Goal: Task Accomplishment & Management: Use online tool/utility

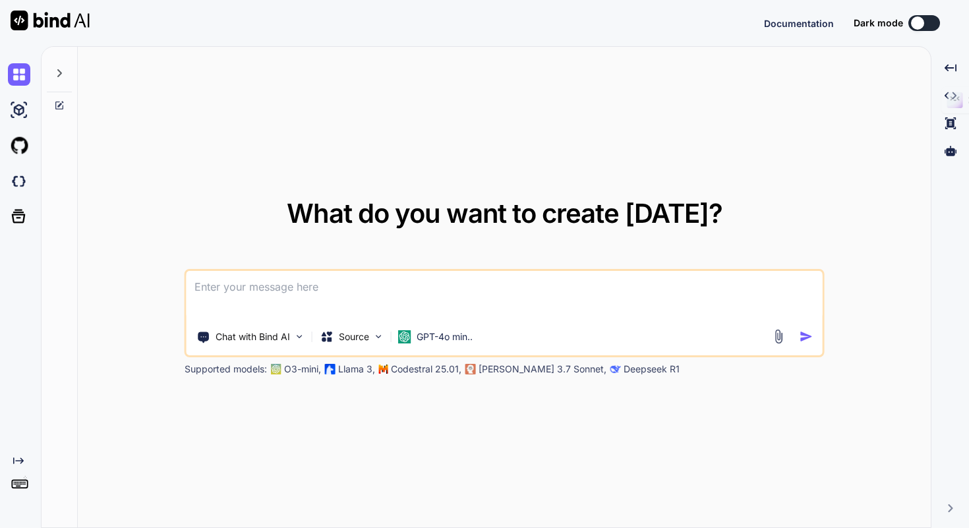
type textarea "x"
click at [16, 488] on img at bounding box center [19, 489] width 22 height 22
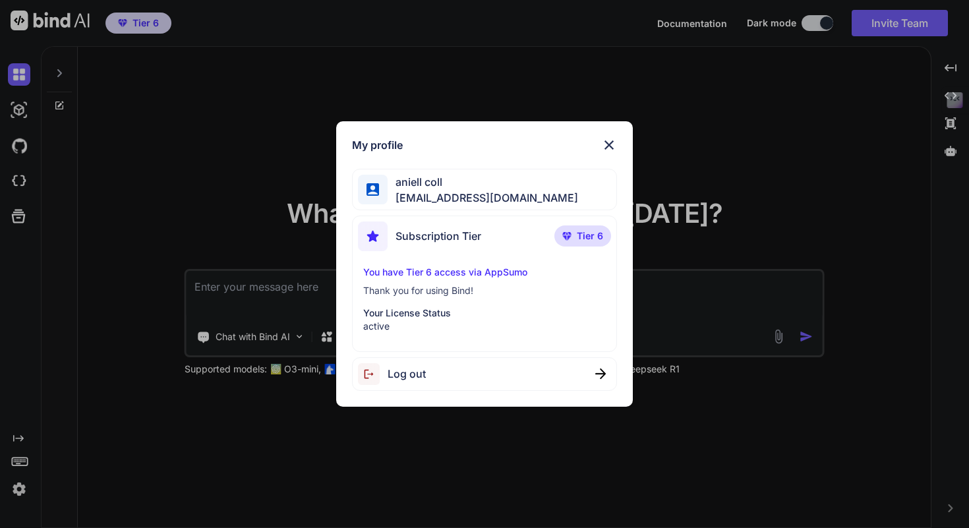
click at [620, 136] on div "My profile aniell coll collaroaniello@outlook.it Subscription Tier Tier 6 You h…" at bounding box center [484, 263] width 296 height 285
click at [609, 140] on img at bounding box center [609, 145] width 16 height 16
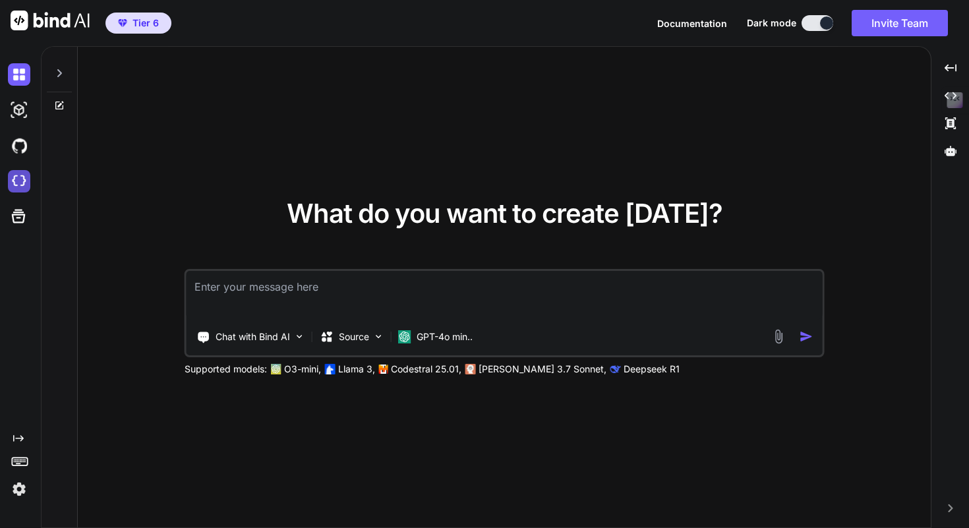
click at [18, 179] on img at bounding box center [19, 181] width 22 height 22
click at [438, 337] on p "GPT-4o min.." at bounding box center [445, 336] width 56 height 13
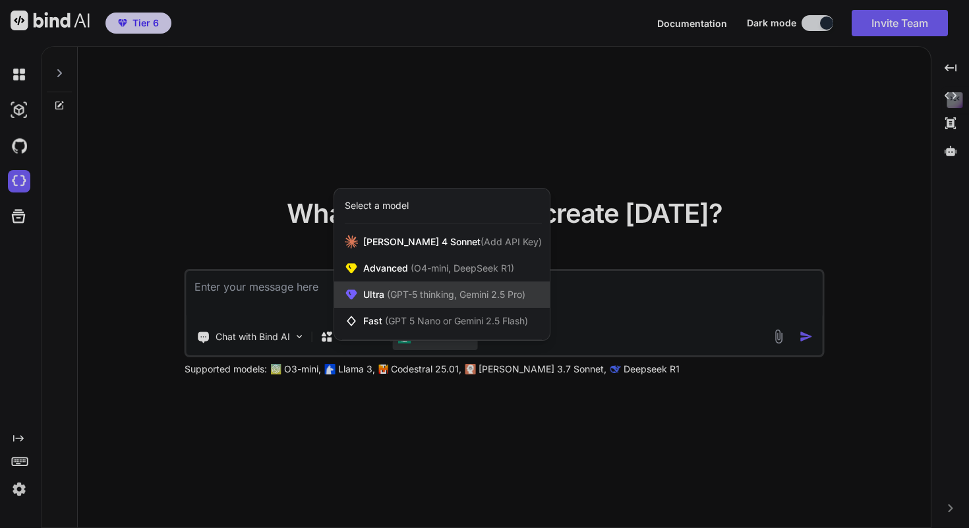
click at [449, 297] on span "(GPT-5 thinking, Gemini 2.5 Pro)" at bounding box center [454, 294] width 141 height 11
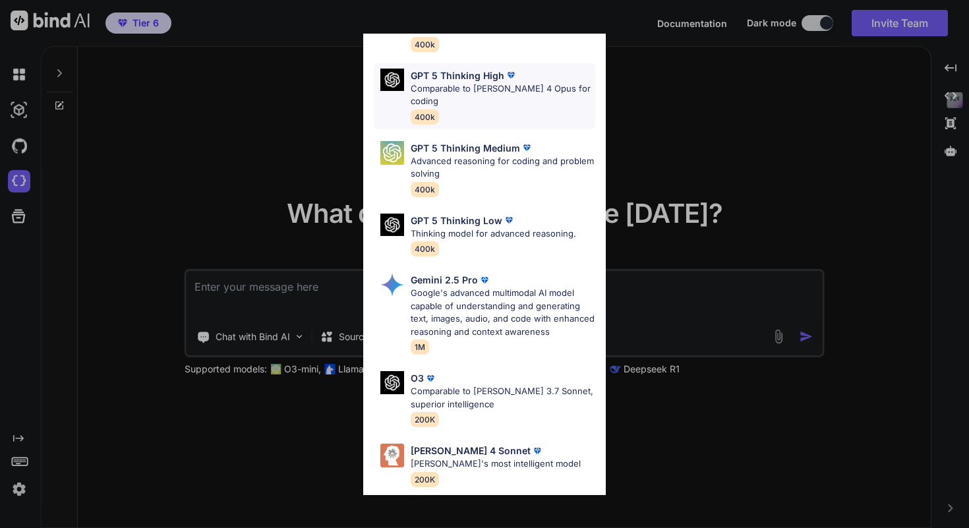
scroll to position [106, 0]
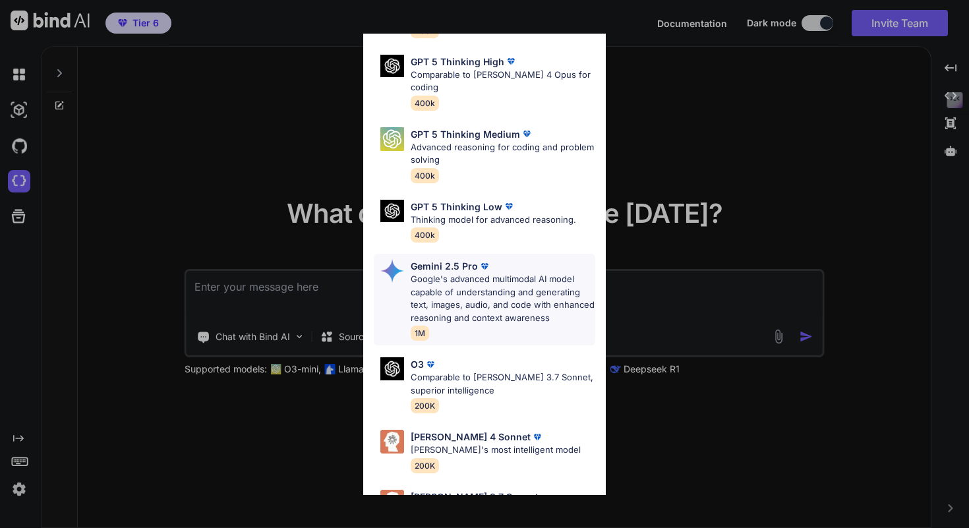
click at [508, 288] on p "Google's advanced multimodal AI model capable of understanding and generating t…" at bounding box center [503, 298] width 185 height 51
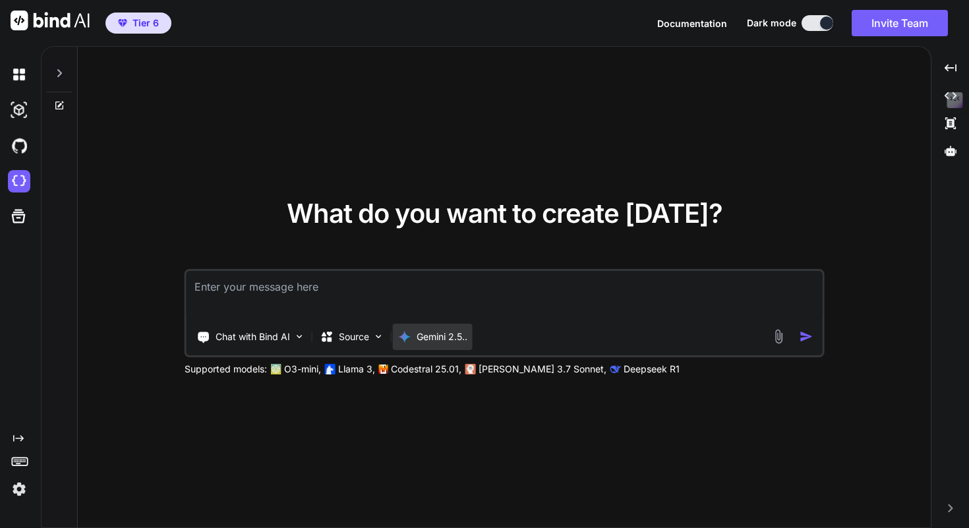
click at [459, 334] on p "Gemini 2.5.." at bounding box center [442, 336] width 51 height 13
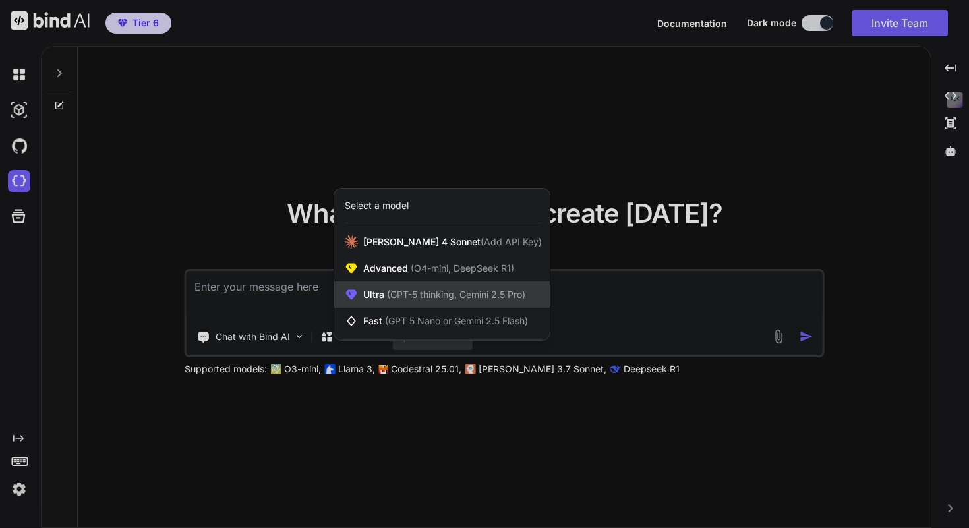
click at [486, 299] on span "(GPT-5 thinking, Gemini 2.5 Pro)" at bounding box center [454, 294] width 141 height 11
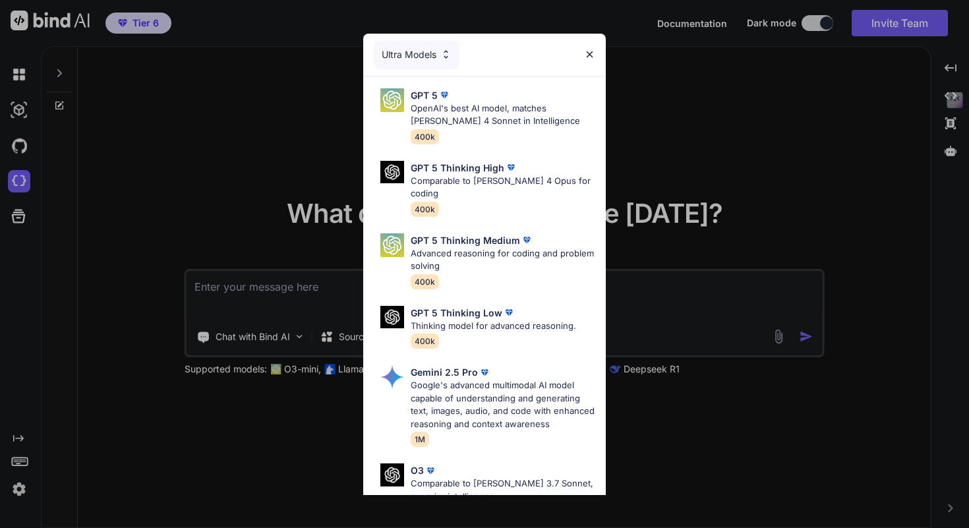
scroll to position [158, 0]
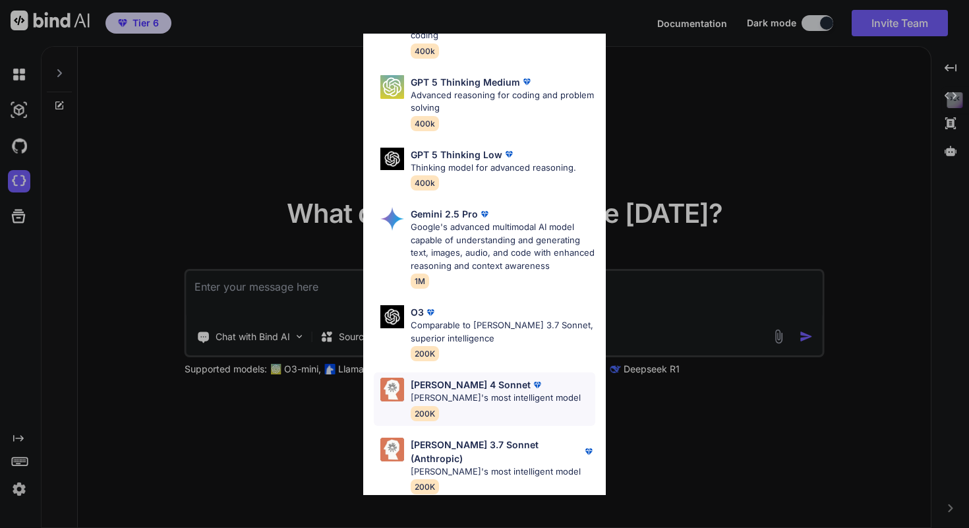
click at [513, 403] on p "[PERSON_NAME]'s most intelligent model" at bounding box center [496, 398] width 170 height 13
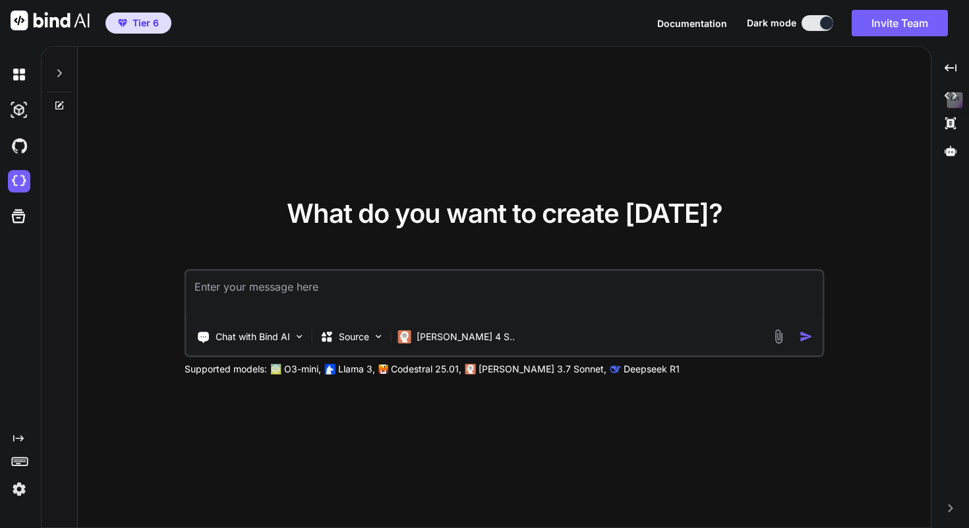
click at [467, 286] on textarea at bounding box center [505, 295] width 636 height 49
click at [359, 341] on p "Source" at bounding box center [354, 336] width 30 height 13
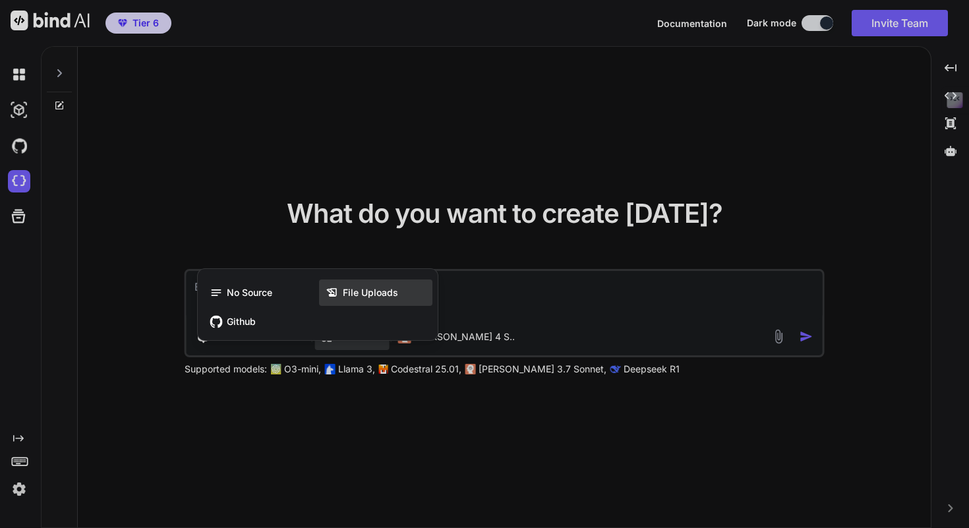
click at [402, 294] on div "File Uploads" at bounding box center [375, 292] width 113 height 26
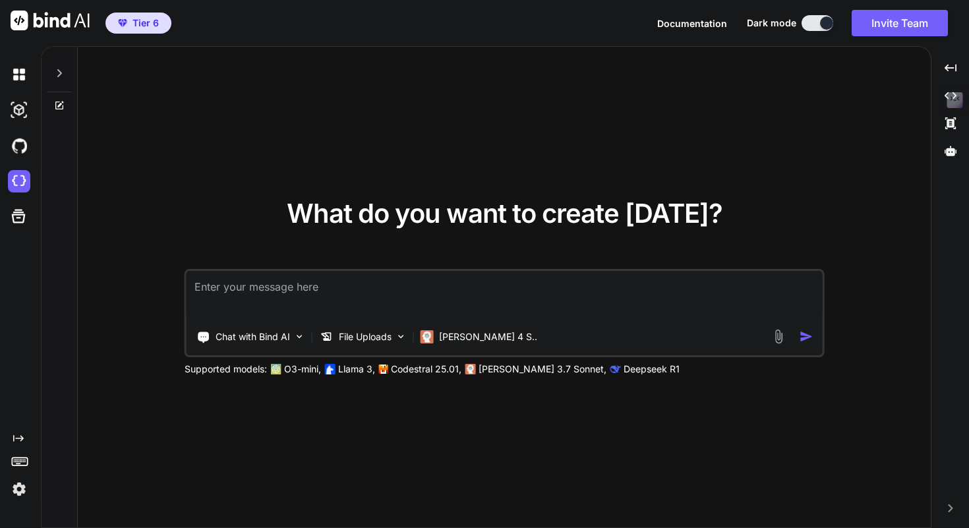
click at [778, 339] on img at bounding box center [778, 336] width 15 height 15
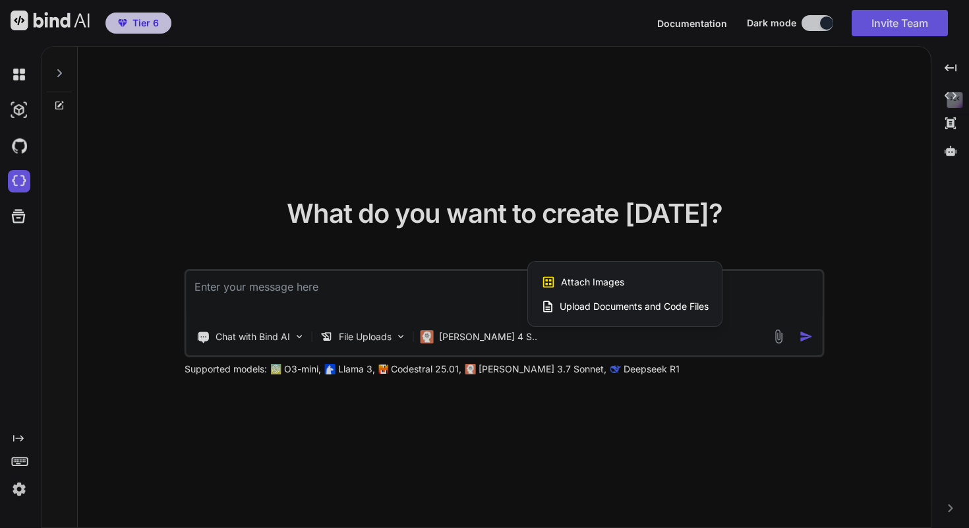
click at [380, 337] on div at bounding box center [484, 264] width 969 height 528
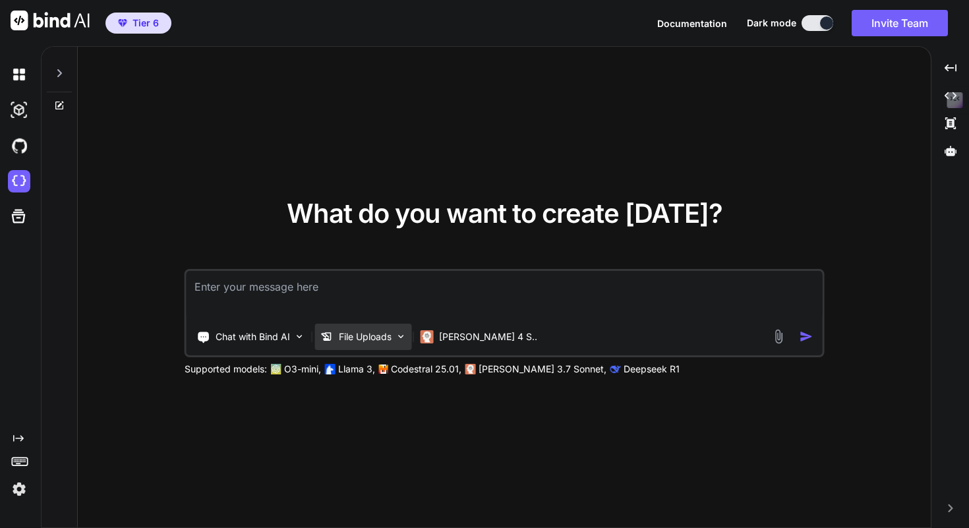
click at [366, 334] on p "File Uploads" at bounding box center [365, 336] width 53 height 13
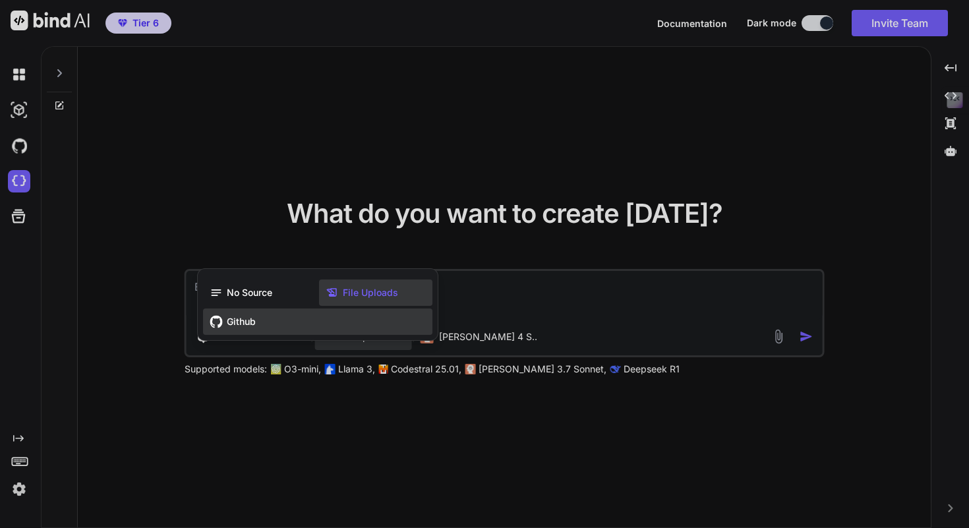
click at [272, 320] on div "Github" at bounding box center [317, 321] width 229 height 26
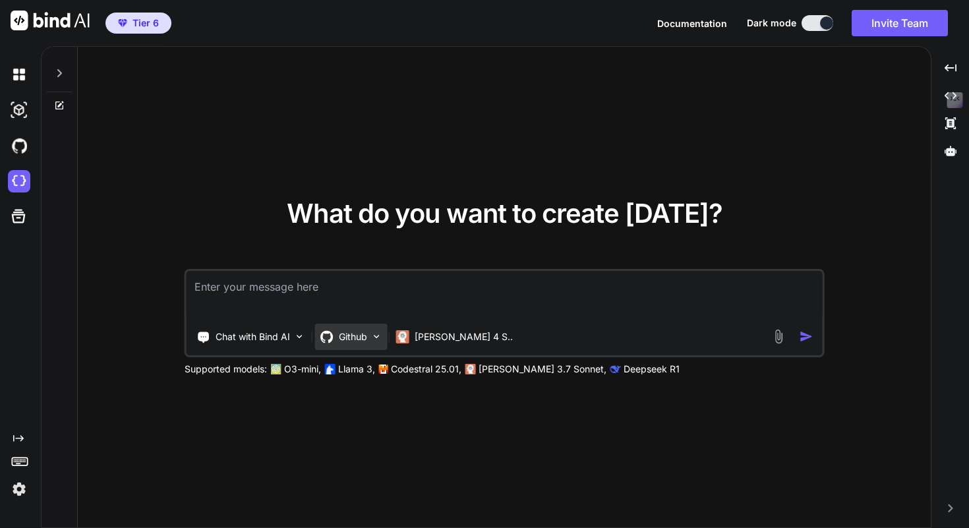
click at [373, 341] on img at bounding box center [376, 336] width 11 height 11
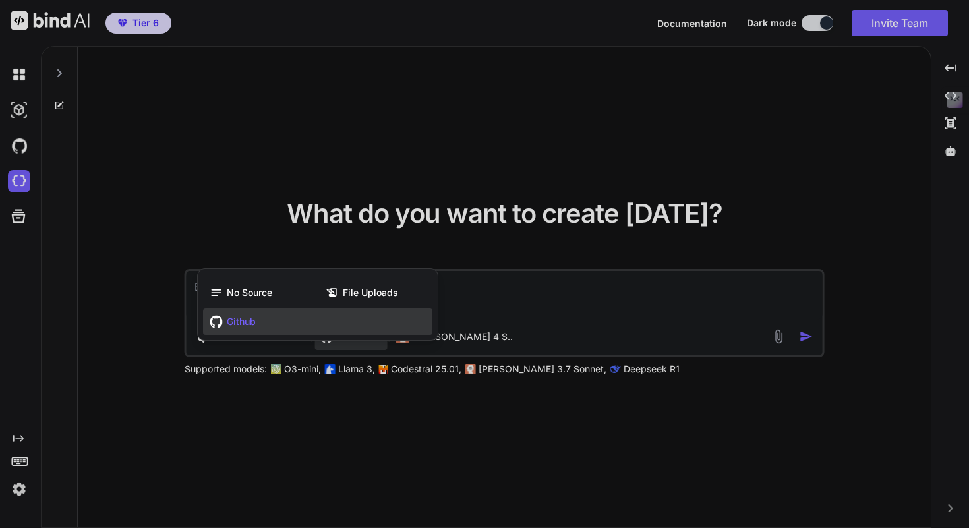
click at [335, 322] on div "Github" at bounding box center [317, 321] width 229 height 26
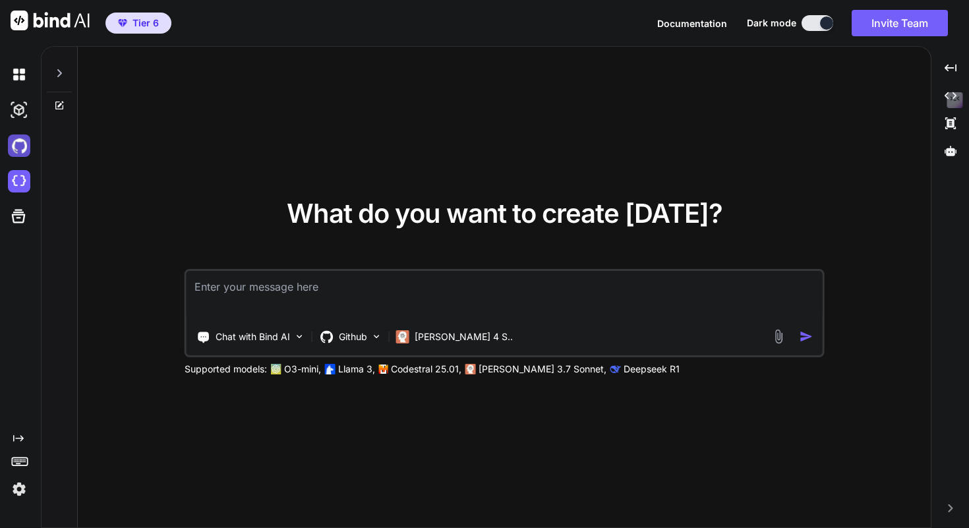
click at [20, 146] on img at bounding box center [19, 145] width 22 height 22
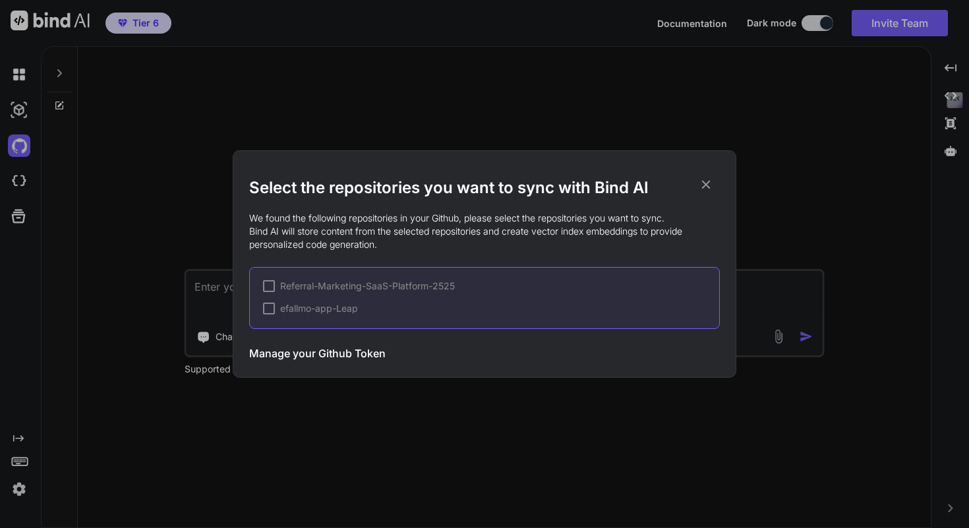
click at [339, 358] on h3 "Manage your Github Token" at bounding box center [317, 353] width 136 height 16
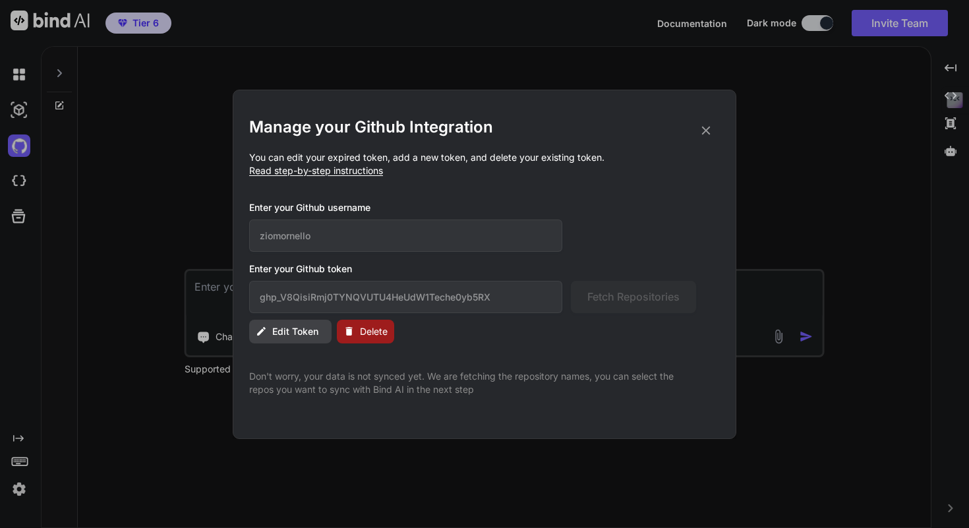
click at [367, 337] on span "Delete" at bounding box center [374, 331] width 28 height 13
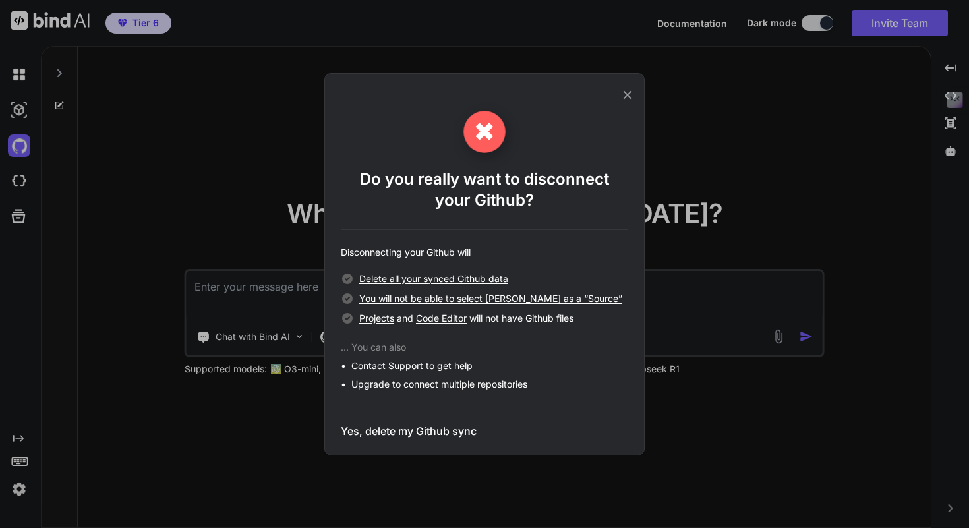
click at [414, 430] on h3 "Yes, delete my Github sync" at bounding box center [409, 431] width 136 height 16
click at [446, 417] on div "✖ Do you really want to disconnect your Github? Disconnecting your Github will …" at bounding box center [484, 275] width 287 height 328
click at [439, 428] on h3 "Yes, delete my Github sync" at bounding box center [409, 431] width 136 height 16
click at [466, 423] on h3 "Yes, delete my Github sync" at bounding box center [409, 431] width 136 height 16
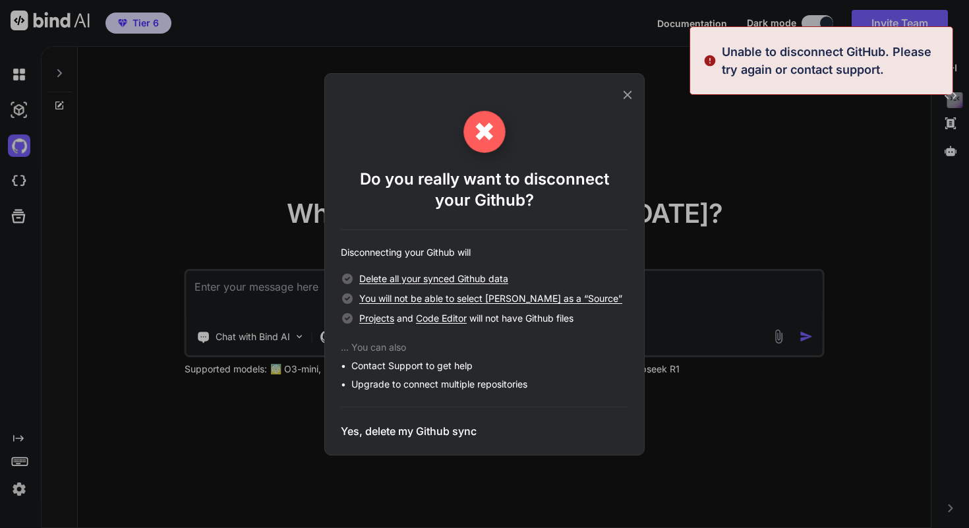
click at [616, 86] on div "✖ Do you really want to disconnect your Github? Disconnecting your Github will …" at bounding box center [484, 264] width 287 height 381
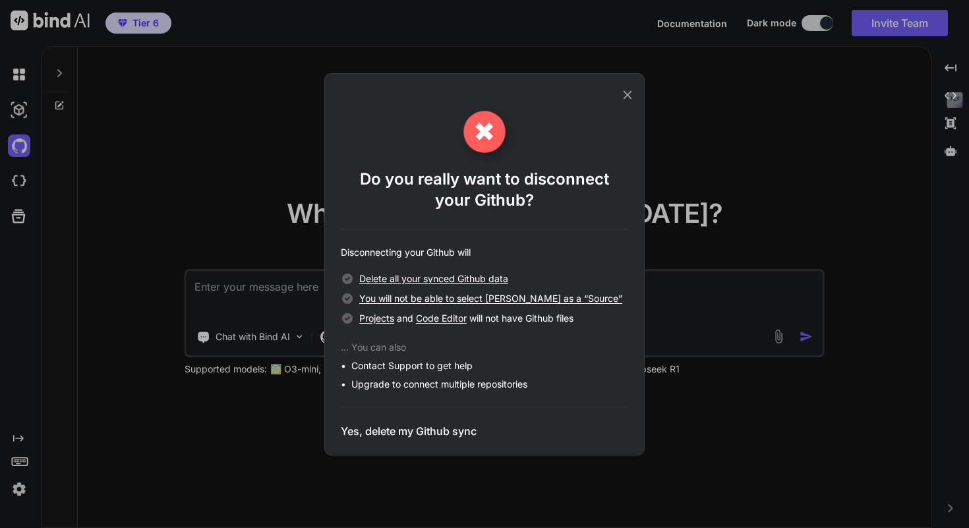
click at [635, 98] on div "✖ Do you really want to disconnect your Github? Disconnecting your Github will …" at bounding box center [484, 264] width 320 height 382
click at [628, 94] on icon at bounding box center [627, 95] width 15 height 15
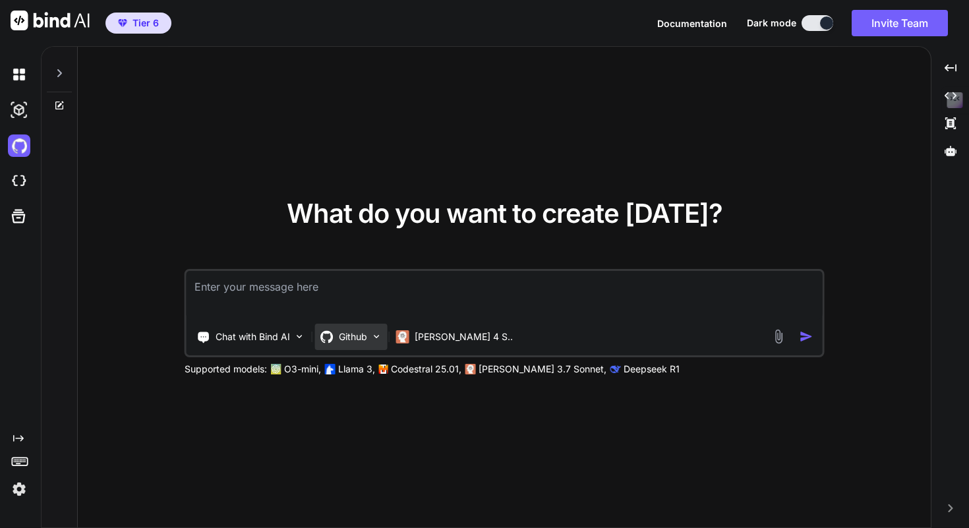
click at [355, 336] on p "Github" at bounding box center [353, 336] width 28 height 13
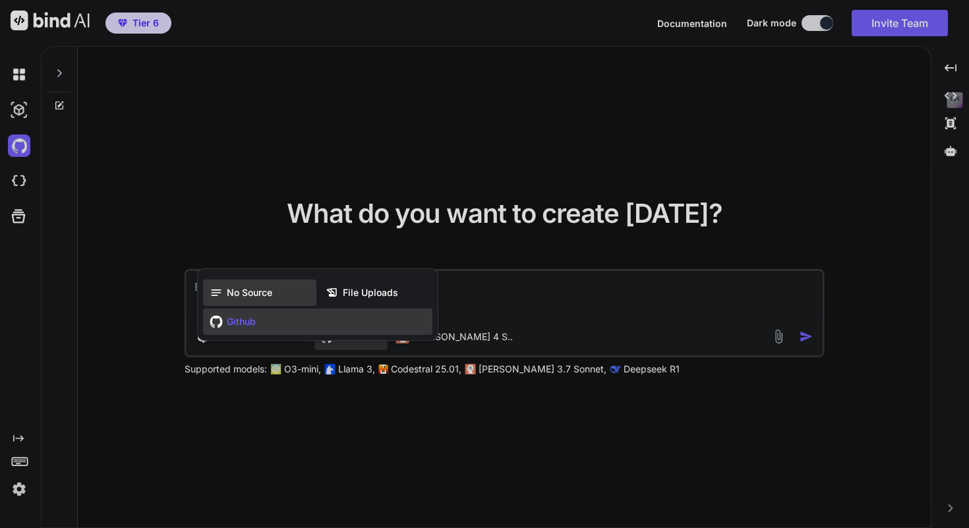
click at [275, 295] on div "No Source" at bounding box center [259, 292] width 113 height 26
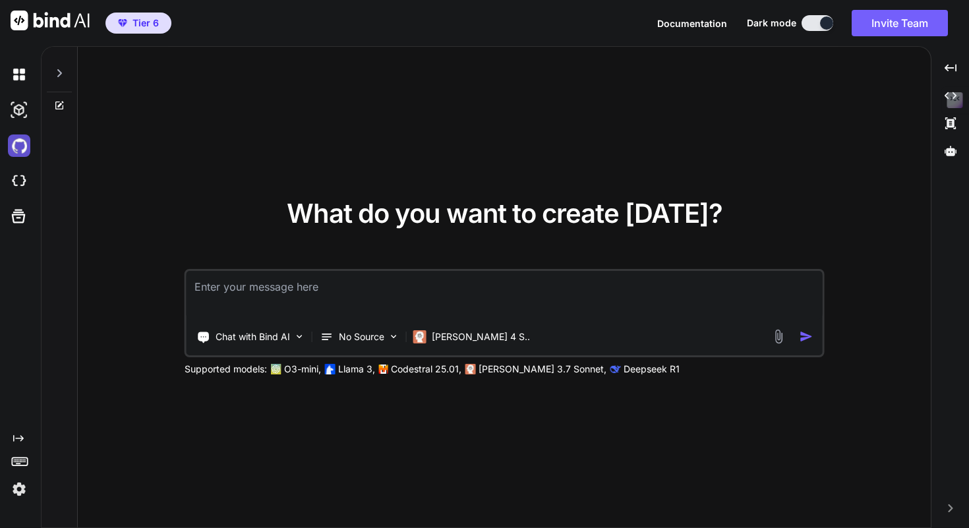
click at [17, 144] on img at bounding box center [19, 145] width 22 height 22
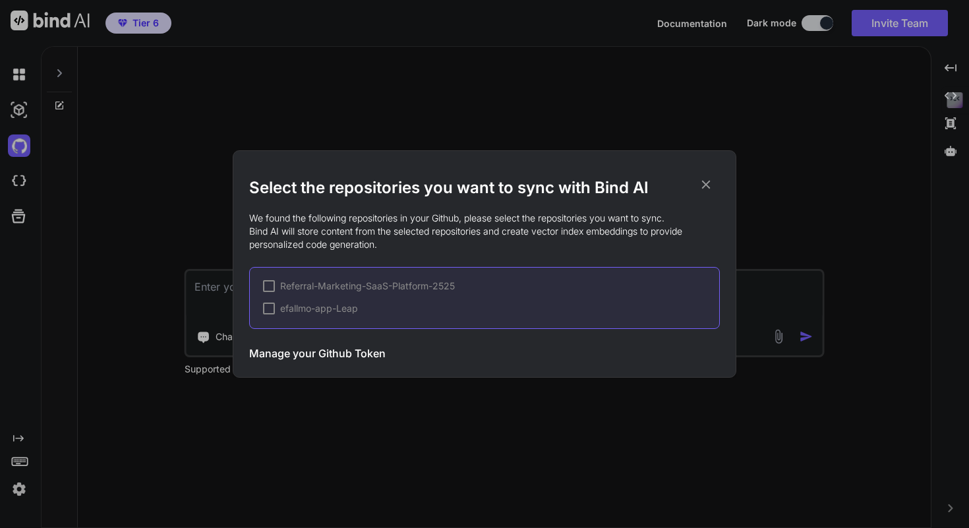
click at [338, 354] on h3 "Manage your Github Token" at bounding box center [317, 353] width 136 height 16
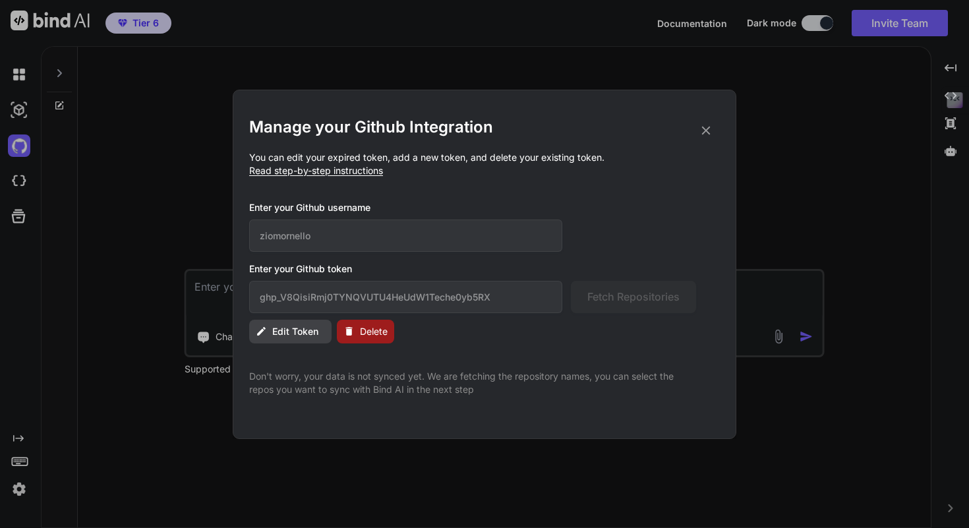
click at [377, 332] on span "Delete" at bounding box center [374, 331] width 28 height 13
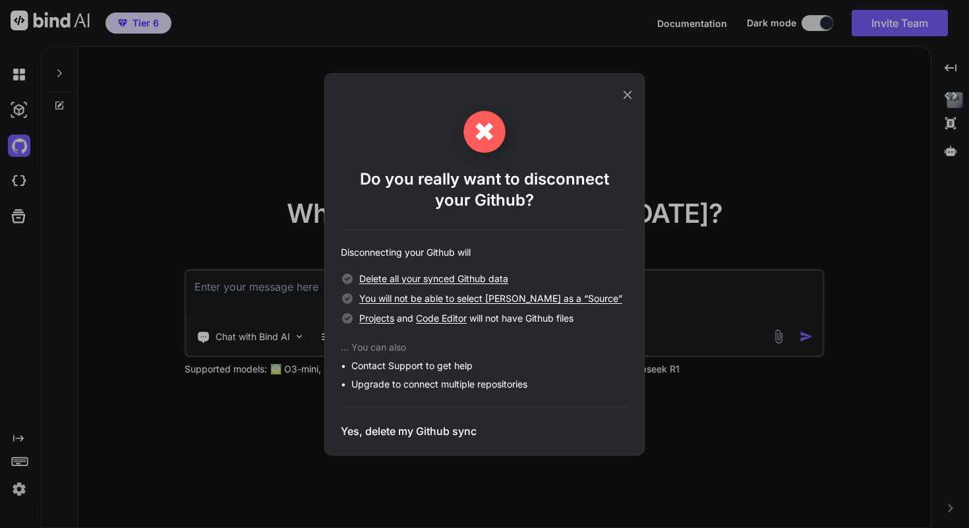
click at [413, 428] on h3 "Yes, delete my Github sync" at bounding box center [409, 431] width 136 height 16
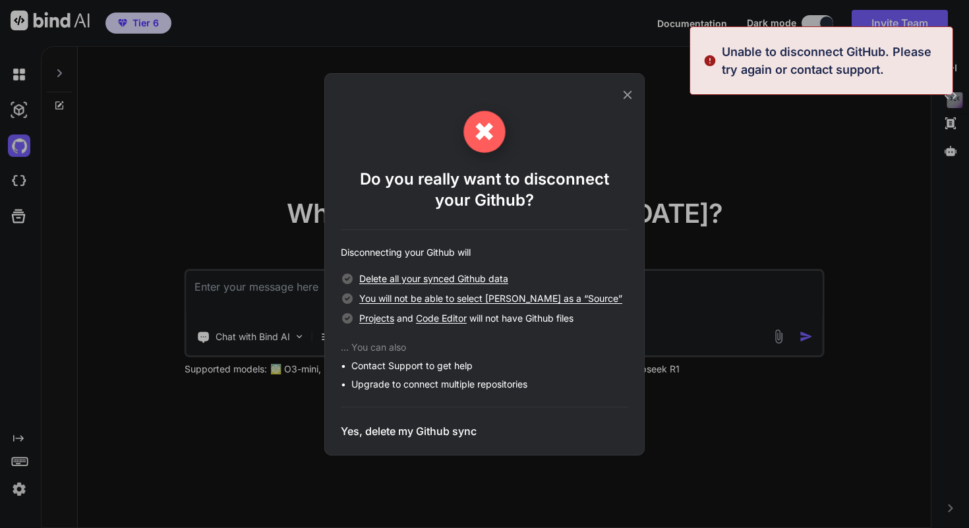
click at [624, 92] on icon at bounding box center [628, 94] width 9 height 9
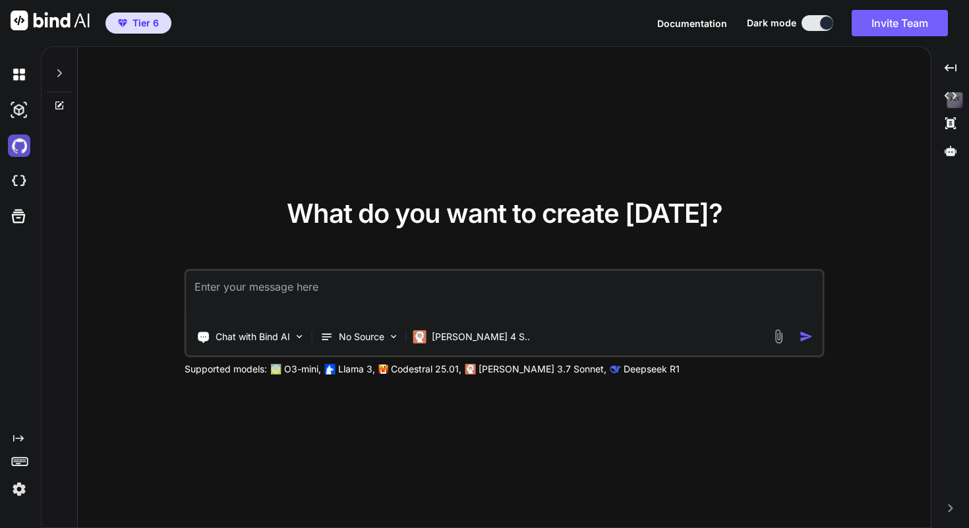
click at [20, 136] on img at bounding box center [19, 145] width 22 height 22
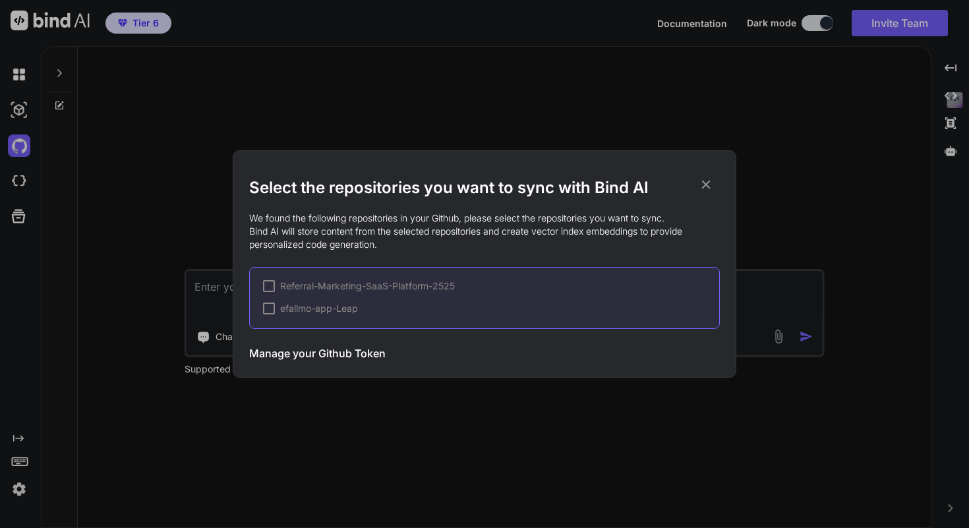
click at [332, 357] on h3 "Manage your Github Token" at bounding box center [317, 353] width 136 height 16
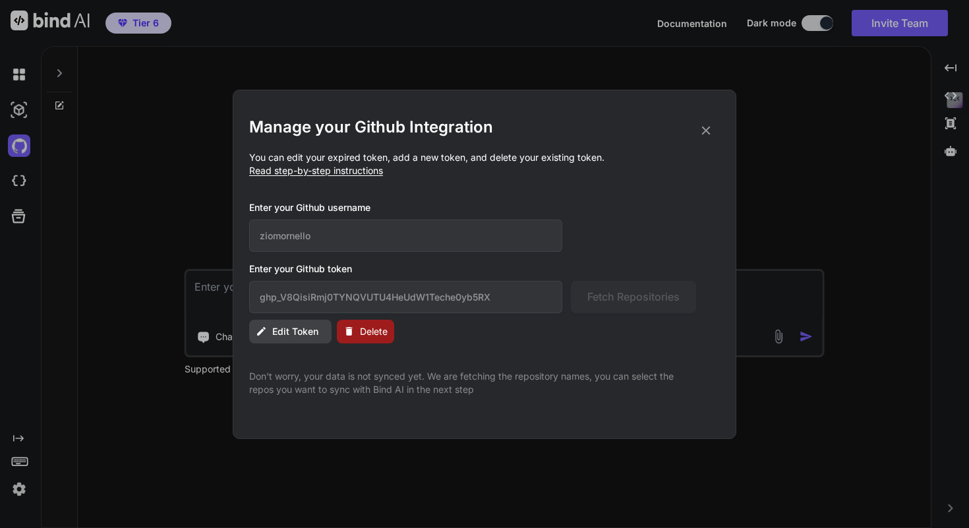
click at [310, 332] on span "Edit Token" at bounding box center [295, 331] width 46 height 13
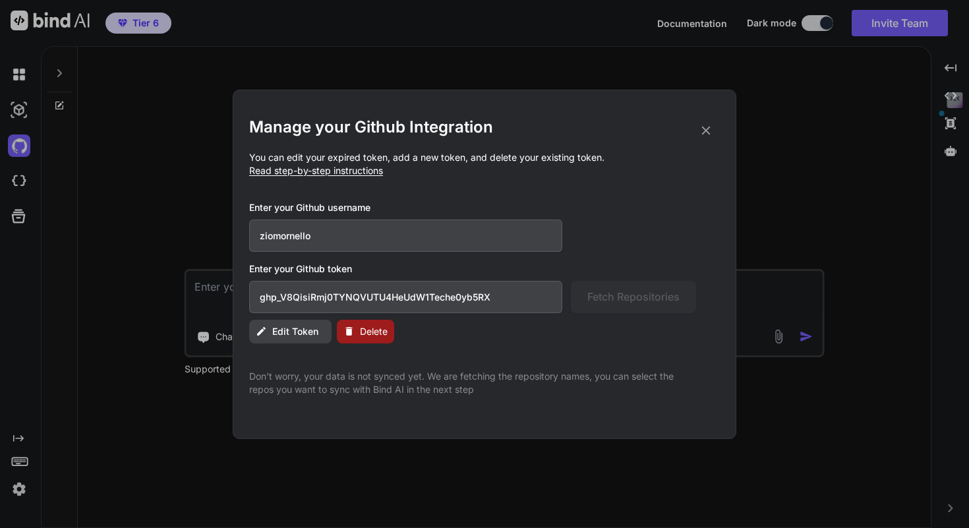
drag, startPoint x: 515, startPoint y: 299, endPoint x: 274, endPoint y: 291, distance: 241.4
click at [274, 291] on input "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" at bounding box center [405, 297] width 313 height 32
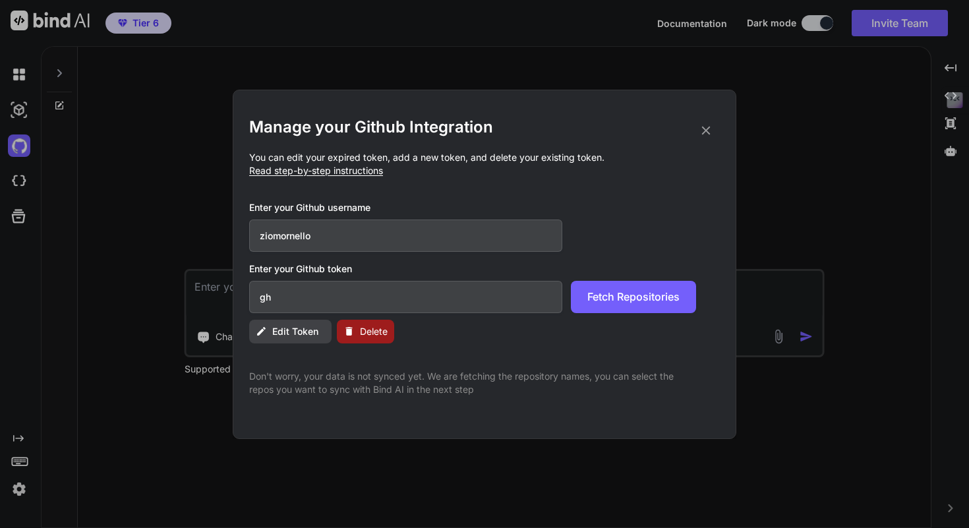
type input "g"
paste input "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"
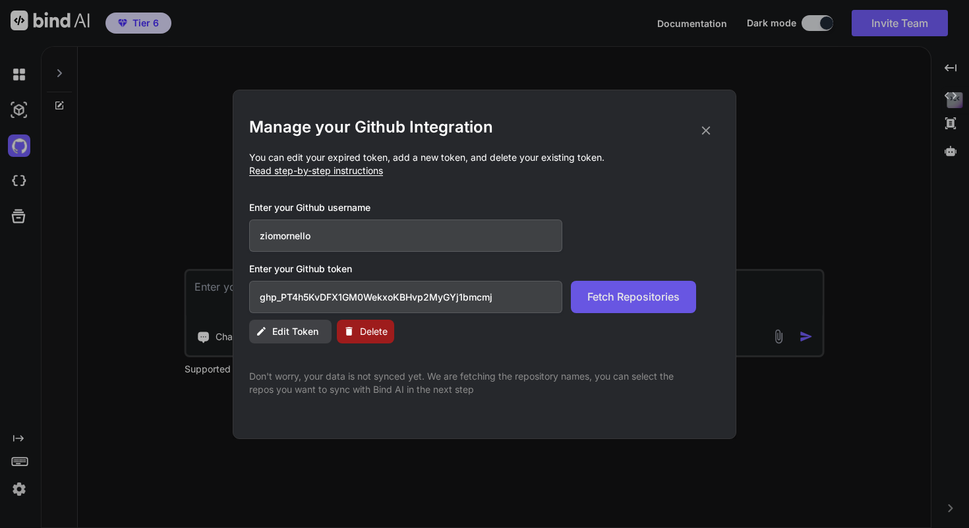
type input "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"
click at [639, 295] on span "Fetch Repositories" at bounding box center [633, 297] width 92 height 16
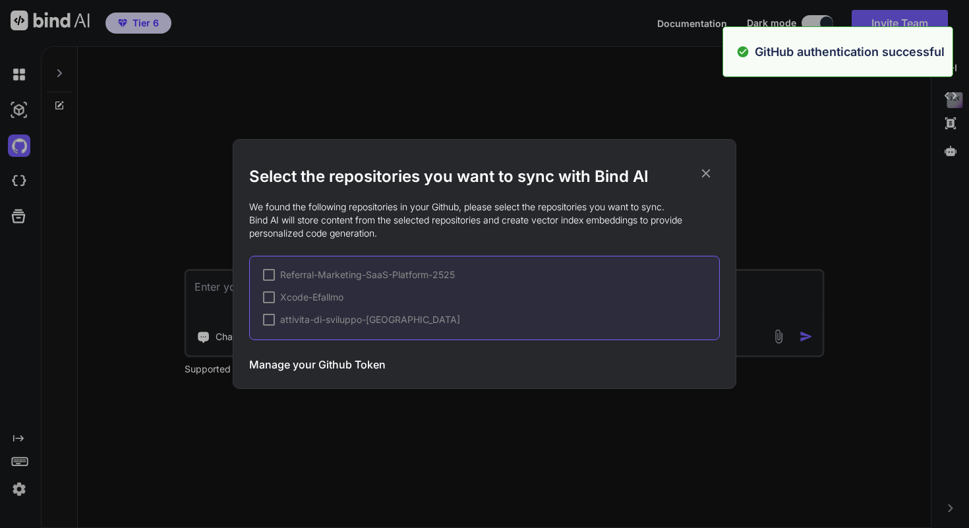
click at [312, 320] on span "attivita-di-sviluppo-IA" at bounding box center [370, 319] width 180 height 13
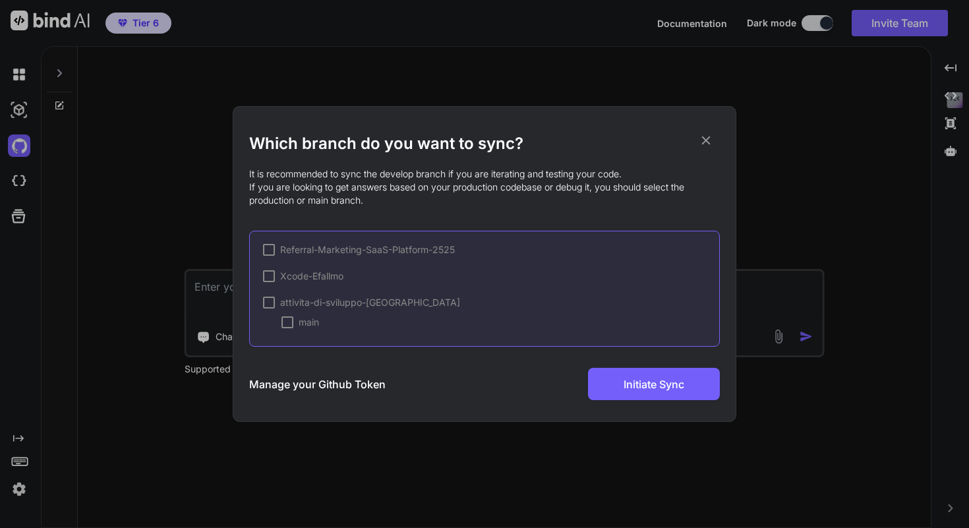
click at [270, 303] on div at bounding box center [269, 303] width 12 height 12
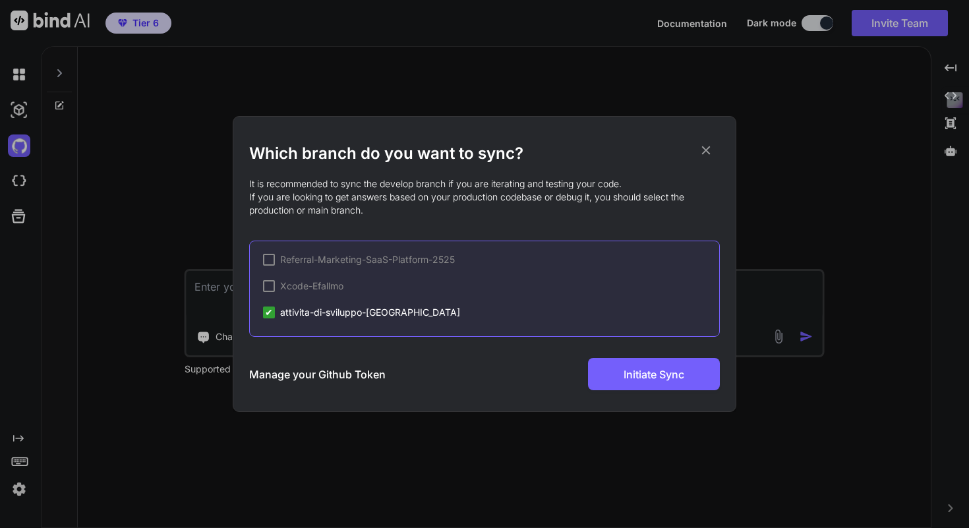
click at [270, 283] on div at bounding box center [269, 286] width 12 height 12
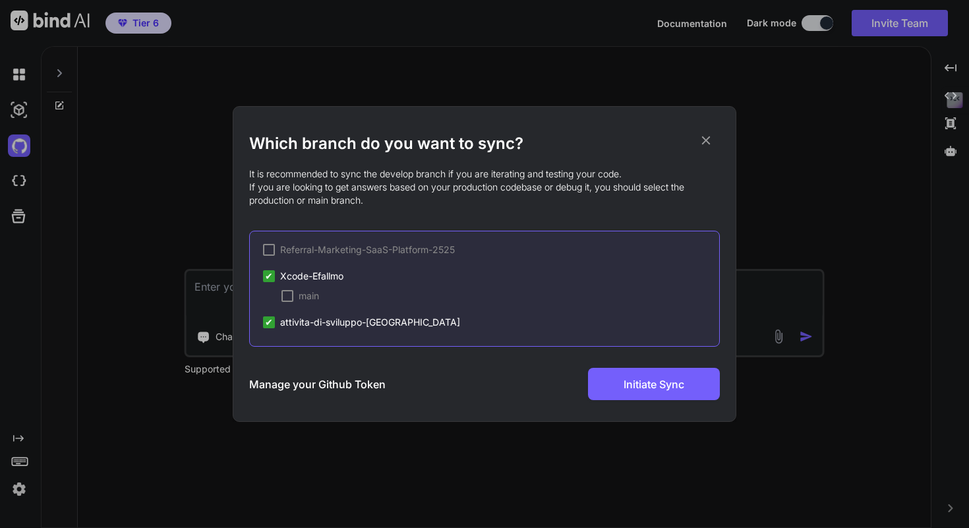
click at [293, 299] on div "main" at bounding box center [300, 295] width 38 height 13
click at [266, 324] on span "✔" at bounding box center [269, 322] width 8 height 13
click at [268, 324] on div at bounding box center [269, 322] width 12 height 12
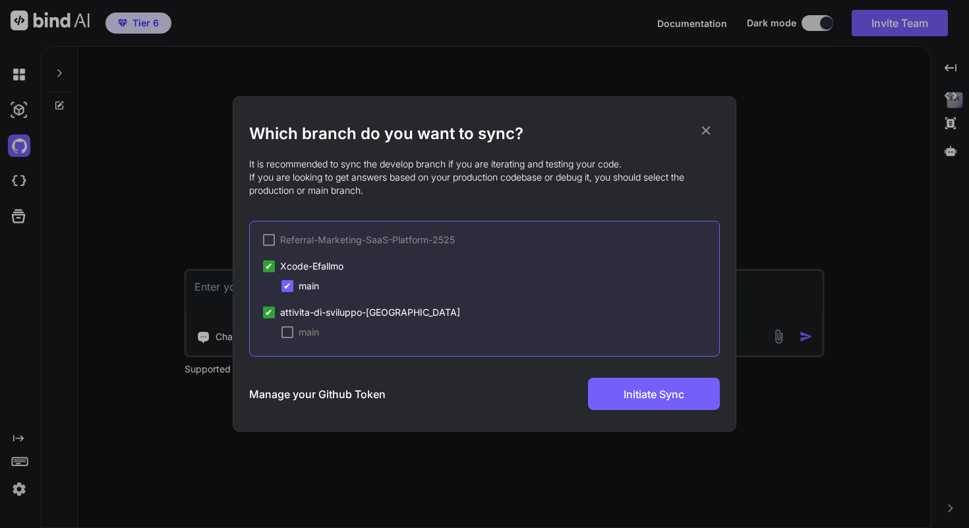
click at [289, 337] on div at bounding box center [287, 332] width 12 height 12
click at [289, 287] on span "✔" at bounding box center [287, 285] width 8 height 13
click at [271, 262] on div at bounding box center [269, 266] width 12 height 12
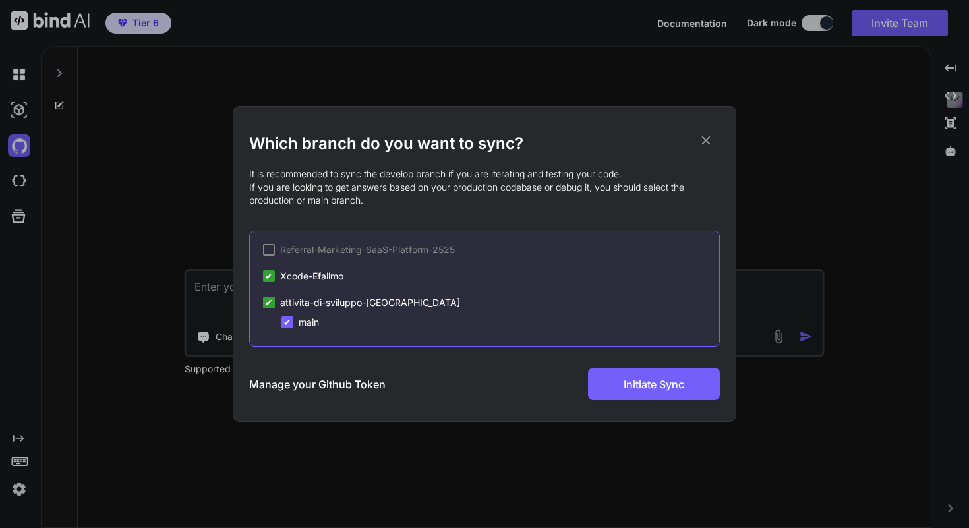
click at [288, 314] on div "✔ attivita-di-sviluppo-IA ✔ main" at bounding box center [491, 312] width 456 height 33
click at [288, 322] on span "✔" at bounding box center [287, 322] width 8 height 13
click at [266, 301] on div at bounding box center [269, 303] width 12 height 12
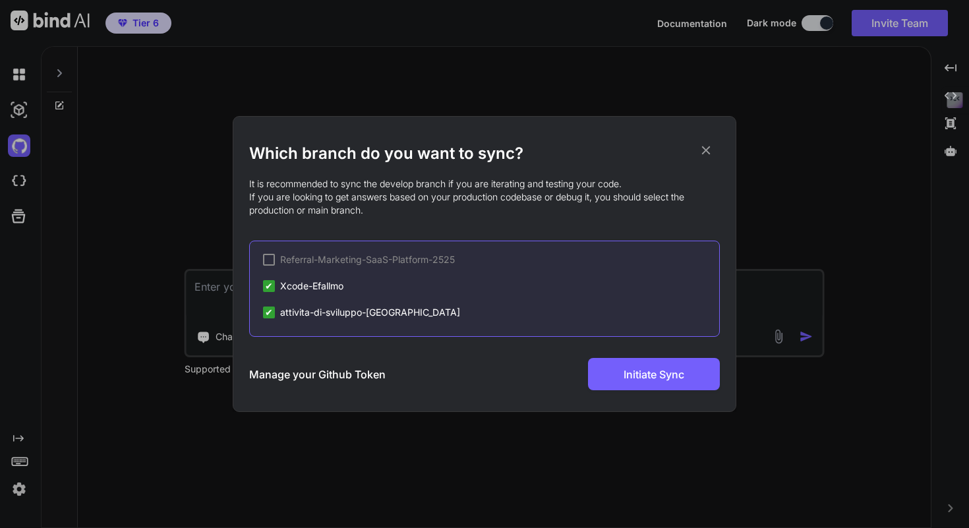
click at [289, 285] on span "Xcode-Efallmo" at bounding box center [311, 285] width 63 height 13
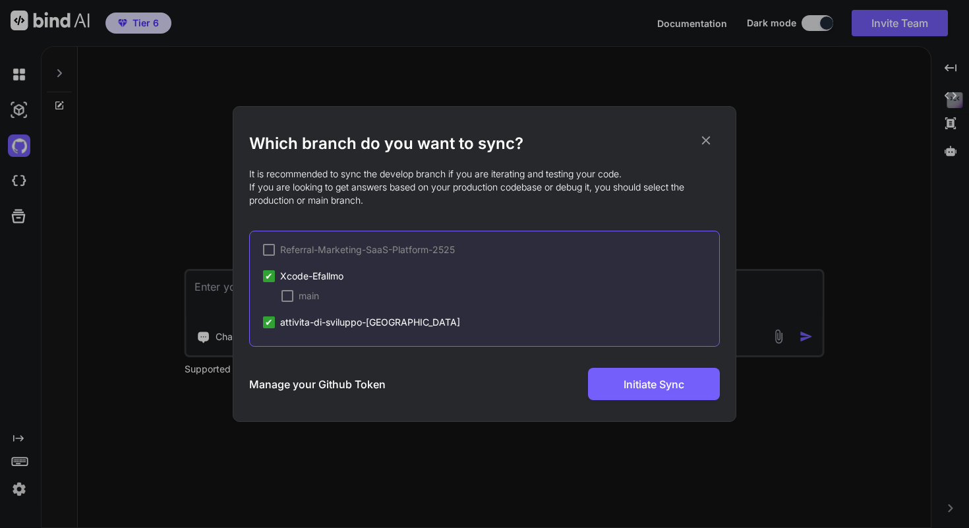
click at [284, 297] on div at bounding box center [287, 296] width 12 height 12
click at [293, 320] on span "attivita-di-sviluppo-IA" at bounding box center [370, 322] width 180 height 13
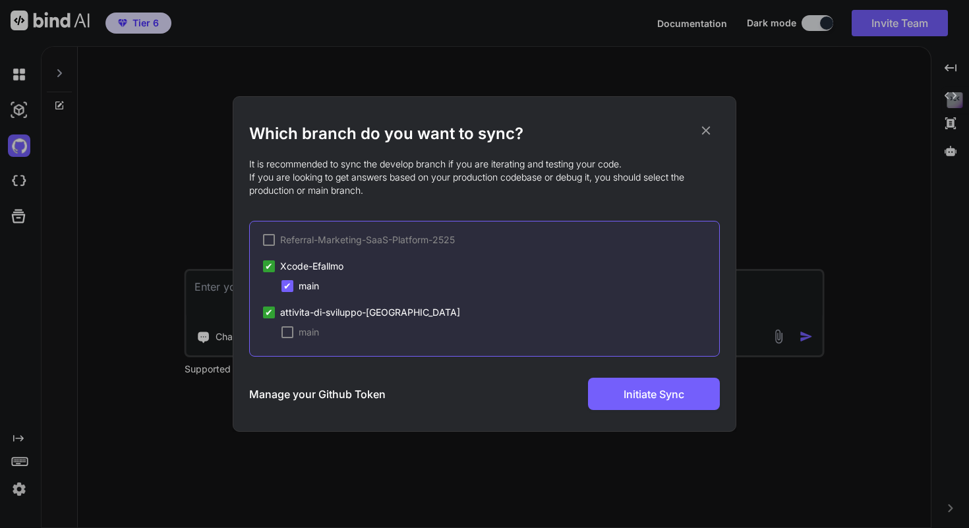
click at [293, 330] on div at bounding box center [287, 332] width 12 height 12
click at [662, 397] on span "Initiate Sync" at bounding box center [654, 394] width 61 height 16
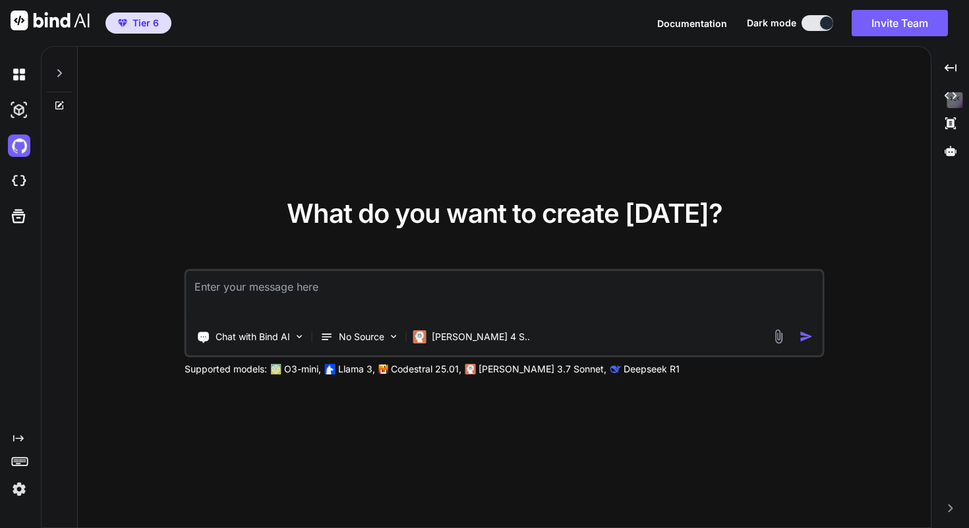
click at [350, 291] on textarea at bounding box center [505, 295] width 636 height 49
click at [365, 336] on p "No Source" at bounding box center [361, 336] width 45 height 13
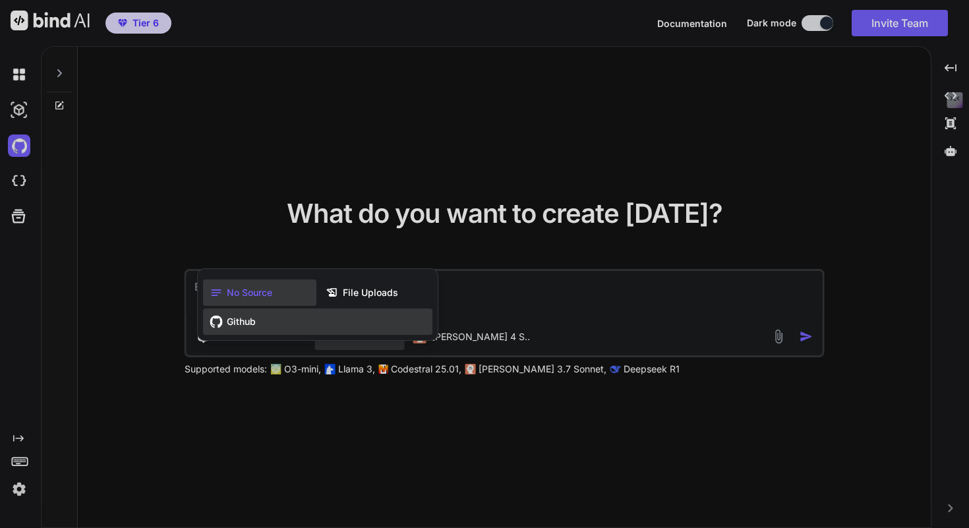
click at [295, 330] on div "Github" at bounding box center [317, 321] width 229 height 26
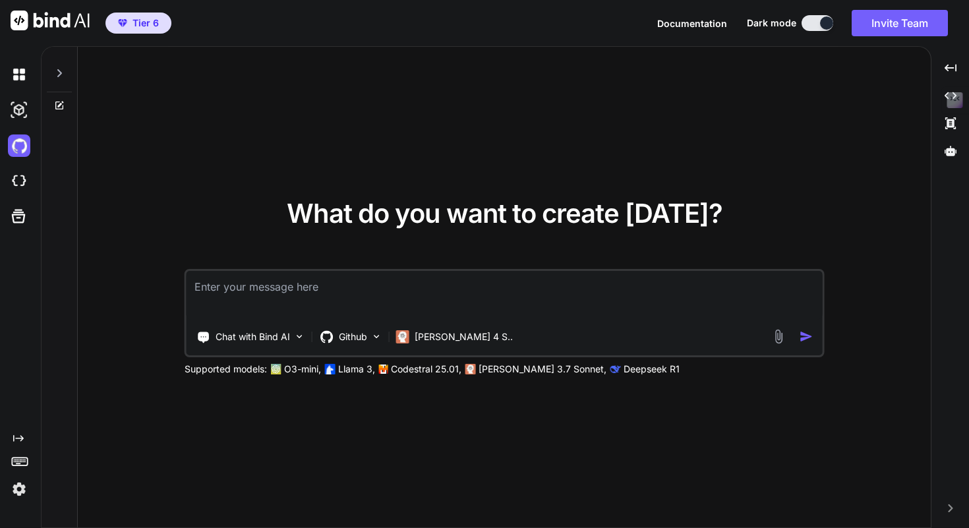
click at [353, 289] on textarea at bounding box center [505, 295] width 636 height 49
paste textarea "Certamente! Aggiungo l'istruzione specifica su Supabase e la creazione del data…"
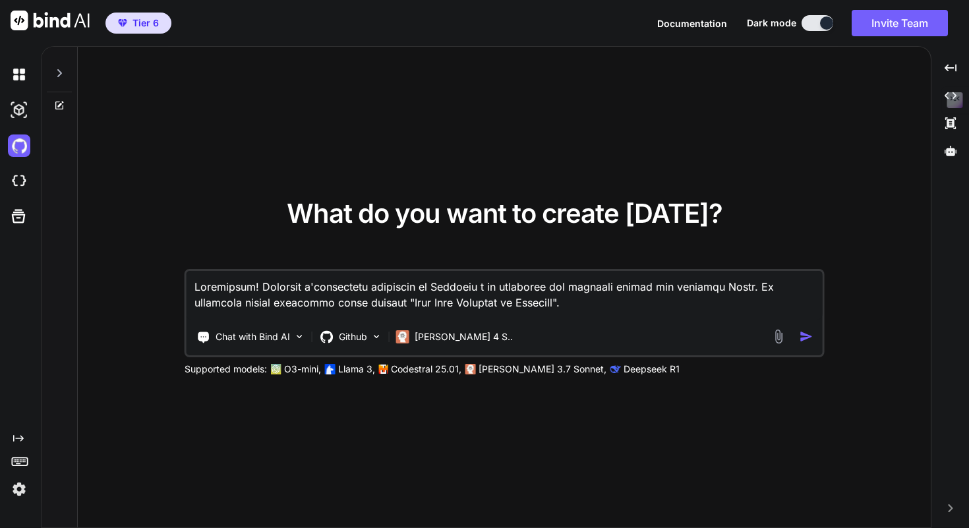
scroll to position [1868, 0]
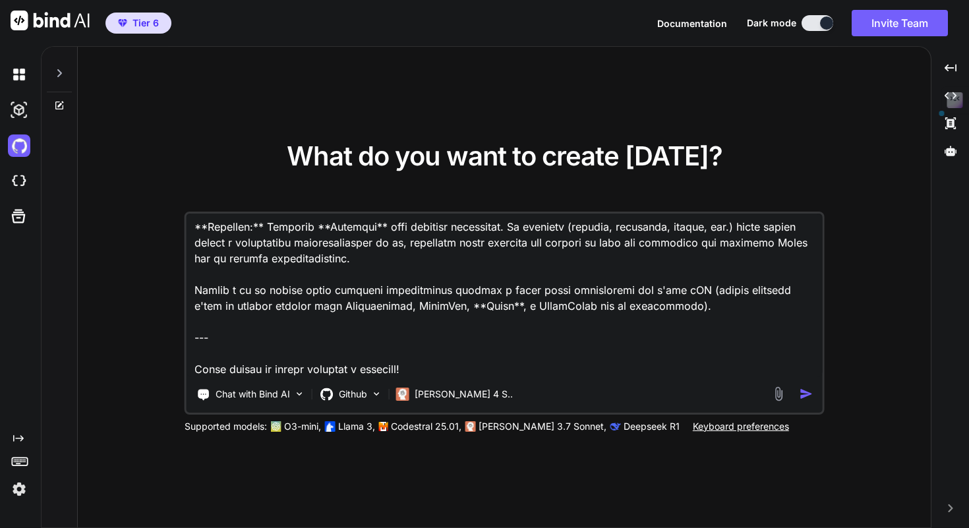
drag, startPoint x: 428, startPoint y: 341, endPoint x: 194, endPoint y: 306, distance: 236.7
click at [194, 306] on textarea at bounding box center [505, 295] width 636 height 163
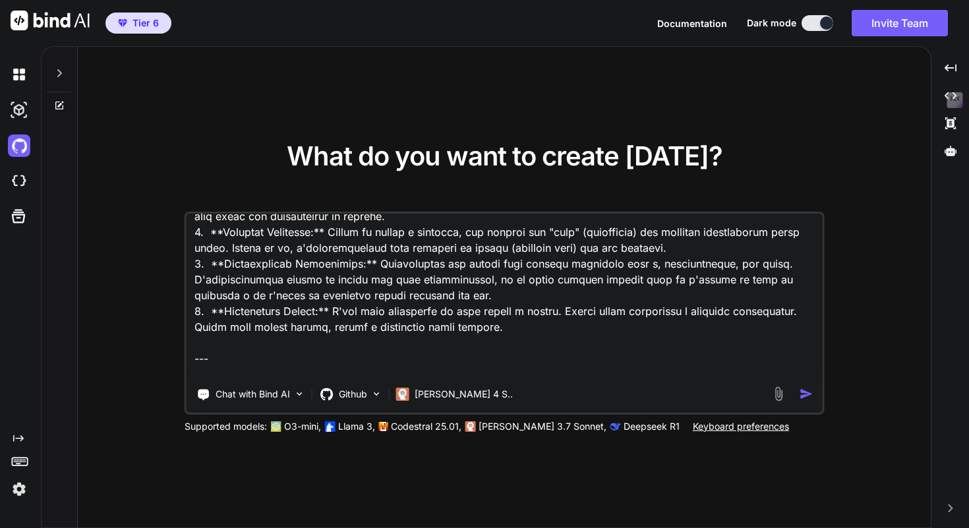
scroll to position [0, 0]
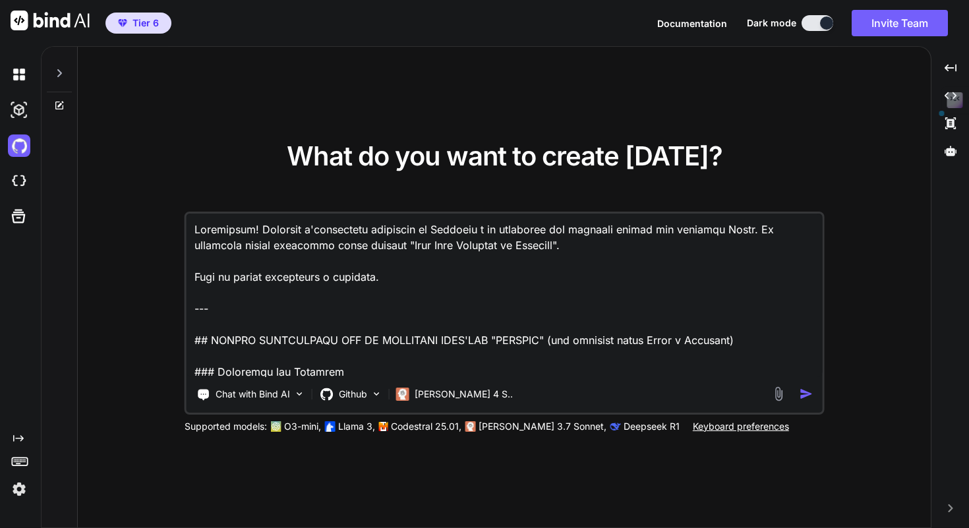
drag, startPoint x: 193, startPoint y: 338, endPoint x: 175, endPoint y: 214, distance: 125.2
click at [175, 214] on div "What do you want to create today? Chat with Bind AI Github Claude 4 S.. Support…" at bounding box center [504, 288] width 853 height 482
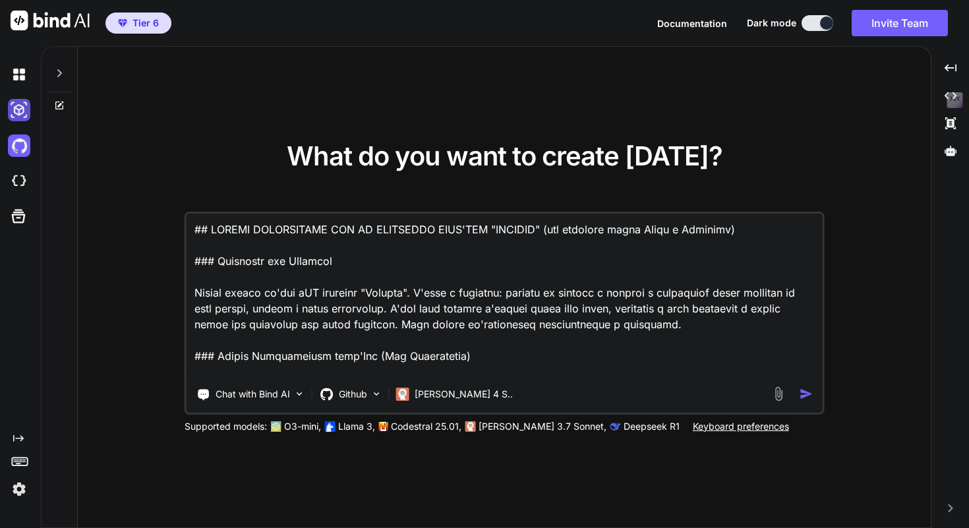
type textarea "## PROMPT DETTAGLIATO PER LA CREAZIONE DELL'APP "EFALLMO" (con verifica email R…"
click at [808, 395] on img "button" at bounding box center [807, 394] width 14 height 14
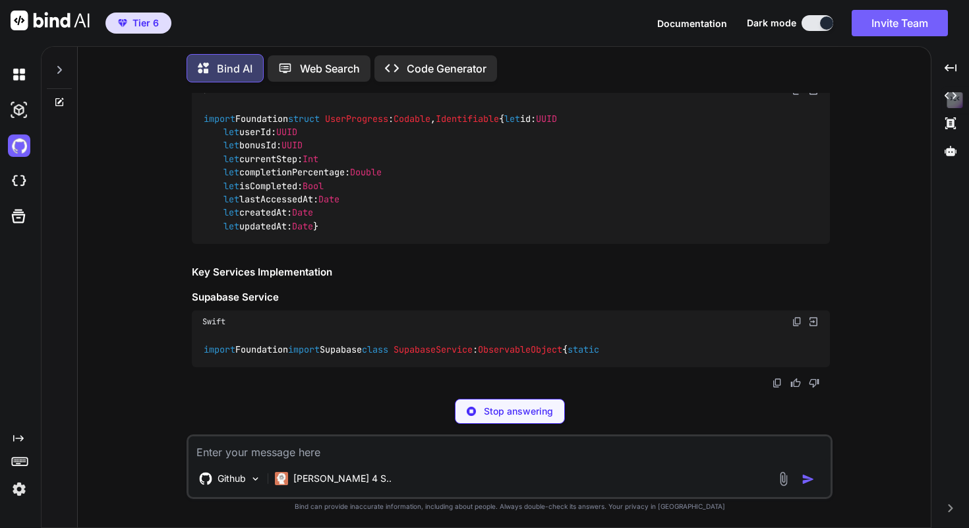
scroll to position [2389, 0]
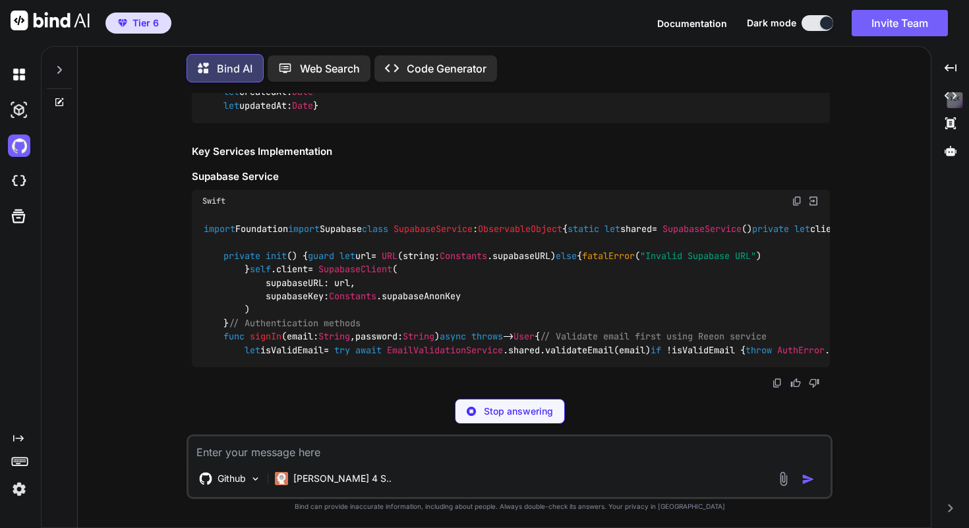
click at [544, 413] on p "Stop answering" at bounding box center [518, 411] width 69 height 13
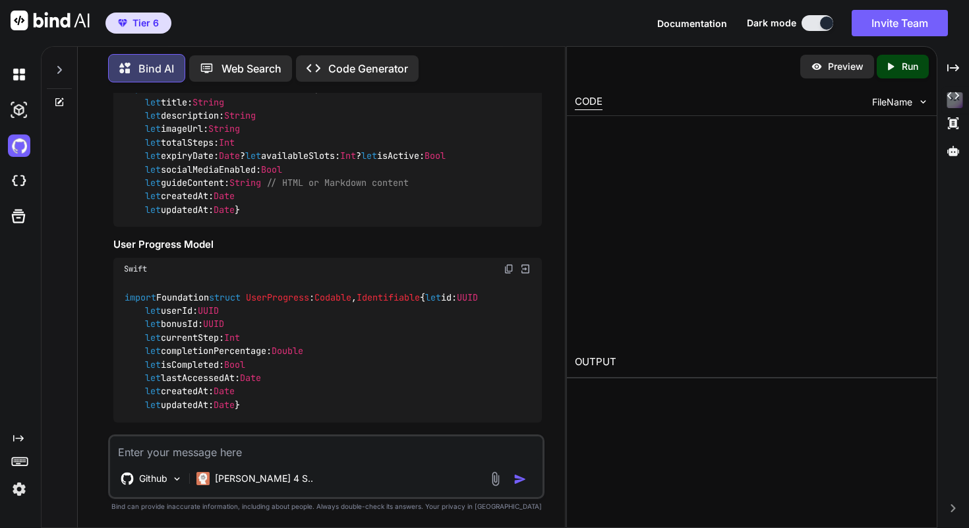
scroll to position [2819, 0]
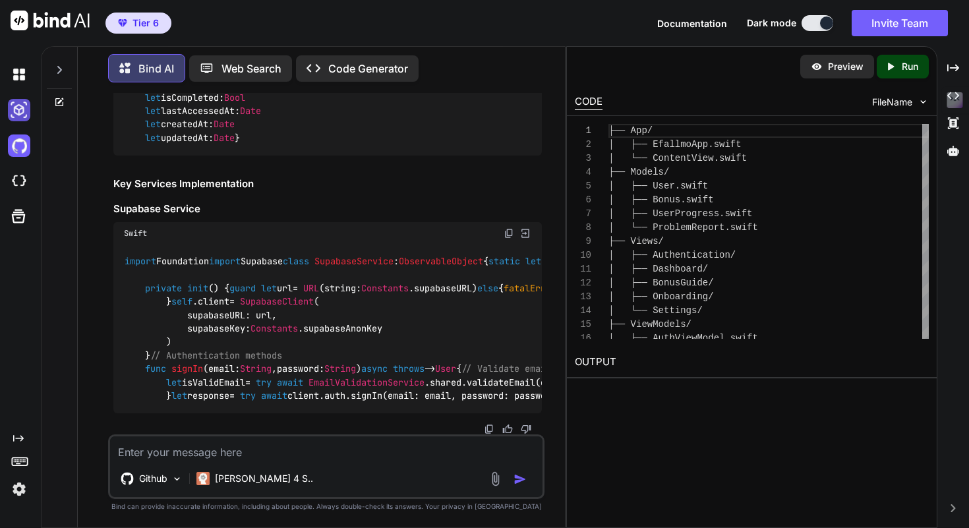
click at [21, 111] on img at bounding box center [19, 110] width 22 height 22
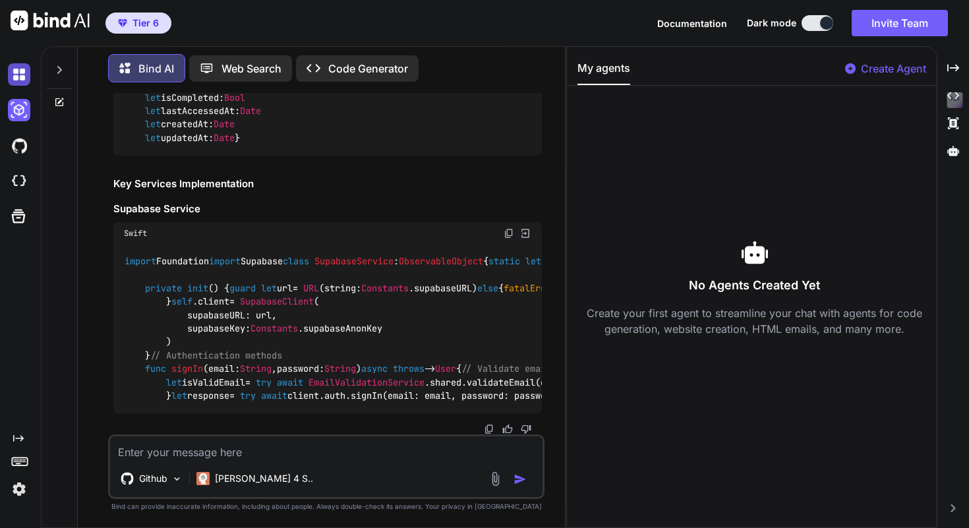
click at [13, 76] on img at bounding box center [19, 74] width 22 height 22
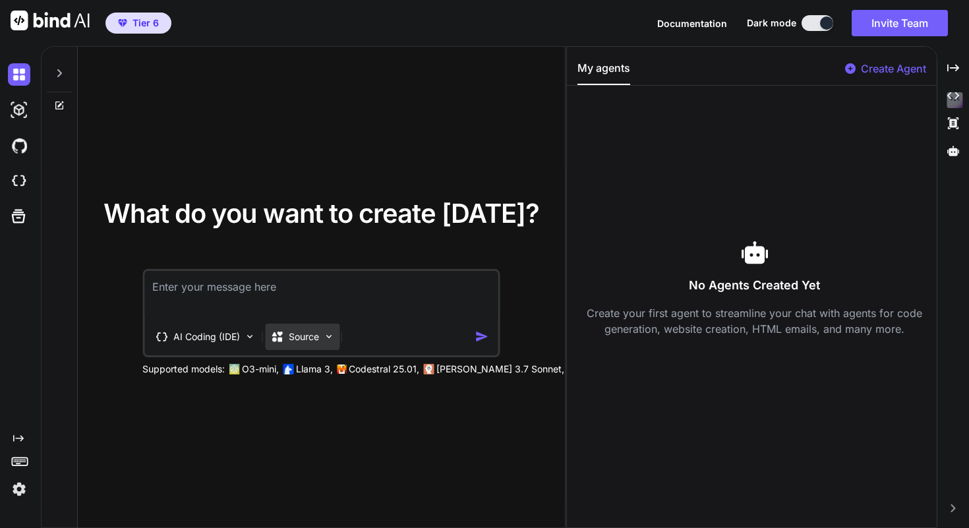
click at [305, 341] on p "Source" at bounding box center [304, 336] width 30 height 13
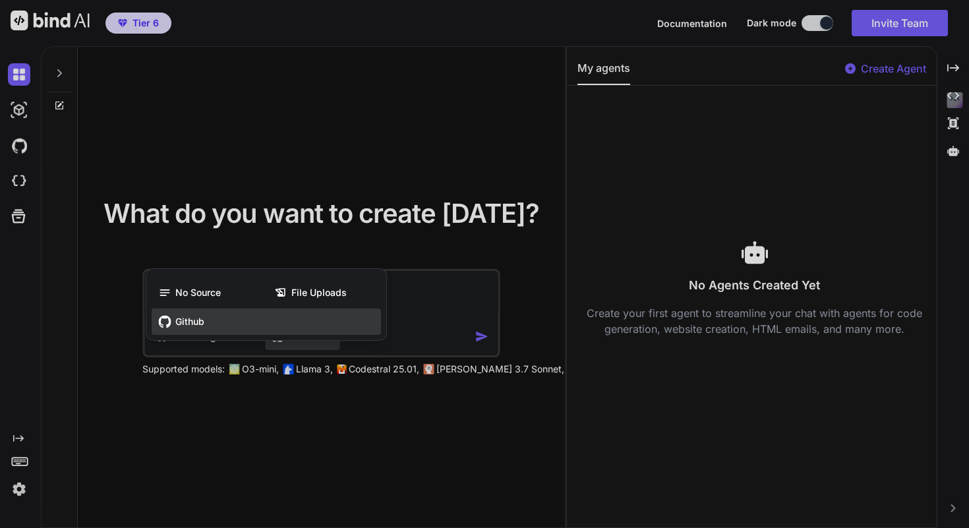
click at [213, 319] on div "Github" at bounding box center [266, 321] width 229 height 26
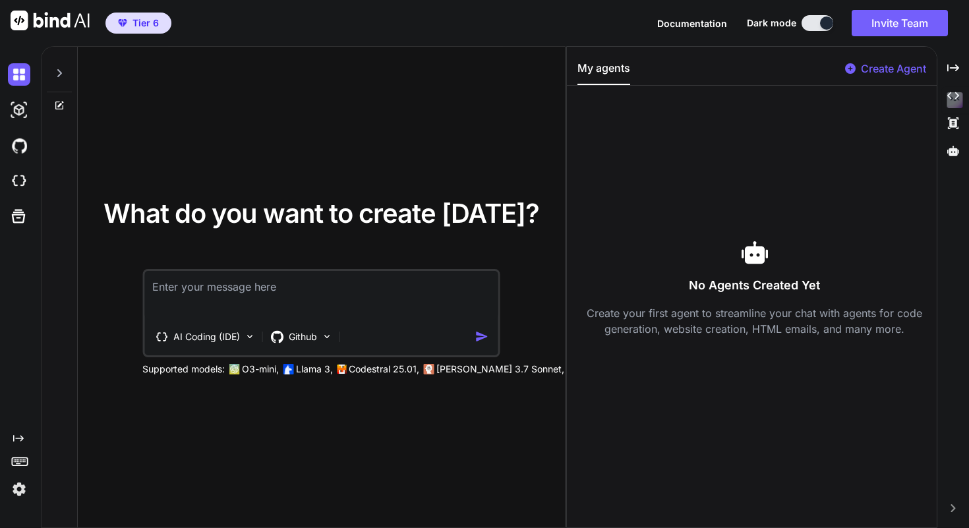
click at [299, 293] on textarea at bounding box center [320, 295] width 353 height 49
paste textarea "Certamente! Aggiungo l'istruzione specifica su Supabase e la creazione del data…"
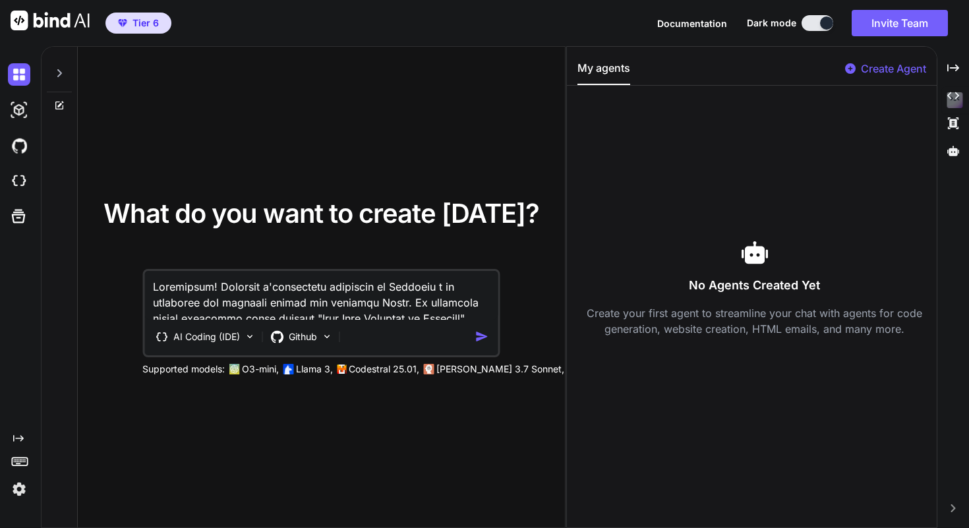
scroll to position [2722, 0]
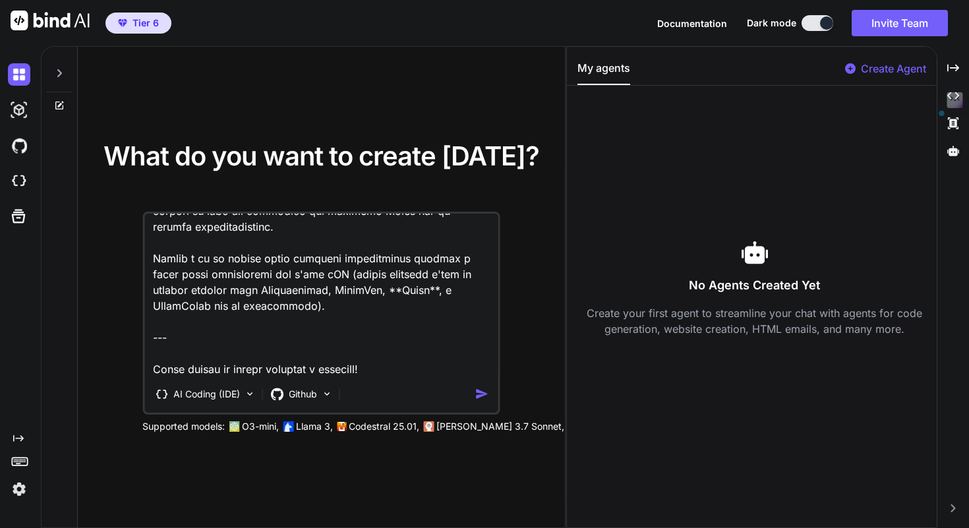
drag, startPoint x: 378, startPoint y: 359, endPoint x: 138, endPoint y: 308, distance: 245.9
click at [138, 308] on div "What do you want to create today? AI Coding (IDE) Github Supported models: O3-m…" at bounding box center [321, 288] width 446 height 290
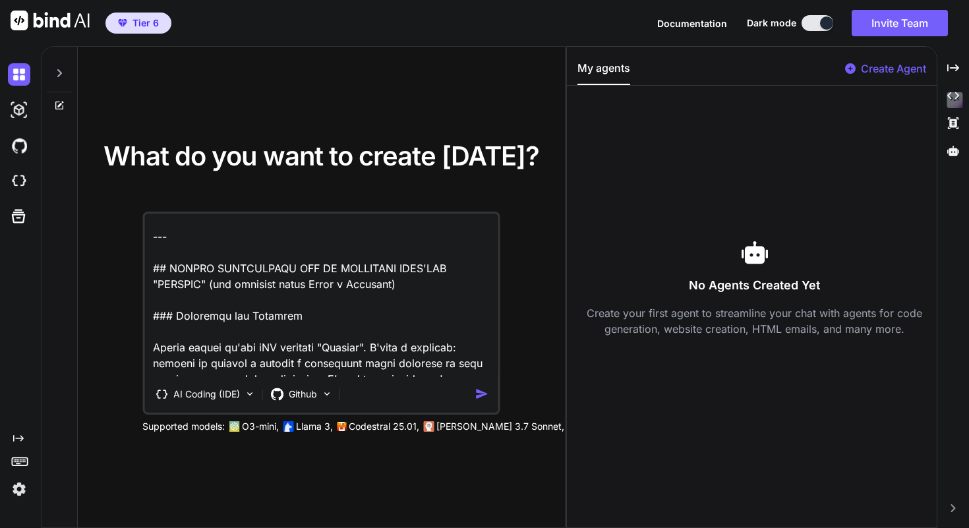
scroll to position [0, 0]
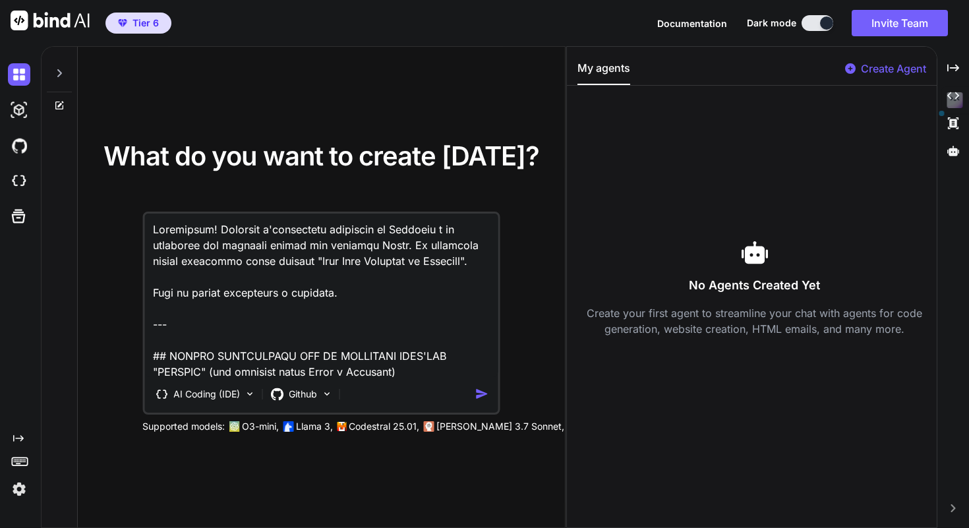
drag, startPoint x: 184, startPoint y: 343, endPoint x: 114, endPoint y: 190, distance: 168.7
click at [114, 190] on div "What do you want to create today? AI Coding (IDE) Github Supported models: O3-m…" at bounding box center [321, 288] width 446 height 290
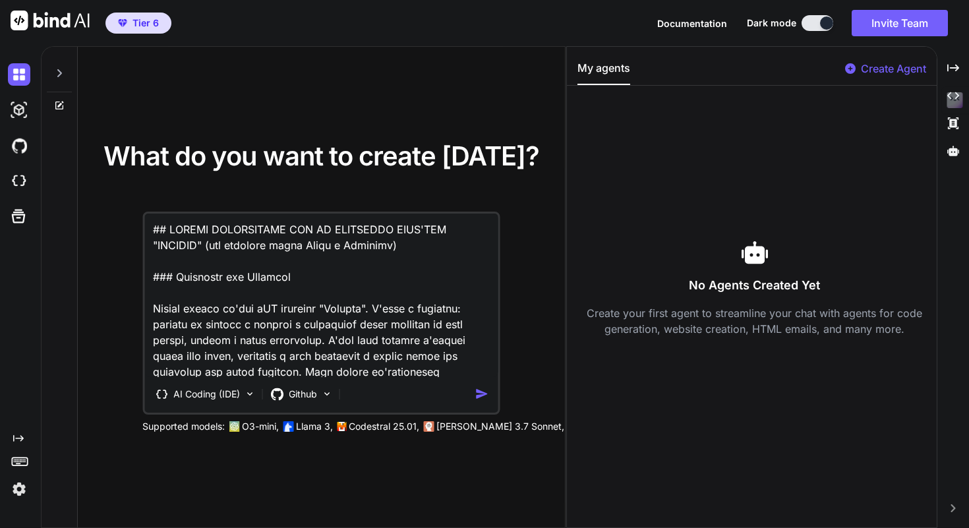
click at [154, 245] on textarea at bounding box center [320, 295] width 353 height 163
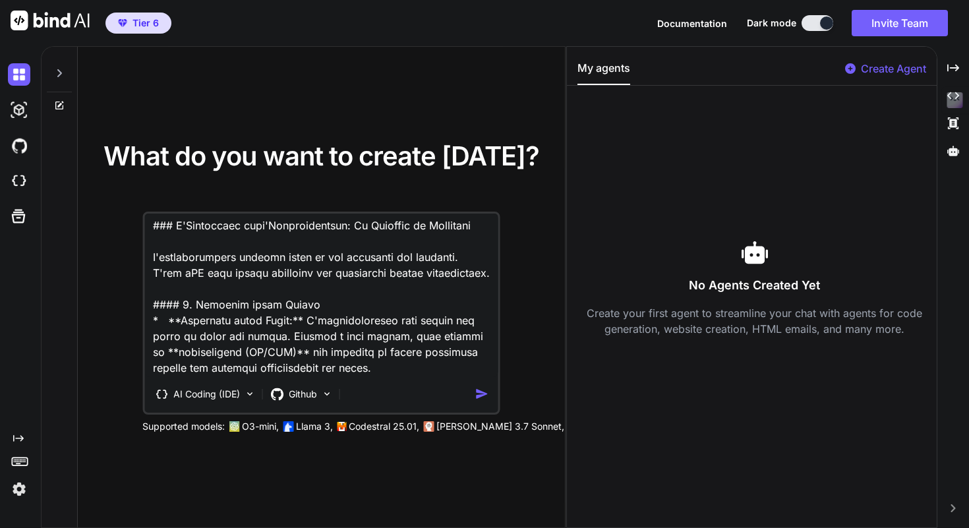
scroll to position [2332, 0]
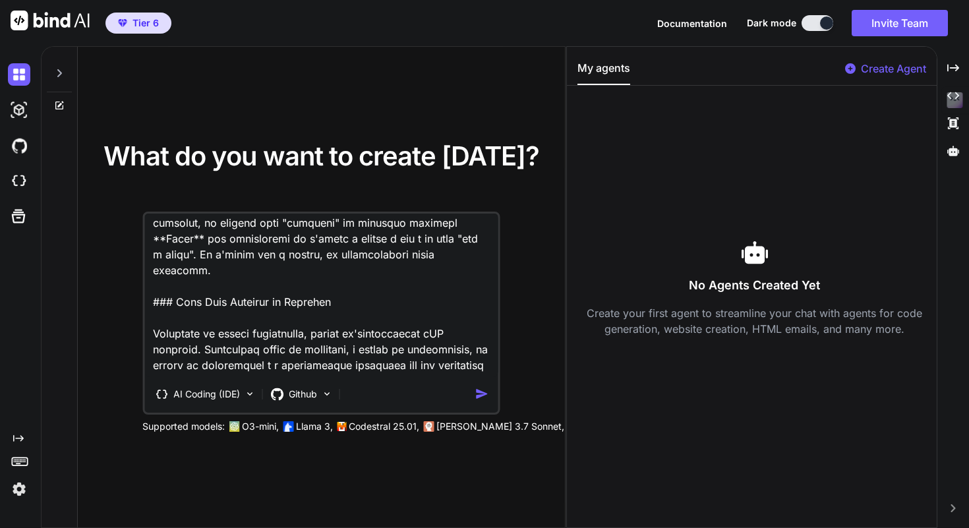
type textarea "## PROMPT DETTAGLIATO PER LA CREAZIONE DELL'APP "EFALLMO" (con verifica email R…"
click at [483, 398] on img "button" at bounding box center [482, 394] width 14 height 14
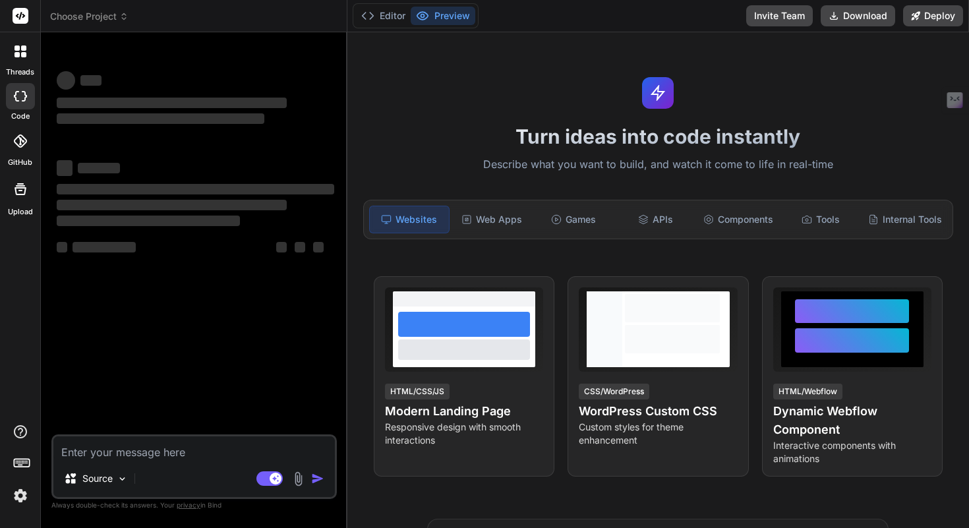
click at [446, 21] on button "Preview" at bounding box center [443, 16] width 65 height 18
click at [148, 451] on textarea at bounding box center [193, 448] width 281 height 24
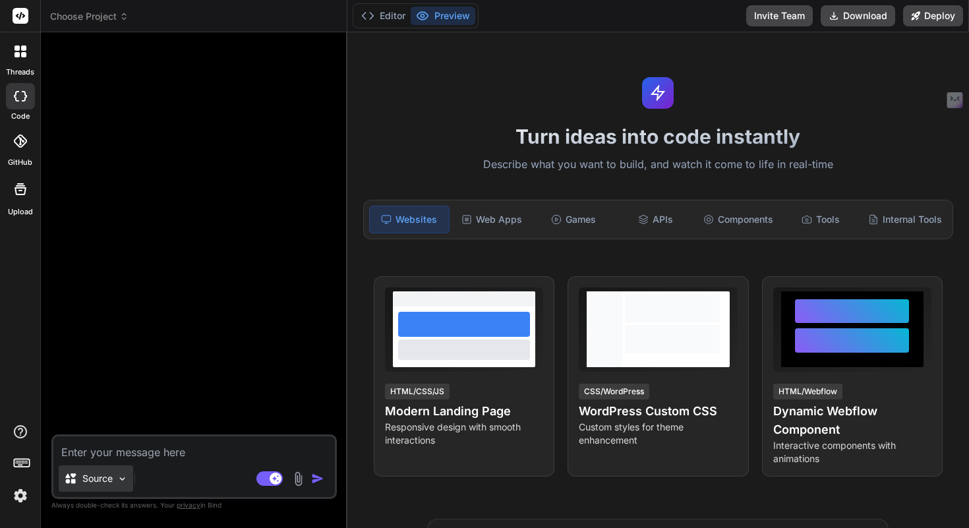
click at [111, 479] on p "Source" at bounding box center [97, 478] width 30 height 13
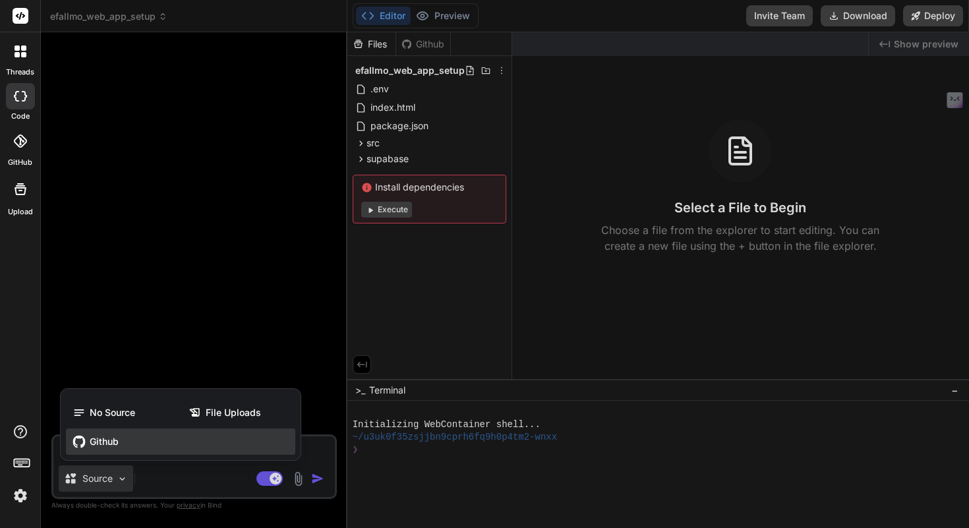
click at [109, 448] on div "Github" at bounding box center [180, 441] width 229 height 26
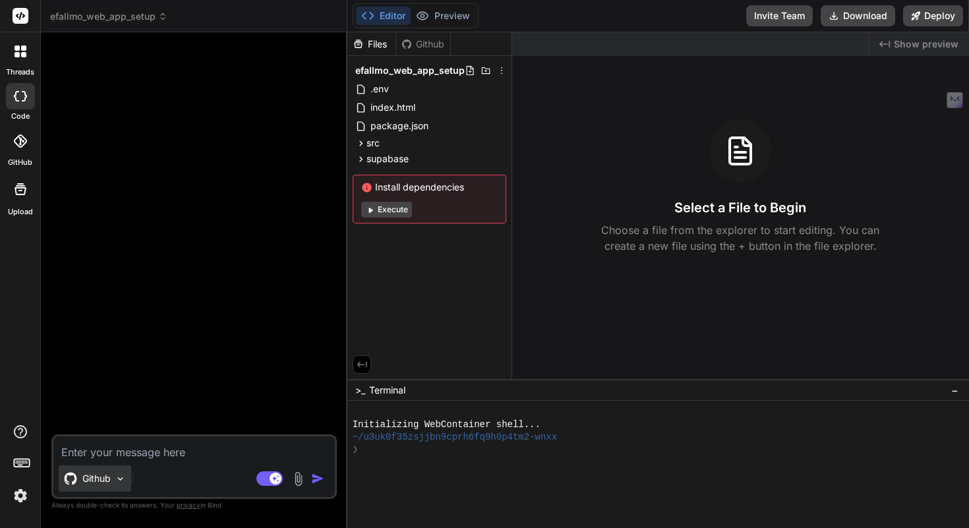
click at [108, 483] on p "Github" at bounding box center [96, 478] width 28 height 13
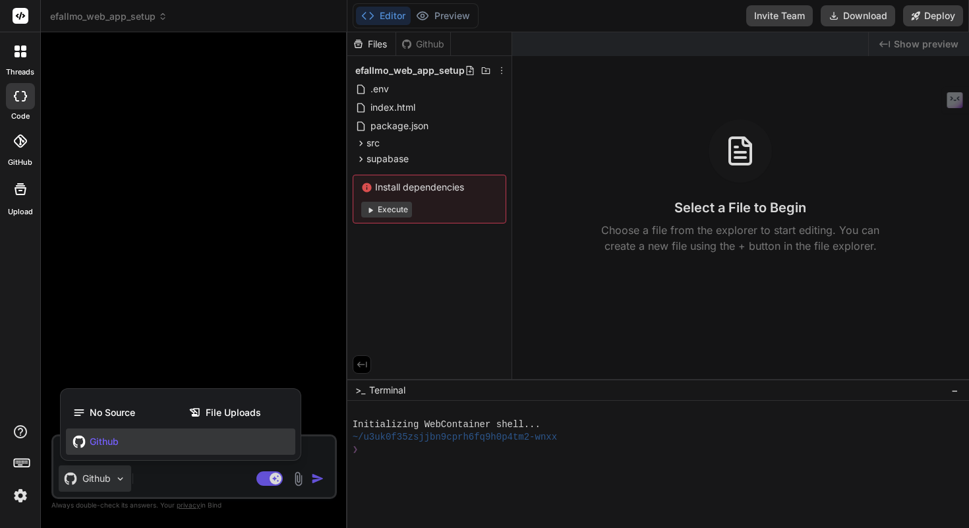
click at [182, 287] on div at bounding box center [484, 264] width 969 height 528
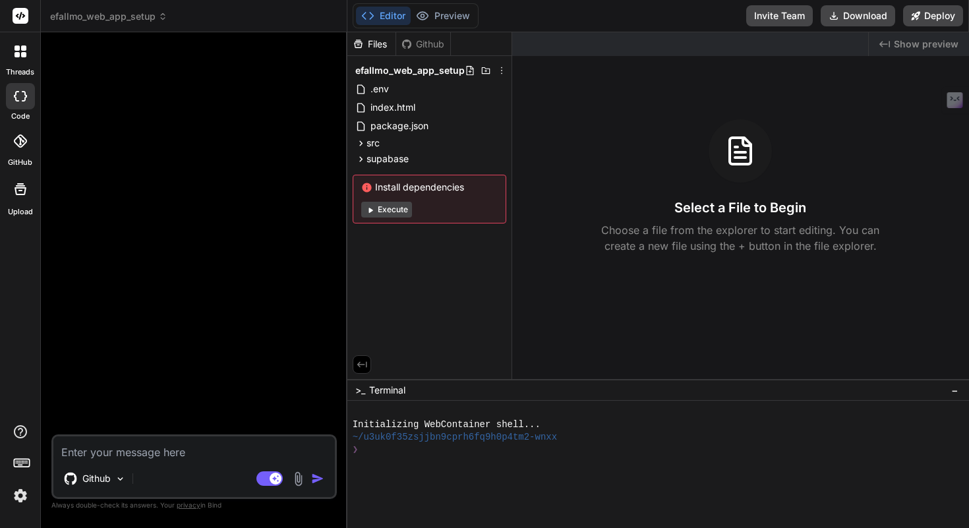
click at [25, 154] on div at bounding box center [20, 141] width 29 height 29
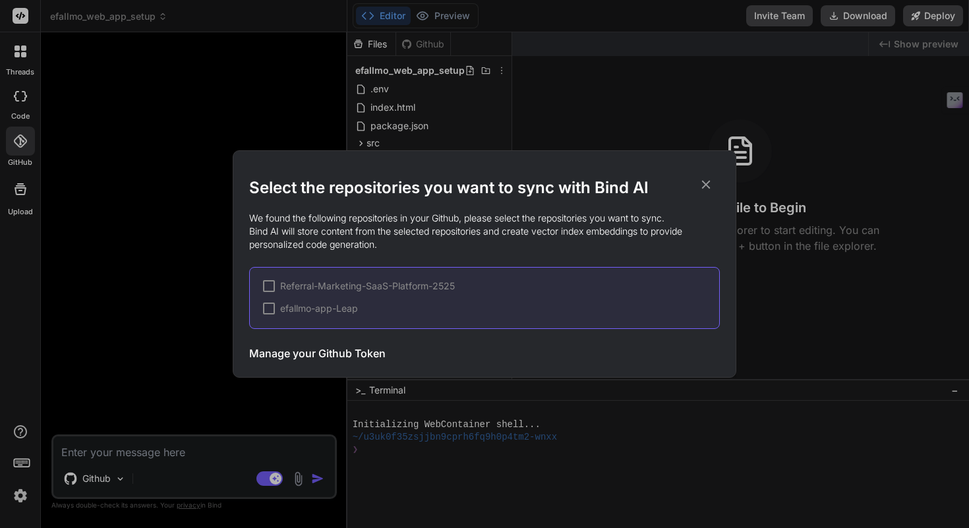
click at [322, 355] on h3 "Manage your Github Token" at bounding box center [317, 353] width 136 height 16
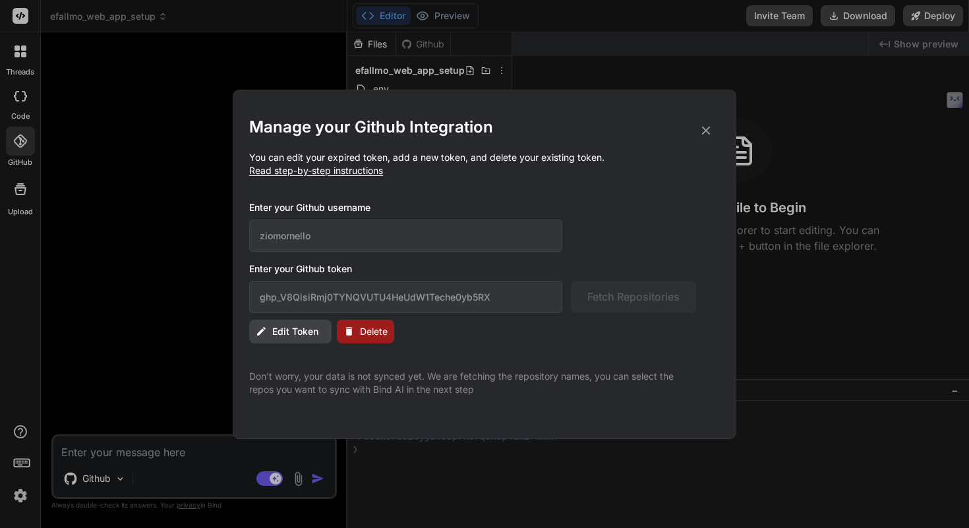
click at [708, 131] on icon at bounding box center [706, 130] width 9 height 9
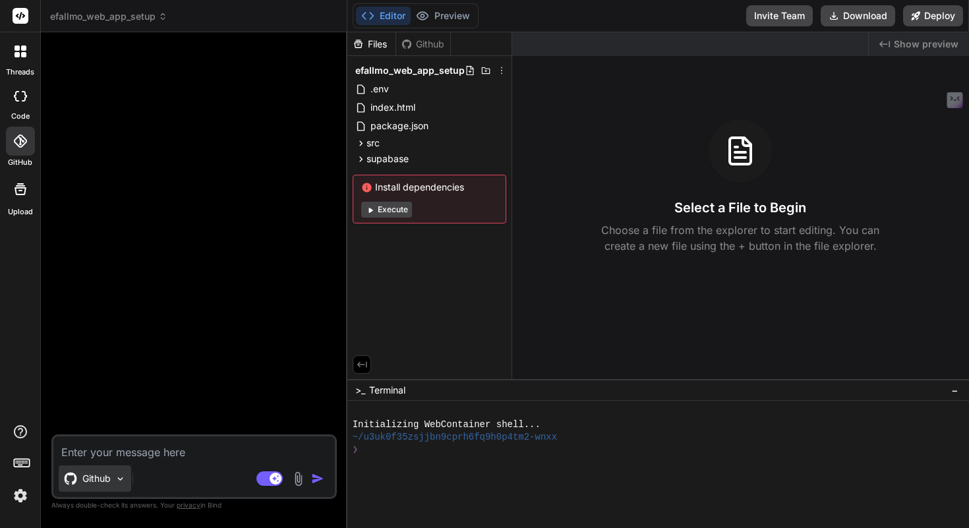
click at [93, 480] on p "Github" at bounding box center [96, 478] width 28 height 13
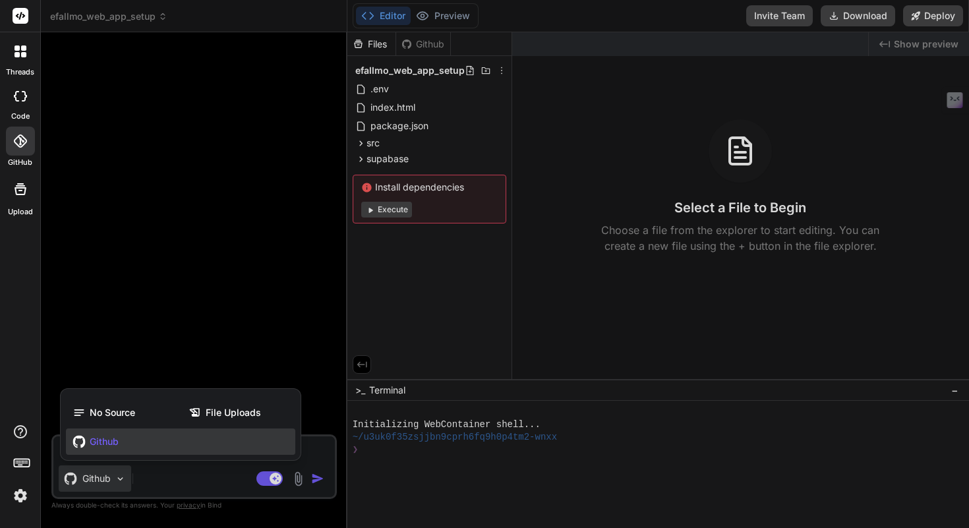
click at [118, 442] on span "Github" at bounding box center [104, 441] width 29 height 13
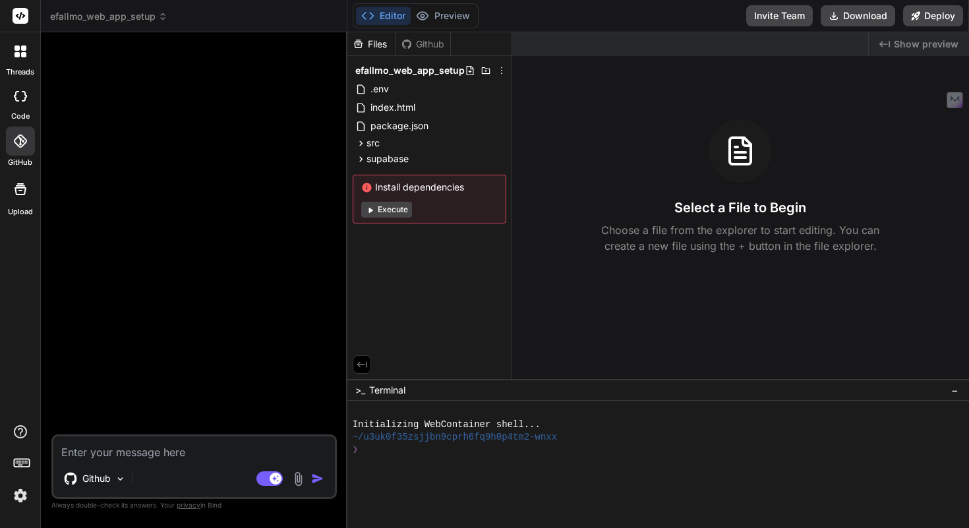
click at [14, 140] on icon at bounding box center [20, 140] width 13 height 13
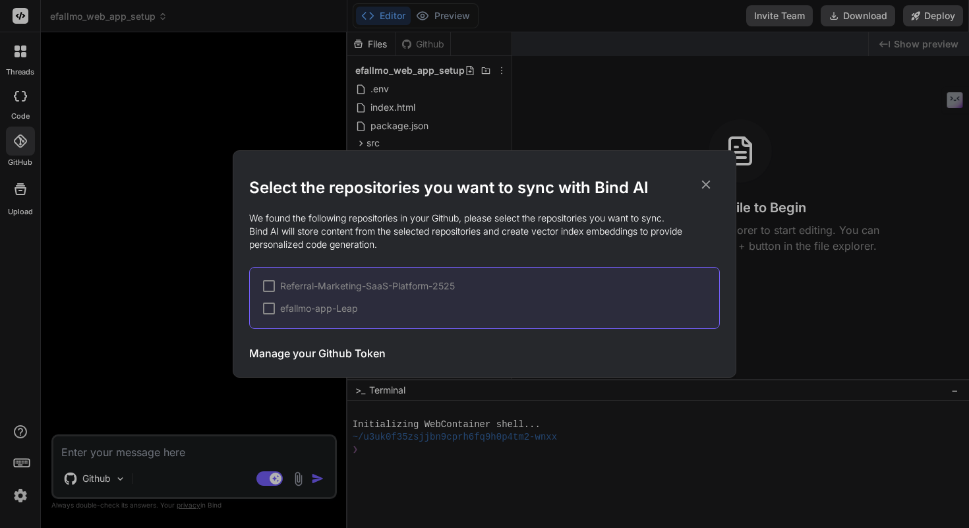
click at [701, 186] on icon at bounding box center [706, 184] width 15 height 15
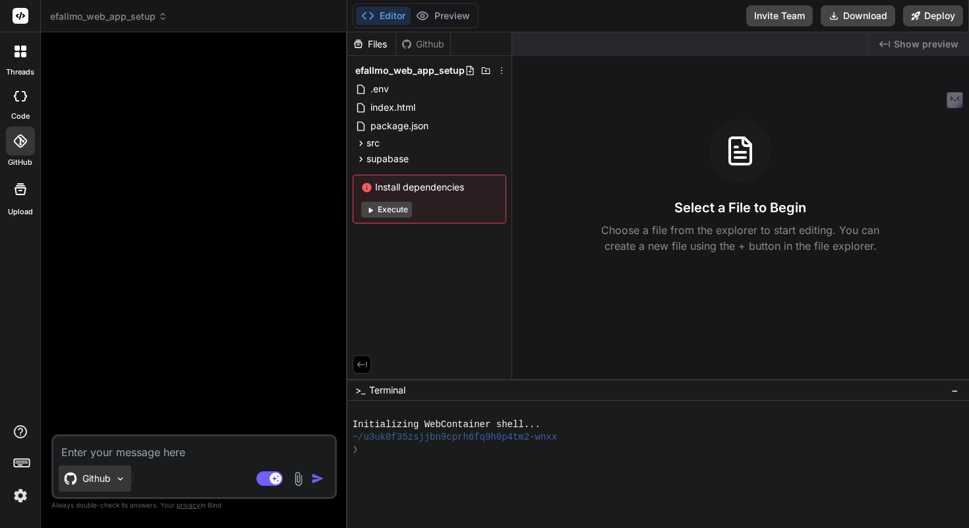
click at [104, 477] on p "Github" at bounding box center [96, 478] width 28 height 13
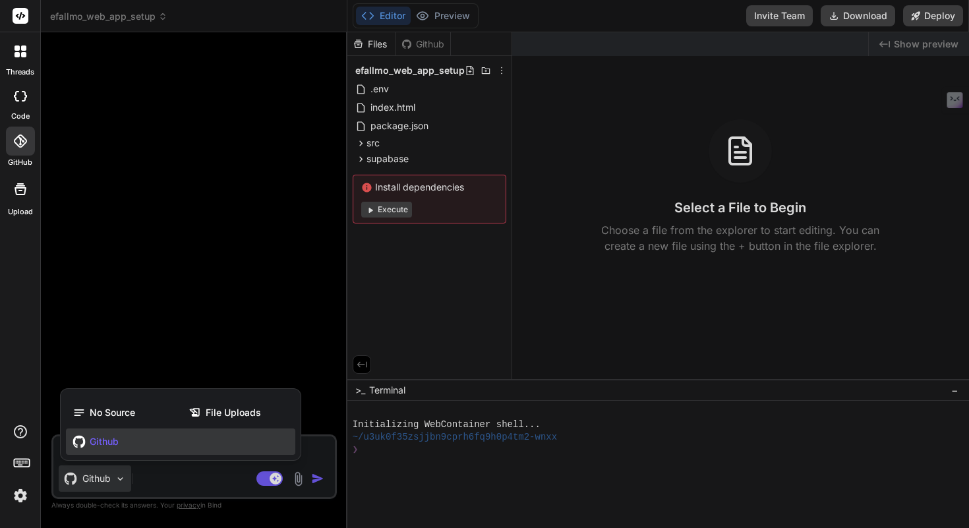
click at [125, 441] on div "Github" at bounding box center [180, 441] width 229 height 26
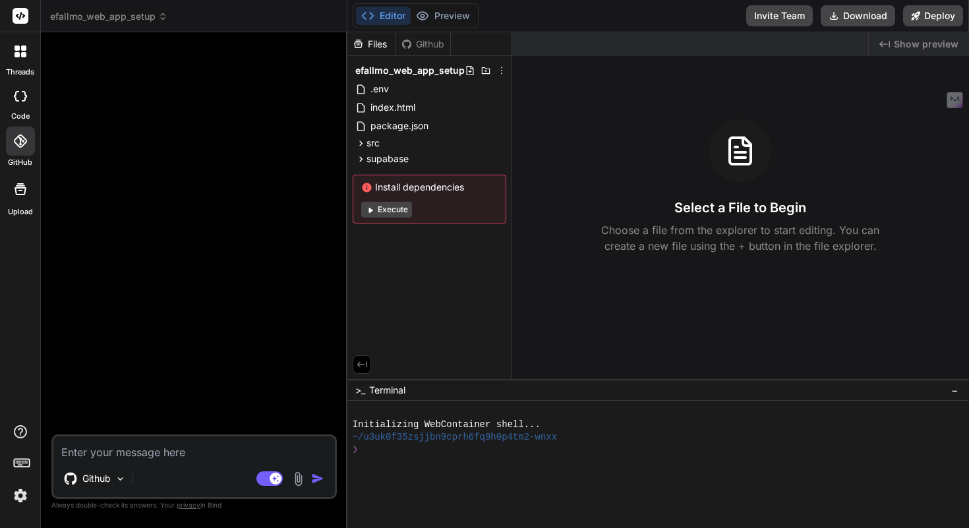
click at [34, 19] on div at bounding box center [20, 16] width 40 height 32
click at [86, 18] on span "efallmo_web_app_setup" at bounding box center [108, 16] width 117 height 13
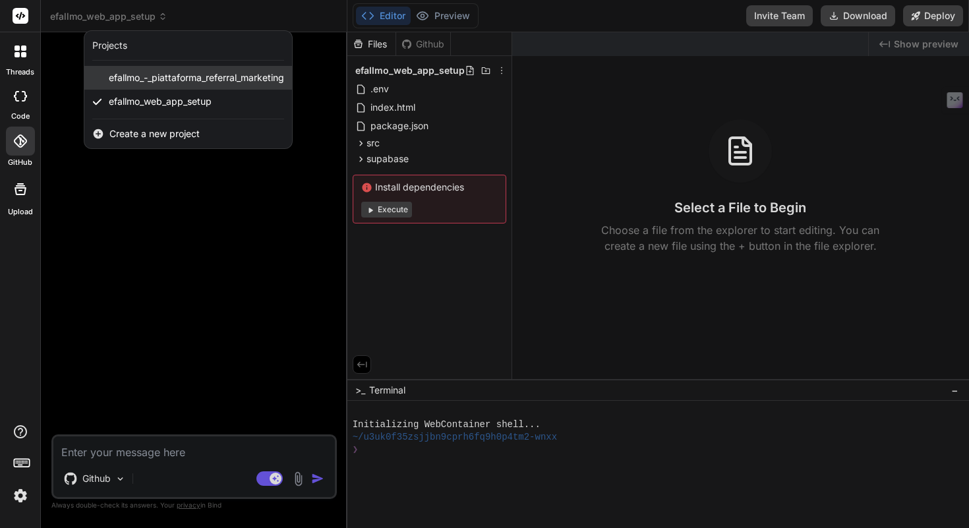
click at [209, 84] on span "efallmo_-_piattaforma_referral_marketing" at bounding box center [196, 77] width 175 height 13
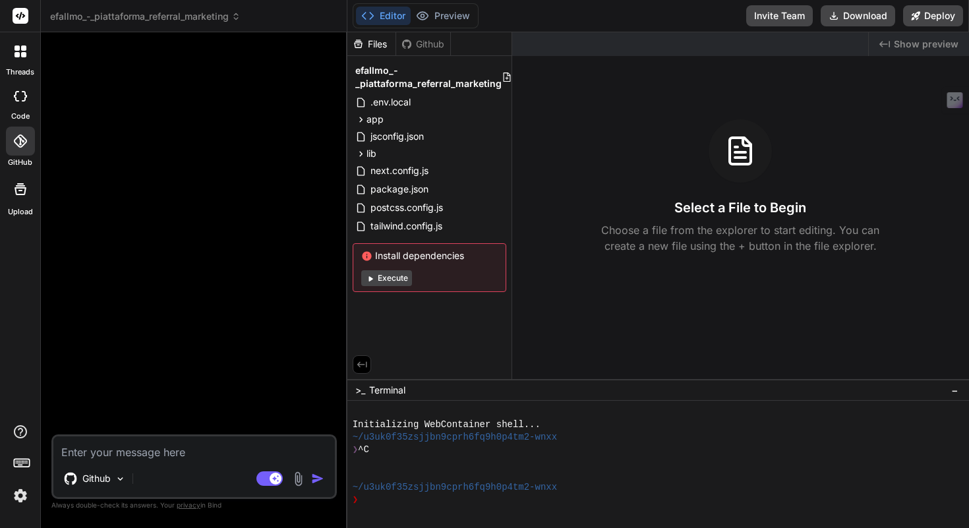
click at [20, 15] on icon at bounding box center [21, 16] width 10 height 8
click at [65, 22] on span "efallmo_-_piattaforma_referral_marketing" at bounding box center [145, 16] width 190 height 13
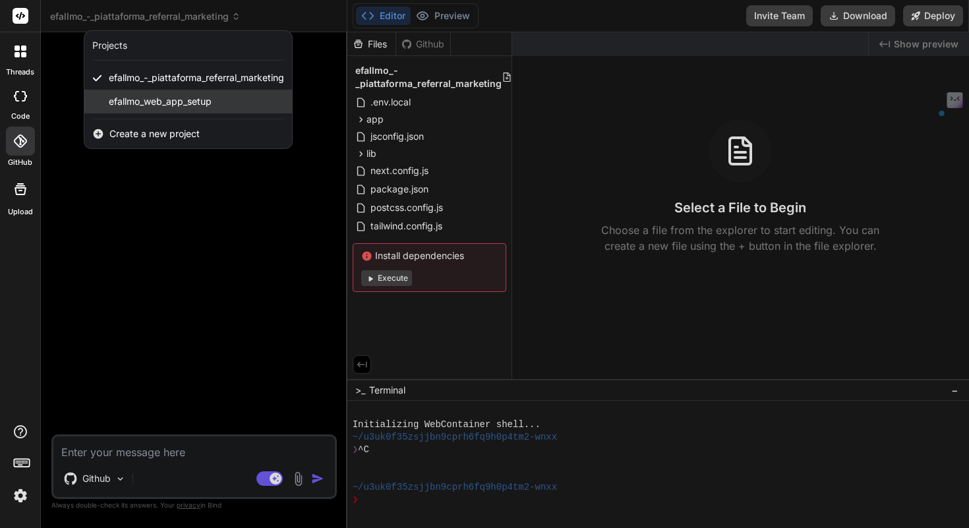
click at [148, 98] on span "efallmo_web_app_setup" at bounding box center [160, 101] width 103 height 13
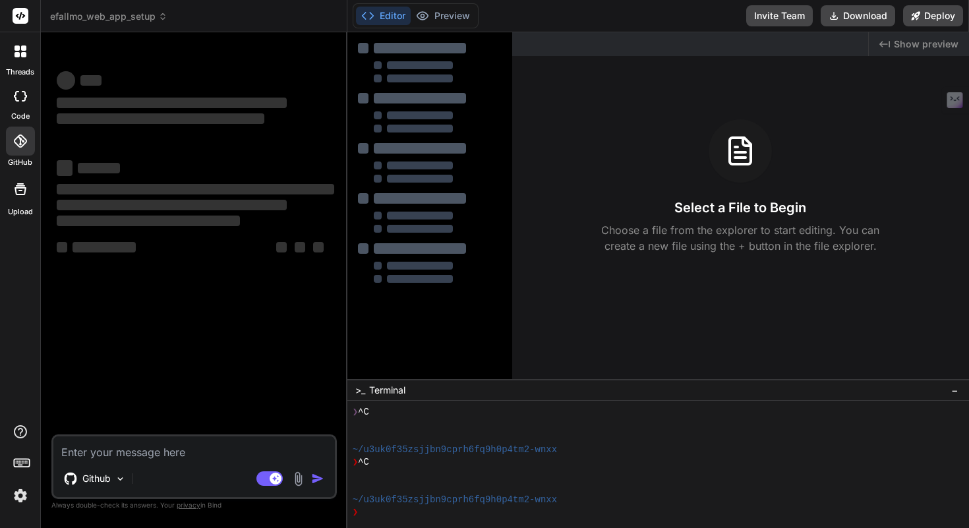
scroll to position [38, 0]
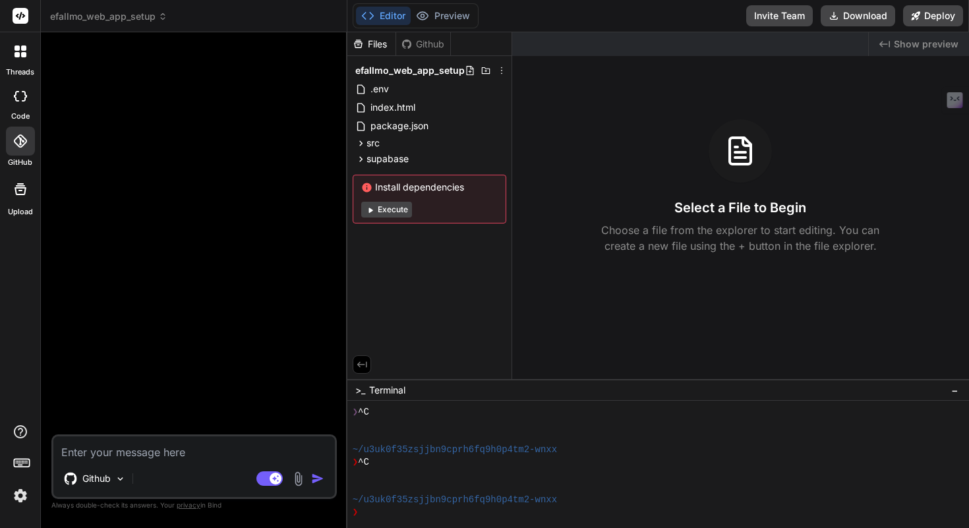
click at [22, 24] on div at bounding box center [20, 16] width 40 height 32
click at [19, 53] on icon at bounding box center [21, 51] width 12 height 12
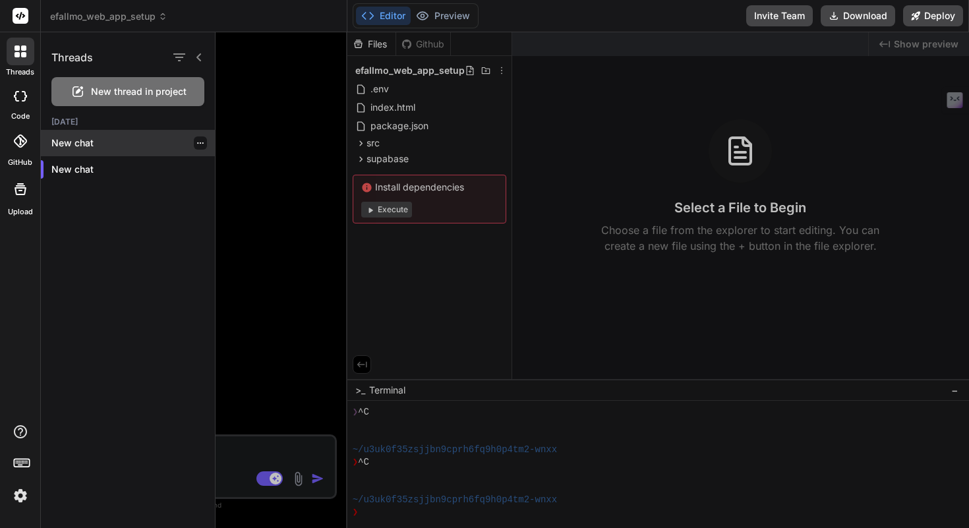
click at [88, 147] on p "New chat" at bounding box center [132, 142] width 163 height 13
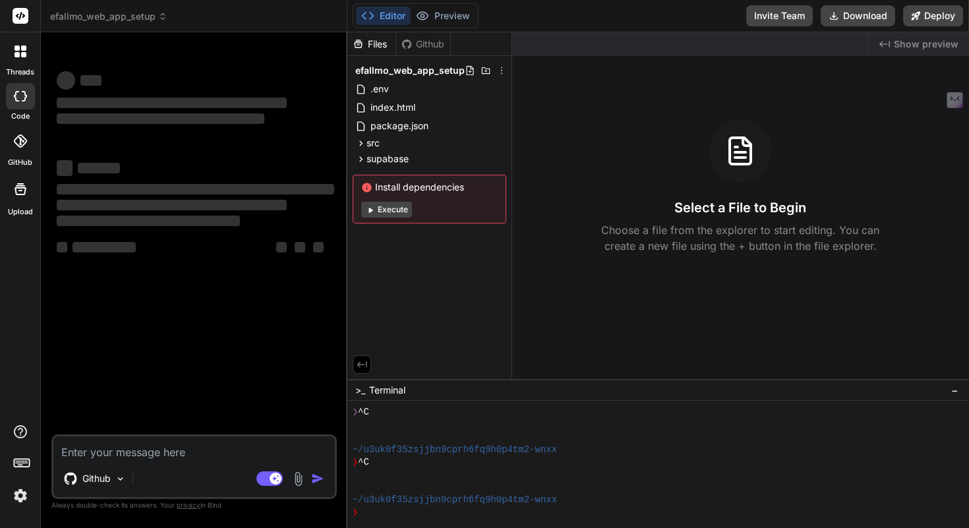
type textarea "x"
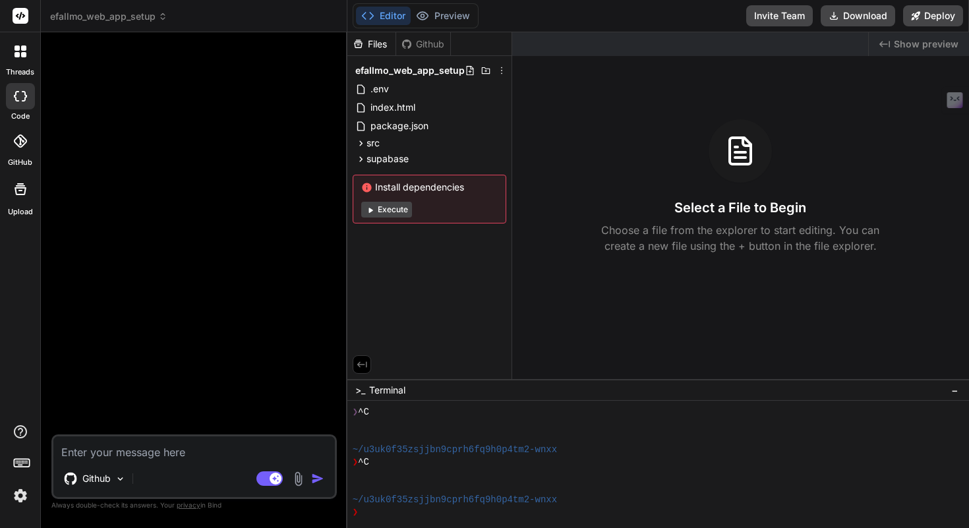
click at [109, 20] on span "efallmo_web_app_setup" at bounding box center [108, 16] width 117 height 13
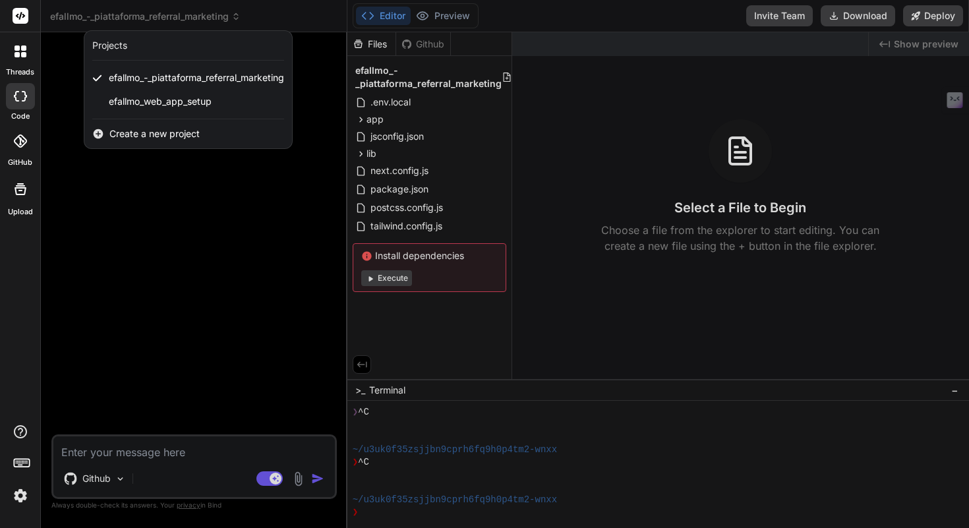
click at [140, 136] on span "Create a new project" at bounding box center [154, 133] width 90 height 13
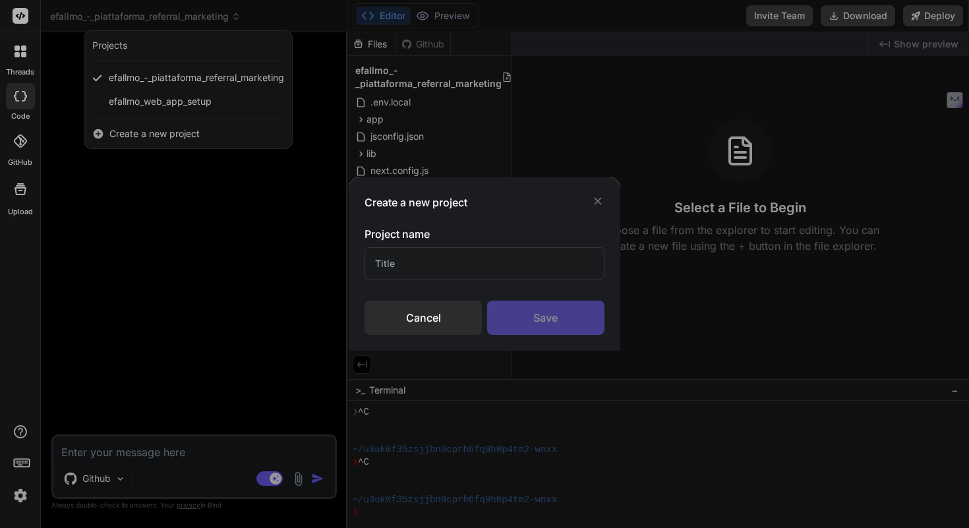
click at [409, 260] on input "text" at bounding box center [485, 263] width 240 height 32
type input "A"
type input "IOS EFALLMO"
click at [558, 324] on div "Save" at bounding box center [545, 318] width 117 height 34
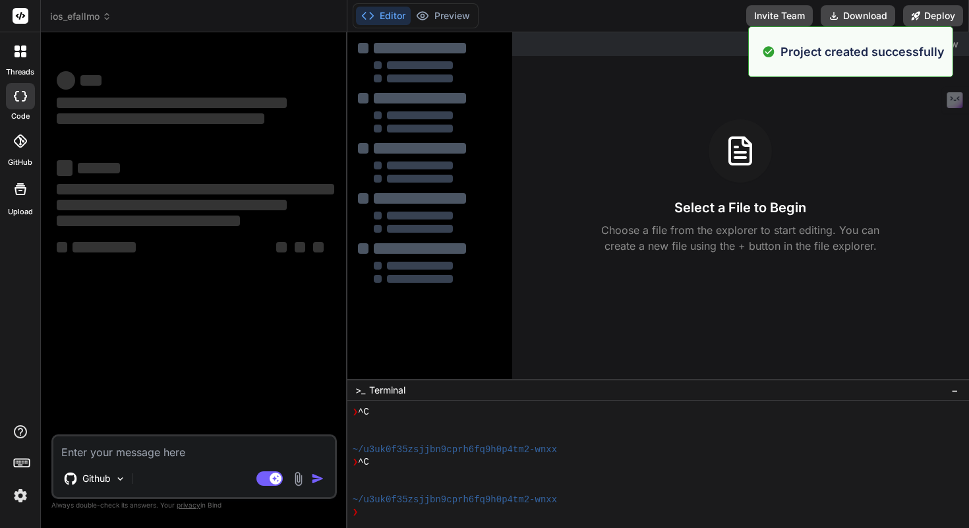
scroll to position [88, 0]
type textarea "x"
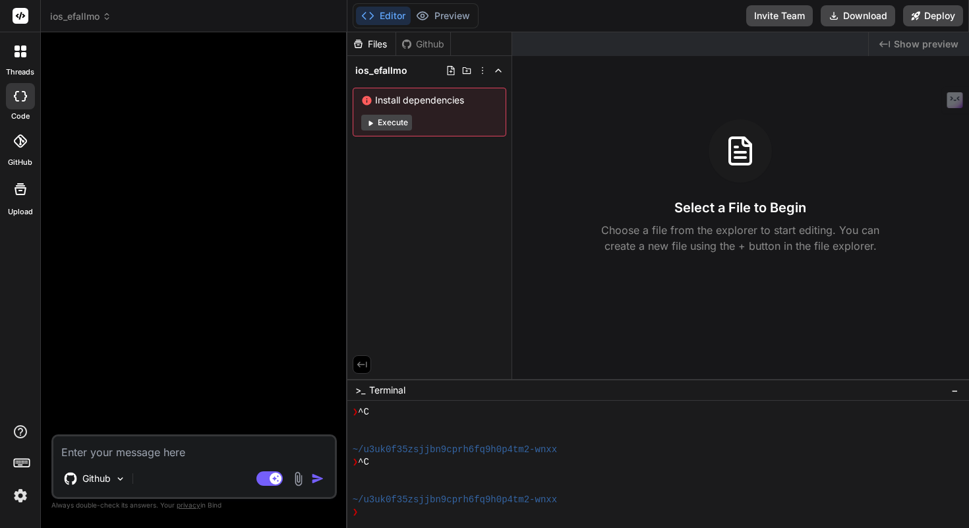
click at [14, 151] on div at bounding box center [20, 141] width 29 height 29
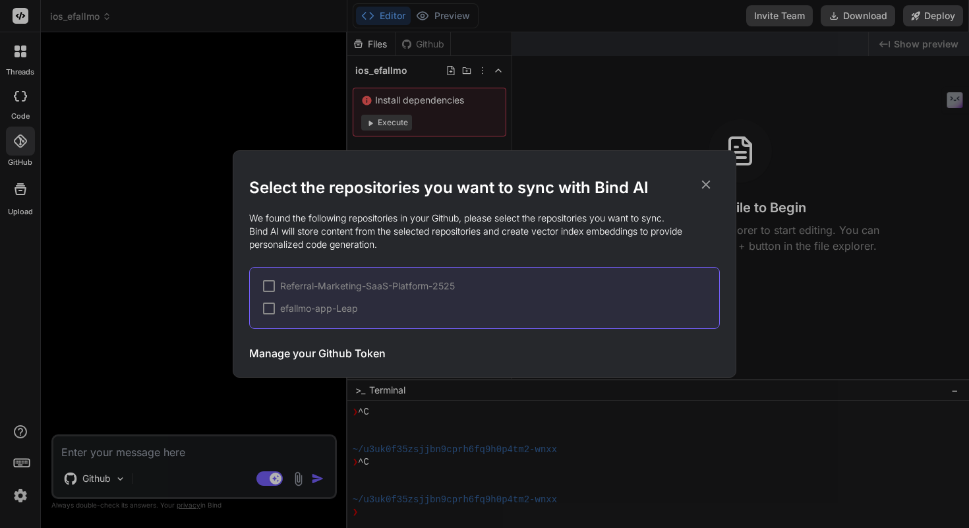
click at [318, 361] on h3 "Manage your Github Token" at bounding box center [317, 353] width 136 height 16
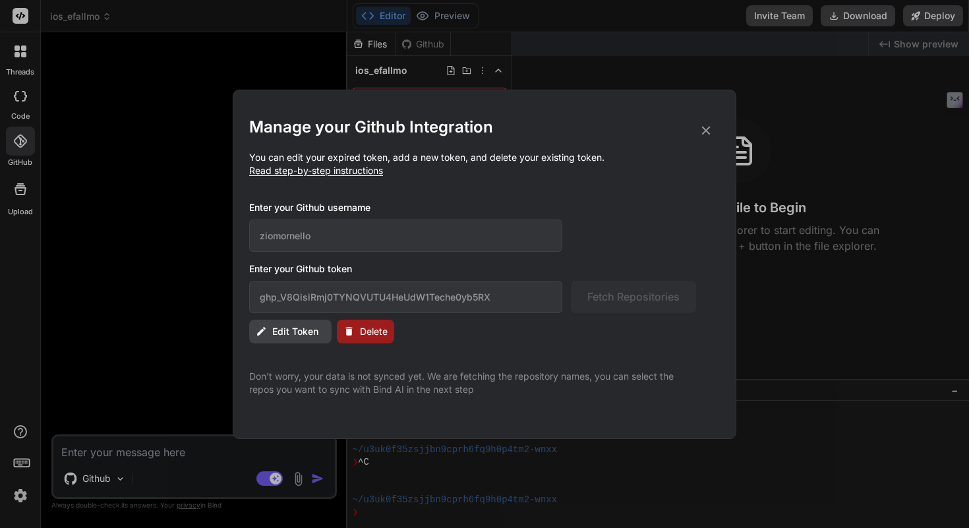
click at [305, 330] on span "Edit Token" at bounding box center [295, 331] width 46 height 13
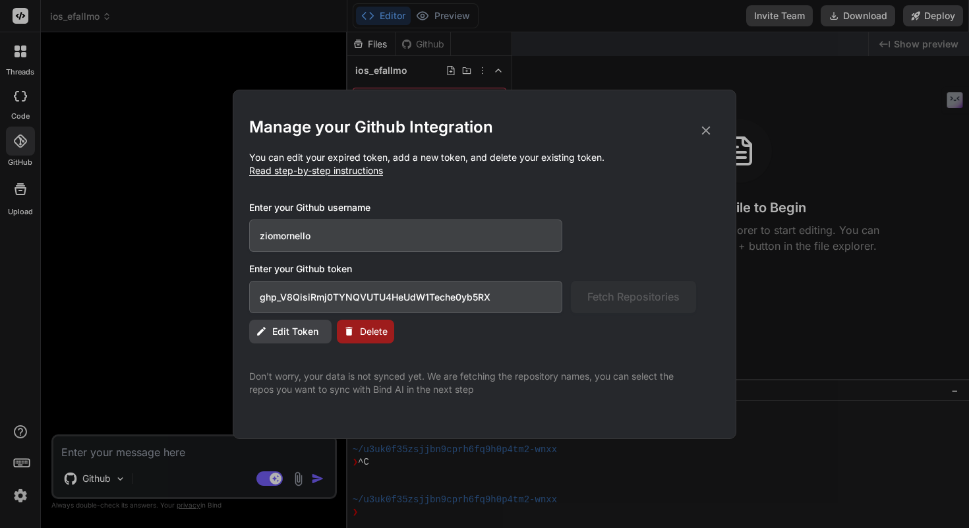
click at [495, 295] on input "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" at bounding box center [405, 297] width 313 height 32
click at [599, 302] on span "Fetch Repositories" at bounding box center [633, 297] width 92 height 16
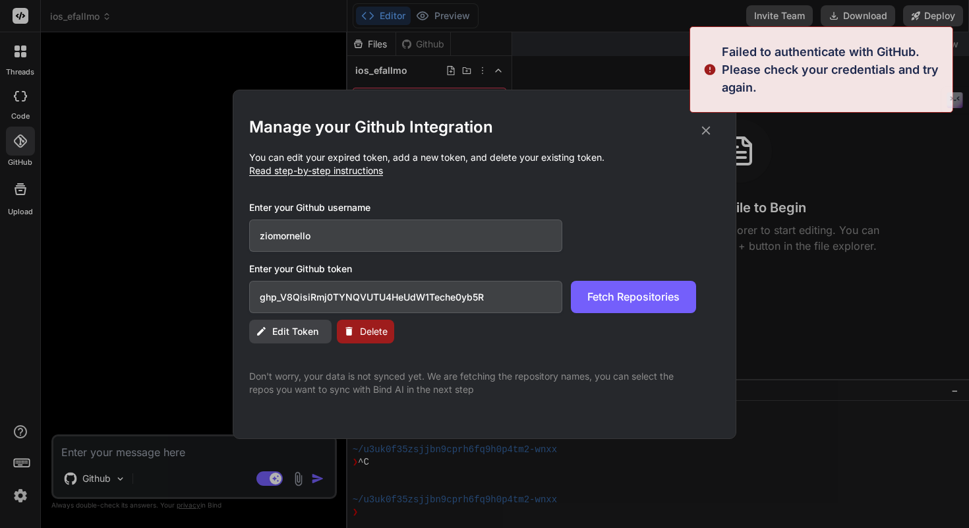
click at [513, 300] on input "ghp_V8QisiRmj0TYNQVUTU4HeUdW1Teche0yb5R" at bounding box center [405, 297] width 313 height 32
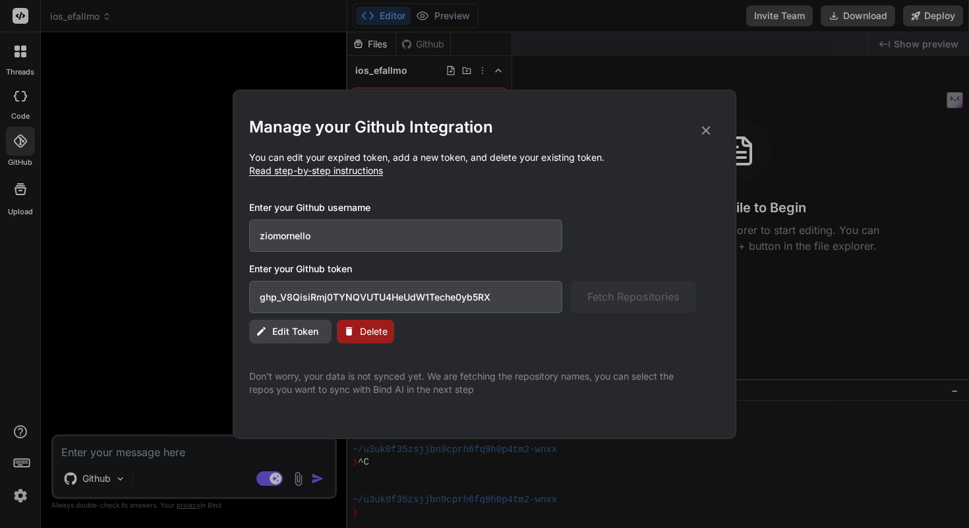
type input "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"
click at [371, 338] on button "Delete" at bounding box center [365, 332] width 57 height 24
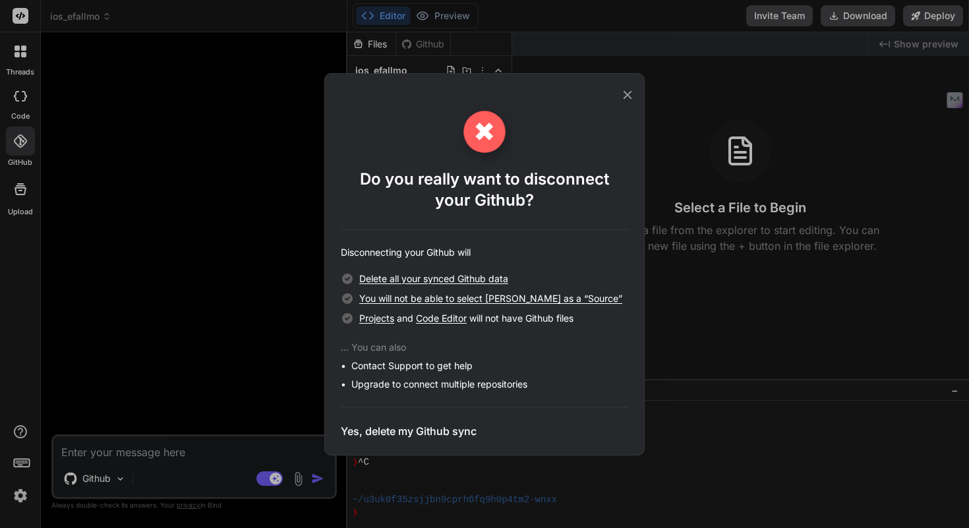
click at [411, 429] on h3 "Yes, delete my Github sync" at bounding box center [409, 431] width 136 height 16
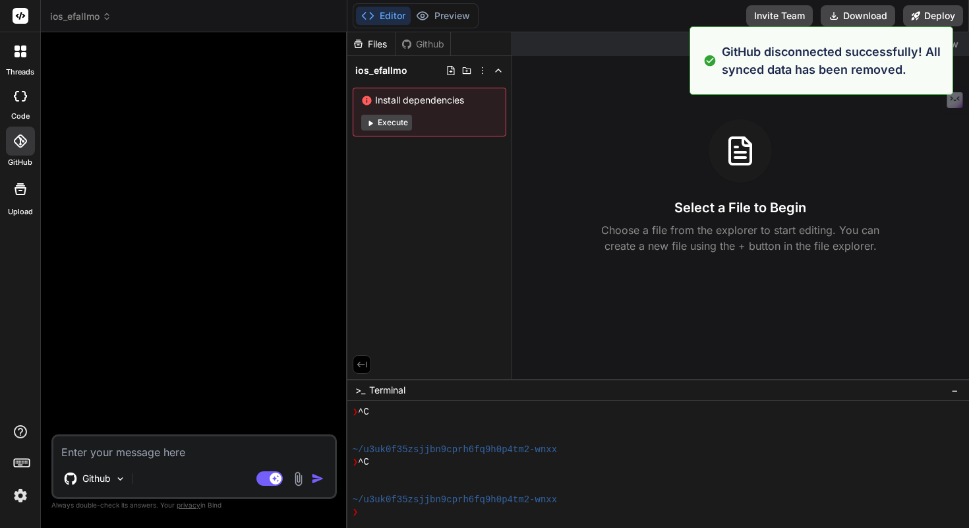
click at [14, 140] on icon at bounding box center [19, 140] width 13 height 13
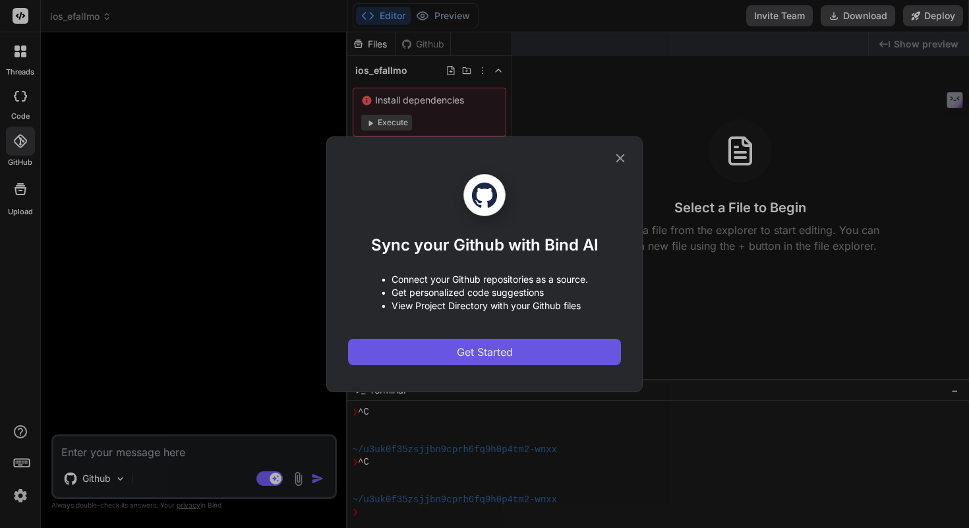
click at [431, 350] on button "Get Started" at bounding box center [484, 352] width 273 height 26
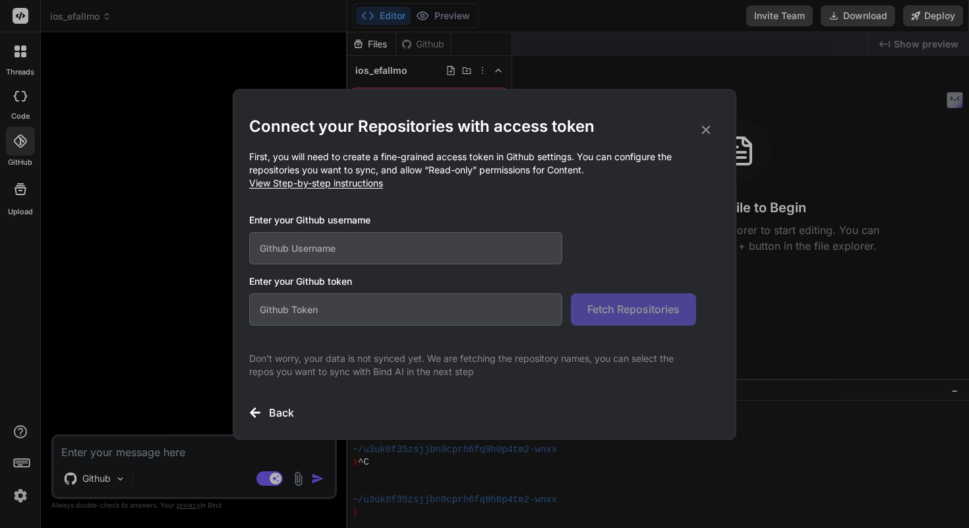
click at [400, 248] on input "text" at bounding box center [405, 248] width 313 height 32
type input "Z"
type input "ziomornello"
click at [411, 299] on input "text" at bounding box center [405, 309] width 313 height 32
paste input "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"
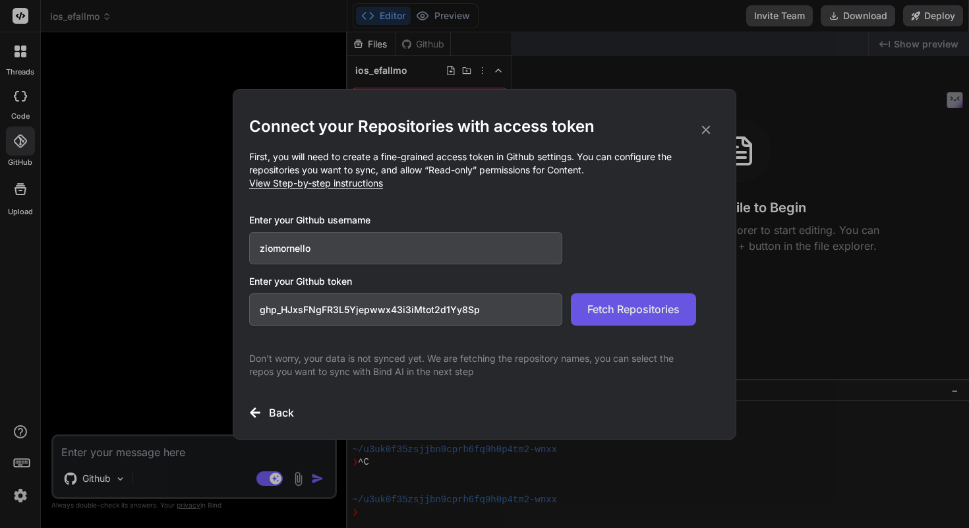
type input "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"
click at [645, 303] on span "Fetch Repositories" at bounding box center [633, 309] width 92 height 16
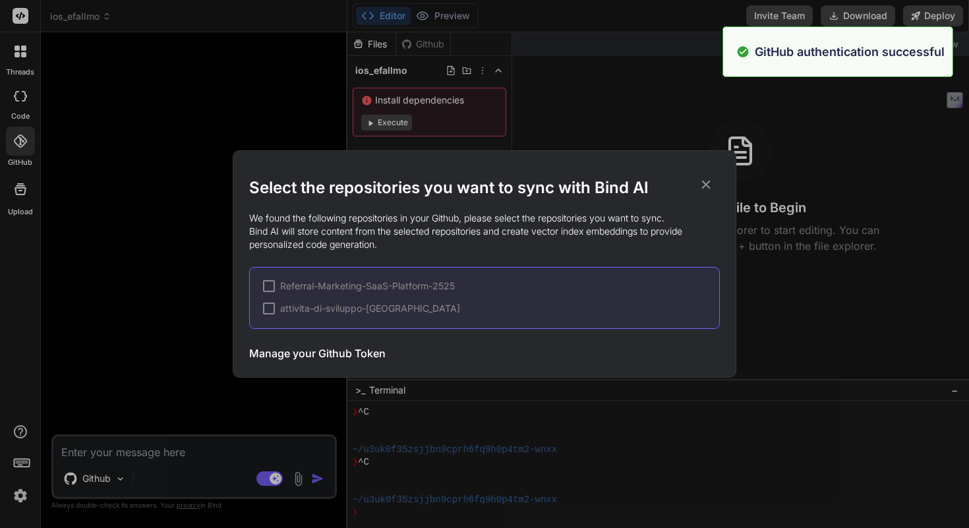
click at [321, 305] on span "attivita-di-sviluppo-IA" at bounding box center [370, 308] width 180 height 13
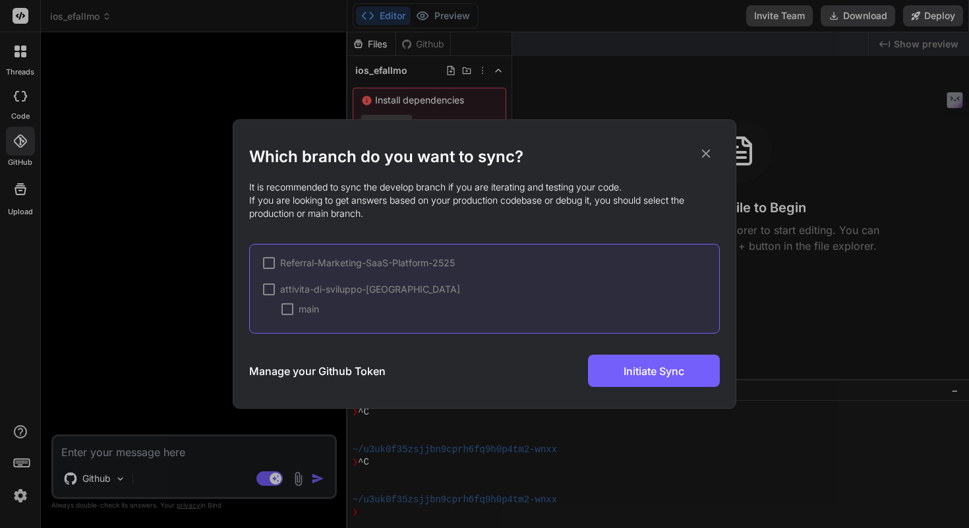
click at [266, 289] on div at bounding box center [269, 289] width 12 height 12
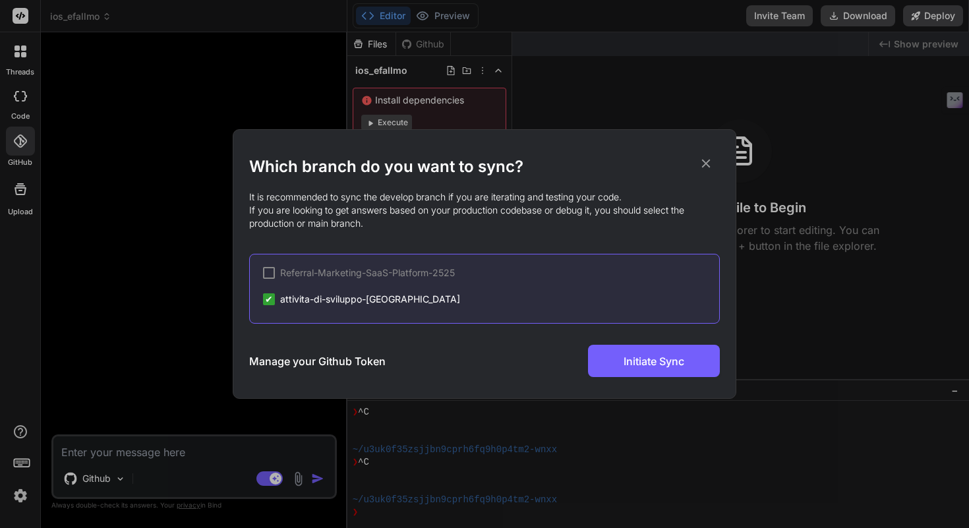
click at [705, 165] on icon at bounding box center [706, 163] width 15 height 15
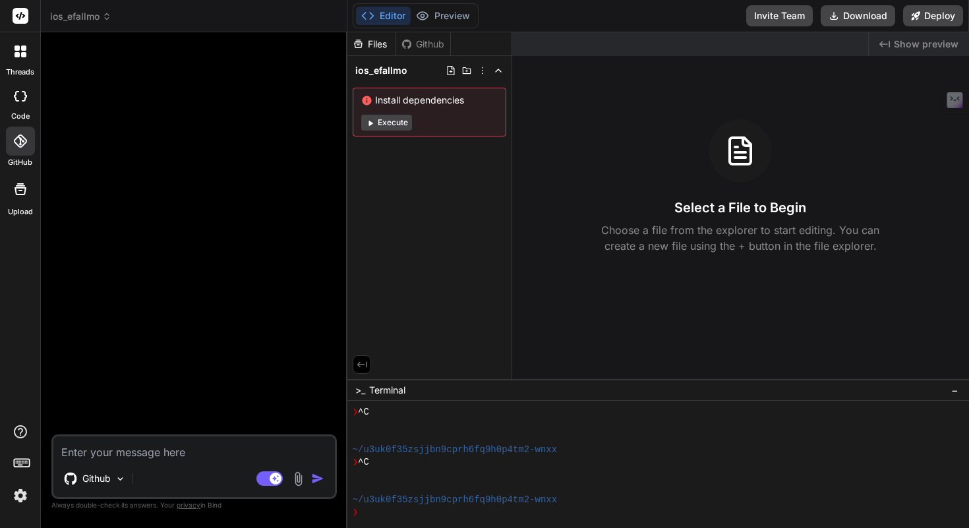
click at [18, 194] on icon at bounding box center [21, 189] width 12 height 12
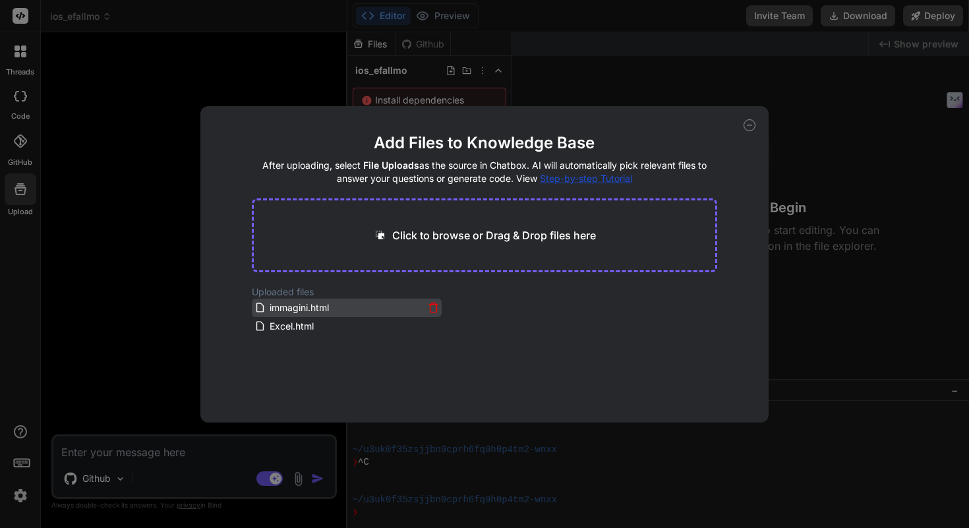
click at [430, 305] on icon at bounding box center [433, 307] width 11 height 11
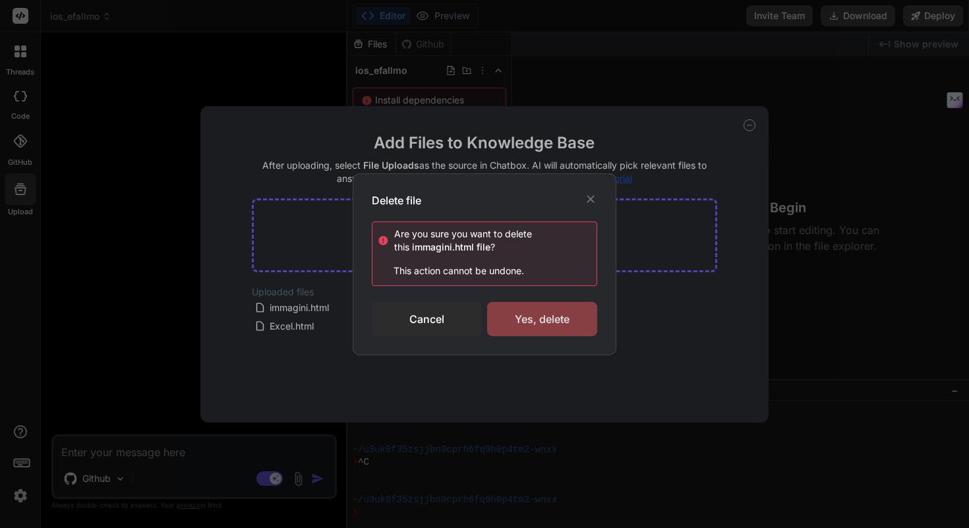
click at [533, 313] on div "Yes, delete" at bounding box center [542, 319] width 110 height 34
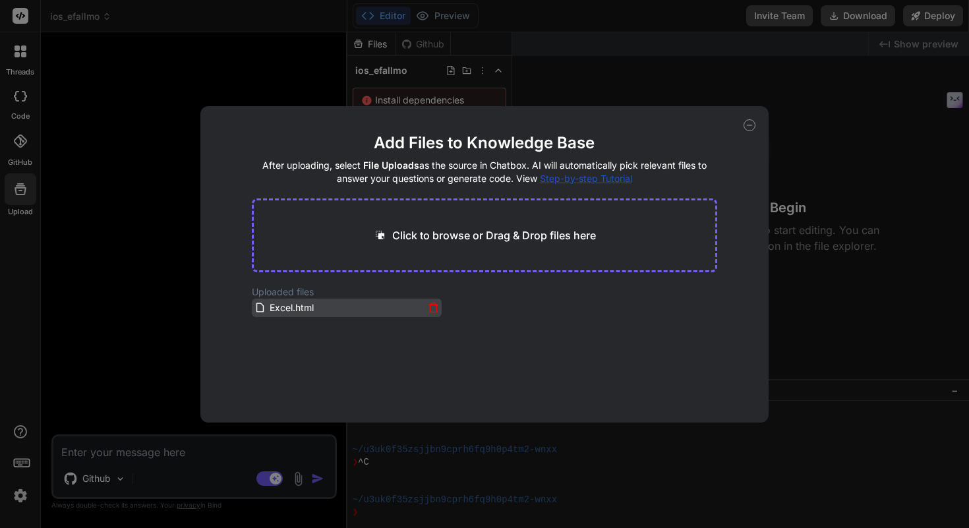
click at [430, 307] on icon at bounding box center [433, 307] width 11 height 11
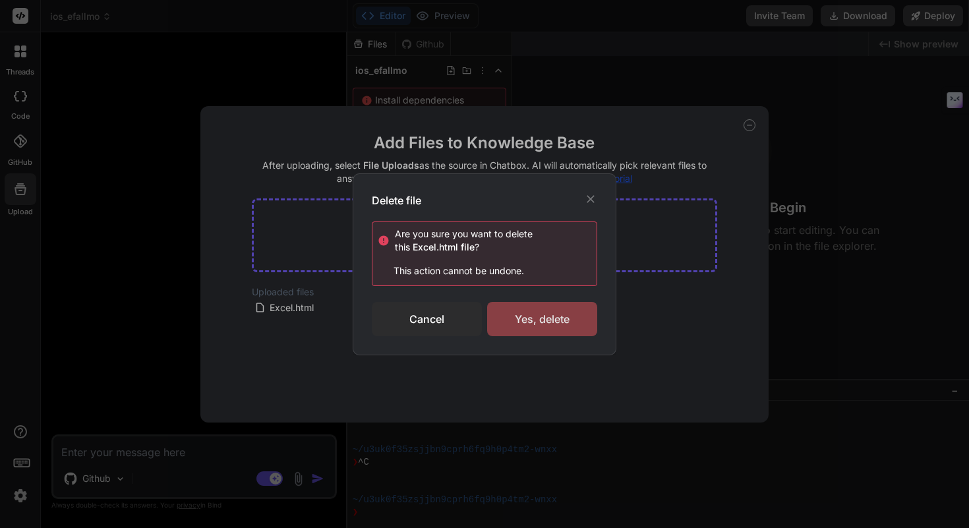
click at [542, 316] on div "Yes, delete" at bounding box center [542, 319] width 110 height 34
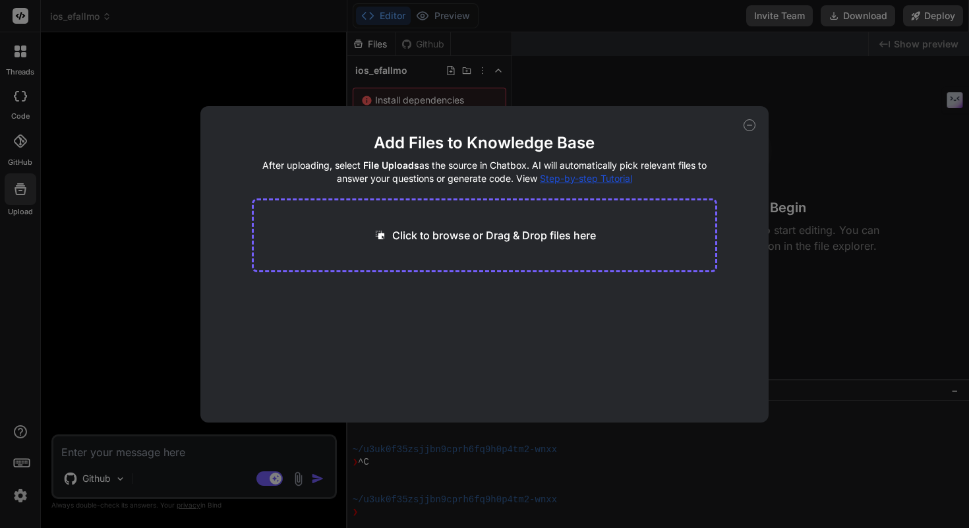
click at [745, 131] on div "Add Files to Knowledge Base After uploading, select File Uploads as the source …" at bounding box center [484, 264] width 569 height 316
click at [749, 120] on icon at bounding box center [750, 125] width 12 height 12
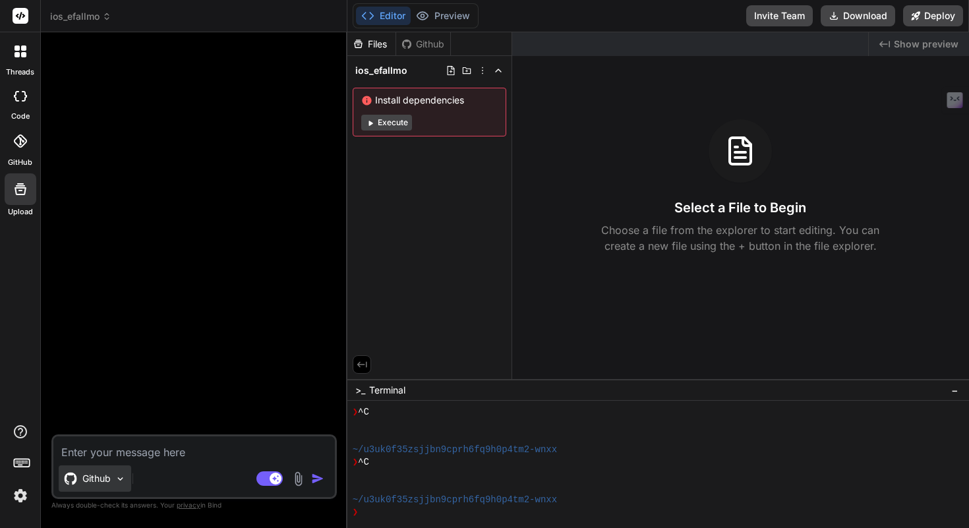
click at [96, 479] on p "Github" at bounding box center [96, 478] width 28 height 13
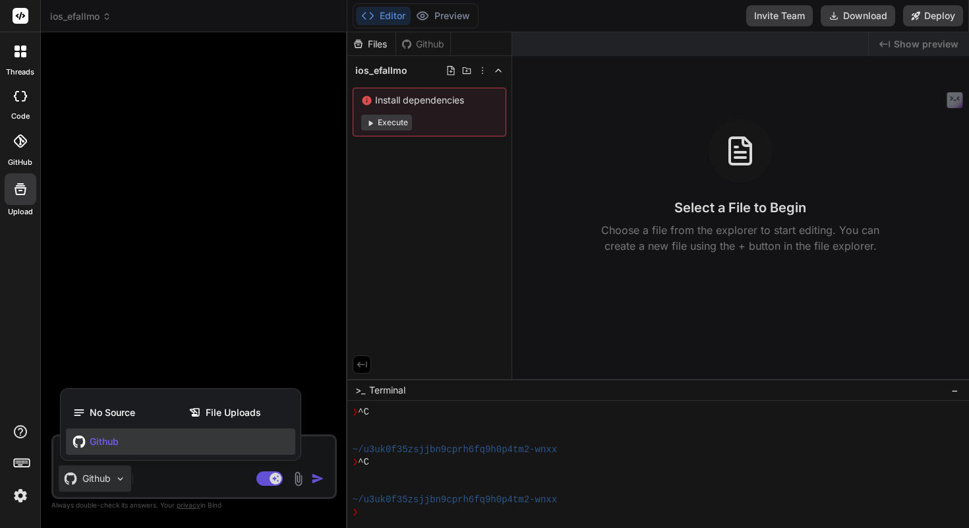
click at [126, 441] on div "Github" at bounding box center [180, 441] width 229 height 26
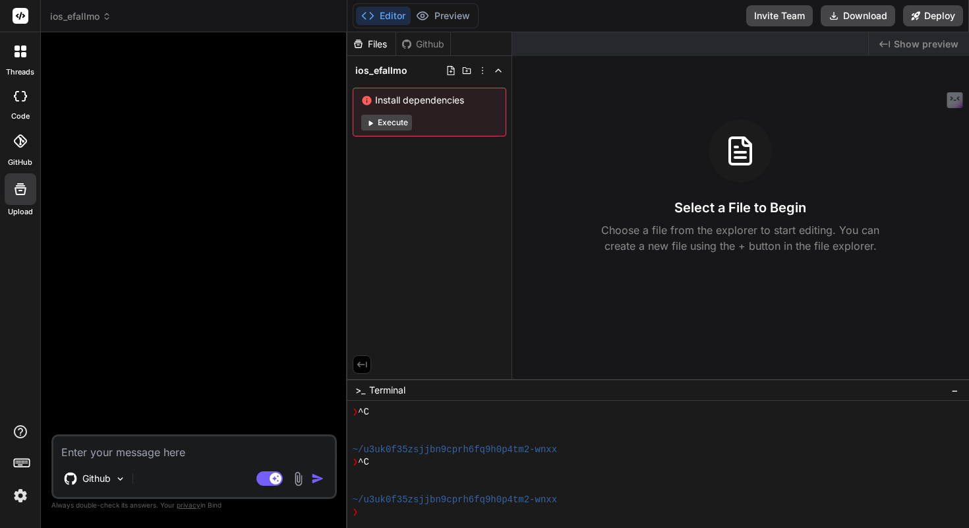
click at [27, 148] on div at bounding box center [20, 141] width 29 height 29
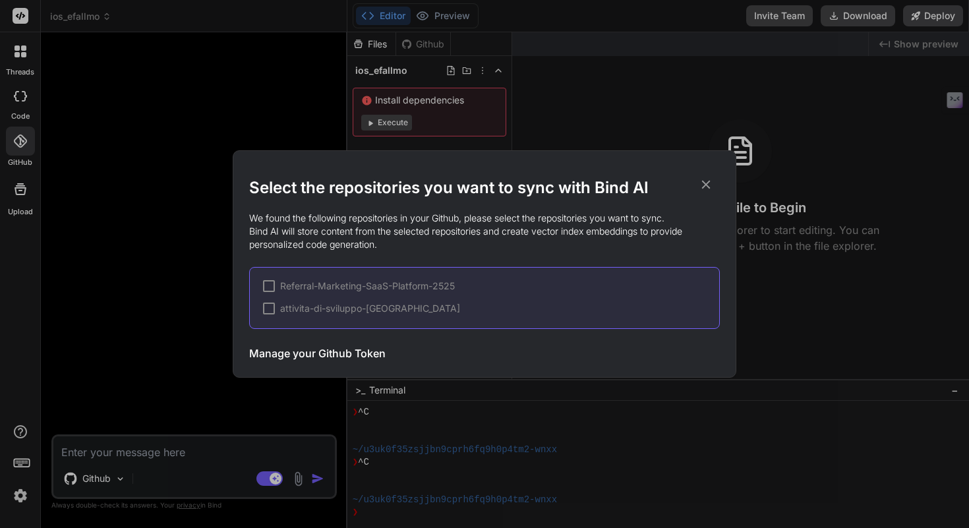
click at [289, 305] on span "attivita-di-sviluppo-[GEOGRAPHIC_DATA]" at bounding box center [370, 308] width 180 height 13
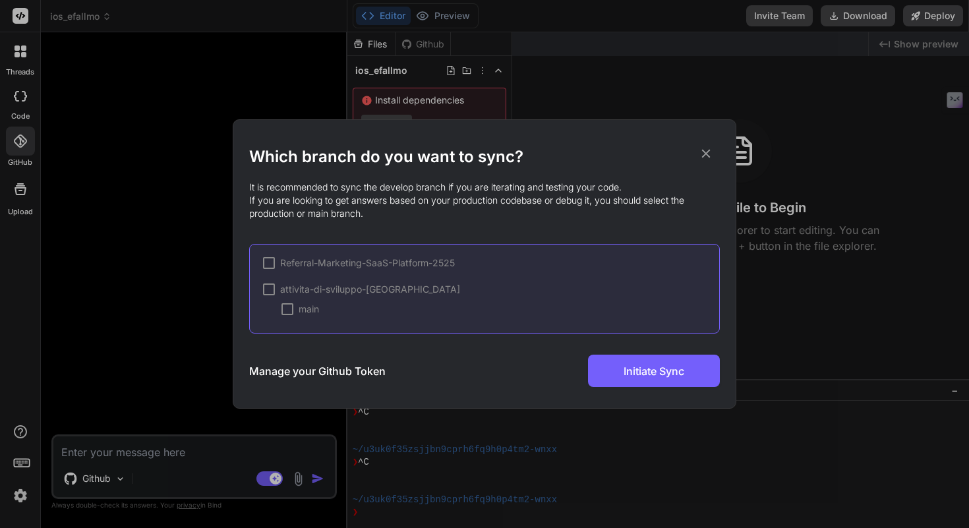
click at [271, 290] on div at bounding box center [269, 289] width 12 height 12
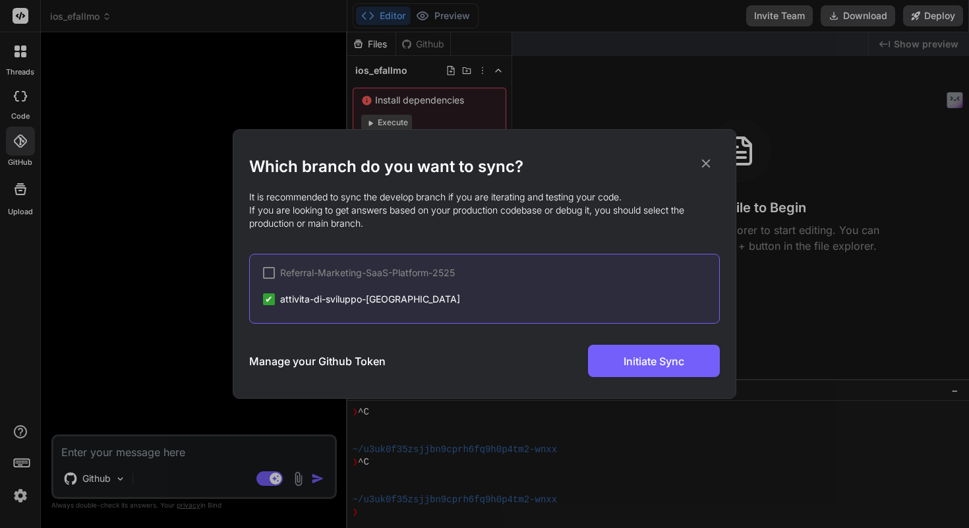
click at [705, 167] on icon at bounding box center [706, 163] width 15 height 15
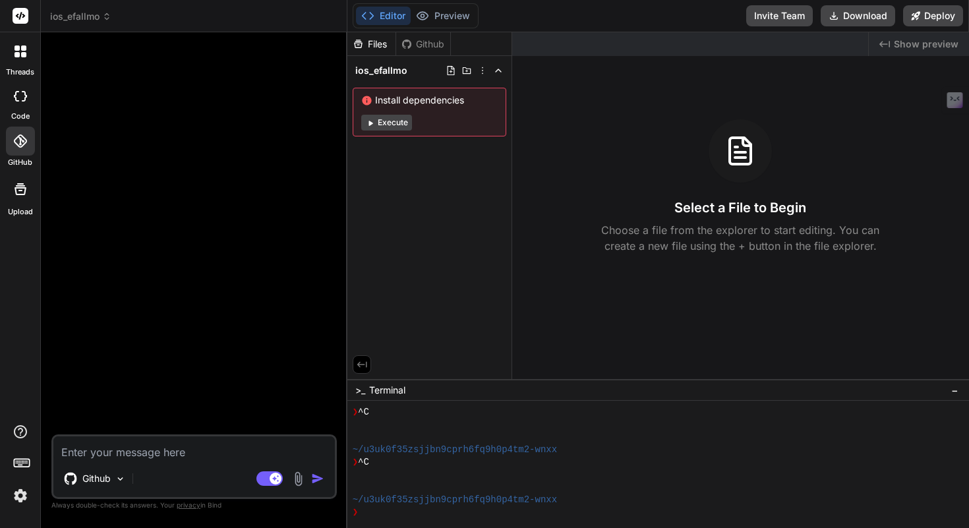
click at [266, 486] on button "Agent Mode. When this toggle is activated, AI automatically makes decisions, re…" at bounding box center [270, 479] width 32 height 16
click at [96, 479] on p "Github" at bounding box center [96, 478] width 28 height 13
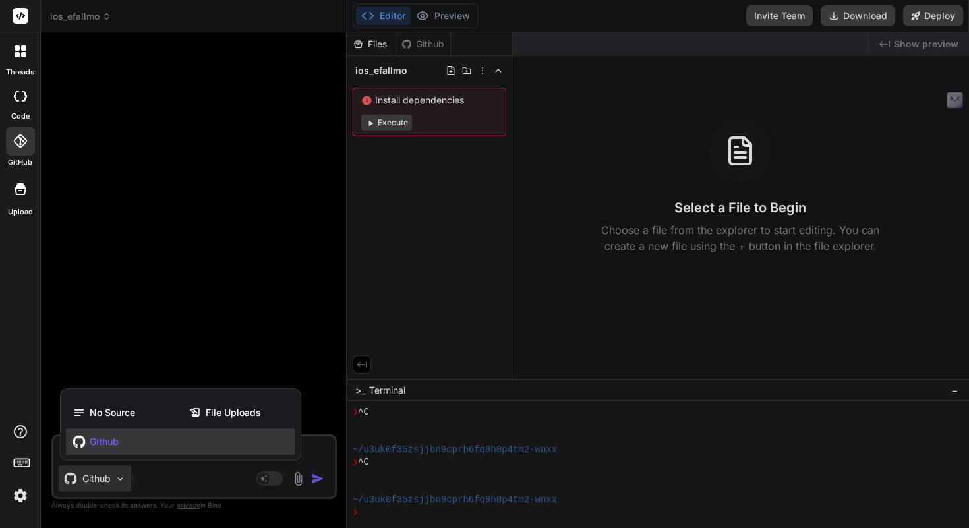
click at [117, 442] on span "Github" at bounding box center [104, 441] width 29 height 13
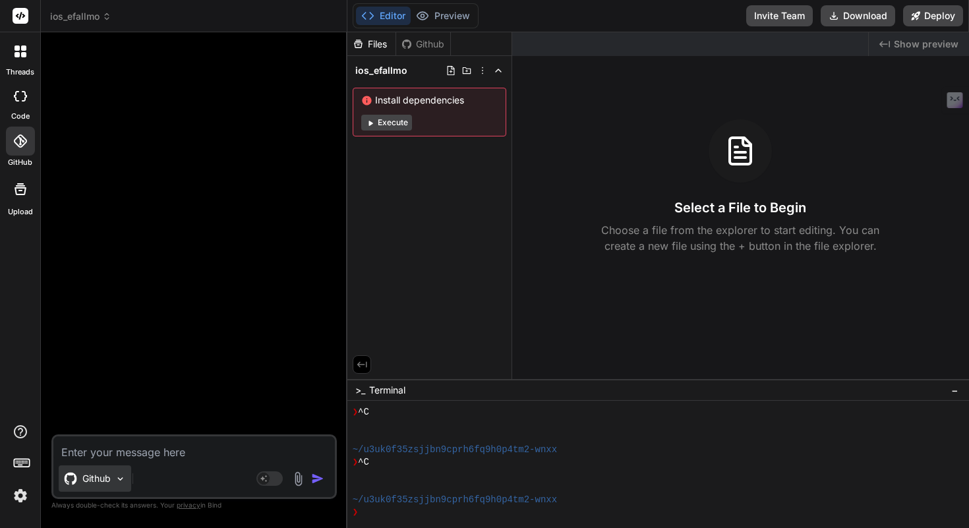
click at [113, 488] on div "Github" at bounding box center [95, 478] width 73 height 26
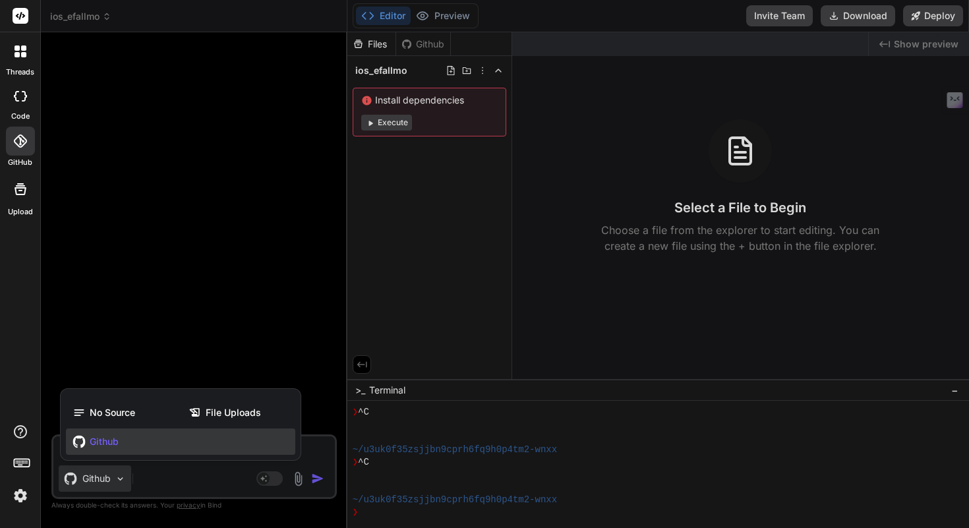
click at [122, 440] on div "Github" at bounding box center [180, 441] width 229 height 26
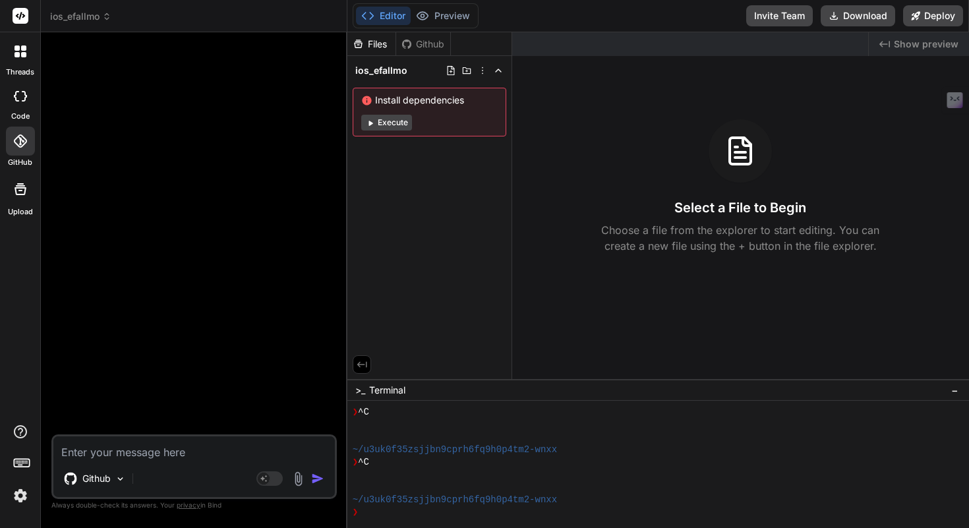
click at [27, 111] on label "code" at bounding box center [20, 116] width 18 height 11
click at [22, 149] on div at bounding box center [20, 141] width 29 height 29
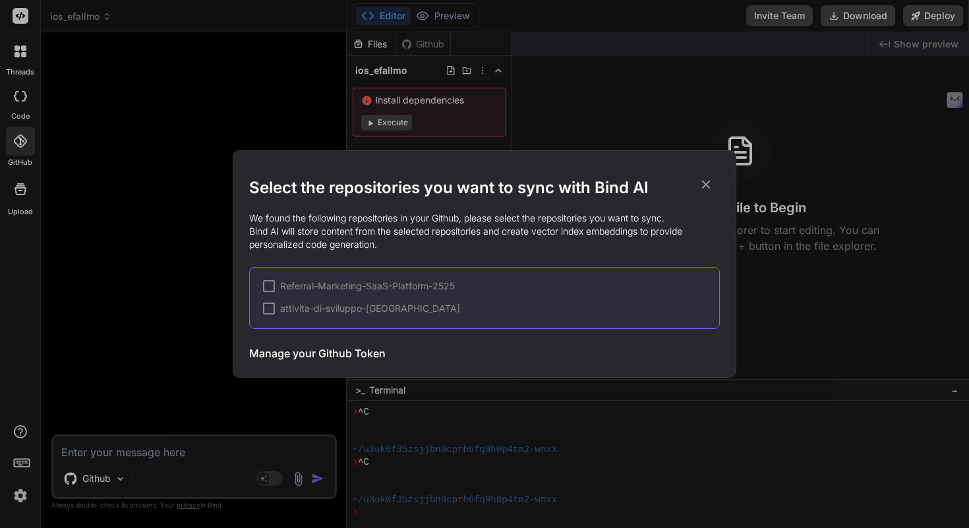
click at [269, 307] on div at bounding box center [269, 309] width 12 height 12
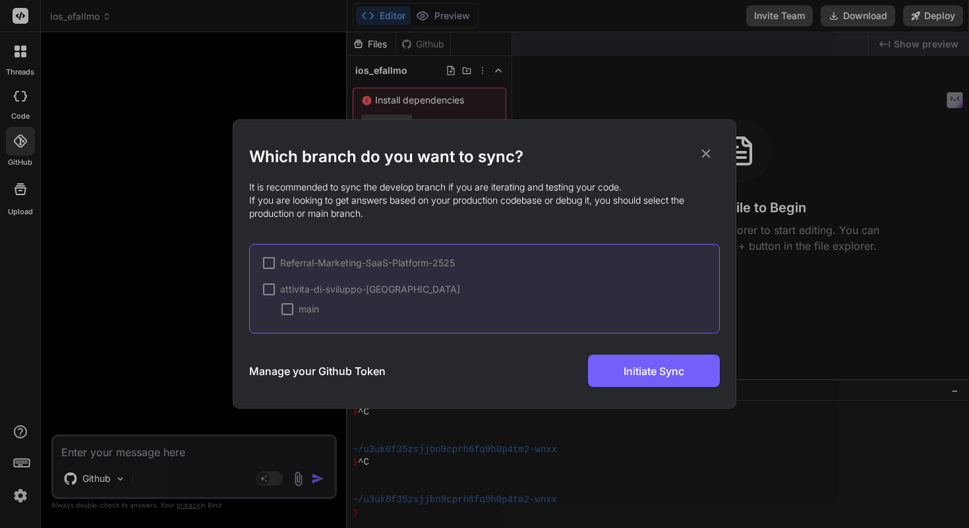
click at [293, 311] on div at bounding box center [287, 309] width 12 height 12
click at [624, 378] on span "Initiate Sync" at bounding box center [654, 371] width 61 height 16
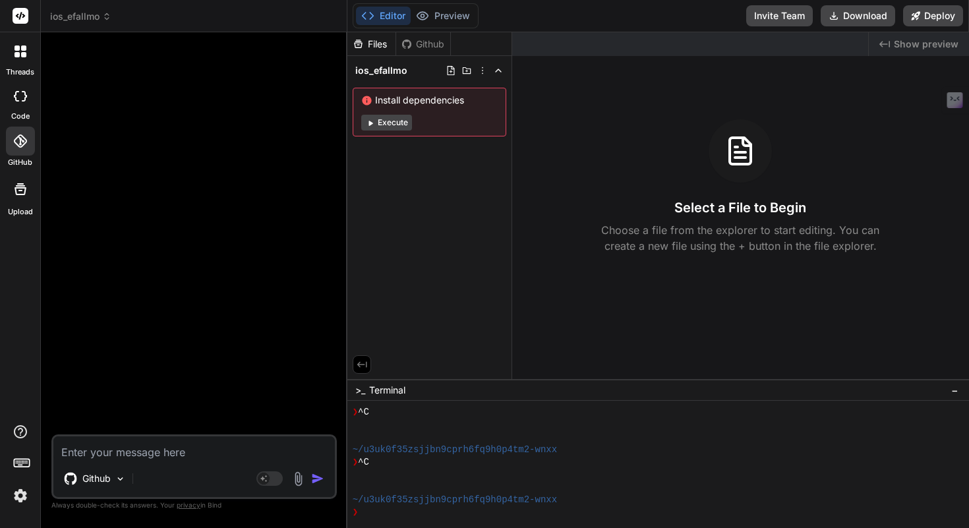
click at [26, 105] on div at bounding box center [20, 96] width 29 height 26
click at [20, 146] on icon at bounding box center [20, 140] width 13 height 13
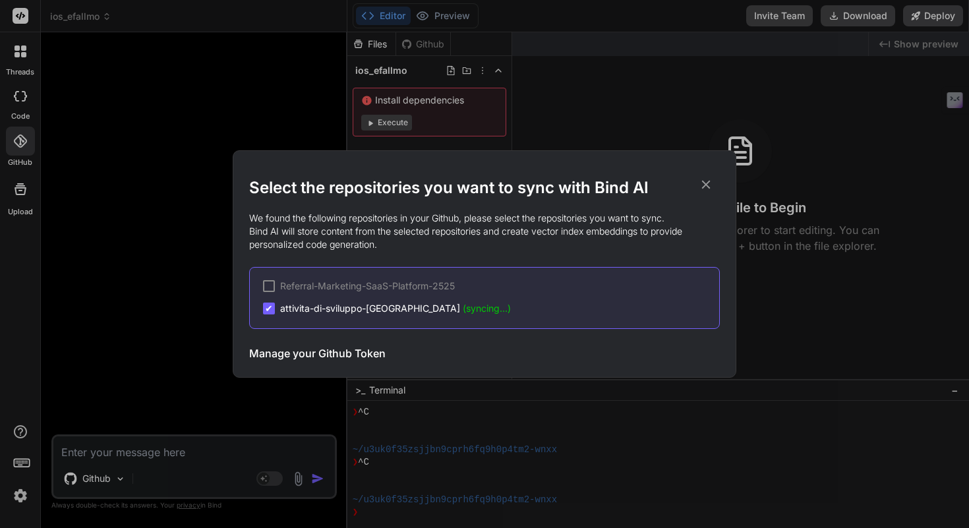
click at [710, 184] on icon at bounding box center [706, 184] width 15 height 15
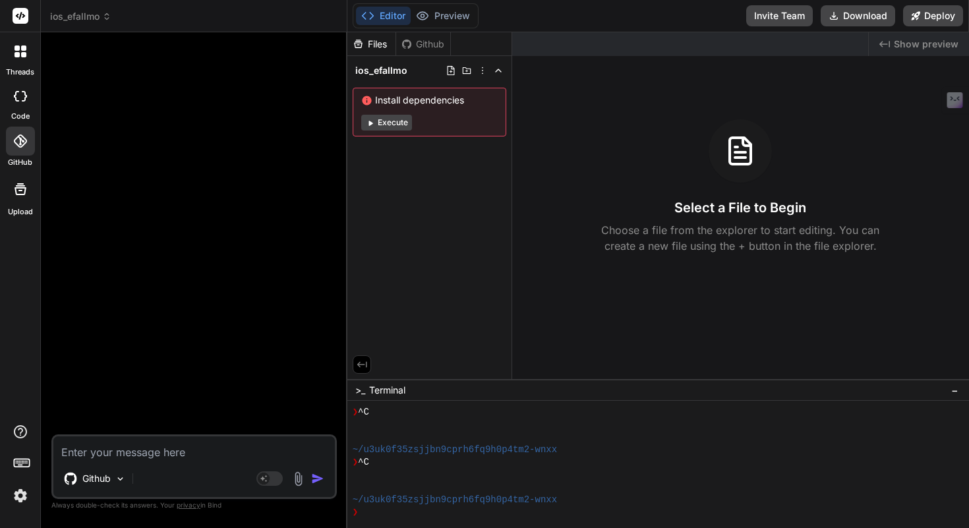
click at [26, 98] on icon at bounding box center [20, 96] width 13 height 11
click at [23, 143] on icon at bounding box center [20, 140] width 13 height 13
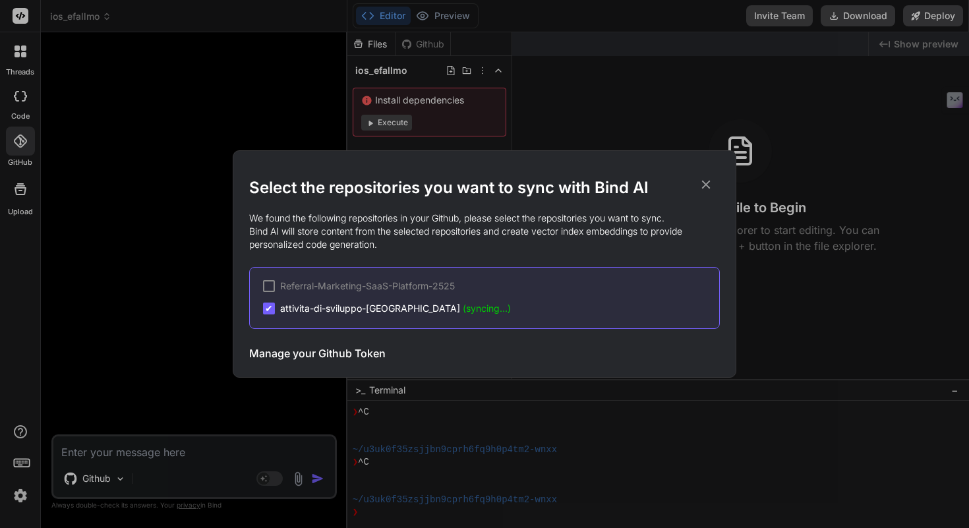
click at [378, 317] on div "Referral-Marketing-SaaS-Platform-2525 ✔ attivita-di-sviluppo-IA (syncing...)" at bounding box center [484, 298] width 471 height 62
click at [710, 182] on icon at bounding box center [706, 184] width 15 height 15
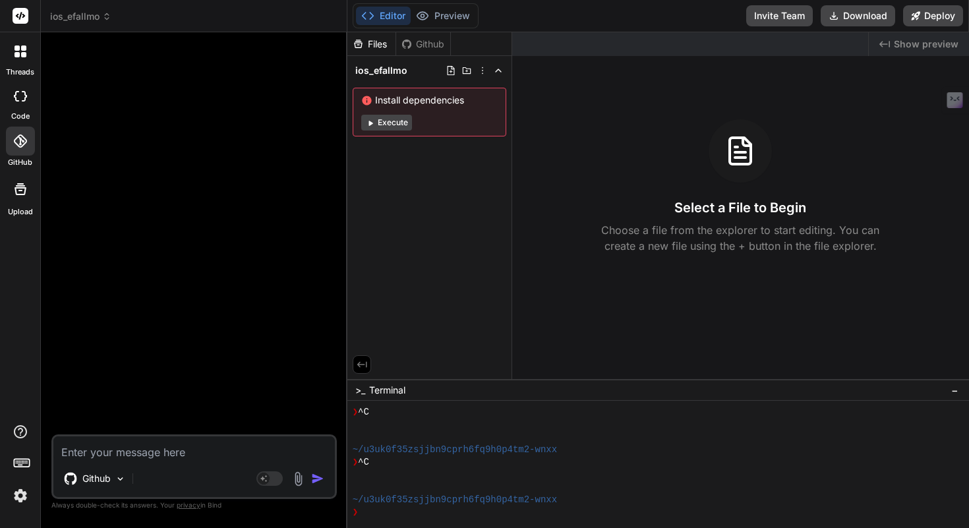
click at [204, 446] on textarea at bounding box center [193, 448] width 281 height 24
click at [19, 107] on div at bounding box center [20, 96] width 29 height 26
type textarea "x"
click at [140, 449] on textarea at bounding box center [193, 448] width 281 height 24
paste textarea "### Obiettivo del Progetto Voglio creare un'app iOS chiamata "Efallmo". L'idea …"
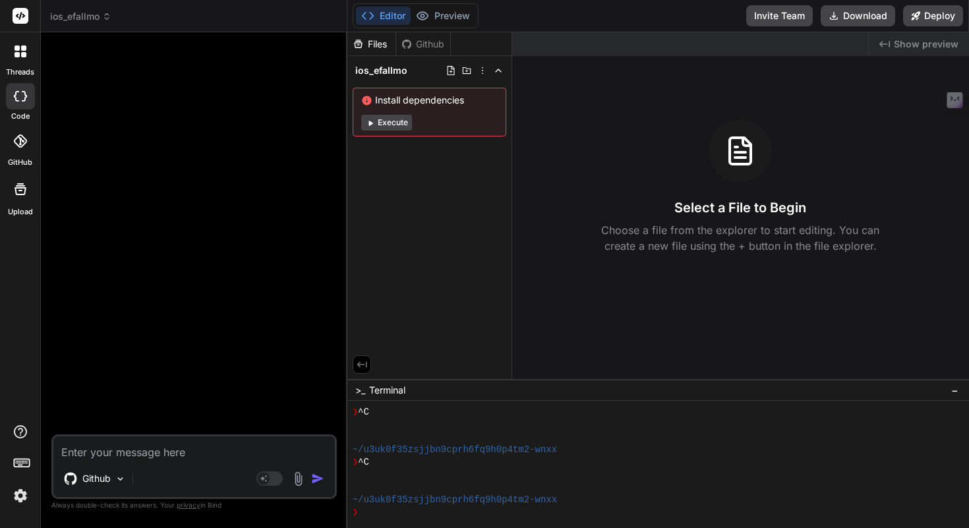
type textarea "### Obiettivo del Progetto Voglio creare un'app iOS chiamata "Efallmo". L'idea …"
type textarea "x"
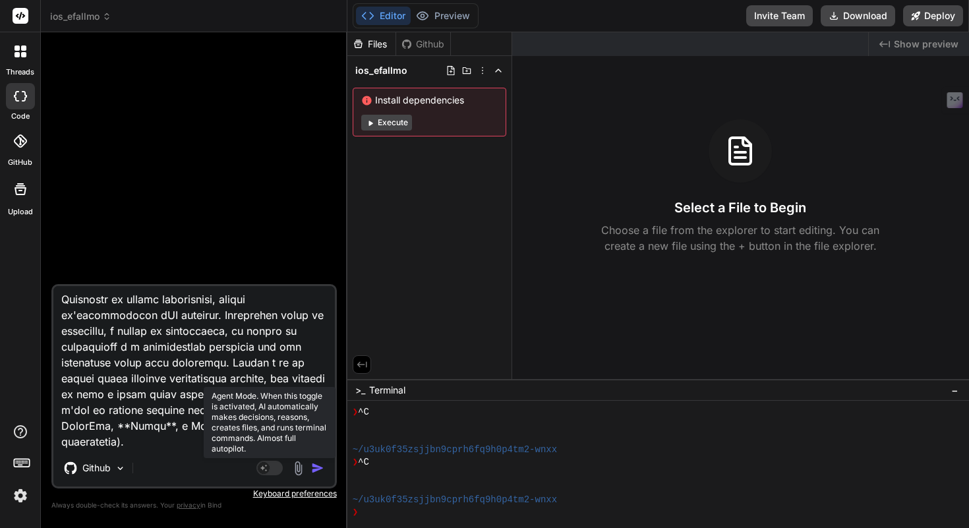
type textarea "### Obiettivo del Progetto Voglio creare un'app iOS chiamata "Efallmo". L'idea …"
click at [260, 469] on rect at bounding box center [264, 468] width 12 height 12
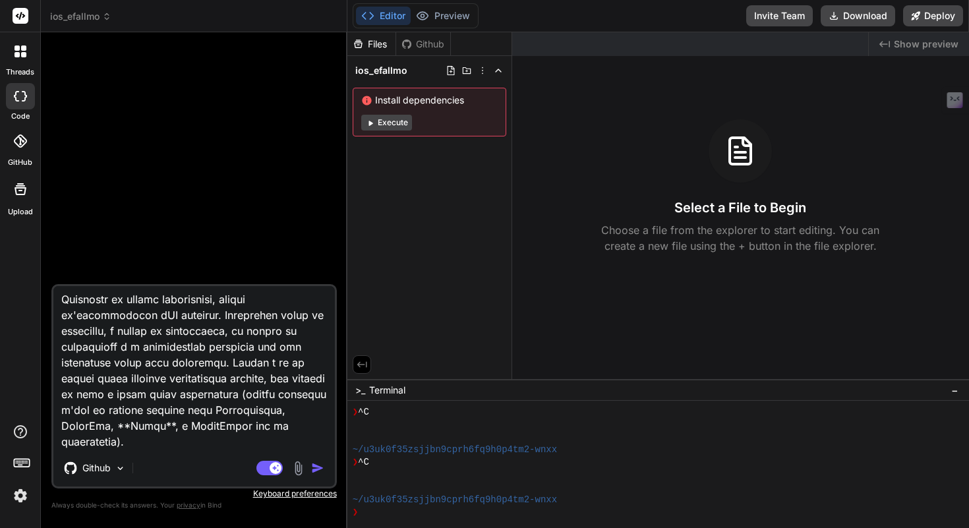
click at [315, 467] on img "button" at bounding box center [317, 467] width 13 height 13
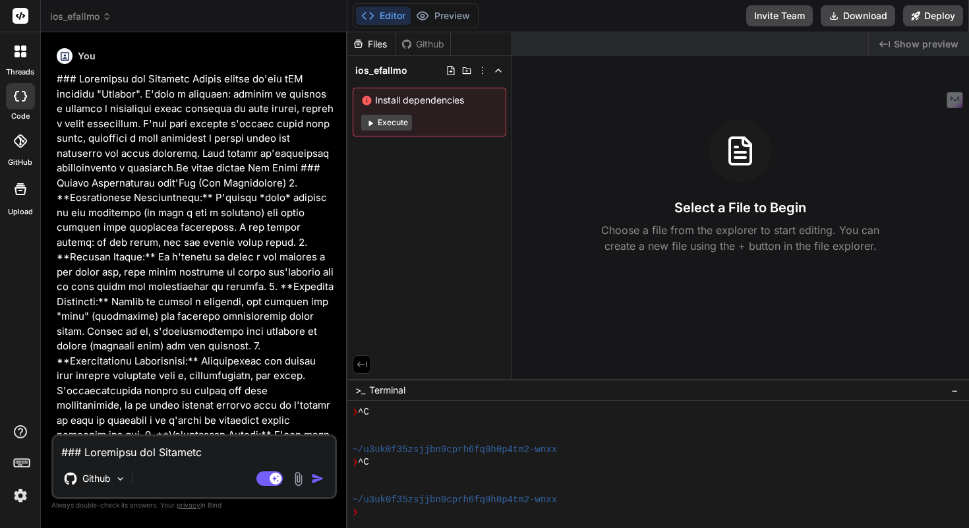
type textarea "x"
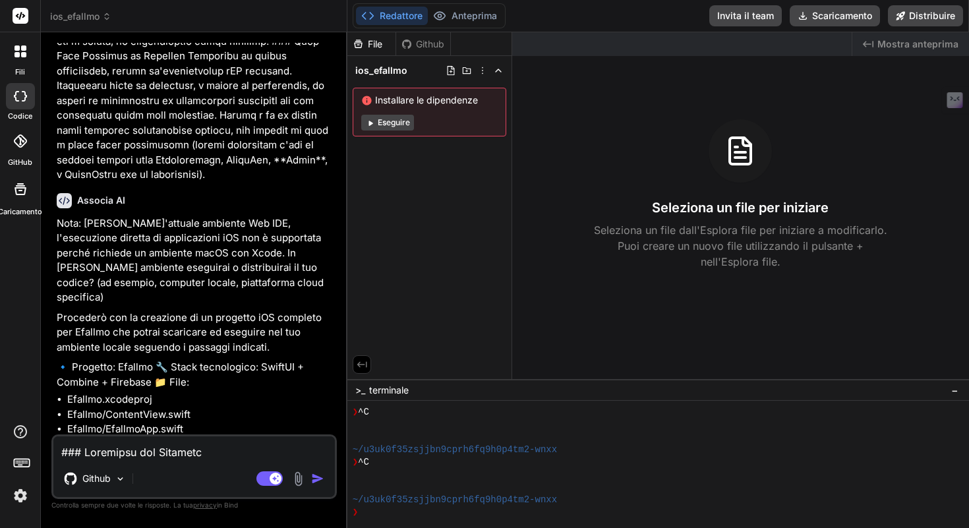
scroll to position [2258, 0]
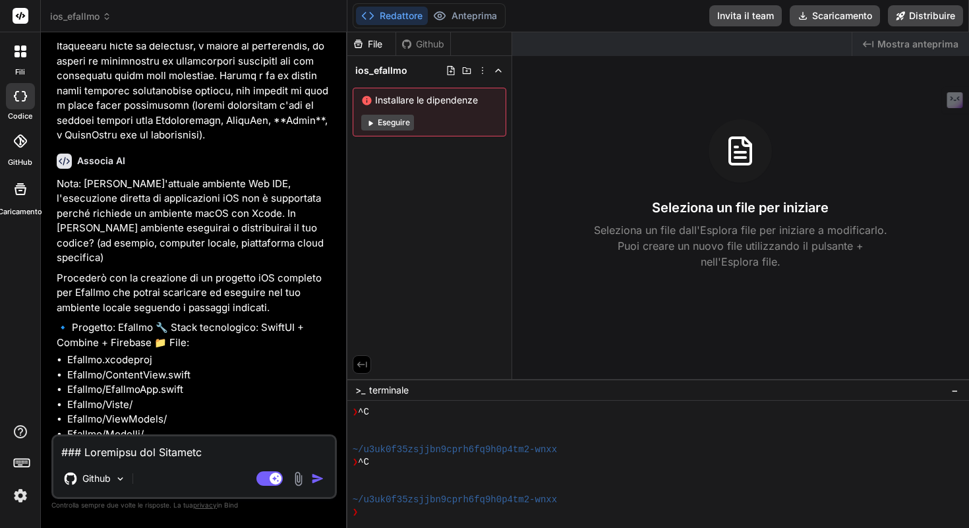
click at [143, 457] on textarea at bounding box center [193, 448] width 281 height 24
type textarea "l"
type textarea "x"
type textarea "lo"
type textarea "x"
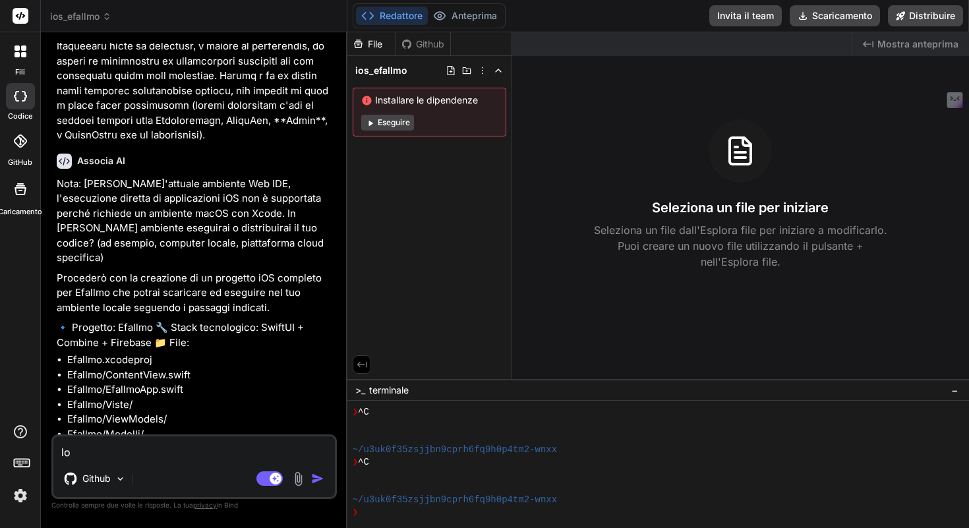
type textarea "lo"
type textarea "x"
type textarea "lo e"
type textarea "x"
type textarea "lo es"
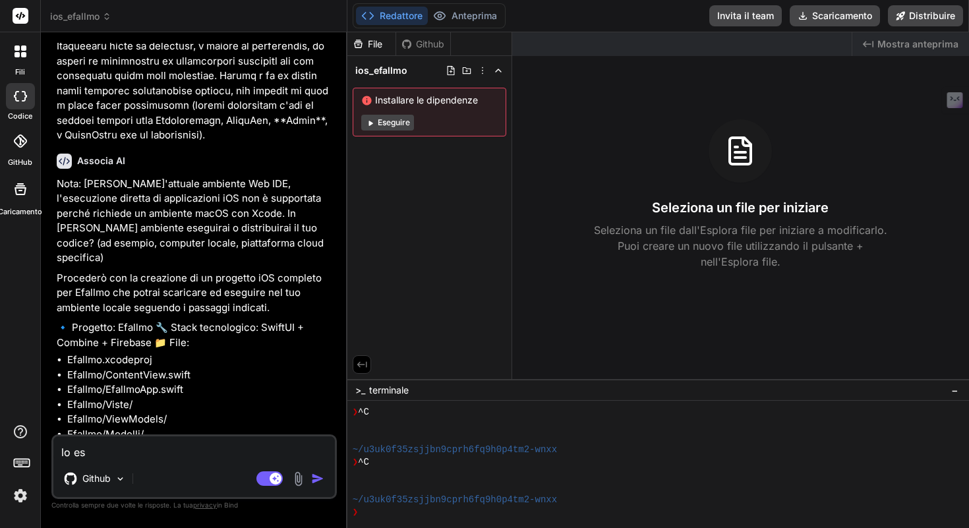
type textarea "x"
type textarea "lo ese"
type textarea "x"
type textarea "lo eseg"
type textarea "x"
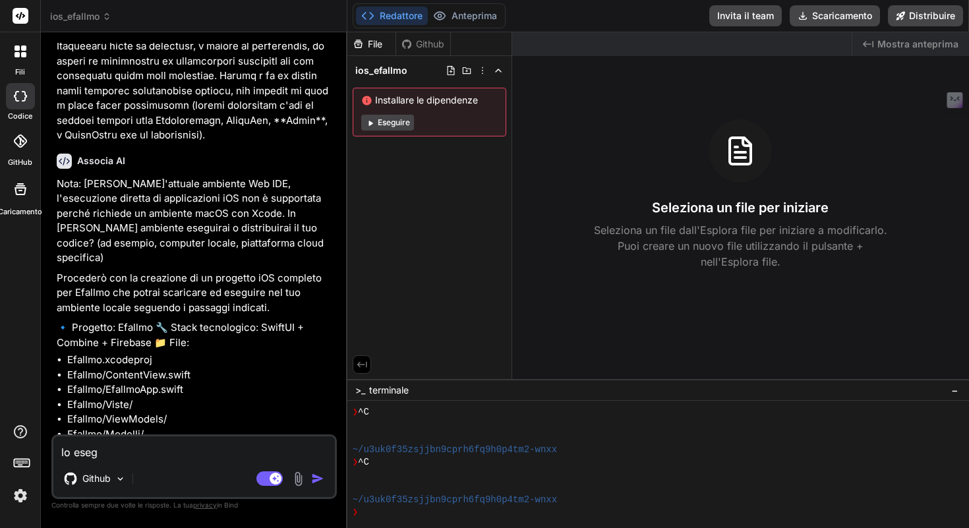
type textarea "lo esegu"
type textarea "x"
type textarea "lo esegui"
type textarea "x"
type textarea "lo eseguir"
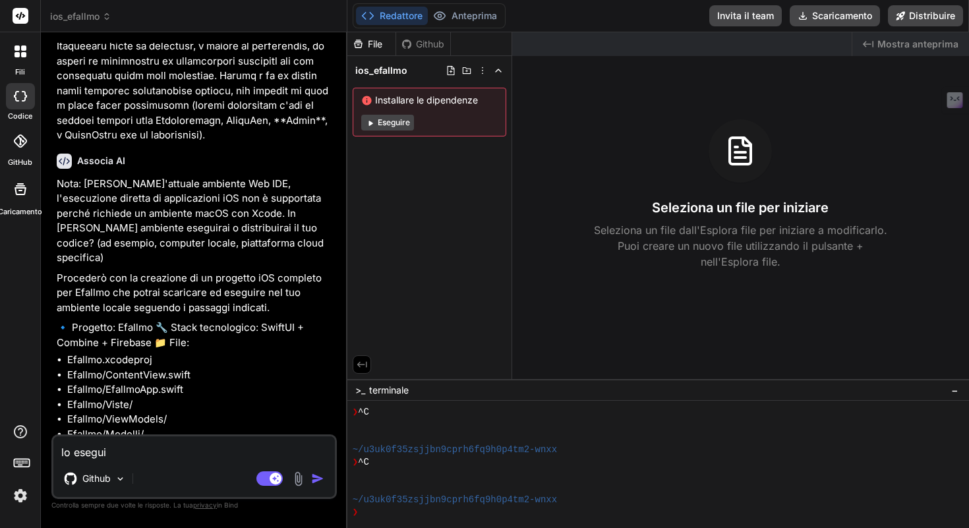
type textarea "x"
type textarea "lo eseguirò"
type textarea "x"
type textarea "lo eseguirò"
type textarea "x"
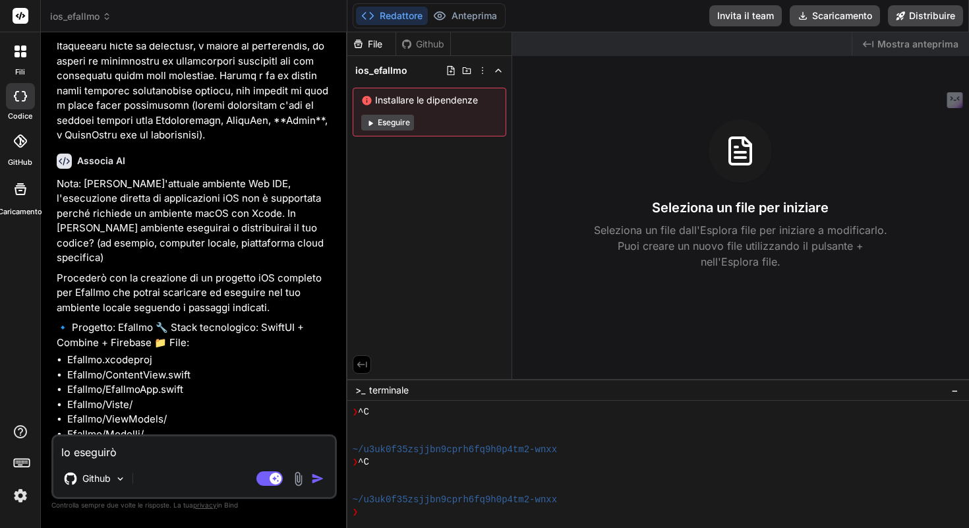
type textarea "lo eseguirò s"
type textarea "x"
type textarea "lo eseguirò su"
type textarea "x"
type textarea "lo eseguirò su"
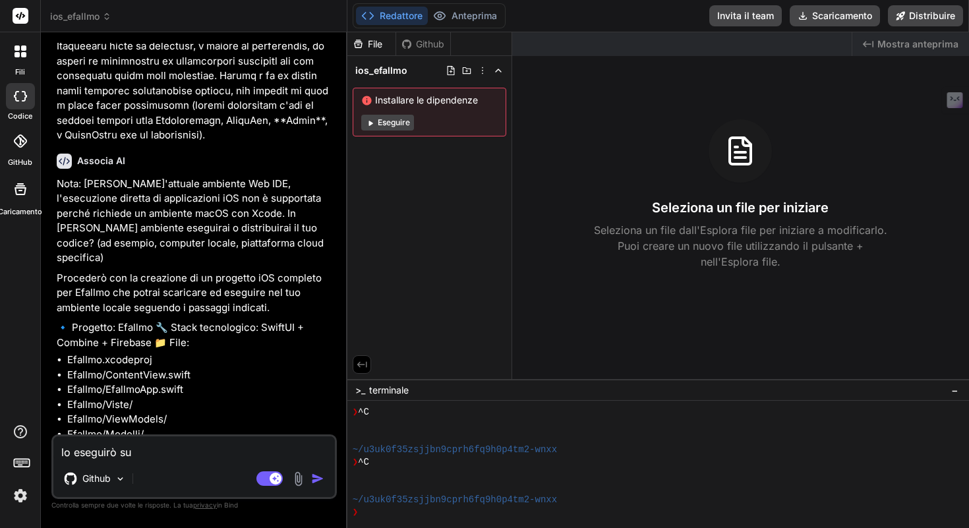
type textarea "x"
type textarea "lo eseguirò su X"
type textarea "x"
type textarea "lo eseguirò su Xc"
type textarea "x"
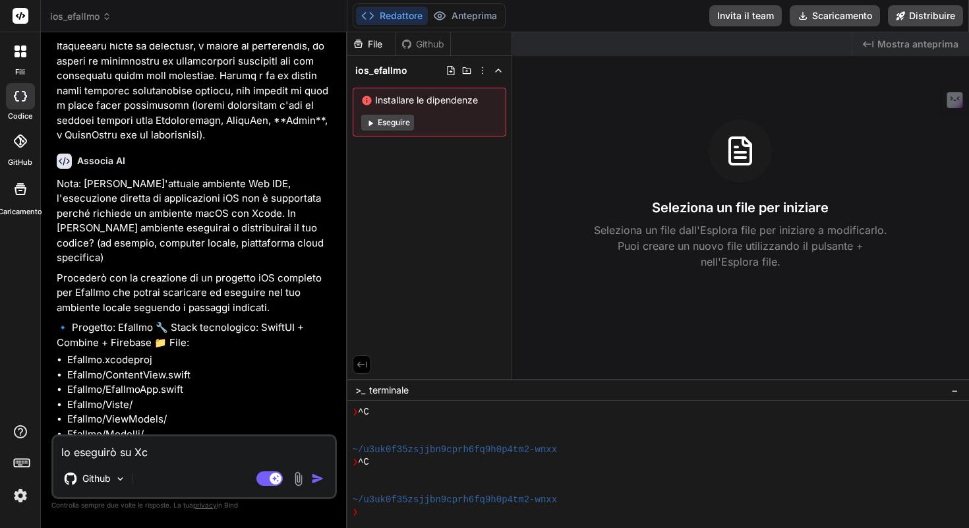
type textarea "lo eseguirò su Xco"
type textarea "x"
type textarea "lo eseguirò su Xcod"
type textarea "x"
type textarea "lo eseguirò su Xcode"
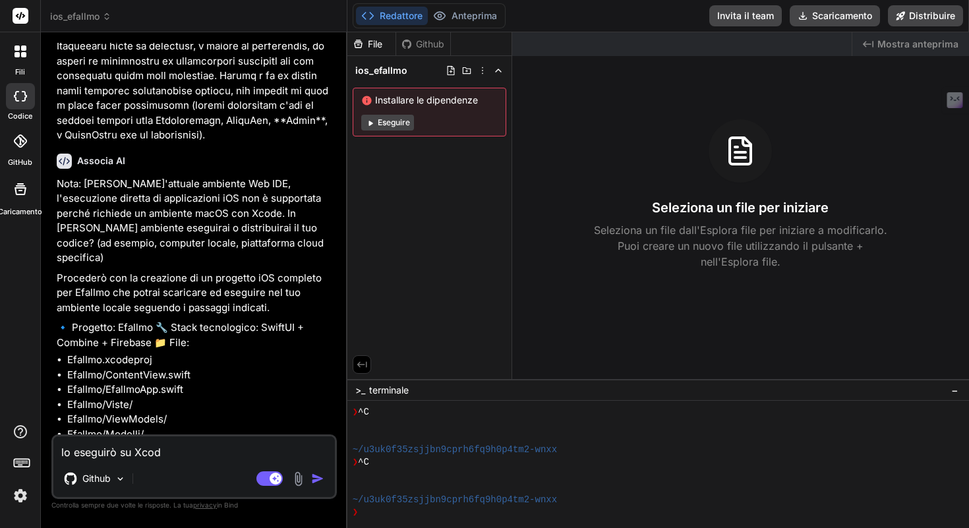
type textarea "x"
type textarea "lo eseguirò su Xcode"
type textarea "x"
type textarea "lo eseguirò su Xcode s"
type textarea "x"
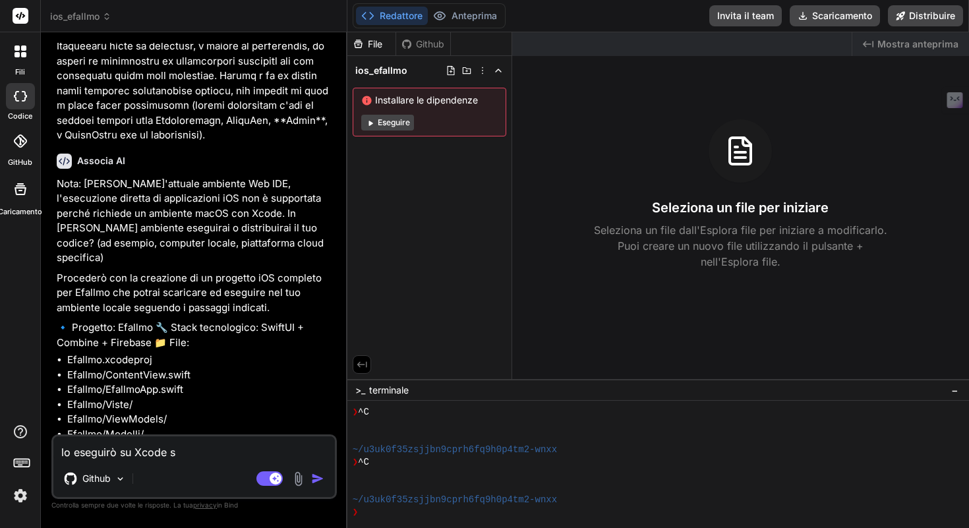
type textarea "lo eseguirò su Xcode su"
type textarea "x"
type textarea "lo eseguirò su Xcode sul"
type textarea "x"
type textarea "lo eseguirò su Xcode sul"
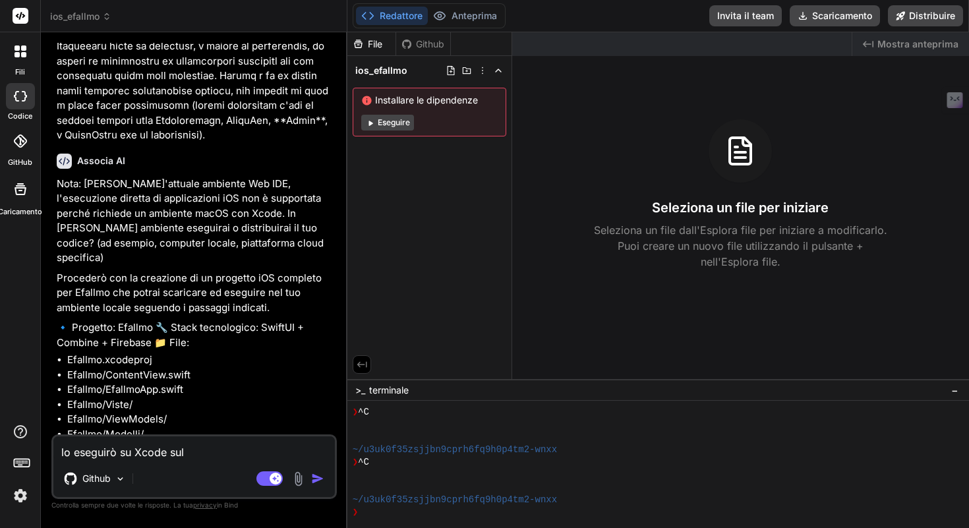
type textarea "x"
type textarea "lo eseguirò su Xcode sul m"
type textarea "x"
type textarea "lo eseguirò su Xcode sul mi"
type textarea "x"
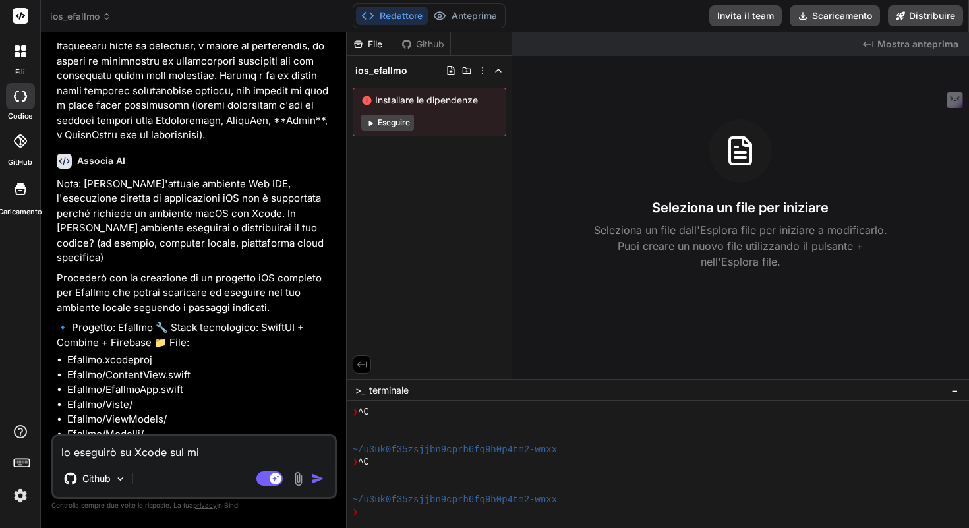
type textarea "lo eseguirò su Xcode sul mio"
type textarea "x"
type textarea "lo eseguirò su Xcode sul mio"
type textarea "x"
type textarea "lo eseguirò su Xcode sul mio M"
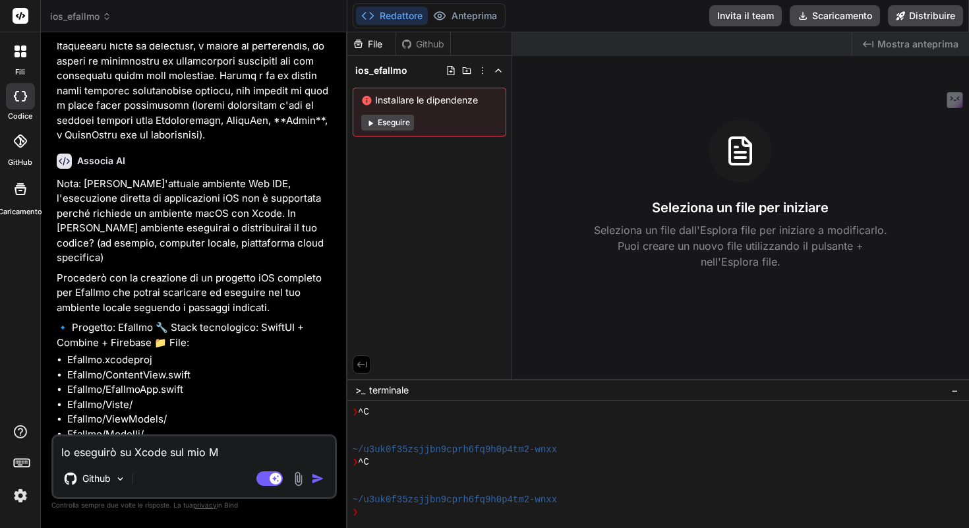
type textarea "x"
type textarea "lo eseguirò su Xcode sul mio Ma"
type textarea "x"
type textarea "lo eseguirò su Xcode sul mio Mac"
type textarea "x"
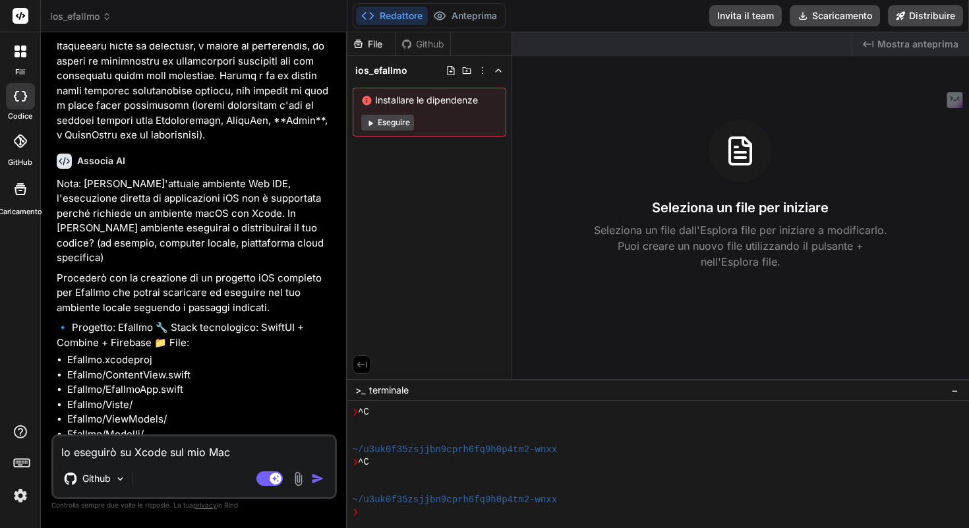
type textarea "lo eseguirò su Xcode sul mio Macb"
type textarea "x"
type textarea "lo eseguirò su Xcode sul mio Macbo"
type textarea "x"
type textarea "lo eseguirò su Xcode sul mio Macboo"
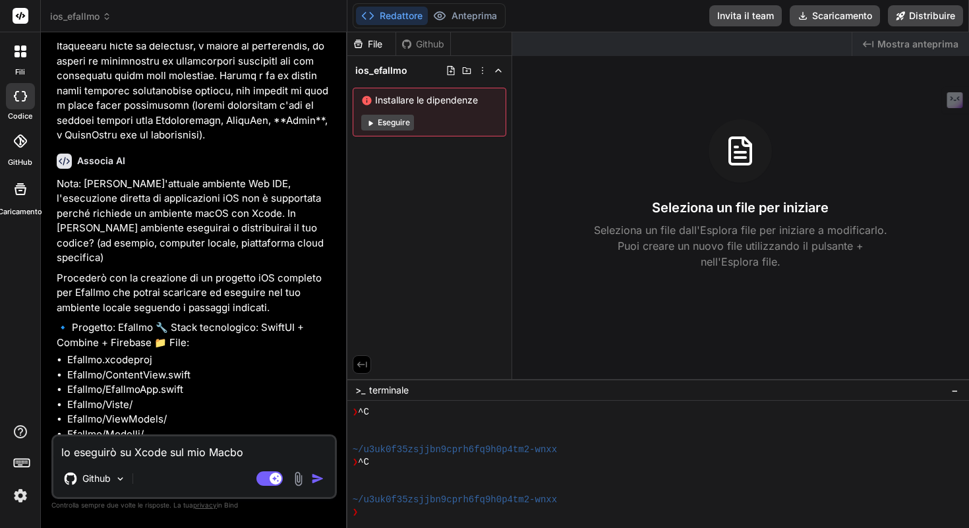
type textarea "x"
type textarea "lo eseguirò su Xcode sul mio Macbook"
type textarea "x"
type textarea "lo eseguirò su Xcode sul mio Macbook"
type textarea "x"
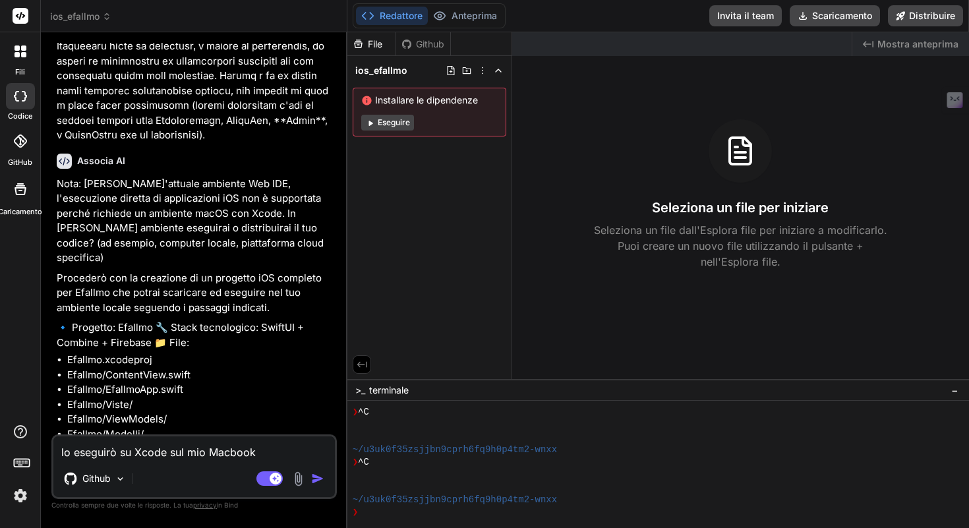
type textarea "lo eseguirò su Xcode sul mio Macbook i"
type textarea "x"
type textarea "lo eseguirò su Xcode sul mio Macbook in"
type textarea "x"
type textarea "lo eseguirò su Xcode sul mio Macbook in"
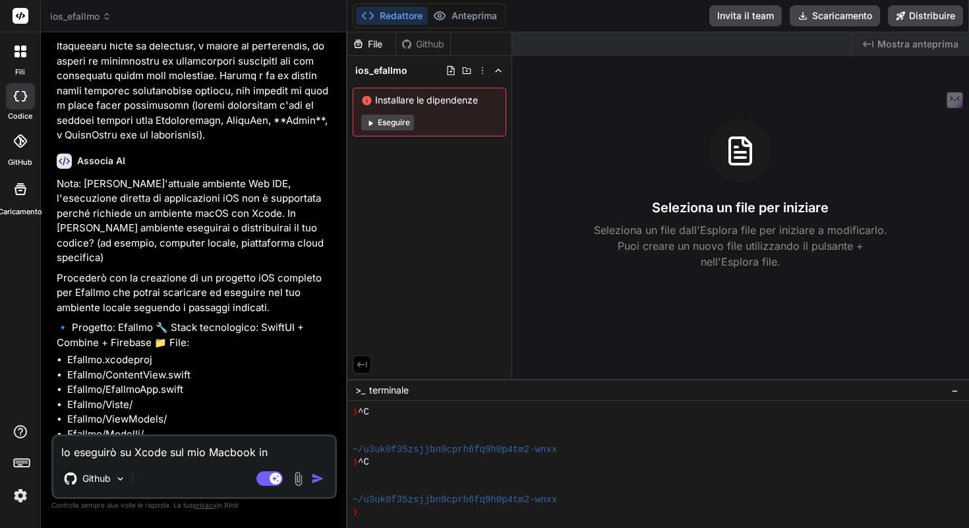
type textarea "x"
type textarea "lo eseguirò su Xcode sul mio Macbook in l"
type textarea "x"
type textarea "lo eseguirò su Xcode sul mio Macbook in lo"
type textarea "x"
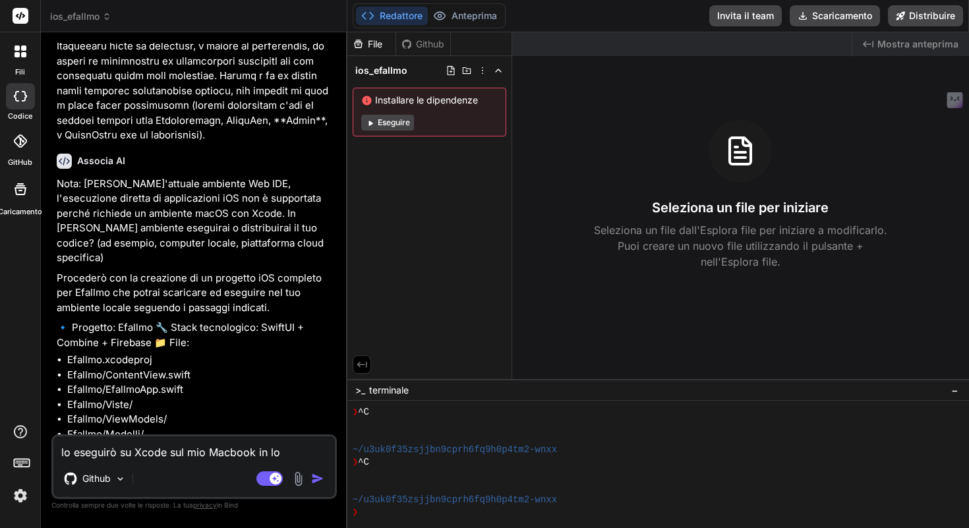
type textarea "lo eseguirò su Xcode sul mio Macbook in loc"
type textarea "x"
type textarea "lo eseguirò su Xcode sul mio Macbook in loca"
type textarea "x"
type textarea "lo eseguirò su Xcode sul mio Macbook in local"
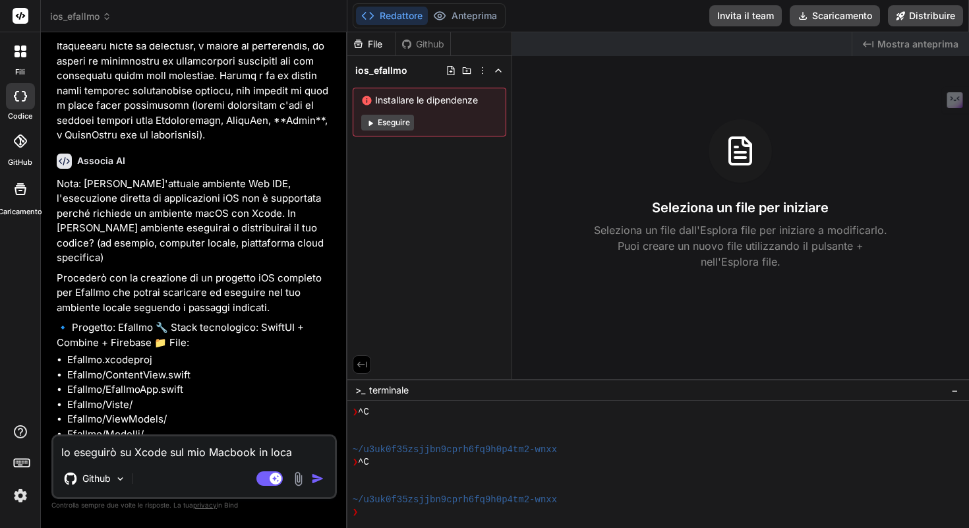
type textarea "x"
type textarea "lo eseguirò su Xcode sul mio Macbook in locale"
type textarea "x"
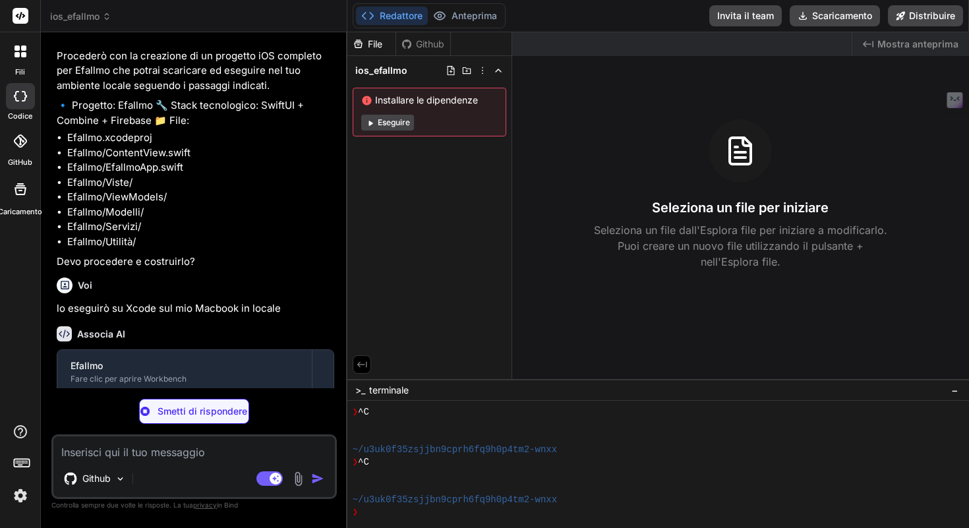
scroll to position [2434, 0]
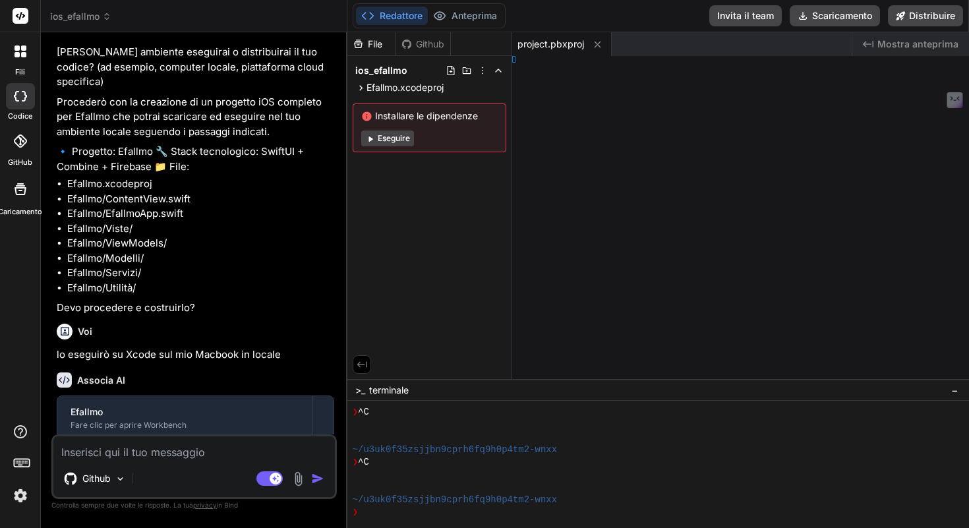
type textarea "x"
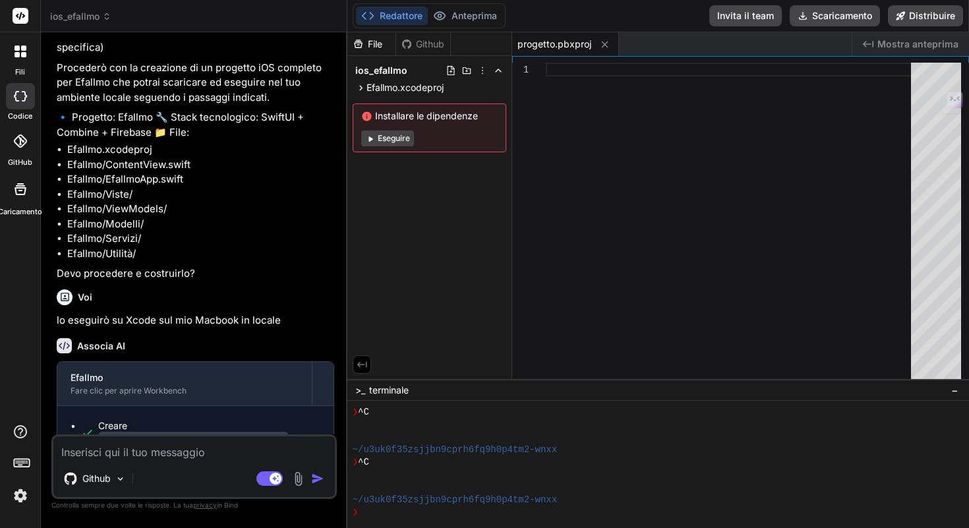
scroll to position [2481, 0]
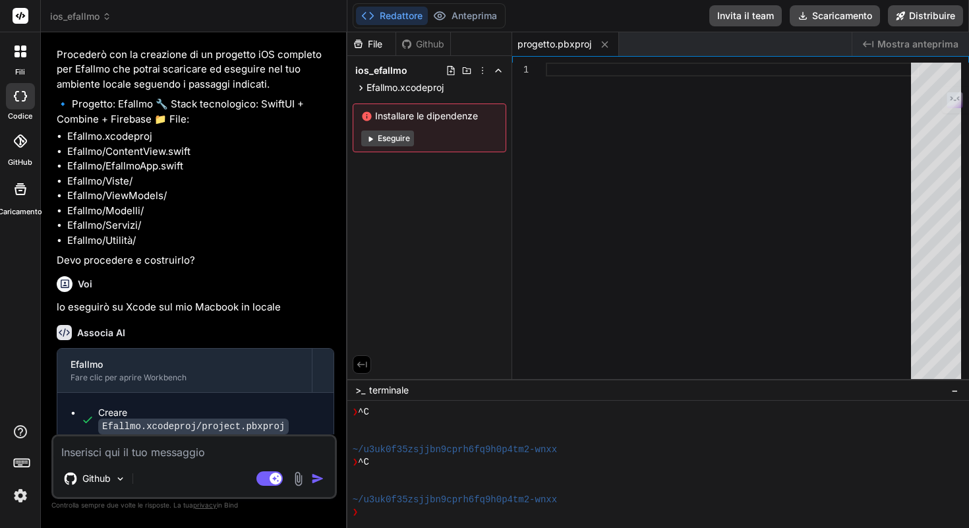
click at [142, 453] on textarea at bounding box center [193, 448] width 281 height 24
type textarea "p"
type textarea "x"
type textarea "pr"
type textarea "x"
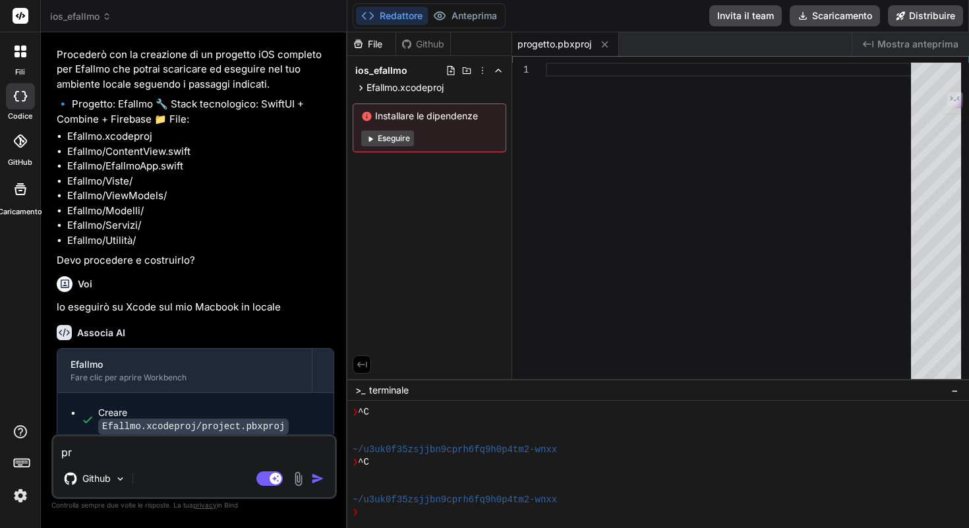
type textarea "pro"
type textarea "x"
type textarea "proc"
type textarea "x"
type textarea "proce"
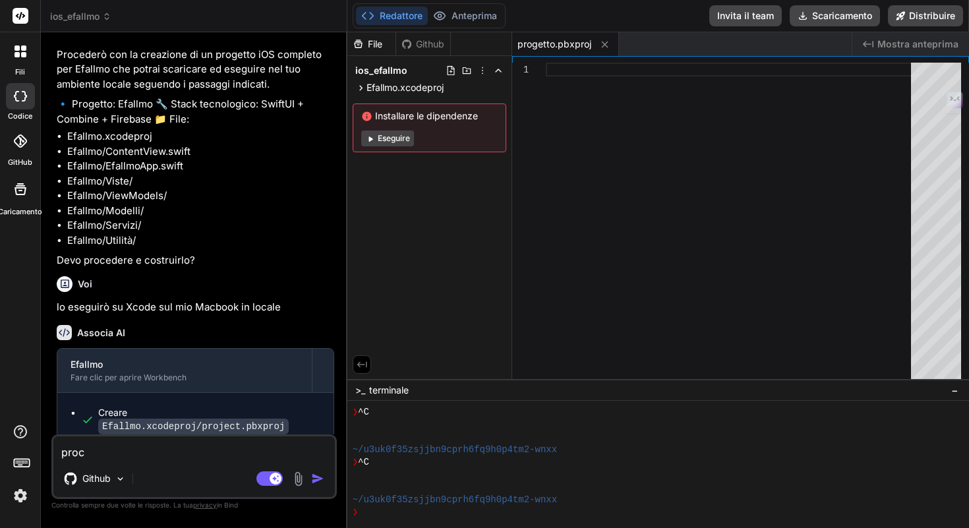
type textarea "x"
type textarea "proced"
type textarea "x"
type textarea "procedi"
type textarea "x"
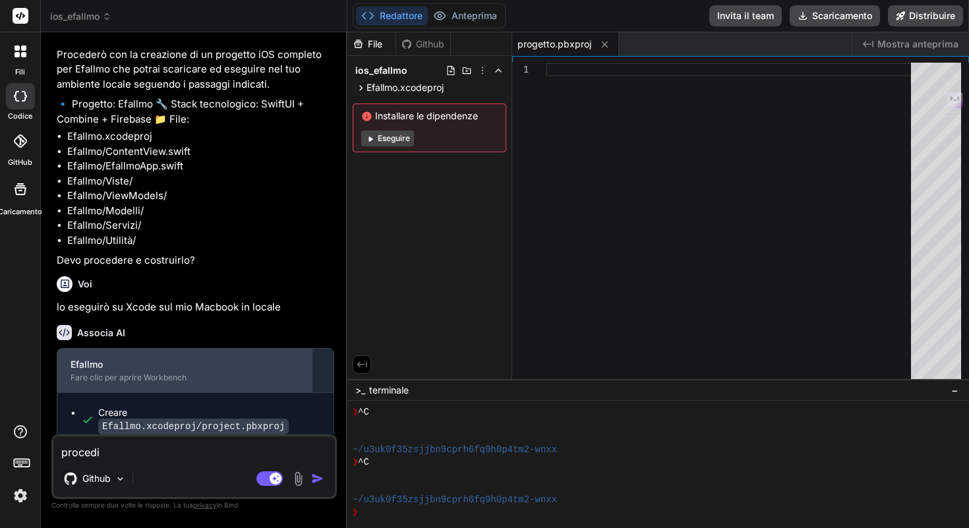
type textarea "procedi"
click at [180, 349] on div "Efallmo Fare clic per aprire Workbench" at bounding box center [184, 371] width 254 height 44
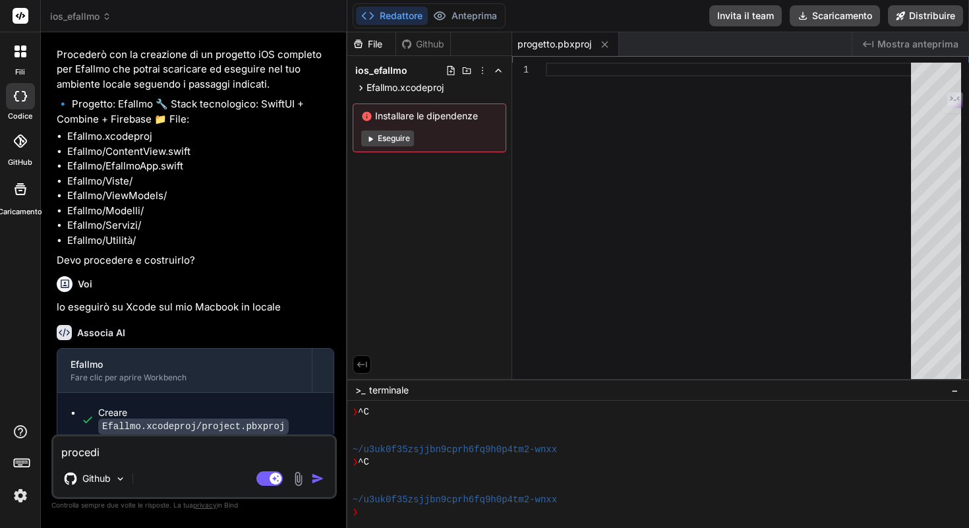
click at [162, 455] on textarea "procedi" at bounding box center [193, 448] width 281 height 24
click at [318, 482] on img "button" at bounding box center [317, 478] width 13 height 13
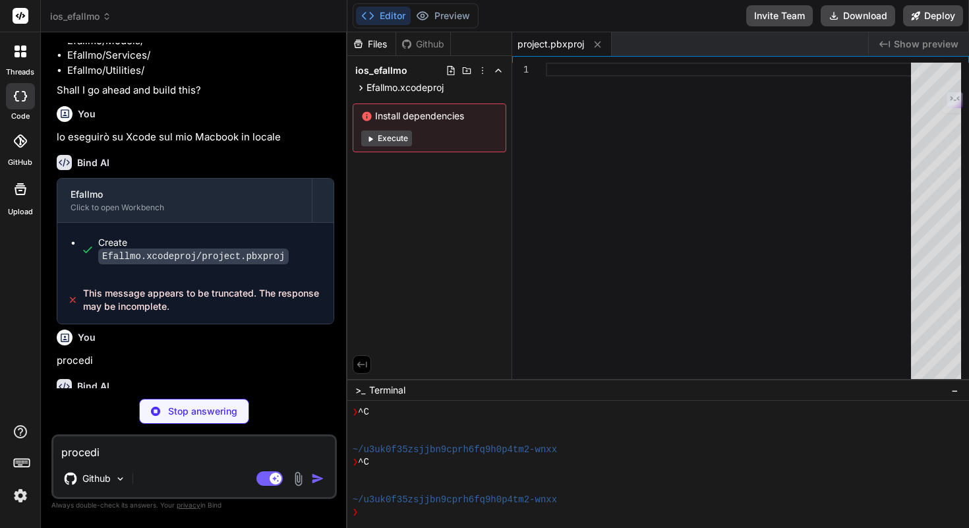
scroll to position [2333, 0]
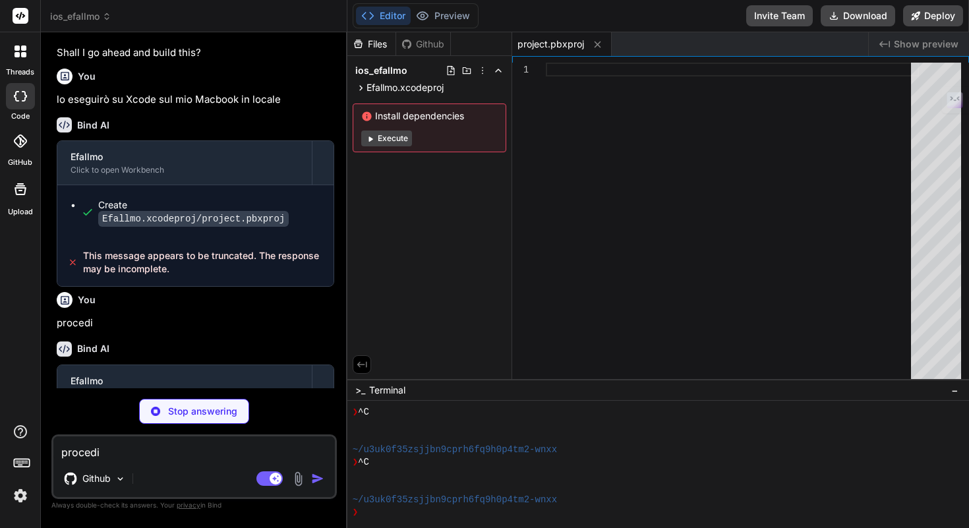
click at [297, 476] on img at bounding box center [298, 478] width 15 height 15
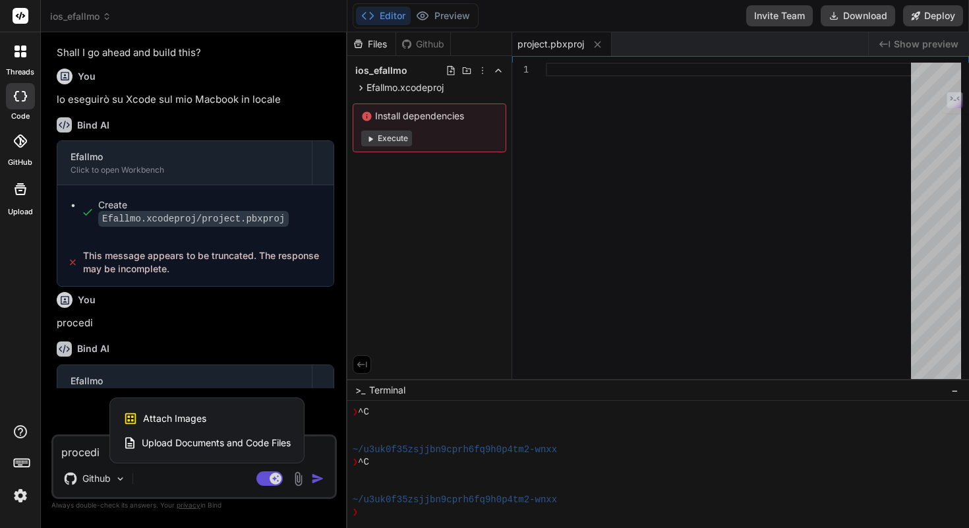
click at [270, 441] on span "Upload Documents and Code Files" at bounding box center [216, 442] width 149 height 13
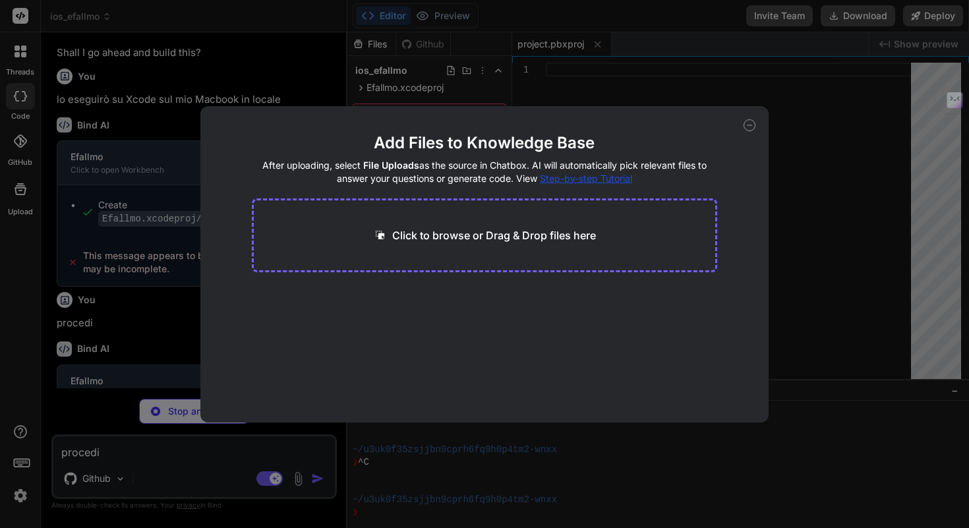
click at [751, 124] on icon at bounding box center [750, 125] width 12 height 12
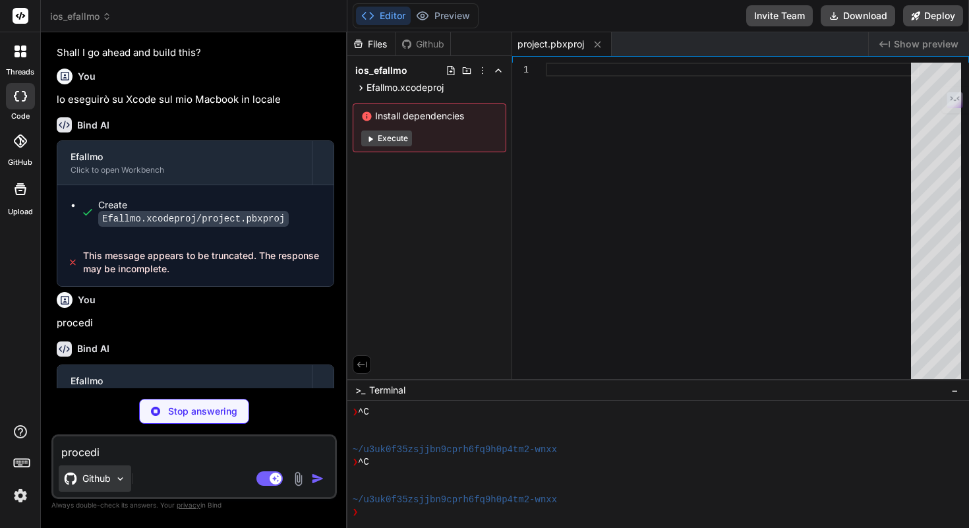
click at [115, 484] on div "Github" at bounding box center [95, 478] width 73 height 26
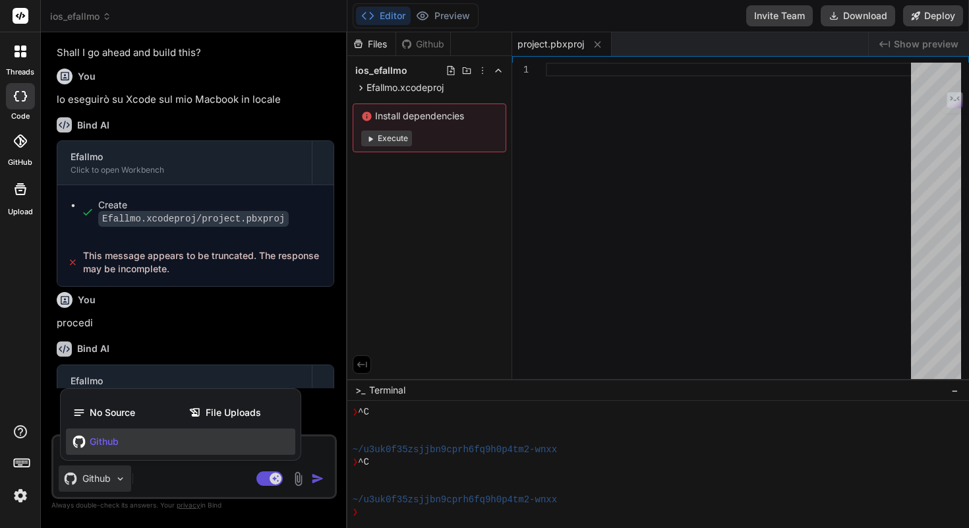
click at [116, 482] on div at bounding box center [484, 264] width 969 height 528
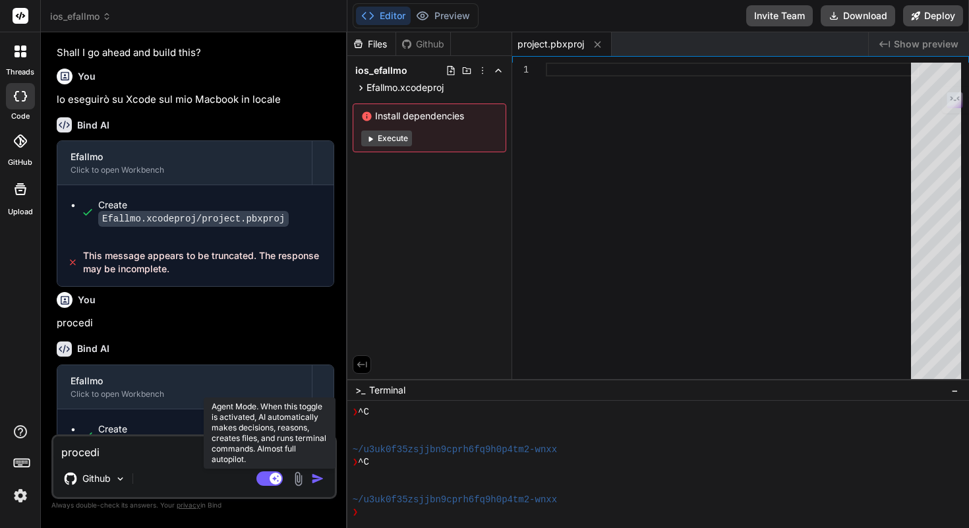
click at [272, 481] on rect at bounding box center [276, 479] width 12 height 12
type textarea "x"
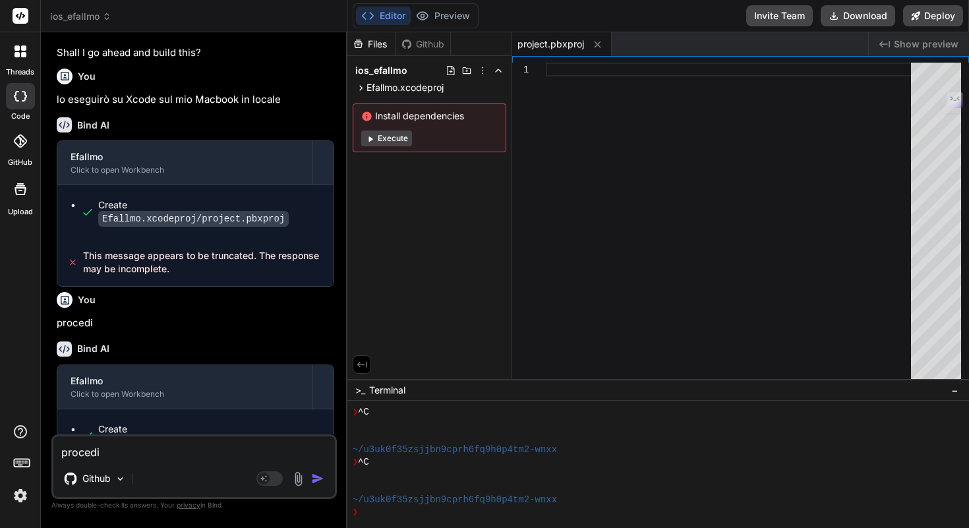
click at [115, 448] on textarea "procedi" at bounding box center [193, 448] width 281 height 24
click at [18, 53] on icon at bounding box center [17, 54] width 5 height 5
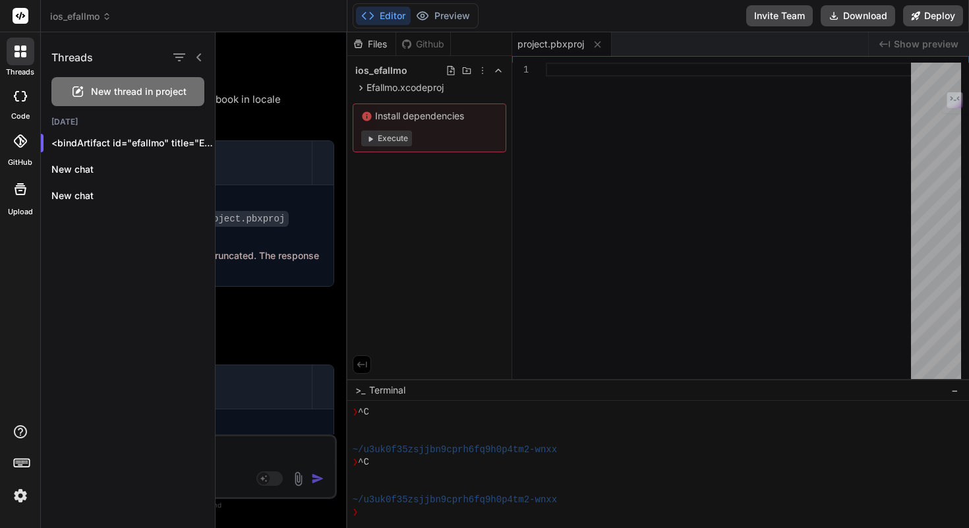
click at [16, 12] on rect at bounding box center [21, 16] width 16 height 16
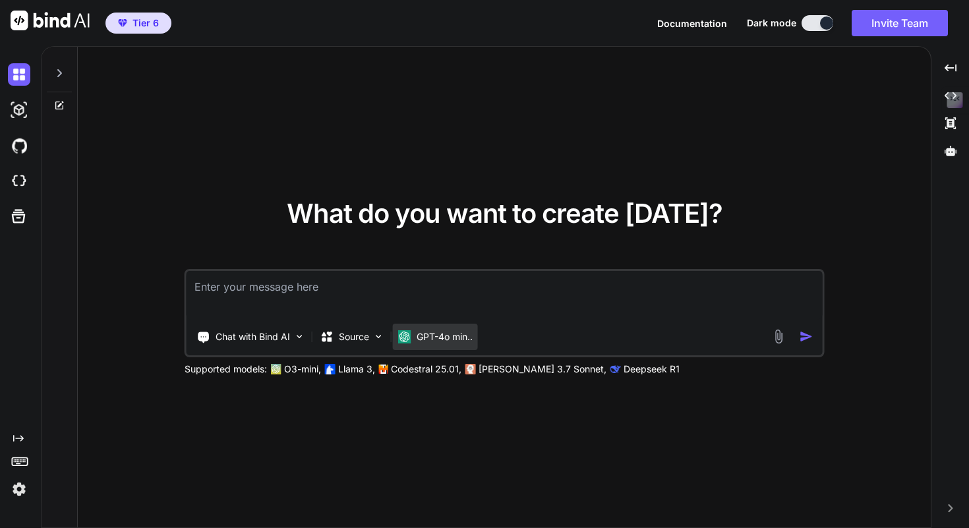
click at [426, 343] on div "GPT-4o min.." at bounding box center [435, 337] width 85 height 26
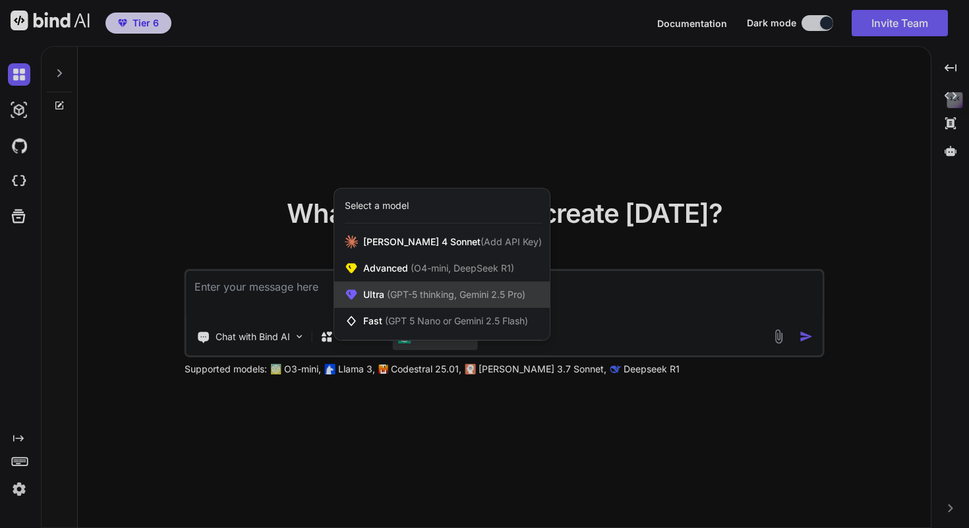
click at [467, 291] on span "(GPT-5 thinking, Gemini 2.5 Pro)" at bounding box center [454, 294] width 141 height 11
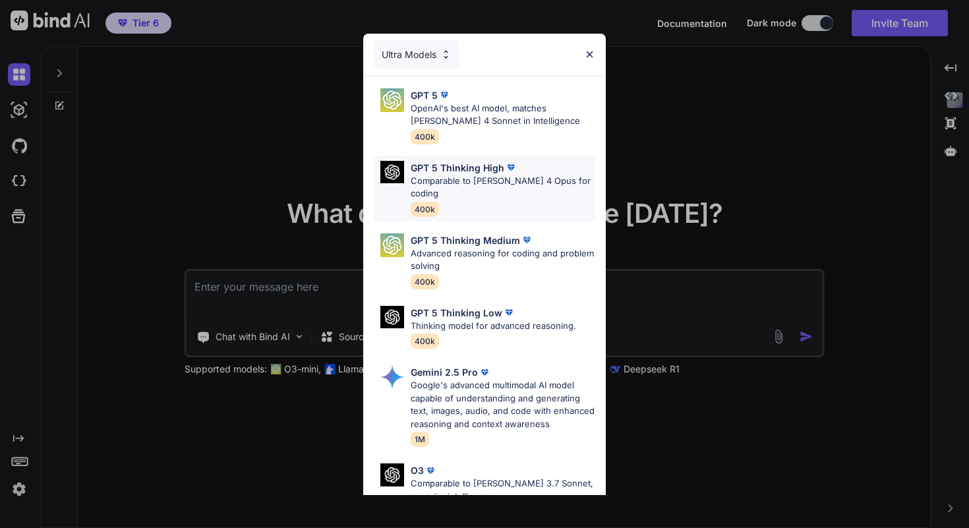
click at [500, 180] on p "Comparable to [PERSON_NAME] 4 Opus for coding" at bounding box center [503, 188] width 185 height 26
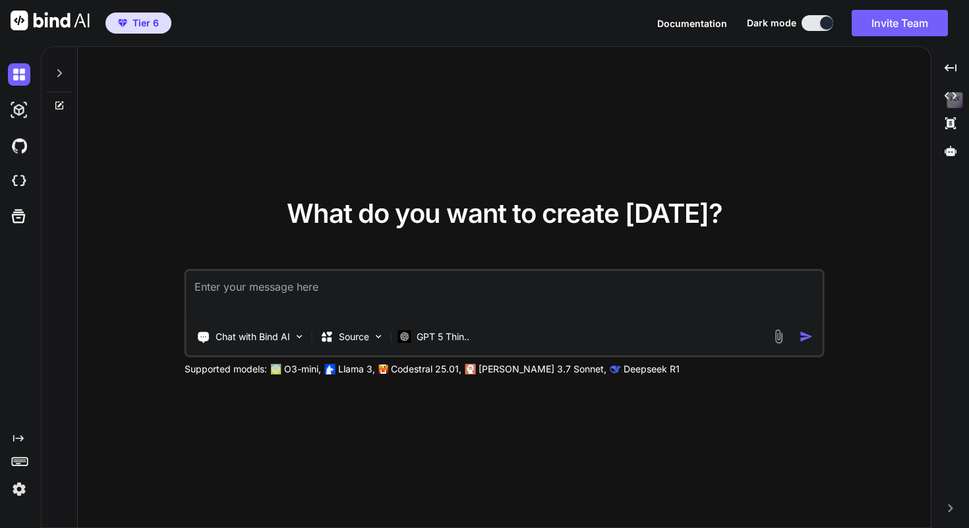
click at [319, 275] on textarea at bounding box center [505, 295] width 636 height 49
click at [350, 343] on div "Source" at bounding box center [352, 337] width 74 height 26
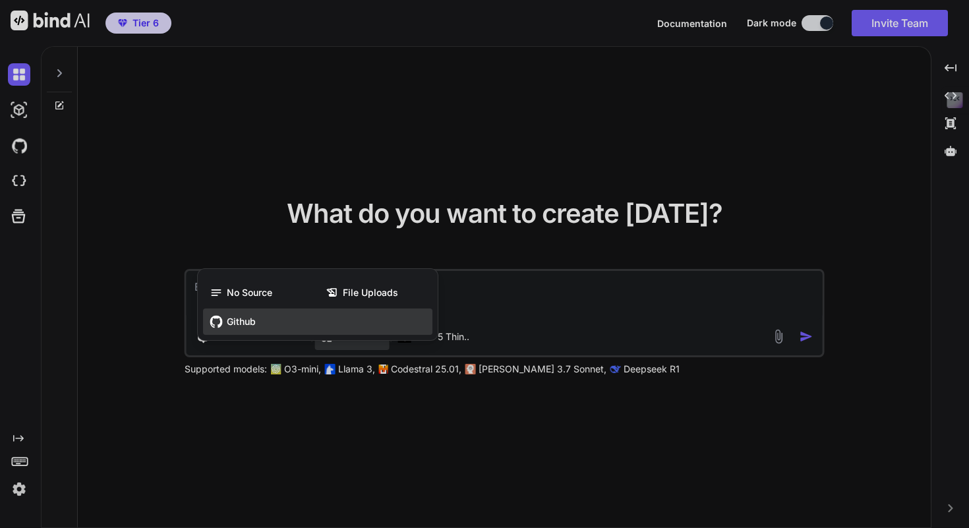
click at [287, 325] on div "Github" at bounding box center [317, 321] width 229 height 26
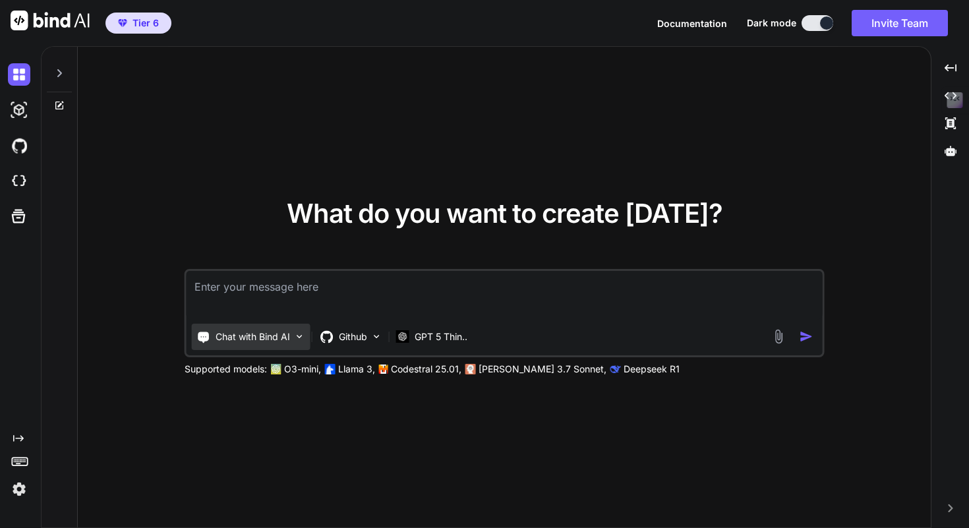
click at [265, 333] on p "Chat with Bind AI" at bounding box center [253, 336] width 74 height 13
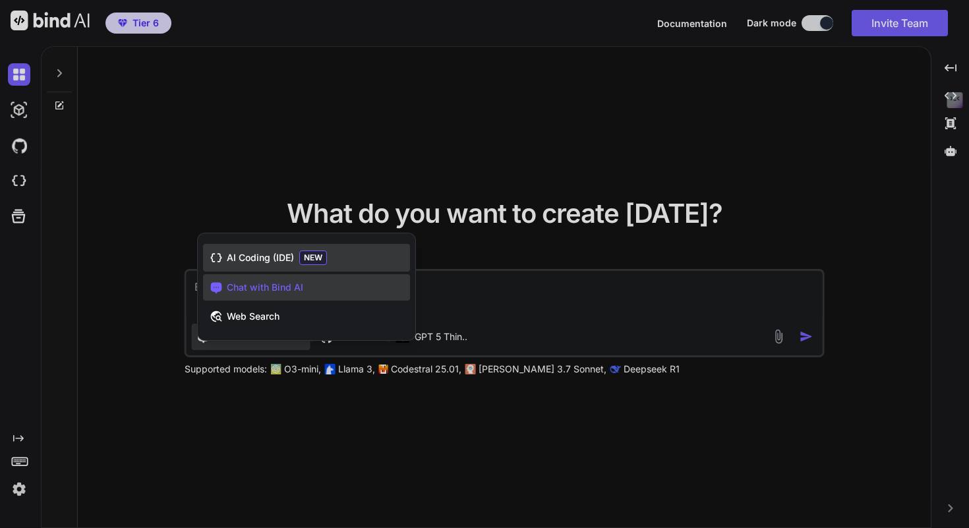
click at [326, 260] on span "NEW" at bounding box center [313, 257] width 28 height 15
type textarea "x"
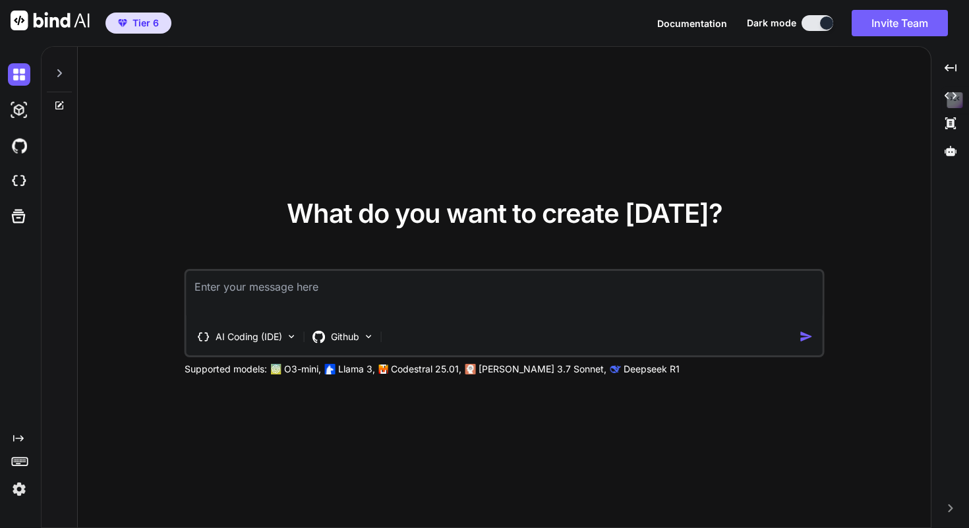
click at [307, 292] on textarea at bounding box center [505, 295] width 636 height 49
paste textarea "### Loremipsu dol Sitametc Adipis elitse do'eiu tEM incididu "Utlabor". E'dolo …"
type textarea "### Loremipsu dol Sitametc Adipis elitse do'eiu tEM incididu "Utlabor". E'dolo …"
type textarea "x"
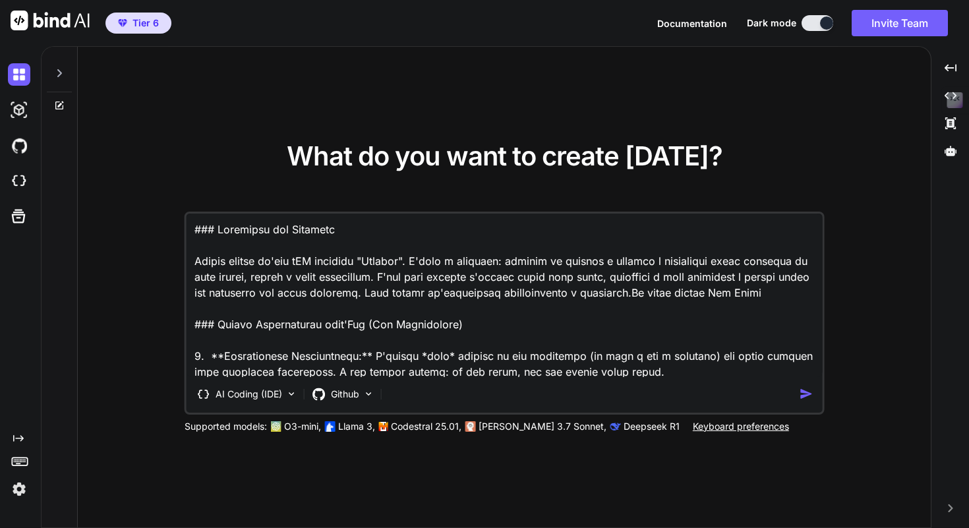
scroll to position [1599, 0]
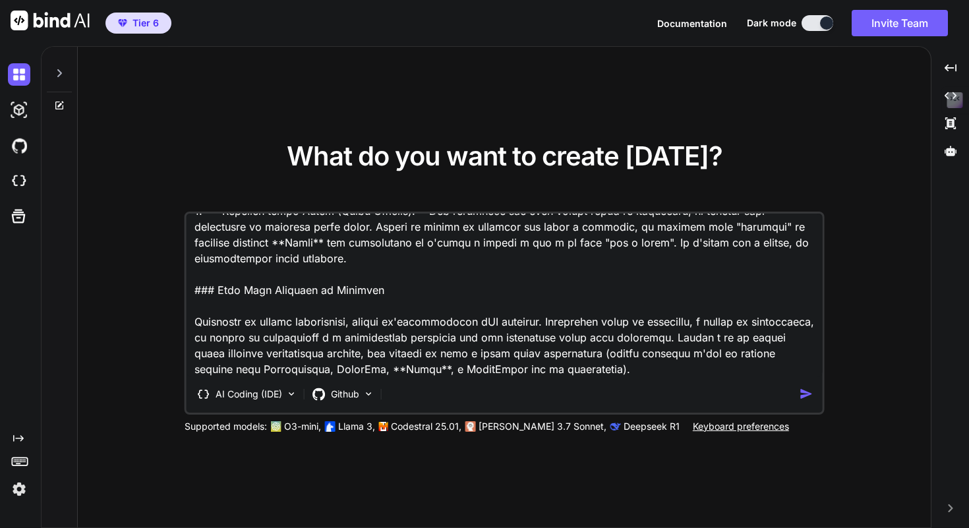
type textarea "### Loremipsu dol Sitametc Adipis elitse do'eiu tEM incididu "Utlabor". E'dolo …"
click at [807, 397] on img "button" at bounding box center [807, 394] width 14 height 14
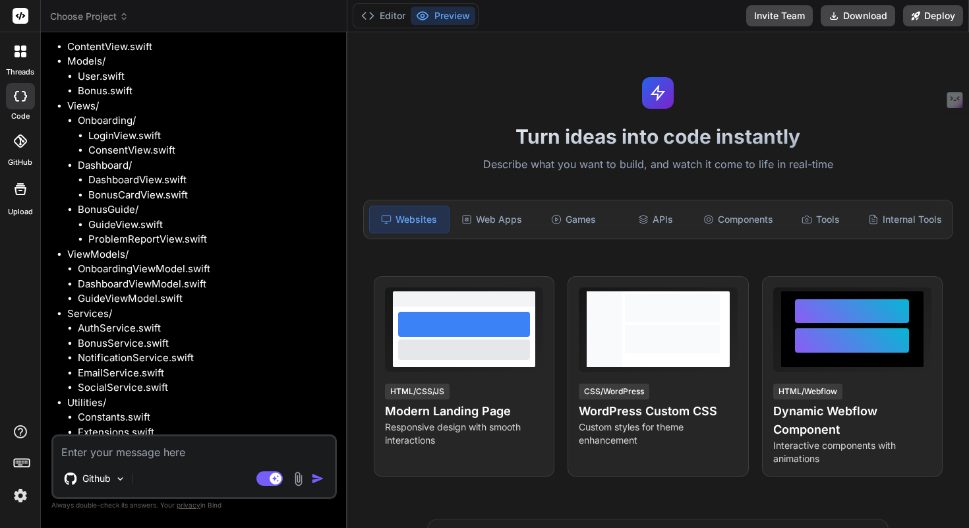
scroll to position [2213, 0]
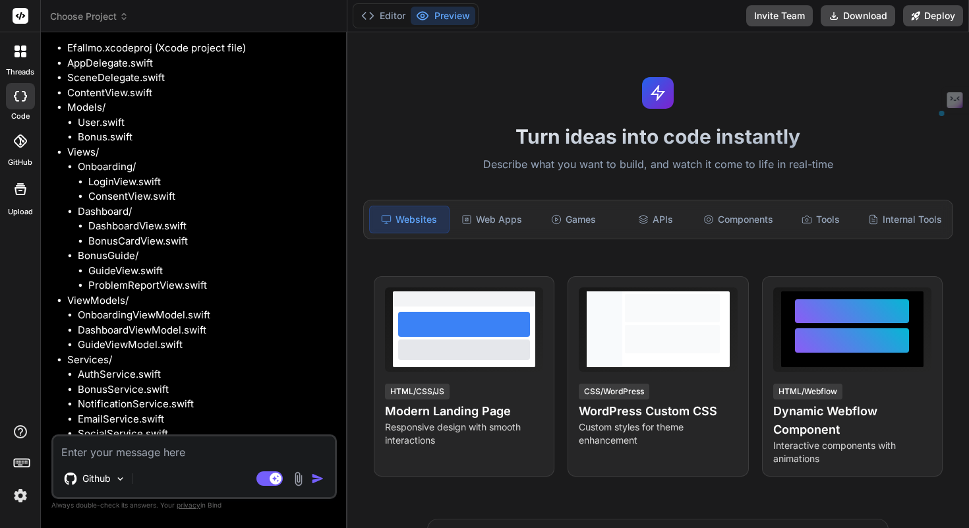
drag, startPoint x: 210, startPoint y: 425, endPoint x: 57, endPoint y: 423, distance: 153.6
click at [57, 491] on p "Shall I go ahead and build this?" at bounding box center [195, 498] width 277 height 15
click at [112, 445] on textarea at bounding box center [193, 448] width 281 height 24
type textarea "x"
type textarea "s"
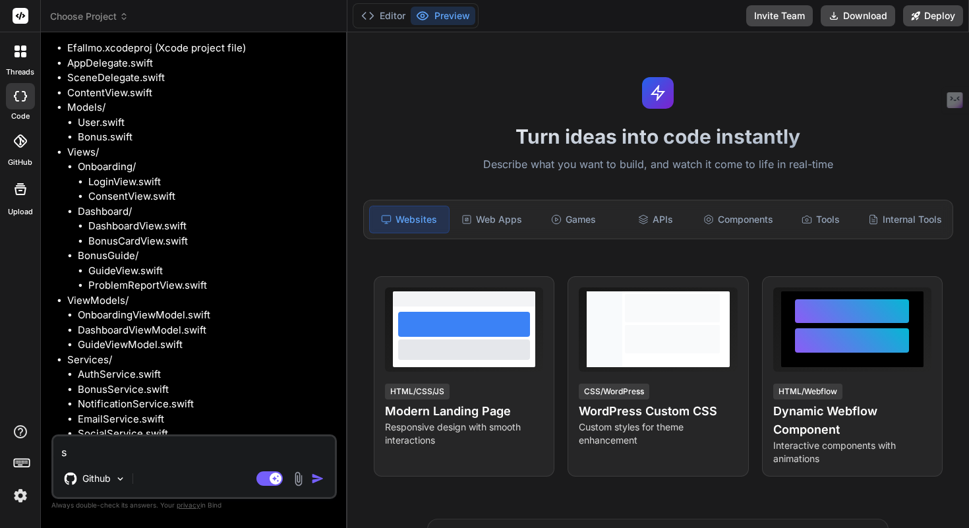
type textarea "x"
type textarea "si"
type textarea "x"
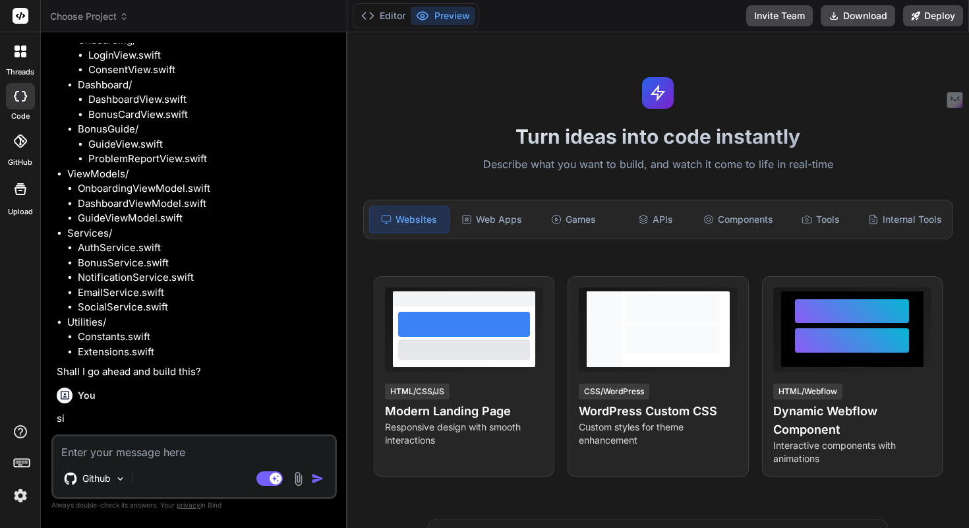
scroll to position [2350, 0]
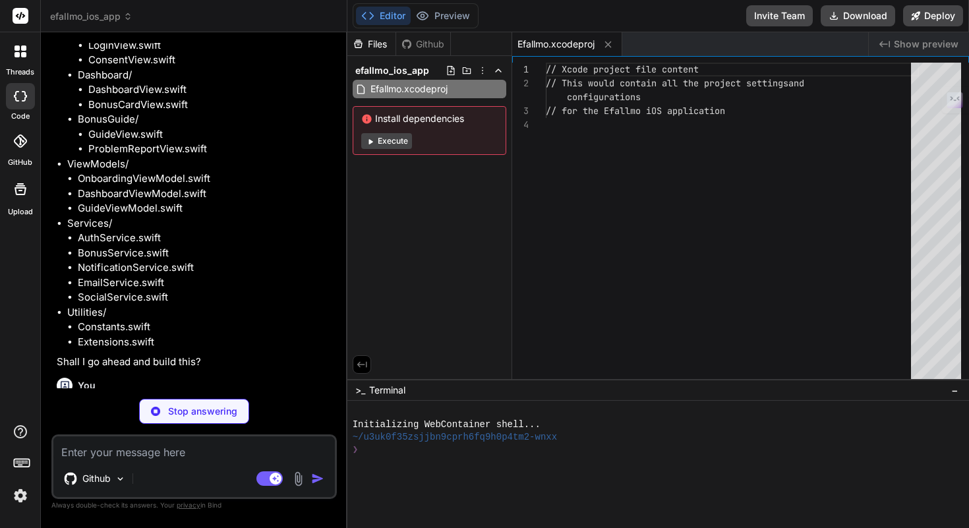
type textarea "x"
type textarea "} }"
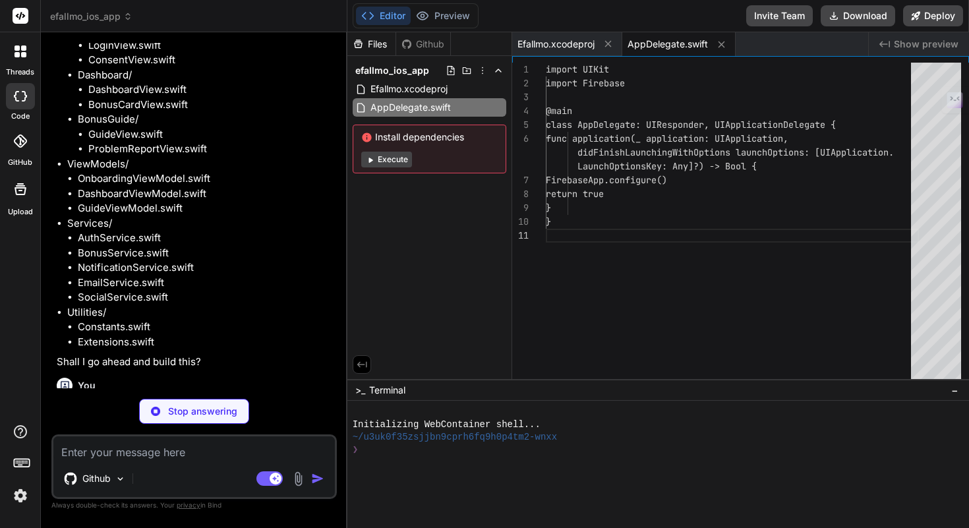
type textarea "x"
type textarea "window = UIWindow(windowScene: windowScene) window?.rootViewController = UIHost…"
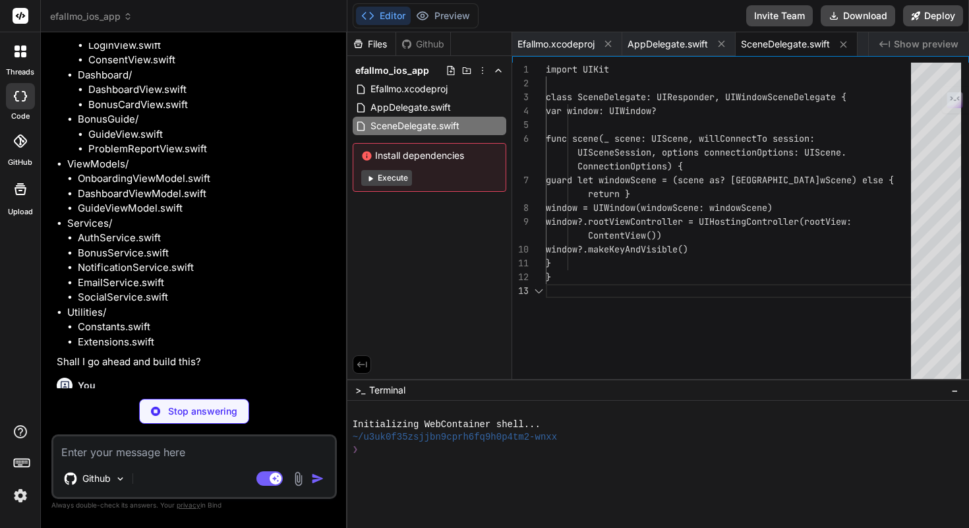
scroll to position [83, 0]
type textarea "x"
type textarea "LoginView() } } .environmentObject(authService) } }"
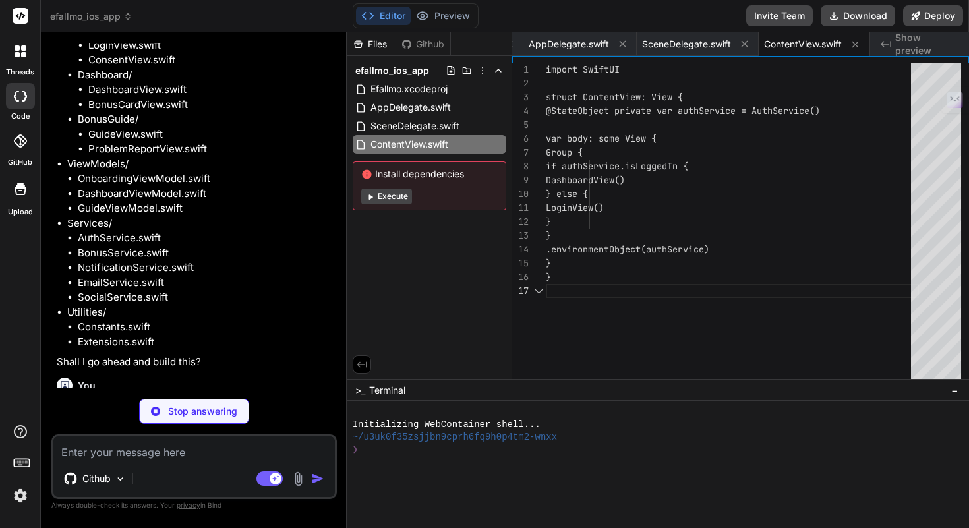
type textarea "x"
type textarea "struct User: Codable { let id: String let email: String let name: String let ha…"
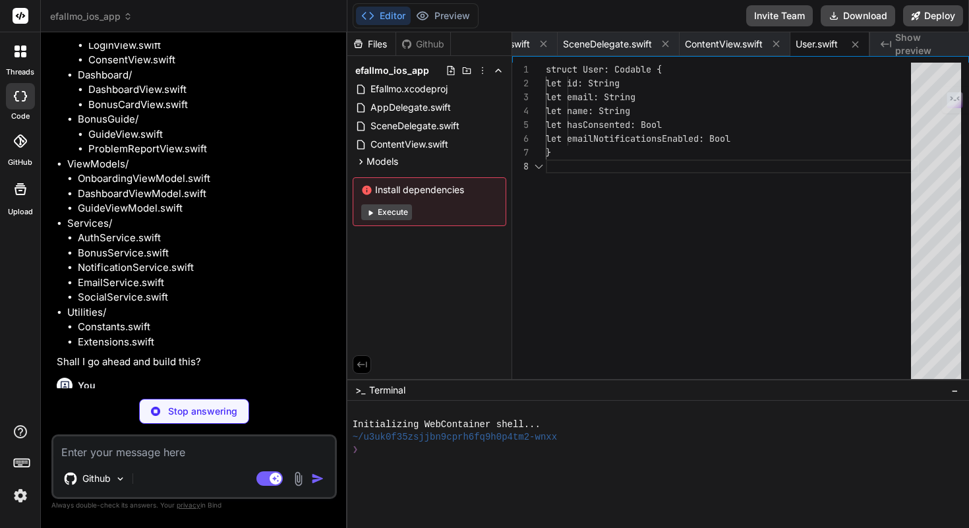
type textarea "x"
type textarea "struct Bonus: Codable, Identifiable { let id: String let title: String let imag…"
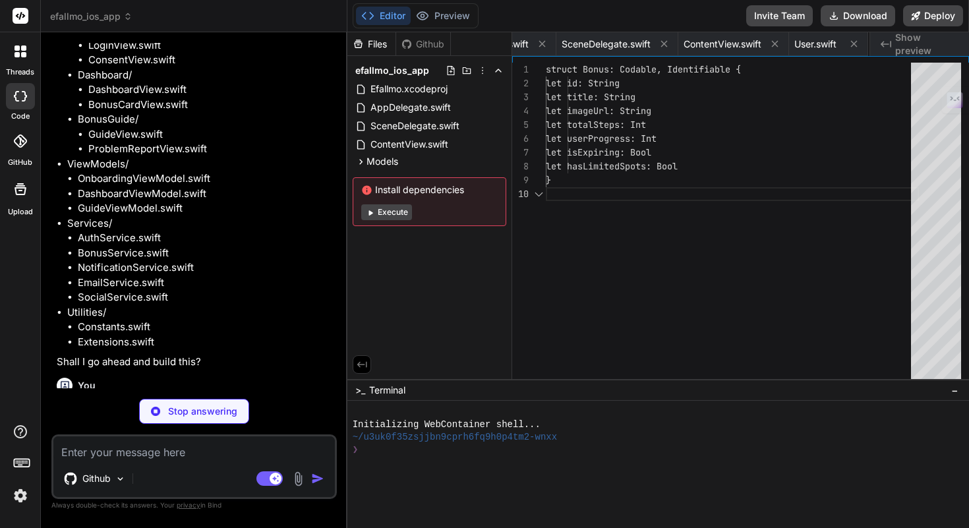
scroll to position [125, 0]
type textarea "x"
type textarea ".padding() Button("Sign Up") { authService.signUp(email: email, password: passw…"
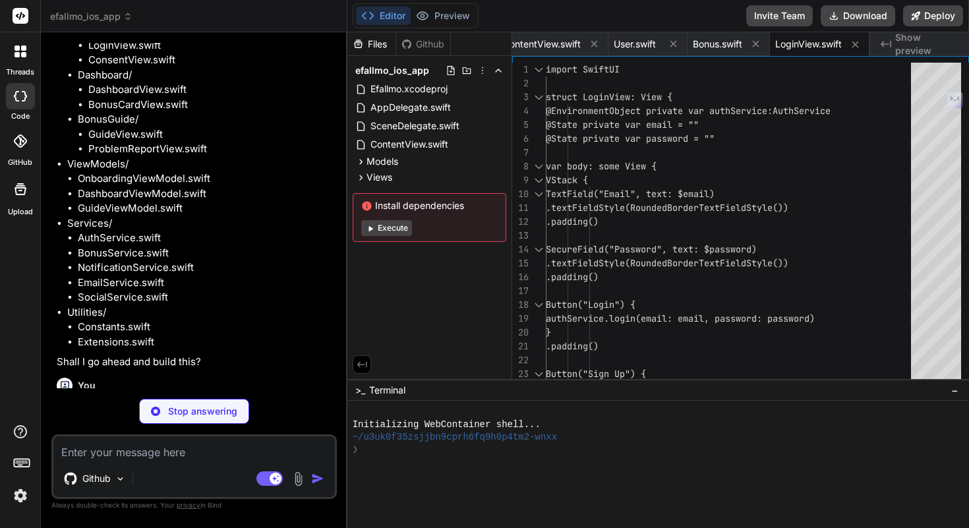
type textarea "x"
type textarea "Button("Continue") { authService.updateConsent(hasConsented: hasConsented) } .d…"
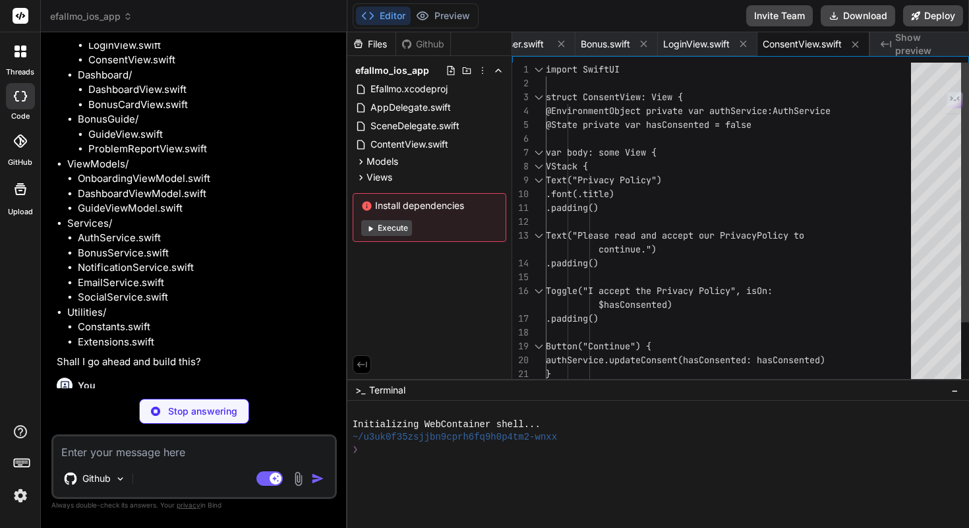
type textarea "x"
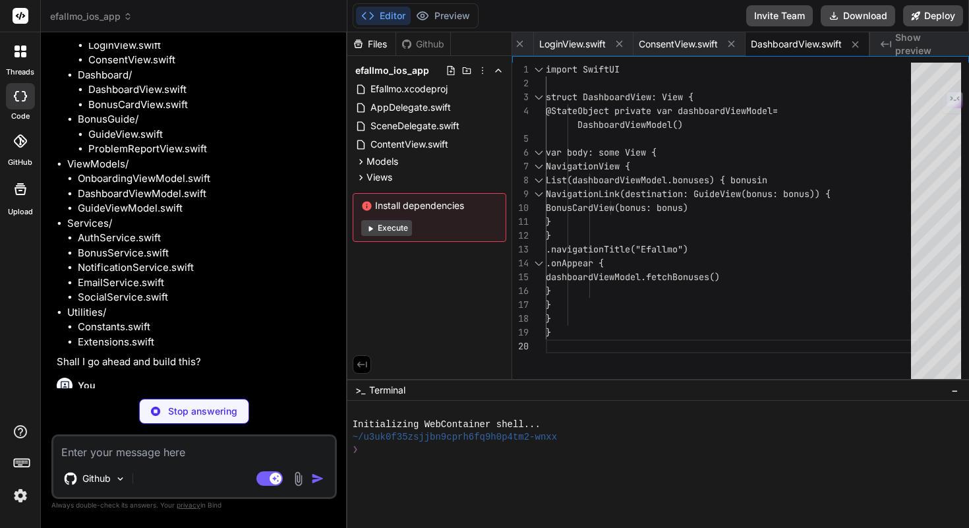
type textarea "x"
type textarea ".foregroundColor(.orange) } } .font(.caption) } } } }"
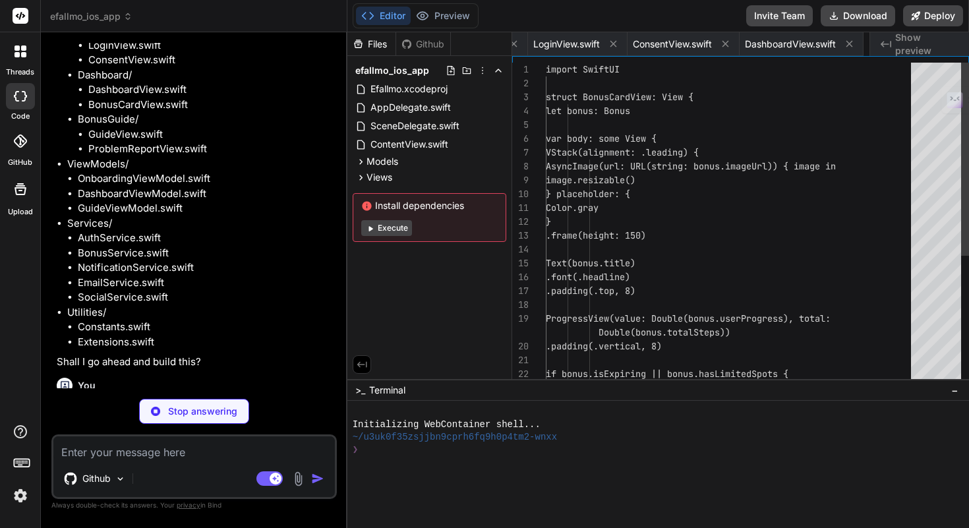
scroll to position [0, 727]
type textarea "x"
type textarea "} }"
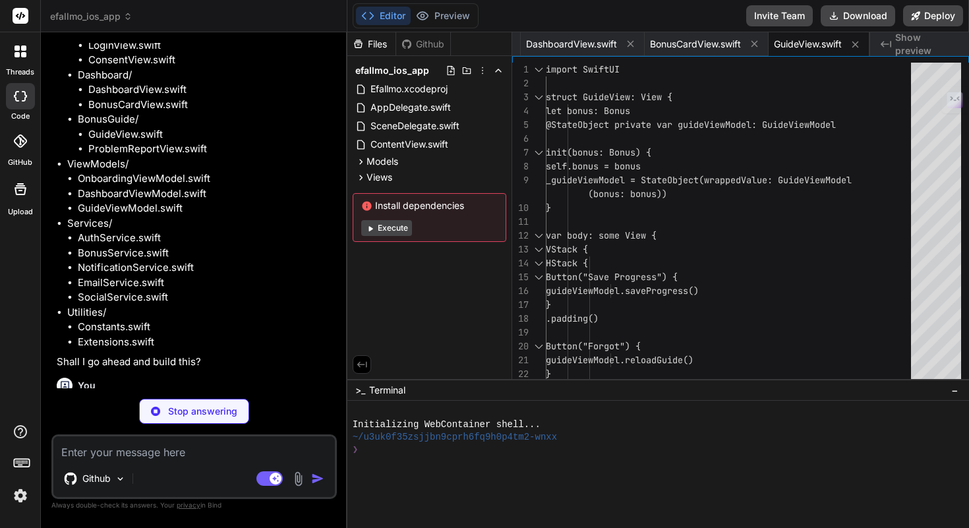
type textarea "x"
type textarea "} .navigationTitle("Report Problem") } }"
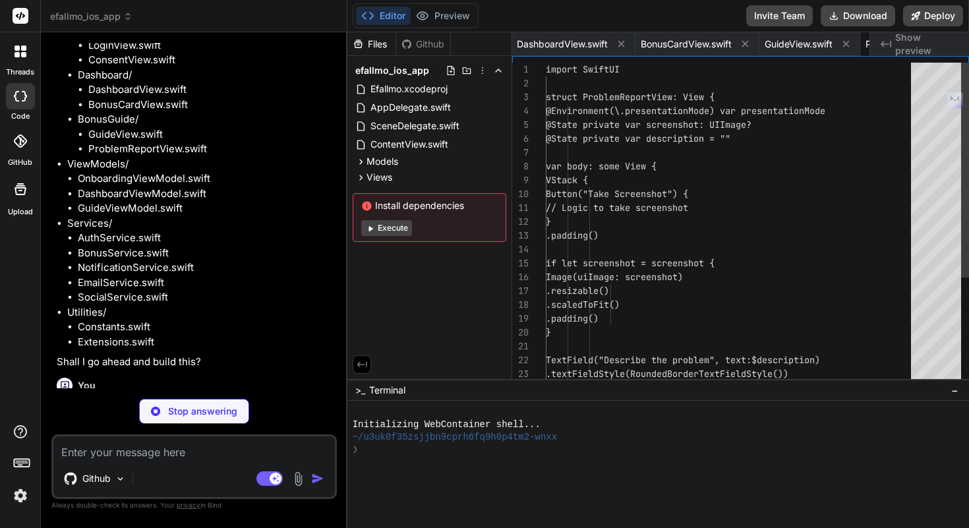
scroll to position [0, 962]
type textarea "x"
type textarea "} }"
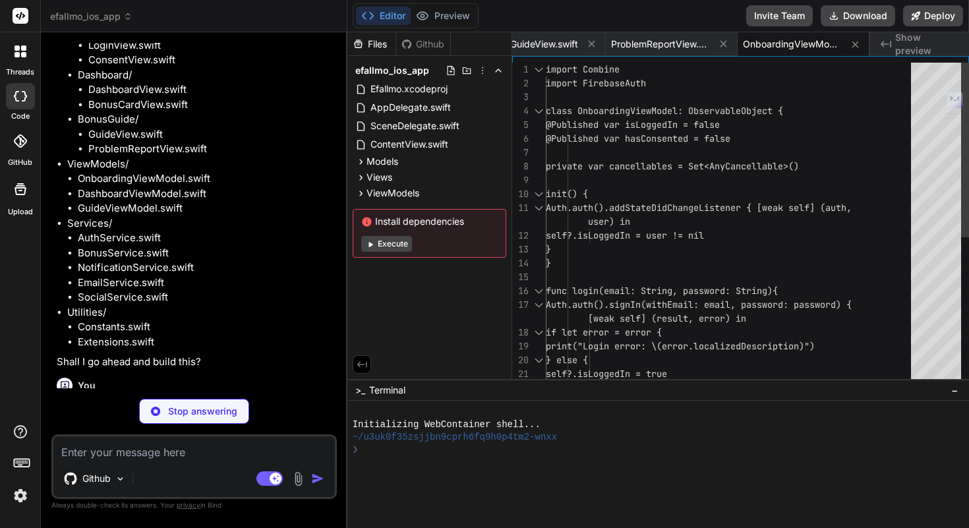
type textarea "x"
type textarea "} } } }"
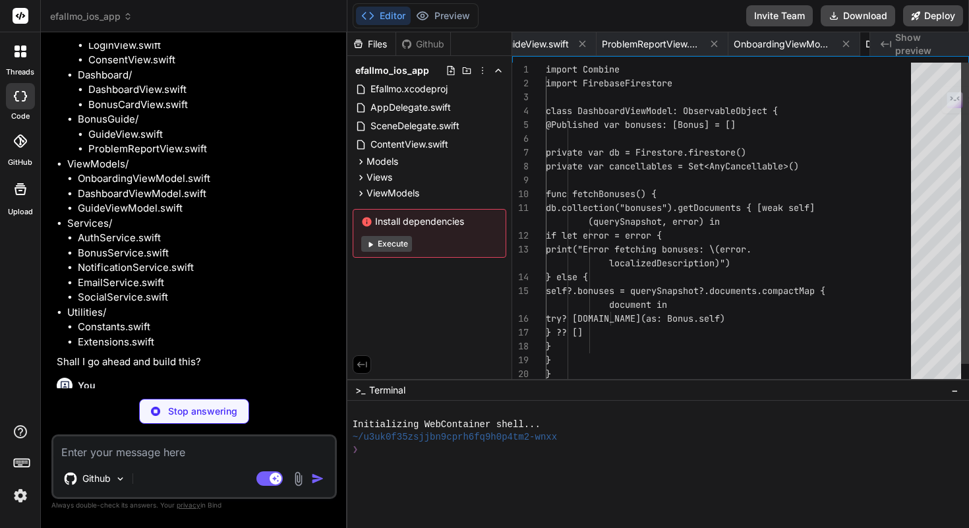
scroll to position [0, 1225]
type textarea "x"
type textarea "struct Step: Codable, Identifiable { let id: String let title: String let descr…"
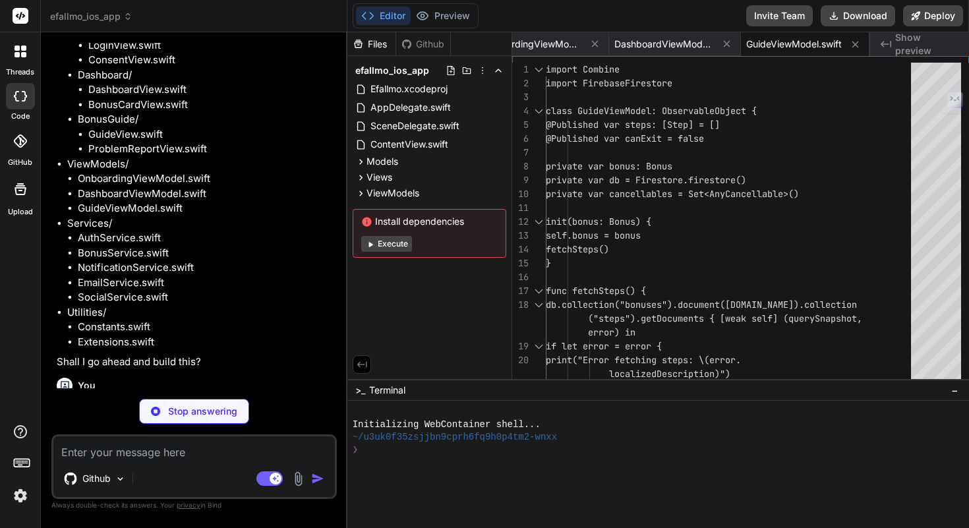
type textarea "x"
type textarea "func fetchUserData(userId: String) { // Logic to fetch user data } func updateC…"
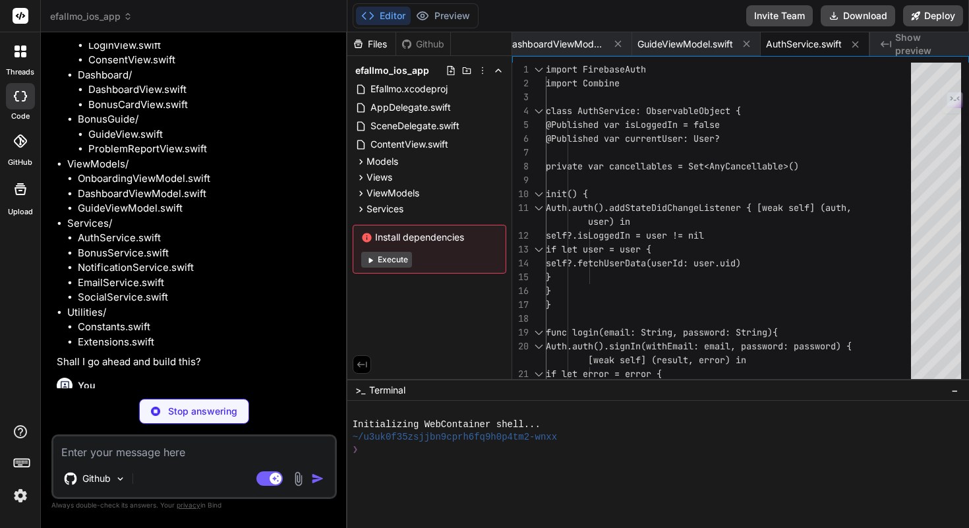
type textarea "x"
type textarea "} .eraseToAnyPublisher() } }"
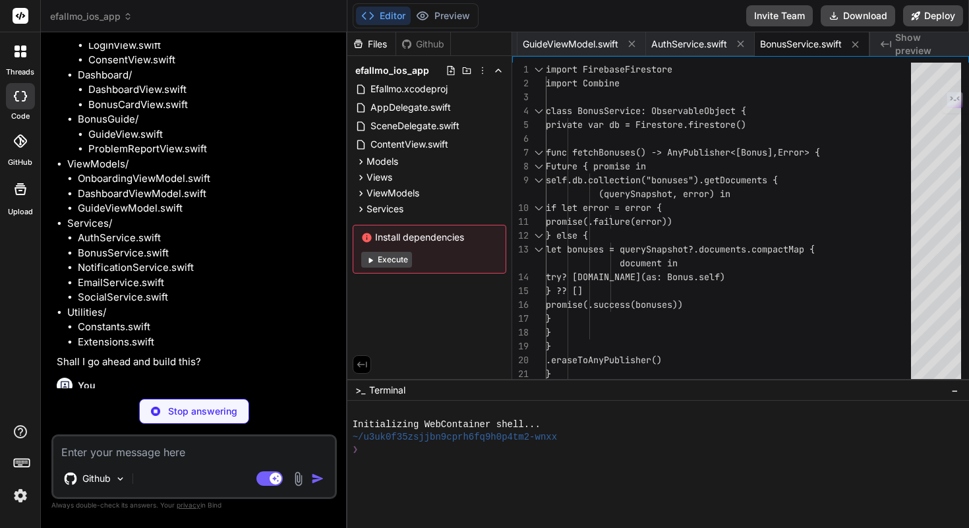
type textarea "x"
type textarea "completionHandler([.banner, .sound]) } }"
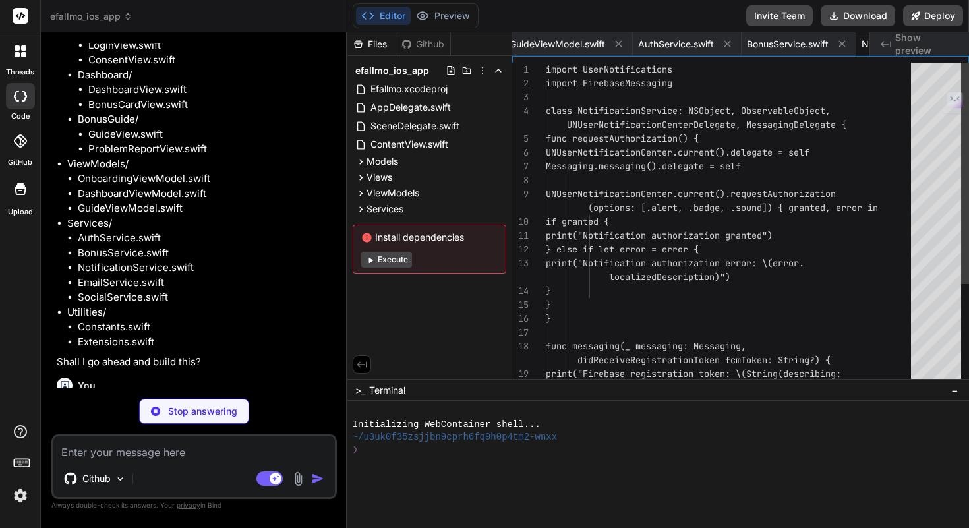
scroll to position [0, 1713]
type textarea "x"
type textarea "localizedDescription)") } else { print("Email sent successfully") } } } }"
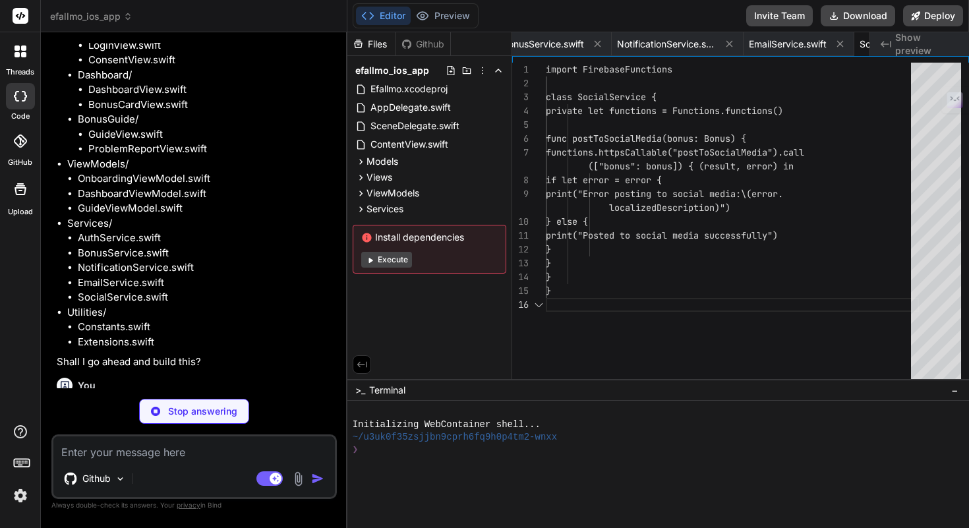
scroll to position [0, 1942]
type textarea "x"
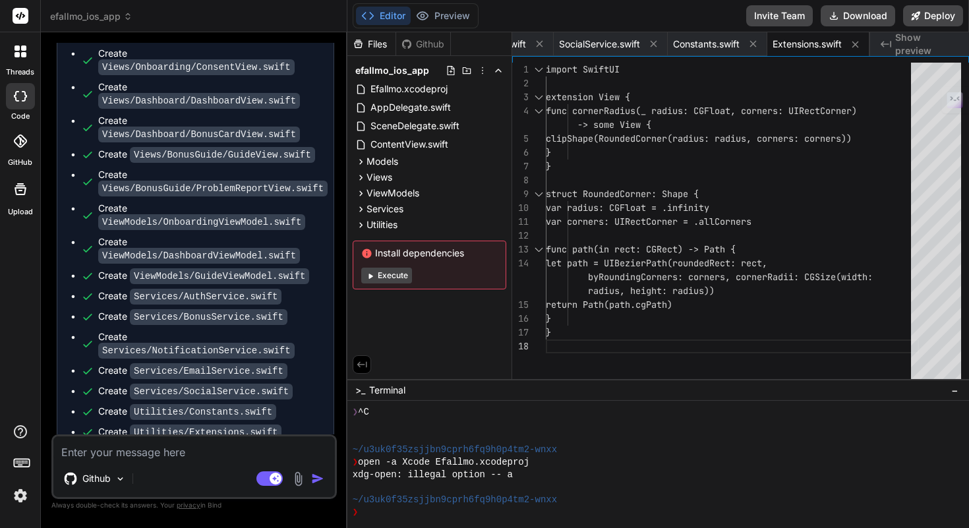
scroll to position [2992, 0]
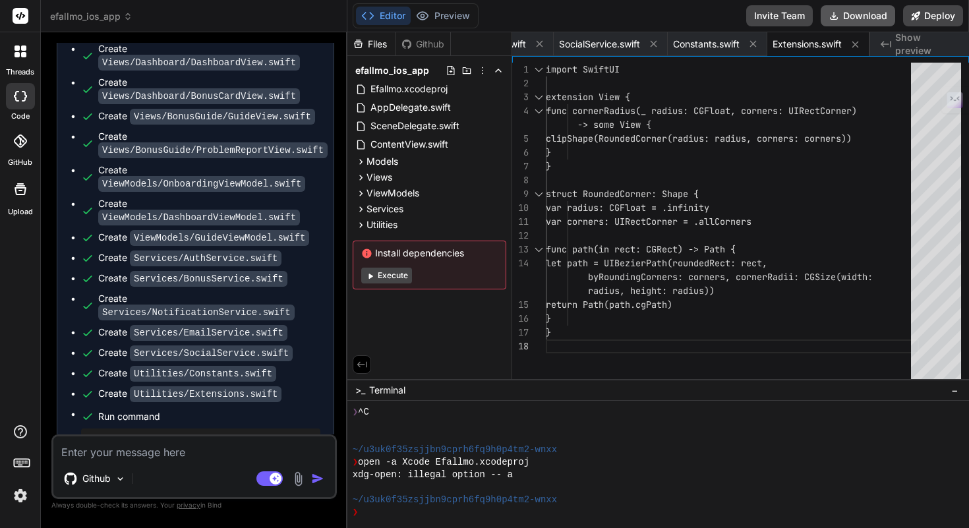
click at [852, 18] on button "Download" at bounding box center [858, 15] width 74 height 21
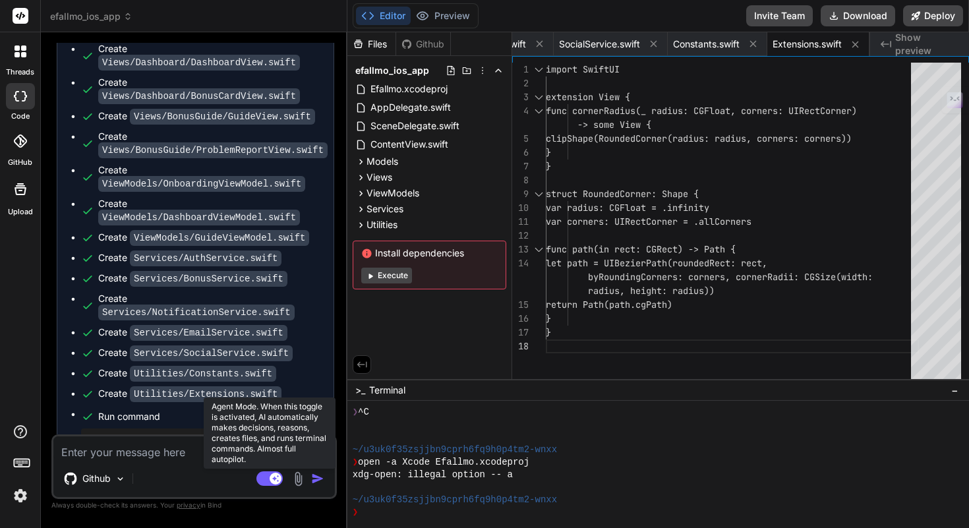
click at [276, 483] on rect at bounding box center [276, 479] width 12 height 12
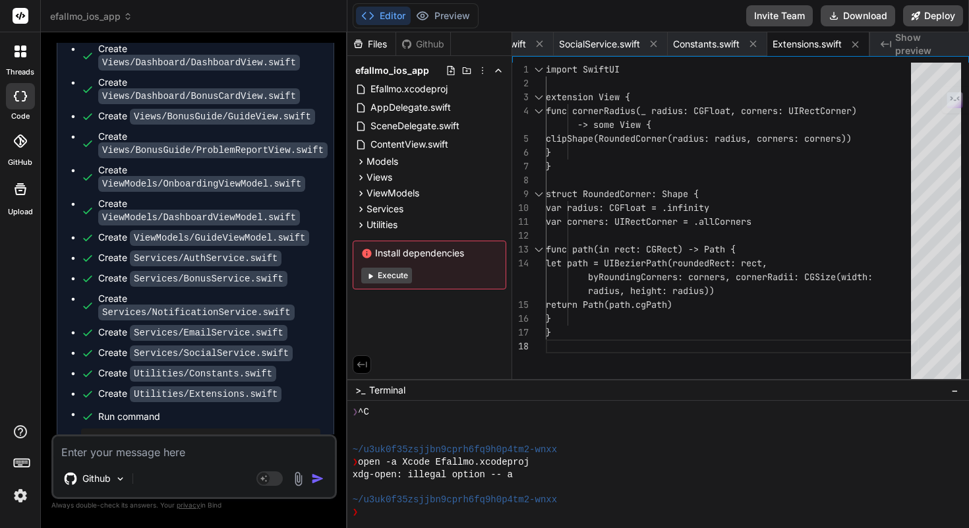
click at [155, 447] on textarea at bounding box center [193, 448] width 281 height 24
type textarea "x"
type textarea "a"
type textarea "x"
type textarea "ad"
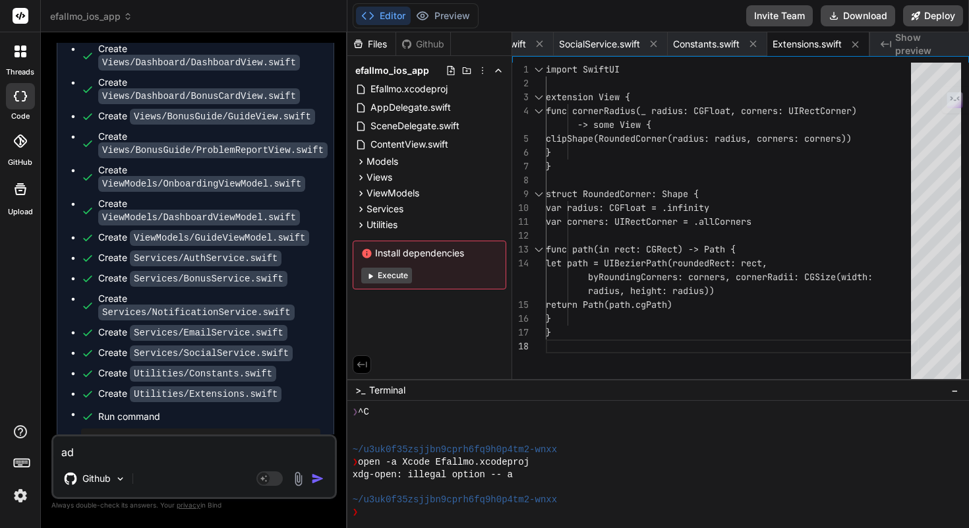
type textarea "x"
type textarea "ade"
type textarea "x"
type textarea "ades"
type textarea "x"
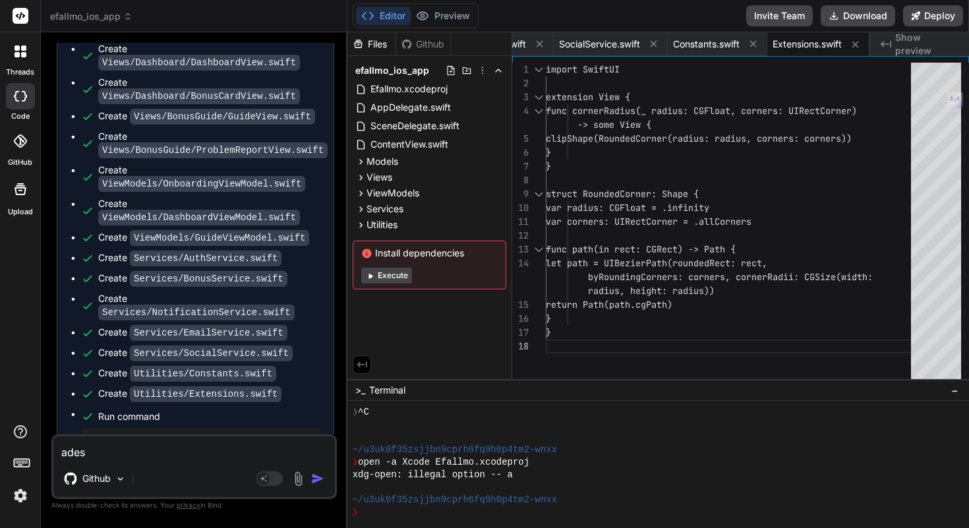
type textarea "adess"
type textarea "x"
type textarea "adesso"
type textarea "x"
type textarea "adesso"
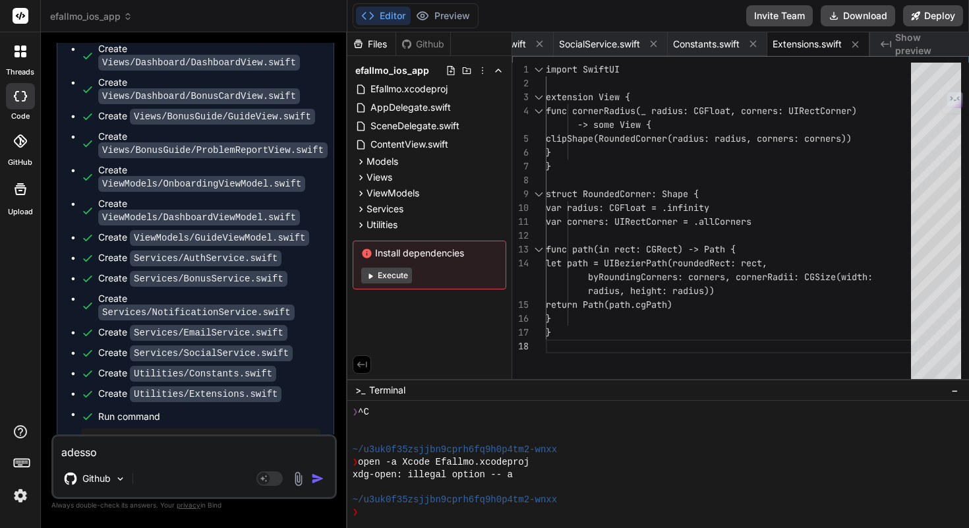
type textarea "x"
type textarea "adesso c"
type textarea "x"
type textarea "adesso ch"
type textarea "x"
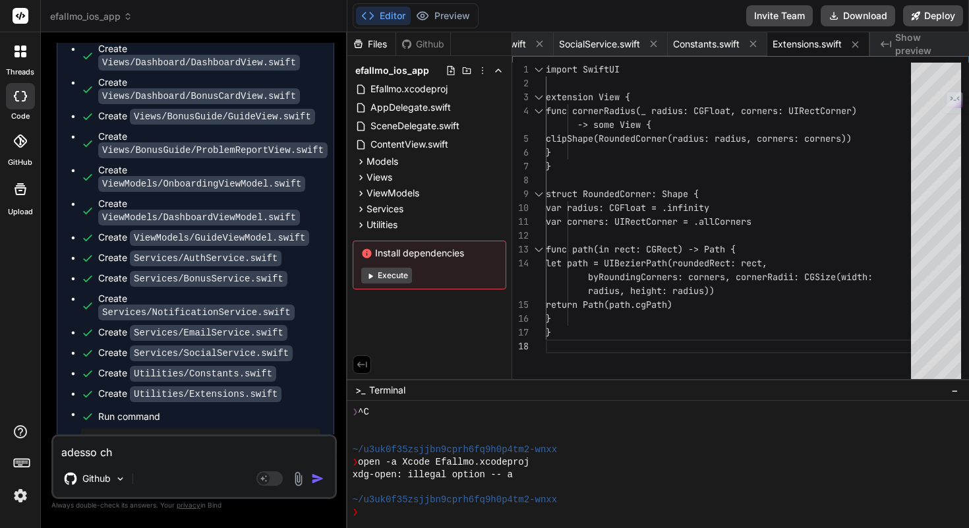
type textarea "adesso che"
type textarea "x"
type textarea "adesso che"
type textarea "x"
type textarea "adesso che"
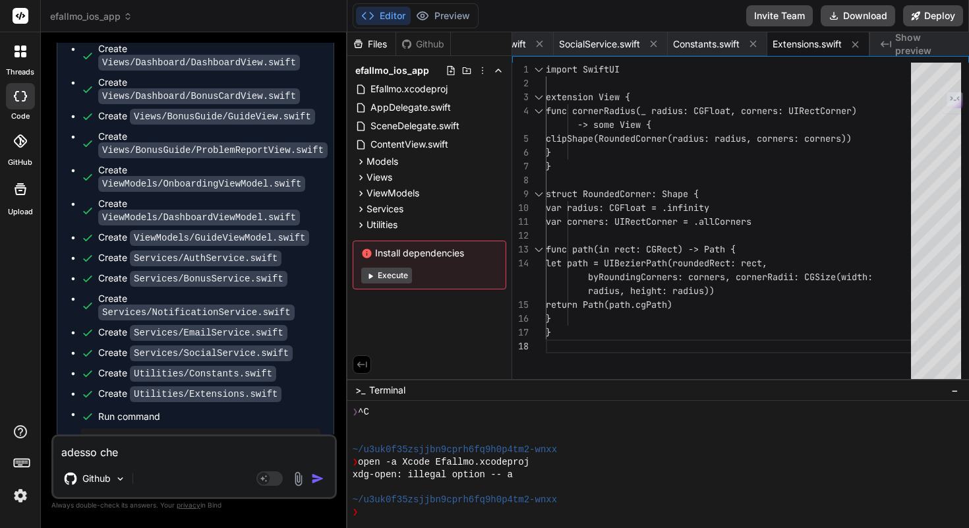
type textarea "x"
type textarea "adesso ch"
type textarea "x"
type textarea "adesso c"
type textarea "x"
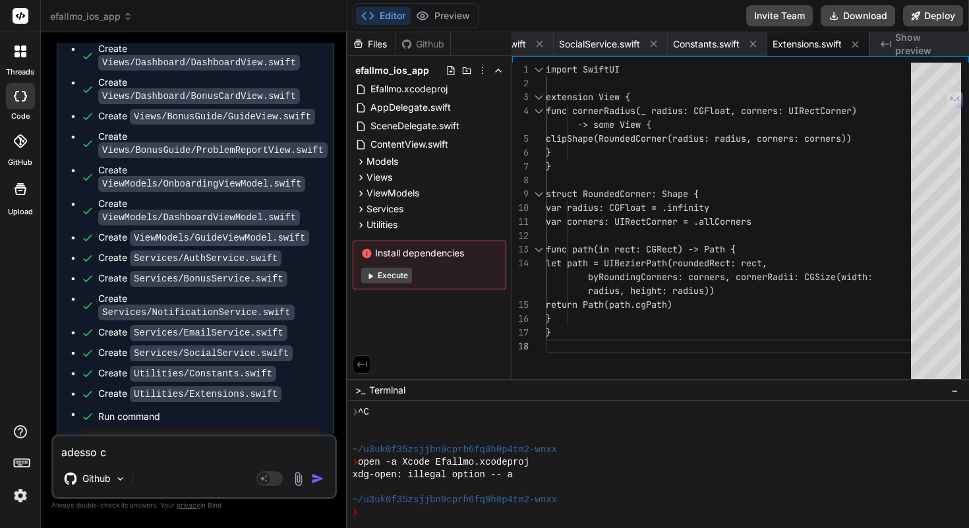
type textarea "adesso"
type textarea "x"
type textarea "adesso g"
type textarea "x"
type textarea "adesso gu"
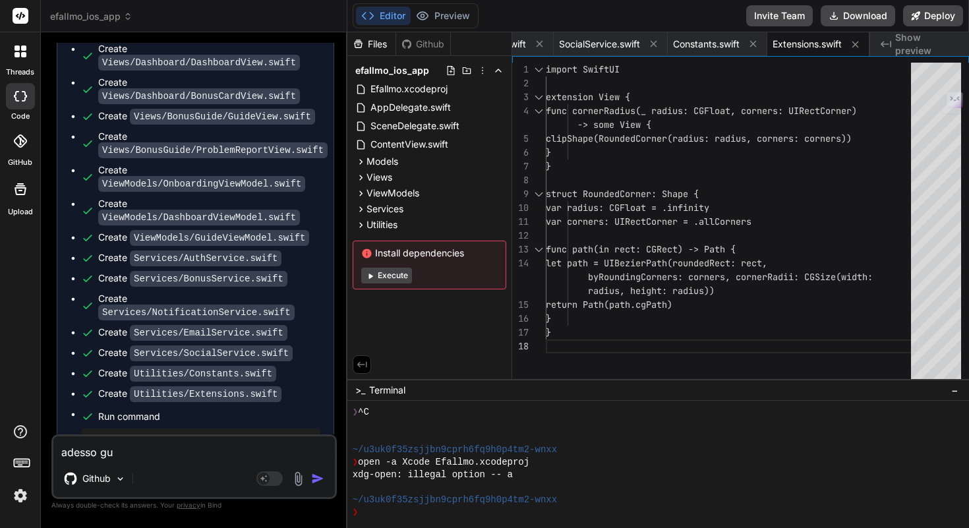
type textarea "x"
type textarea "adesso gui"
type textarea "x"
type textarea "adesso guid"
type textarea "x"
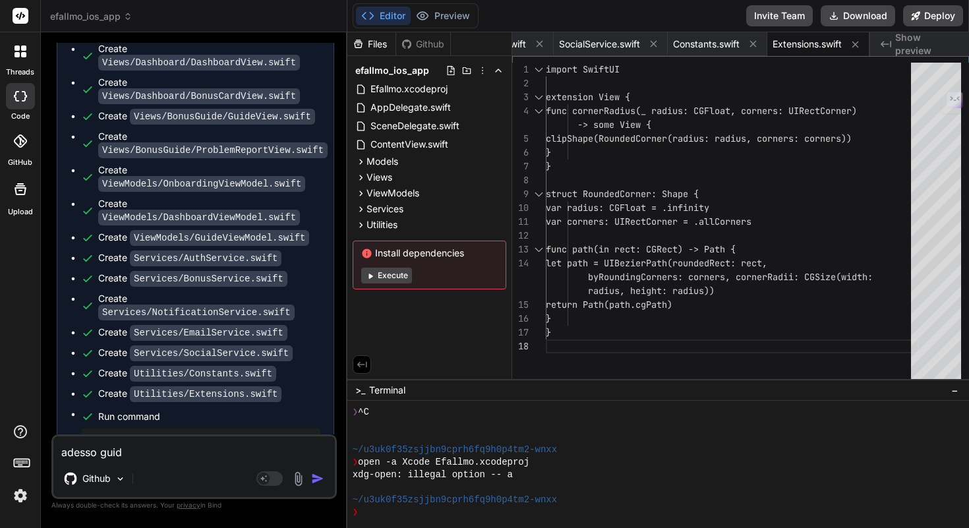
type textarea "adesso guida"
type textarea "x"
type textarea "adesso guidam"
type textarea "x"
type textarea "adesso guidami"
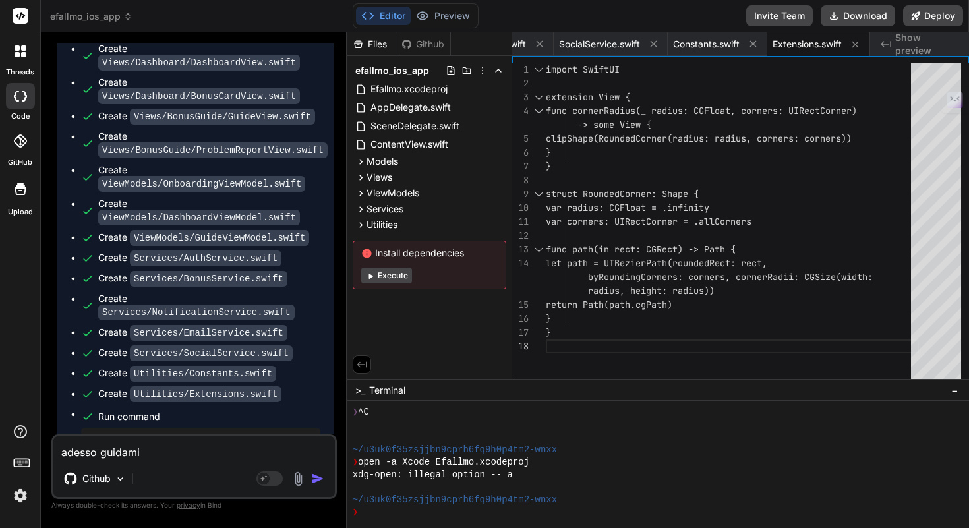
type textarea "x"
type textarea "adesso guidami"
type textarea "x"
type textarea "adesso guidami s"
type textarea "x"
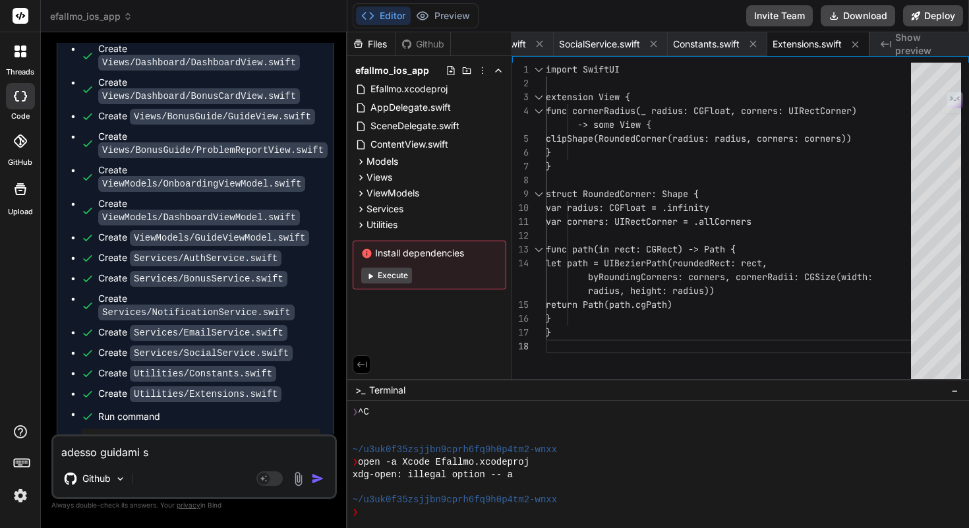
type textarea "adesso guidami su"
type textarea "x"
type textarea "adesso guidami su"
type textarea "x"
type textarea "adesso guidami su c"
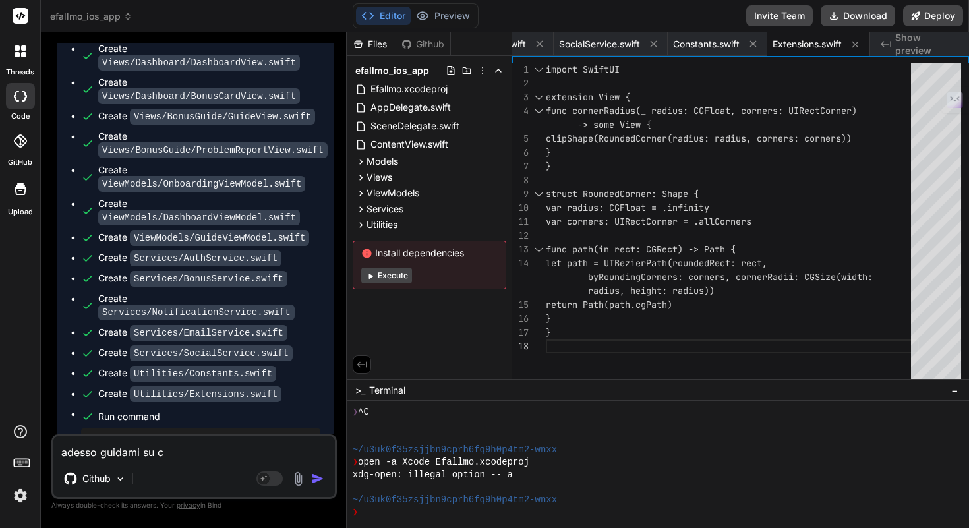
type textarea "x"
type textarea "adesso guidami su co"
type textarea "x"
type textarea "adesso guidami su com"
type textarea "x"
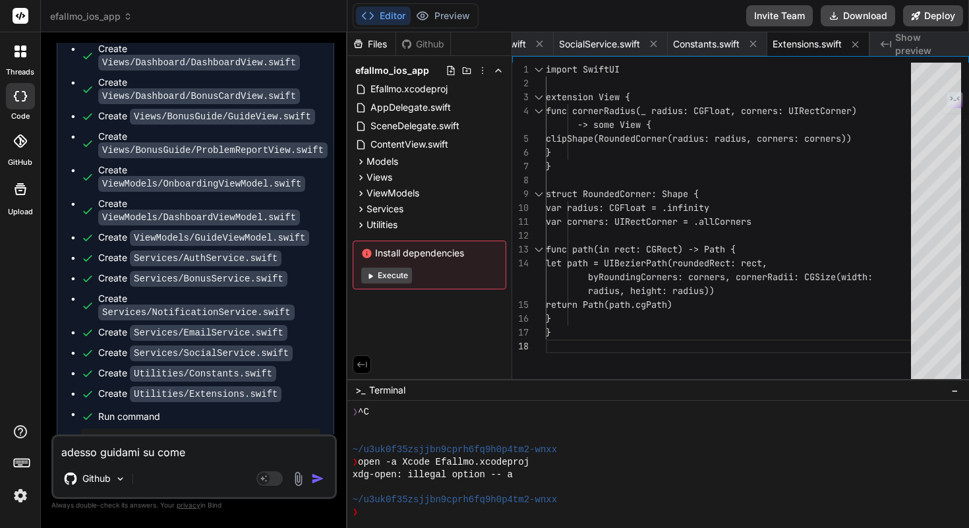
type textarea "adesso guidami su come"
type textarea "x"
type textarea "adesso guidami su come f"
type textarea "x"
type textarea "adesso guidami su come fa"
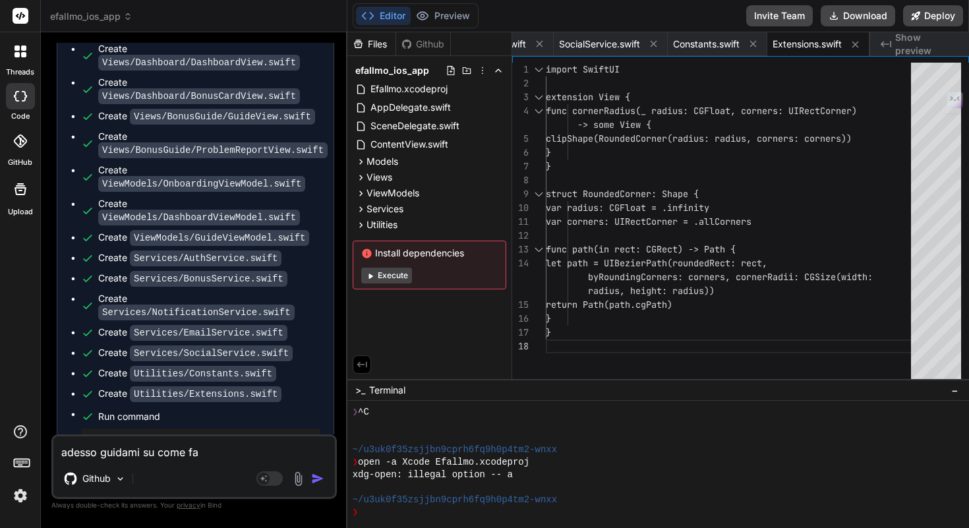
type textarea "x"
type textarea "adesso guidami su come far"
type textarea "x"
type textarea "adesso guidami su come fare"
type textarea "x"
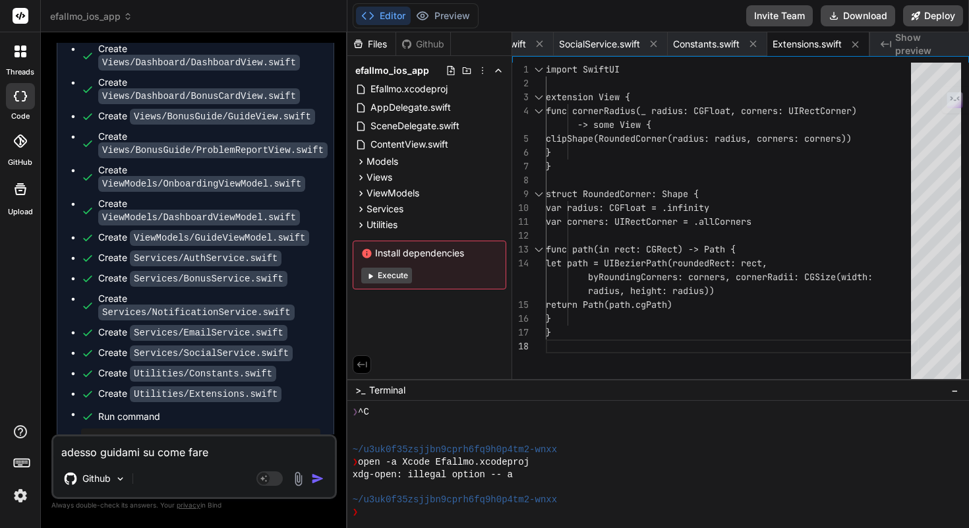
type textarea "adesso guidami su come fare"
type textarea "x"
type textarea "adesso guidami su come fare p"
type textarea "x"
type textarea "adesso guidami su come fare pe"
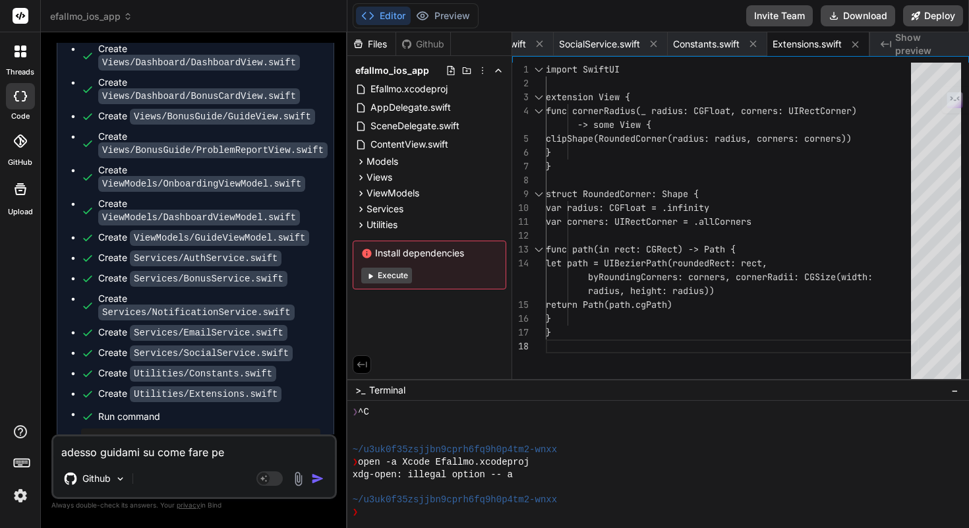
type textarea "x"
type textarea "adesso guidami su come fare per"
type textarea "x"
type textarea "adesso guidami su come fare per"
type textarea "x"
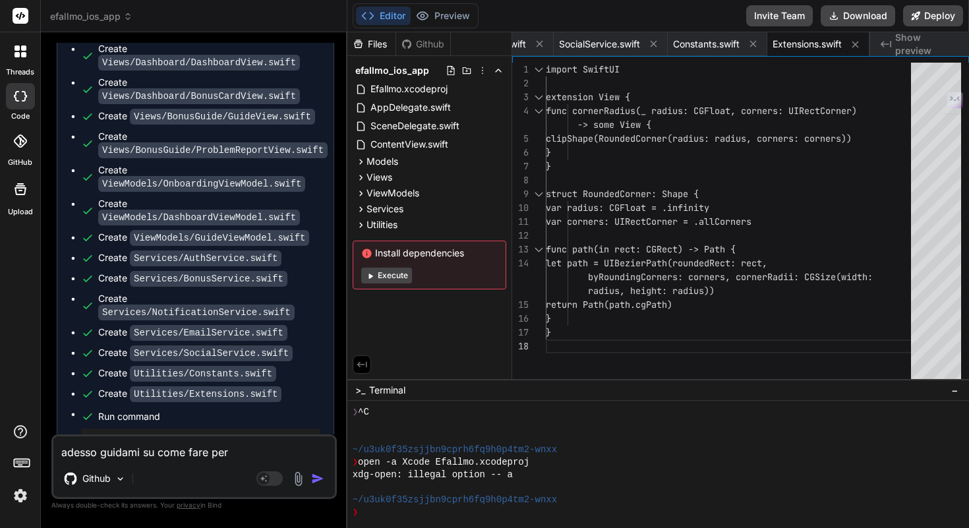
type textarea "adesso guidami su come fare per i"
type textarea "x"
type textarea "adesso guidami su come fare per im"
type textarea "x"
type textarea "adesso guidami su come fare per imo"
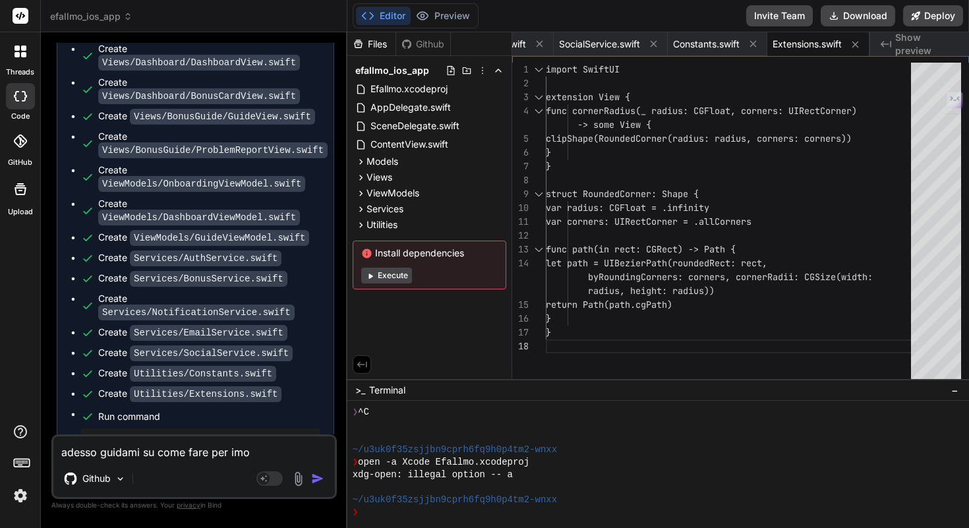
type textarea "x"
type textarea "adesso guidami su come fare per imoi"
type textarea "x"
type textarea "adesso guidami su come fare per imoir"
type textarea "x"
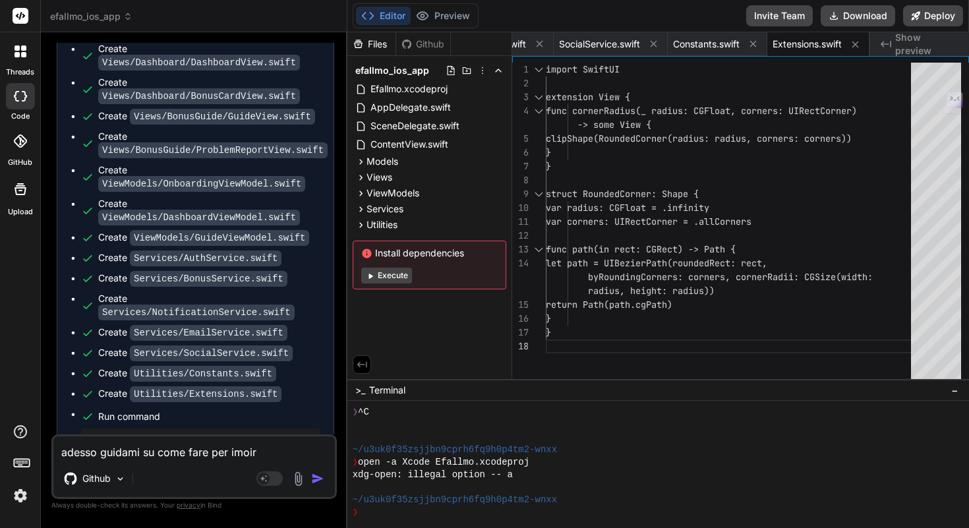
type textarea "adesso guidami su come fare per imoi"
type textarea "x"
type textarea "adesso guidami su come fare per imo"
type textarea "x"
type textarea "adesso guidami su come fare per im"
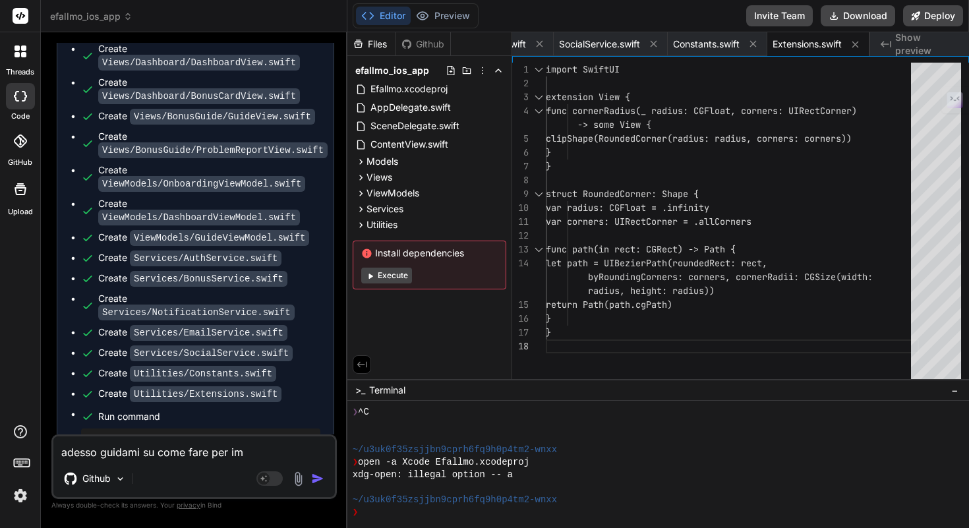
type textarea "x"
type textarea "adesso guidami su come fare per imp"
type textarea "x"
type textarea "adesso guidami su come fare per impo"
type textarea "x"
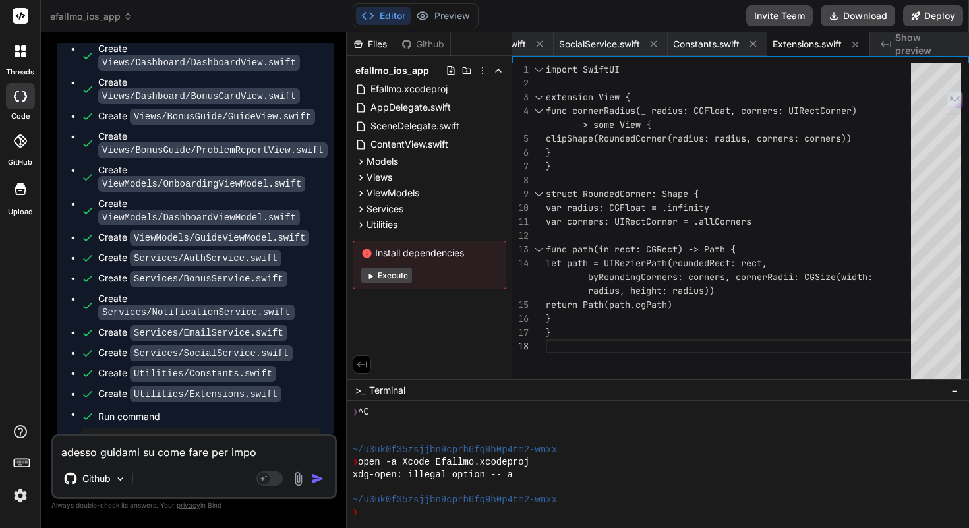
type textarea "adesso guidami su come fare per impor"
type textarea "x"
type textarea "adesso guidami su come fare per import"
type textarea "x"
type textarea "adesso guidami su come fare per importa"
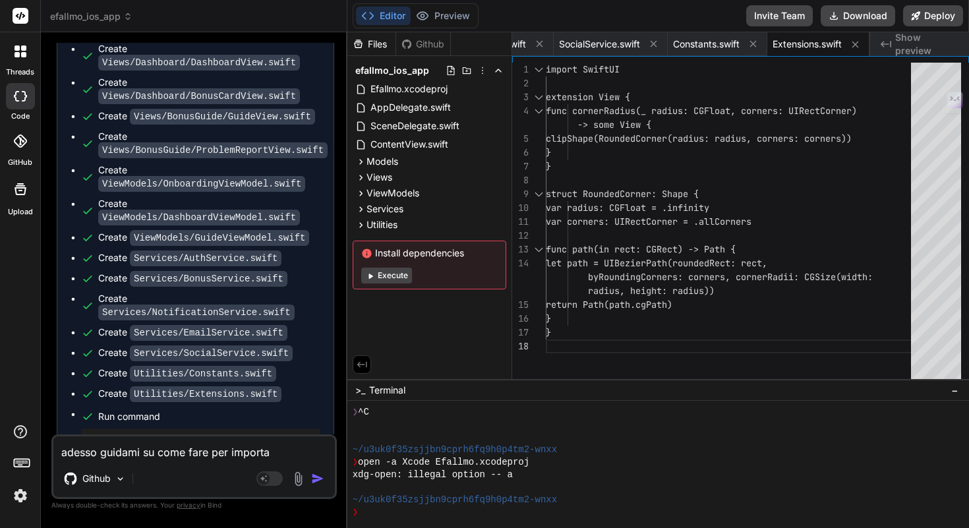
type textarea "x"
type textarea "adesso guidami su come fare per importar"
type textarea "x"
type textarea "adesso guidami su come fare per importarl"
type textarea "x"
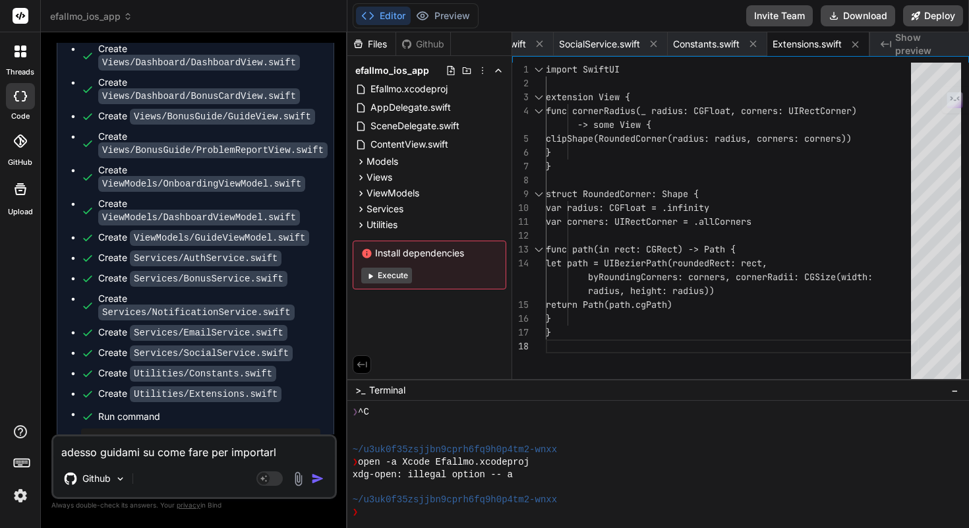
type textarea "adesso guidami su come fare per importarlo"
type textarea "x"
type textarea "adesso guidami su come fare per importarlo"
type textarea "x"
type textarea "adesso guidami su come fare per importarlo s"
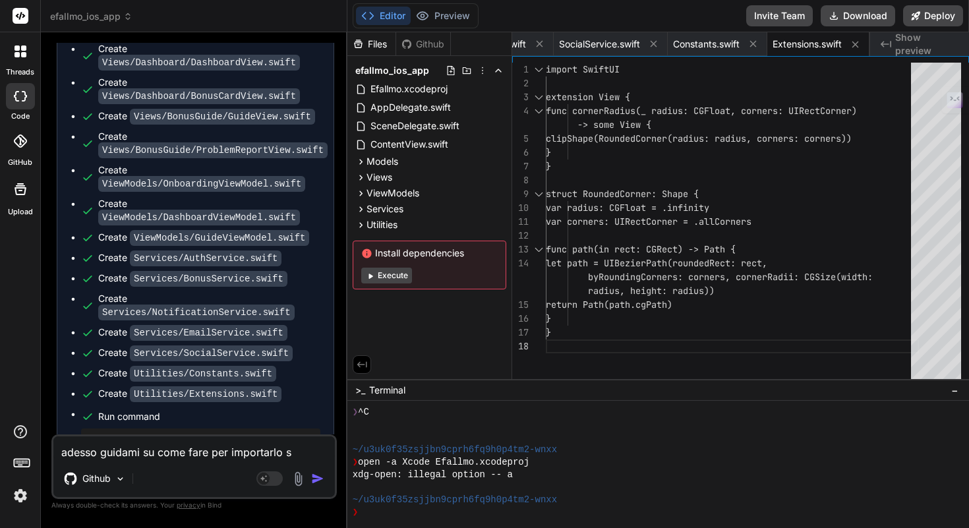
type textarea "x"
type textarea "adesso guidami su come fare per importarlo su"
type textarea "x"
type textarea "adesso guidami su come fare per importarlo su"
type textarea "x"
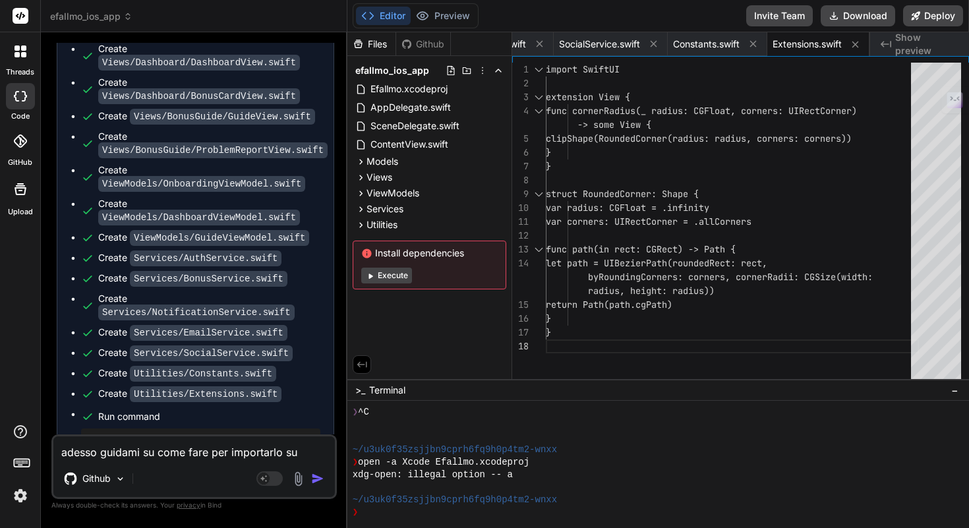
type textarea "adesso guidami su come fare per importarlo su c"
type textarea "x"
type textarea "adesso guidami su come fare per importarlo su"
type textarea "x"
type textarea "adesso guidami su come fare per importarlo su x"
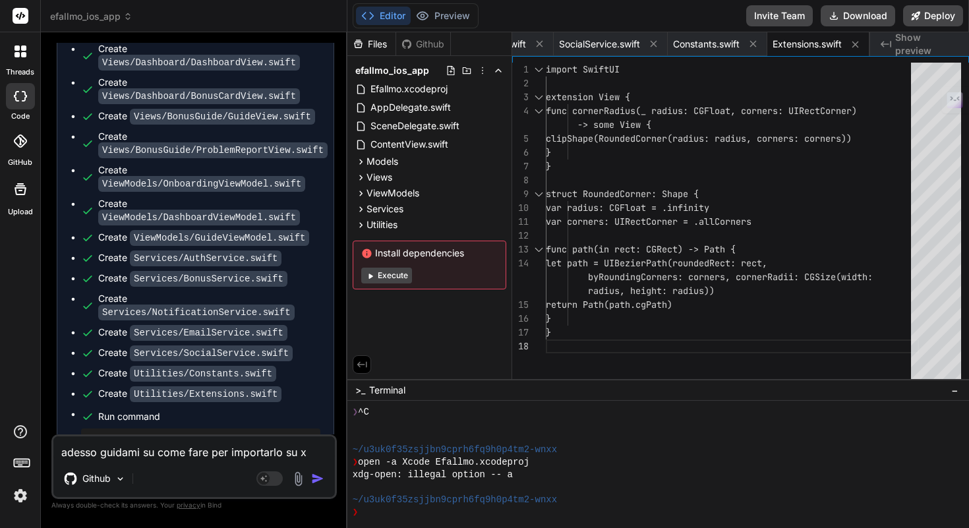
type textarea "x"
type textarea "adesso guidami su come fare per importarlo su xc"
type textarea "x"
type textarea "adesso guidami su come fare per importarlo su xco"
type textarea "x"
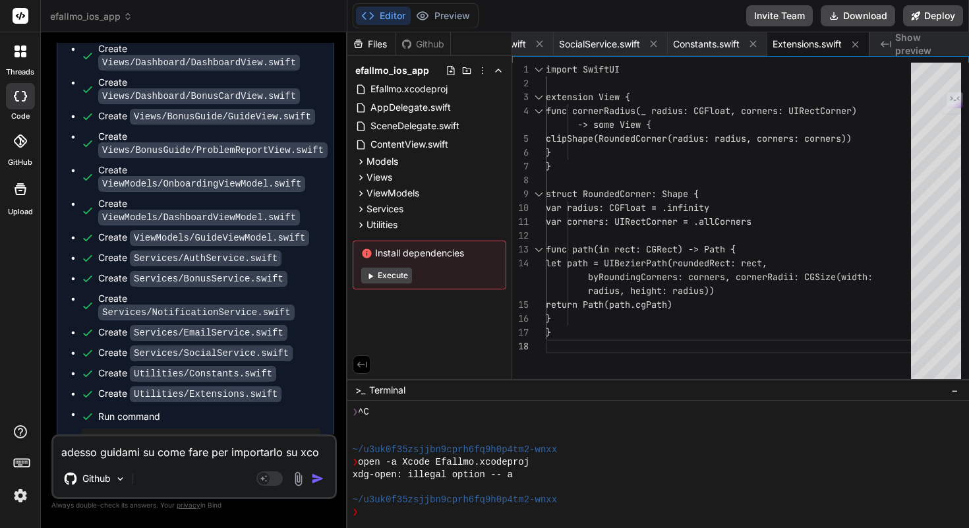
type textarea "adesso guidami su come fare per importarlo su xcod"
type textarea "x"
type textarea "adesso guidami su come fare per importarlo su xcode"
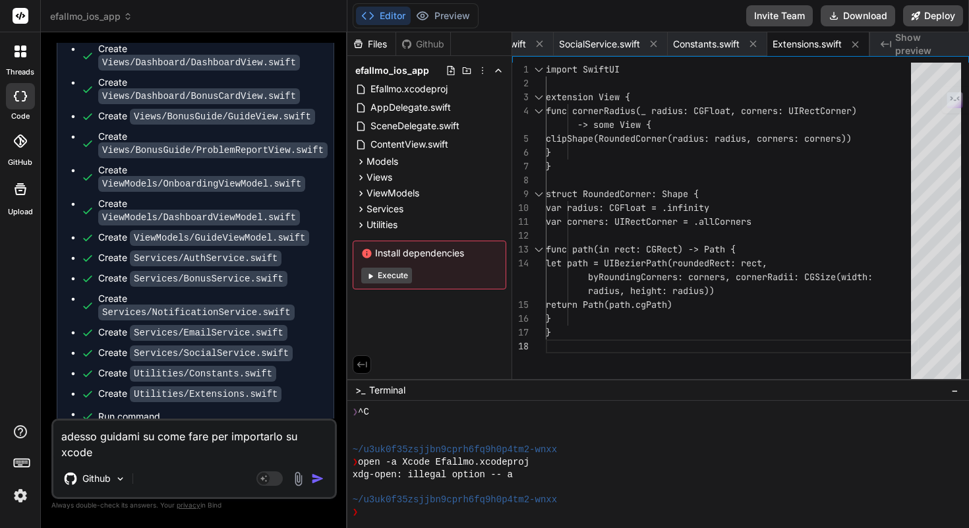
type textarea "x"
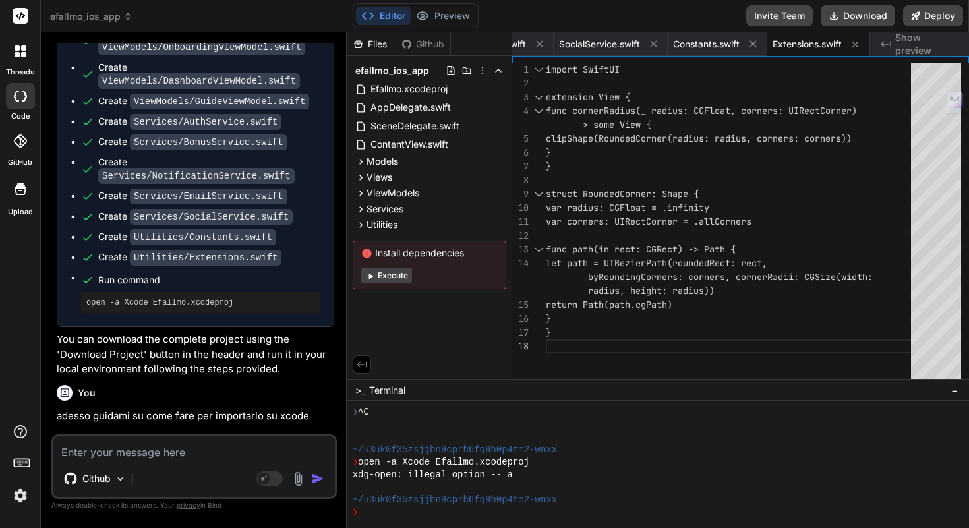
scroll to position [3128, 0]
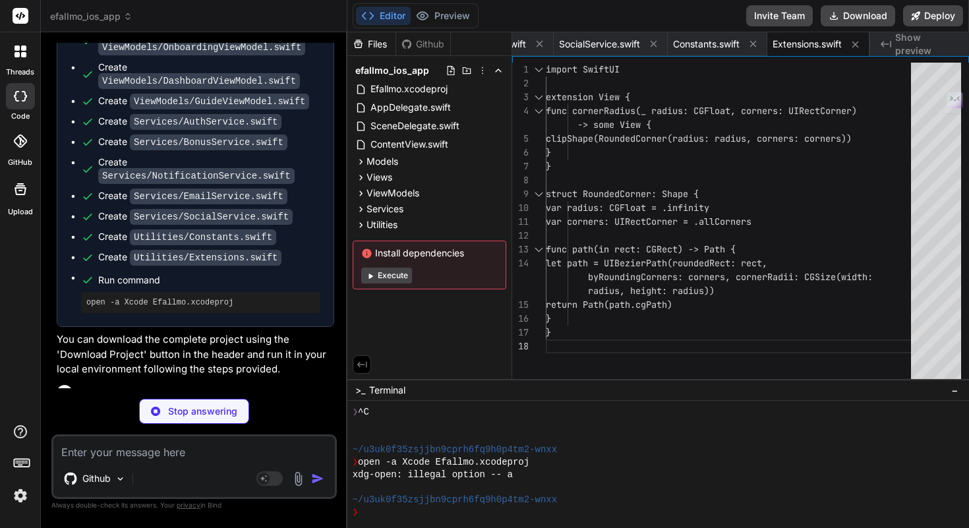
type textarea "x"
type textarea "selezionato. --- **Nota Importante:** L'ambiente WebContainer in cui stai inter…"
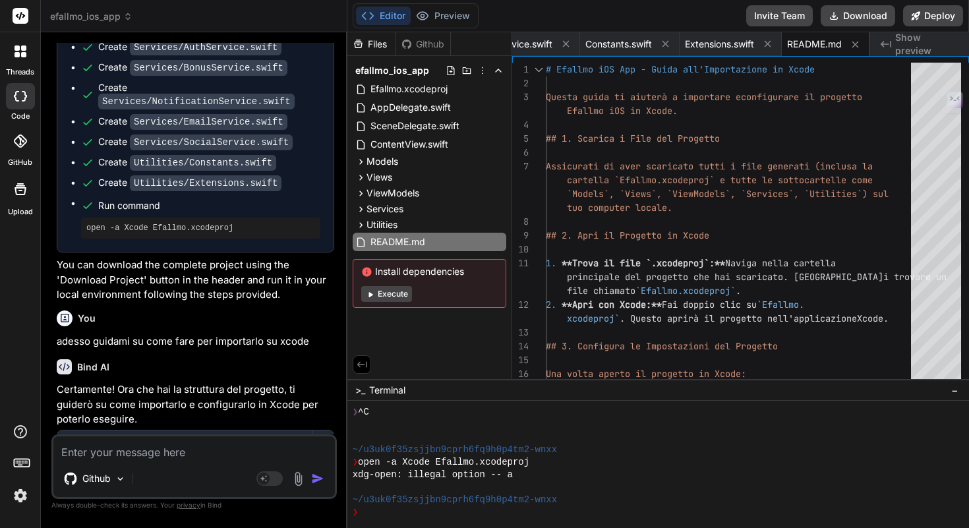
scroll to position [3254, 0]
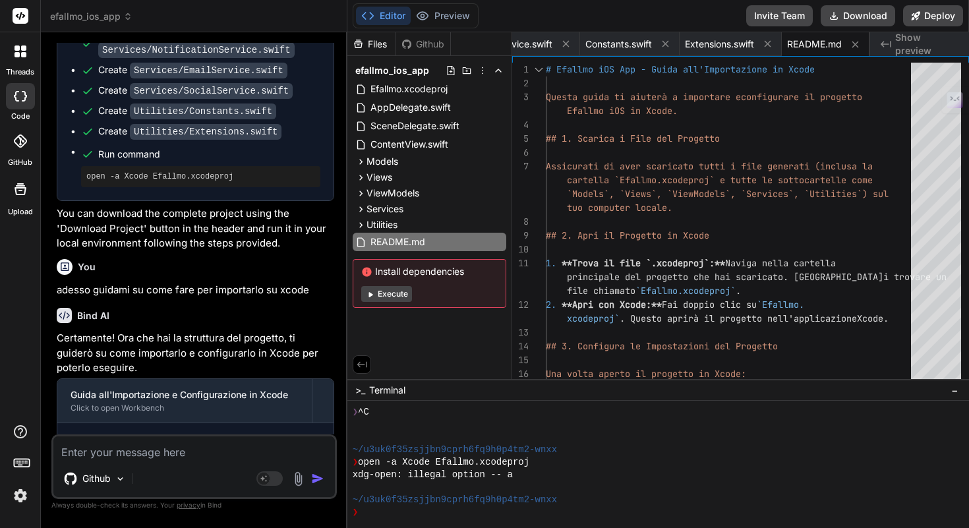
click at [143, 436] on code "README.md" at bounding box center [159, 444] width 58 height 16
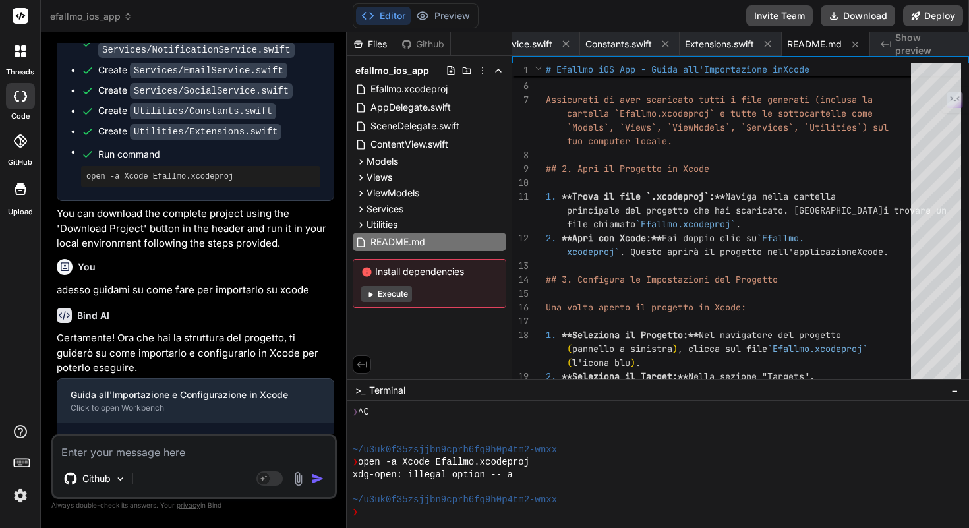
click at [175, 450] on textarea at bounding box center [193, 448] width 281 height 24
paste textarea "The file “Efallmo.xcodeproj” couldn’t be saved in the folder “efallmo_ios_app”."
type textarea "x"
type textarea "The file “Efallmo.xcodeproj” couldn’t be saved in the folder “efallmo_ios_app”."
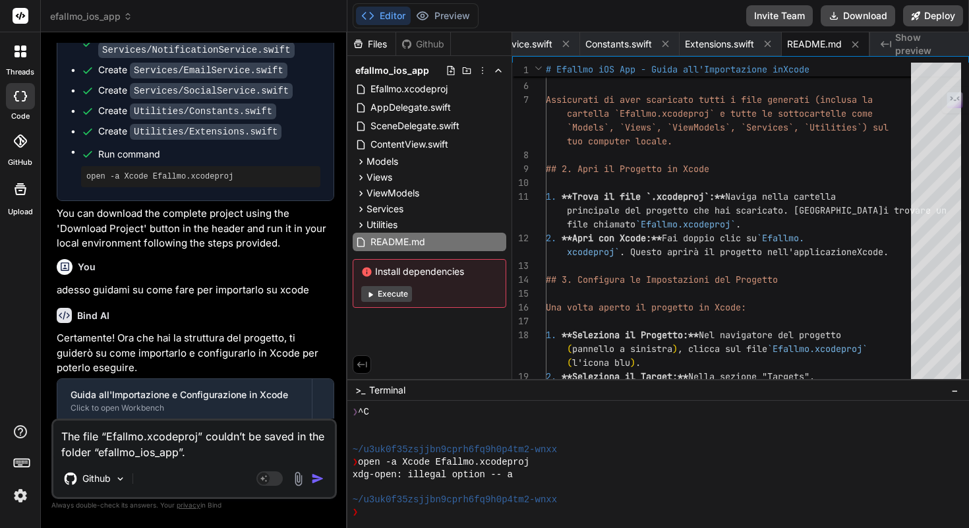
type textarea "x"
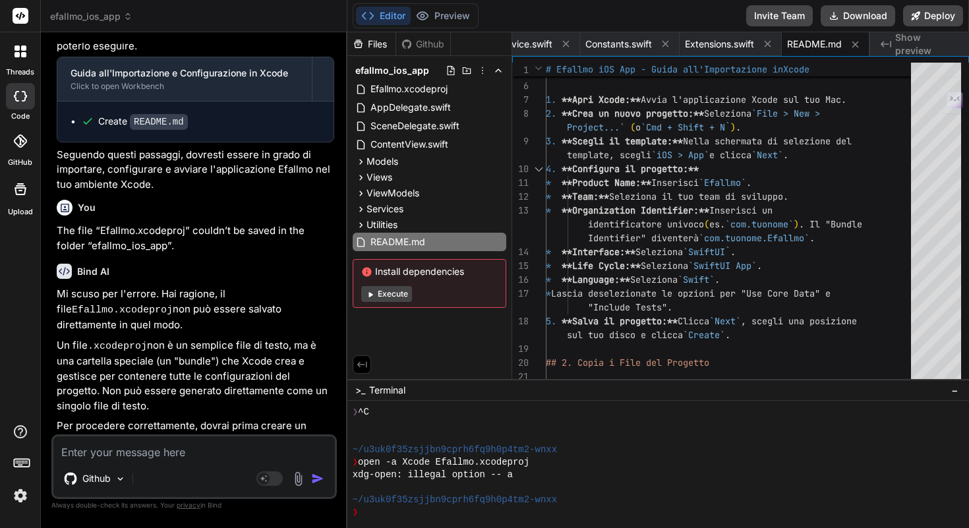
scroll to position [3598, 0]
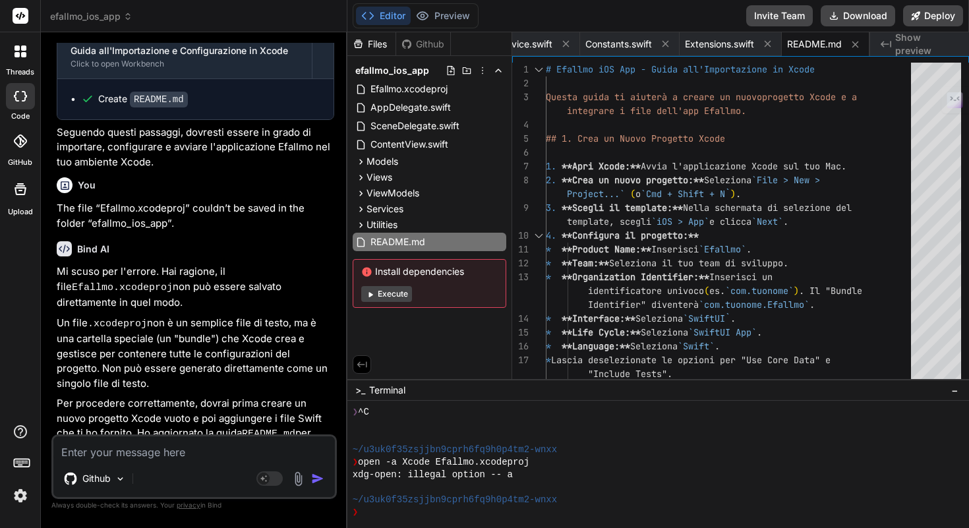
click at [196, 445] on textarea at bounding box center [193, 448] width 281 height 24
type textarea "x"
type textarea "t"
type textarea "x"
type textarea "te"
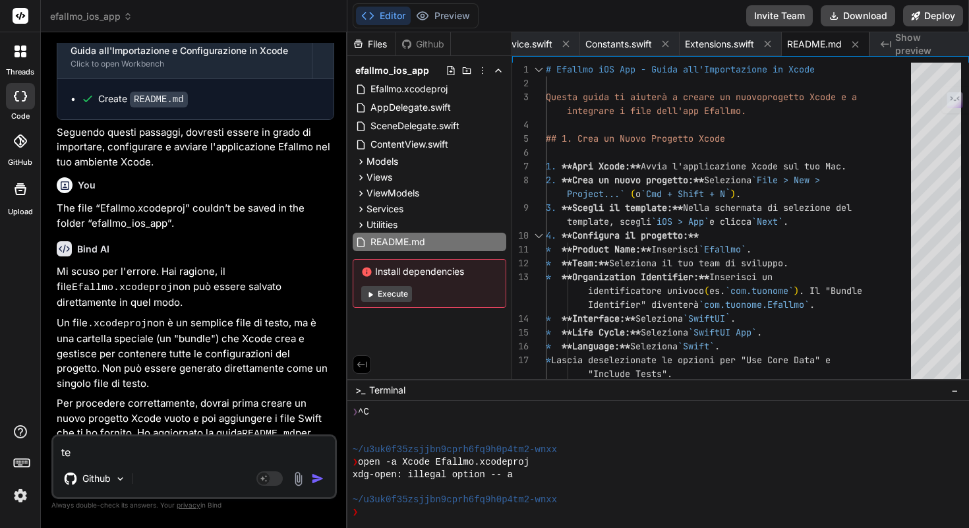
type textarea "x"
type textarea "tes"
type textarea "x"
type textarea "test"
type textarea "x"
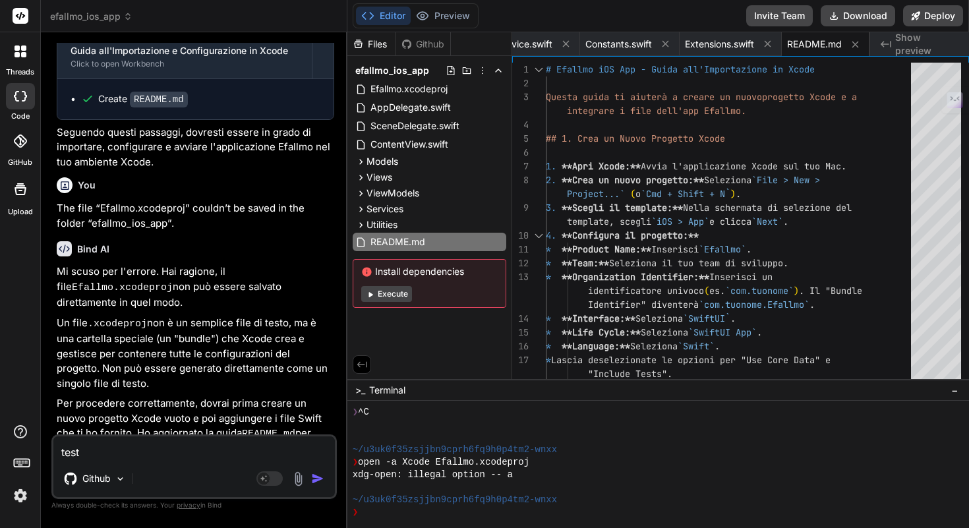
type textarea "testi"
type textarea "x"
type textarea "testin"
type textarea "x"
type textarea "testing"
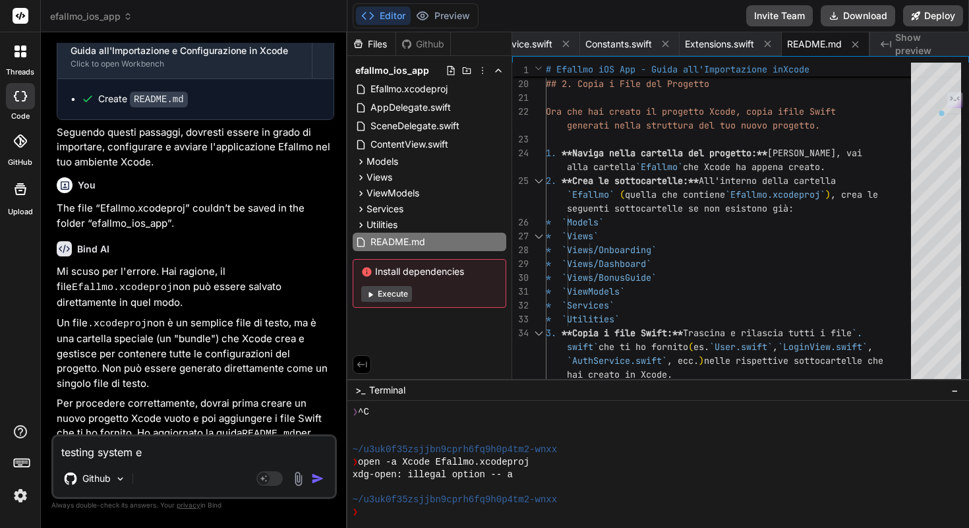
drag, startPoint x: 185, startPoint y: 440, endPoint x: 196, endPoint y: 455, distance: 18.7
click at [196, 455] on textarea "testing system e" at bounding box center [193, 448] width 281 height 24
paste textarea "Ecco una spiegazione dettagliata con esempi pratici su come connettere i vari s…"
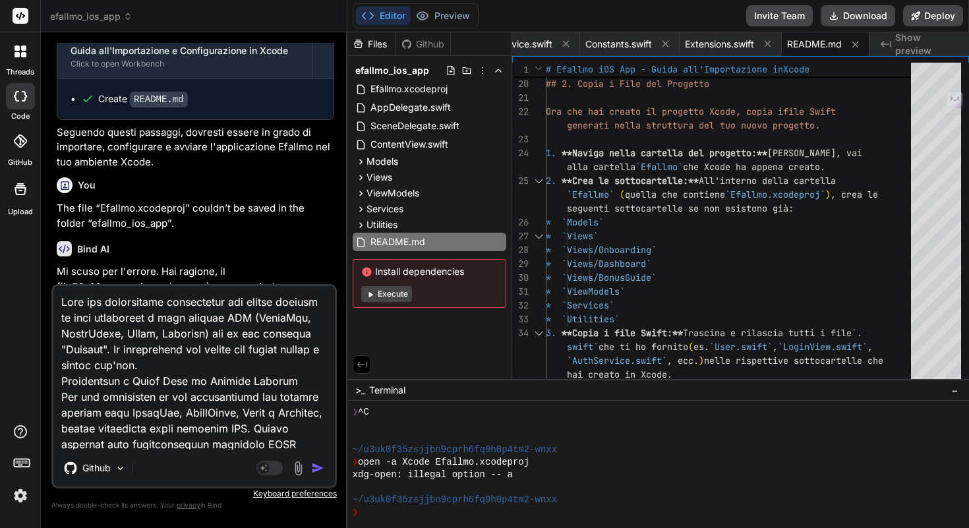
scroll to position [3117, 0]
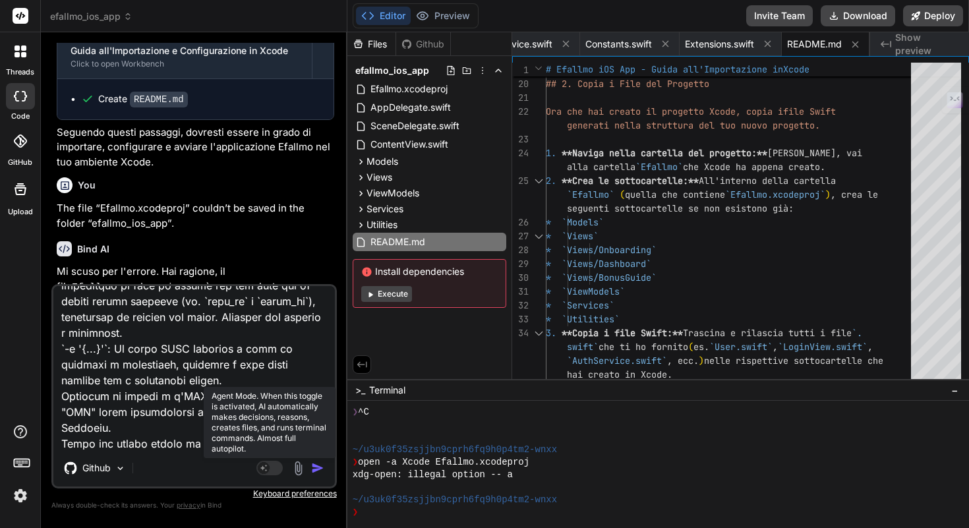
click at [270, 469] on rect at bounding box center [269, 468] width 26 height 15
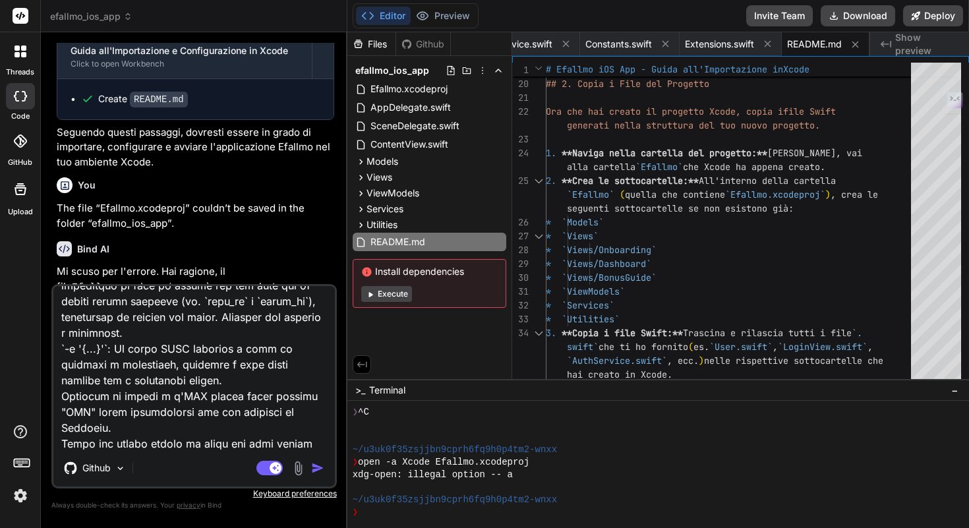
click at [318, 470] on img "button" at bounding box center [317, 467] width 13 height 13
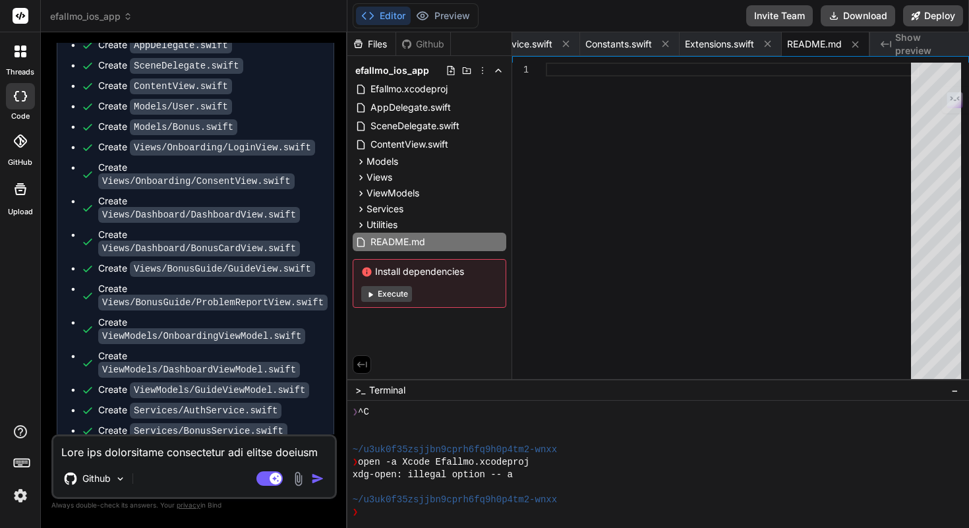
scroll to position [6531, 0]
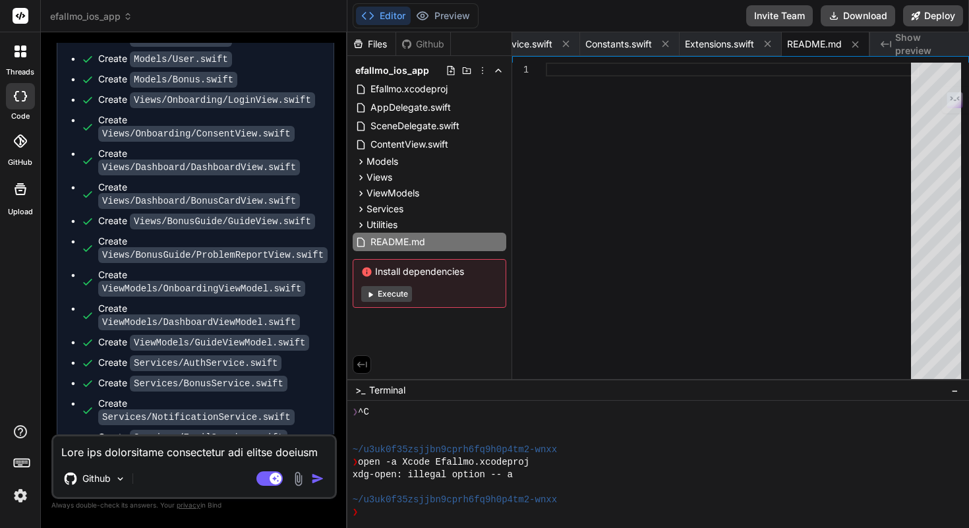
click at [160, 511] on code "README.md" at bounding box center [159, 519] width 58 height 16
click at [109, 512] on div "Create README.md" at bounding box center [143, 519] width 90 height 14
click at [151, 455] on textarea at bounding box center [193, 448] width 281 height 24
drag, startPoint x: 171, startPoint y: 421, endPoint x: 83, endPoint y: 400, distance: 90.2
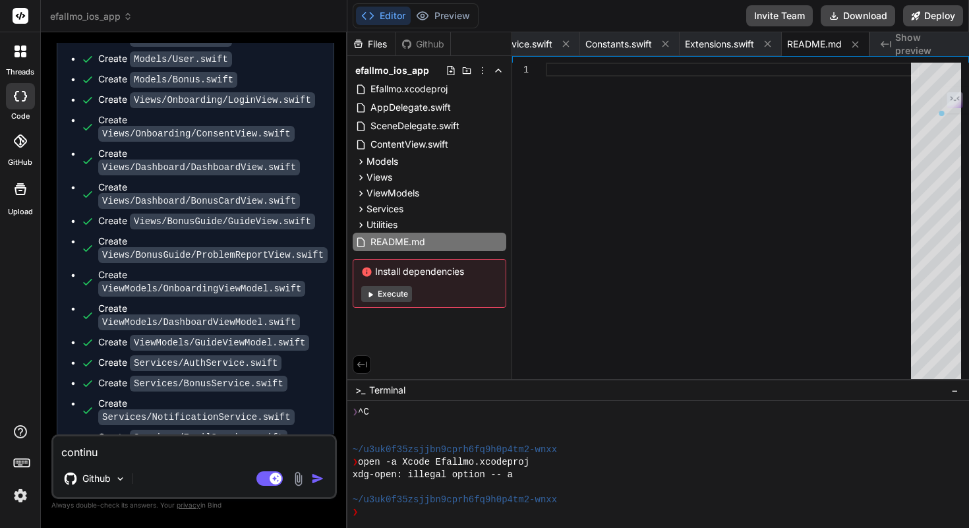
copy span "This message appears to be truncated. The response may be incomplete."
drag, startPoint x: 119, startPoint y: 457, endPoint x: 32, endPoint y: 446, distance: 87.7
click at [32, 446] on div "threads code GitHub Upload efallmo_ios_app Created with Pixso. Bind AI Web Sear…" at bounding box center [484, 264] width 969 height 528
paste textarea "This message appears to be truncated. The response may be incomplete."
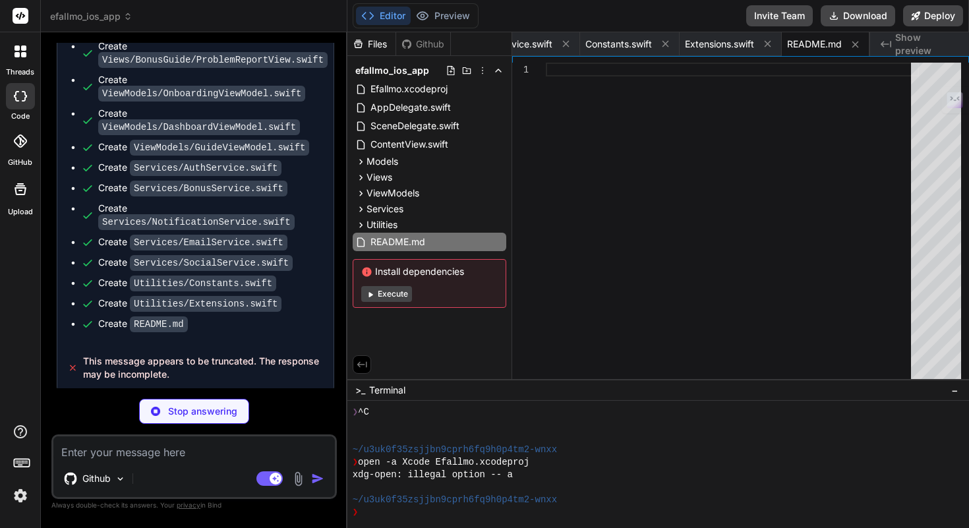
scroll to position [6755, 0]
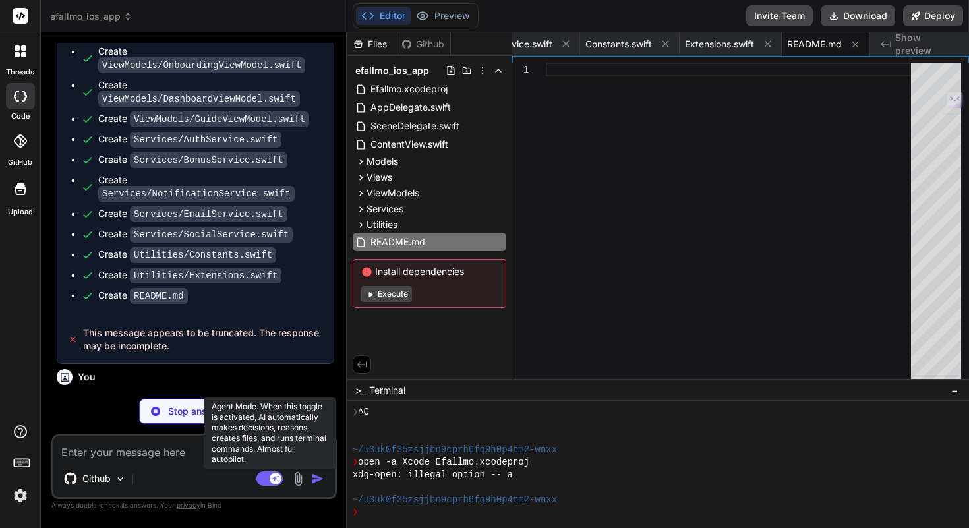
click at [272, 482] on rect at bounding box center [276, 479] width 12 height 12
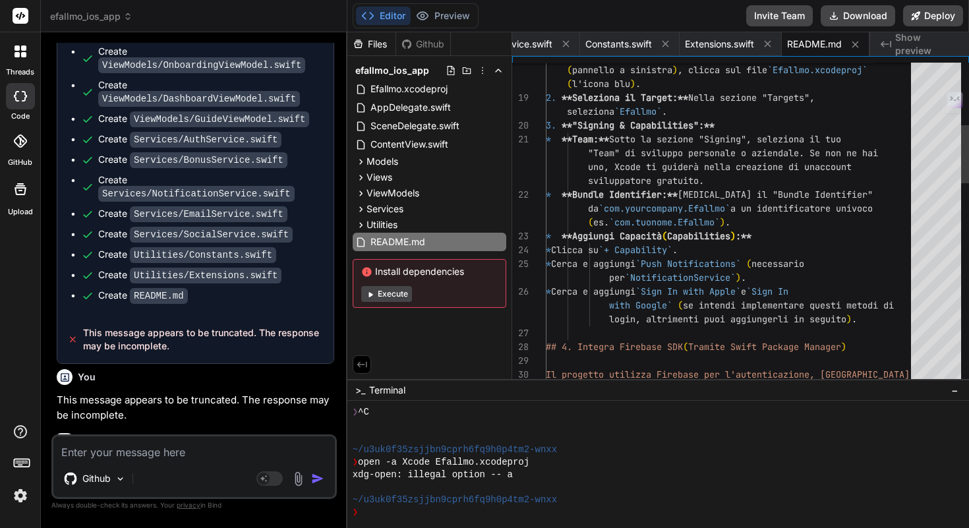
scroll to position [6709, 0]
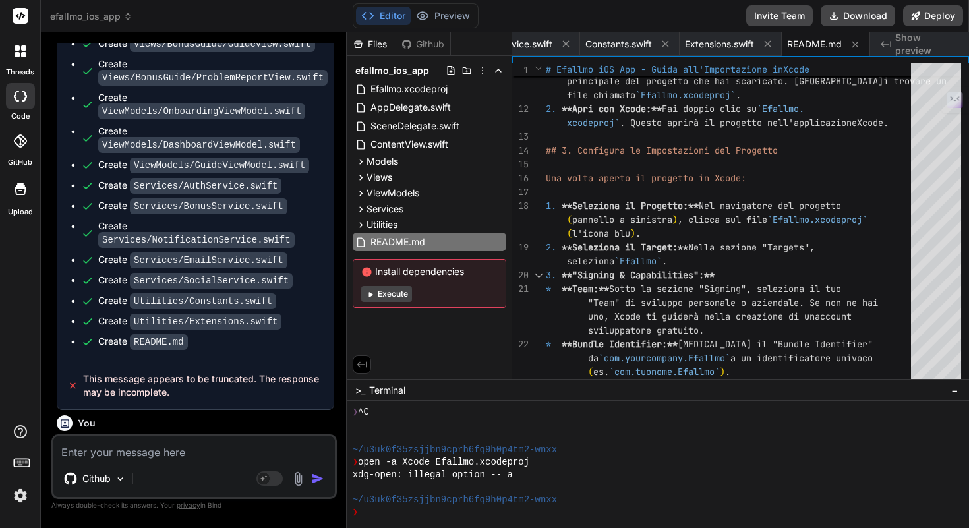
click at [201, 447] on textarea at bounding box center [193, 448] width 281 height 24
click at [297, 479] on img at bounding box center [298, 478] width 15 height 15
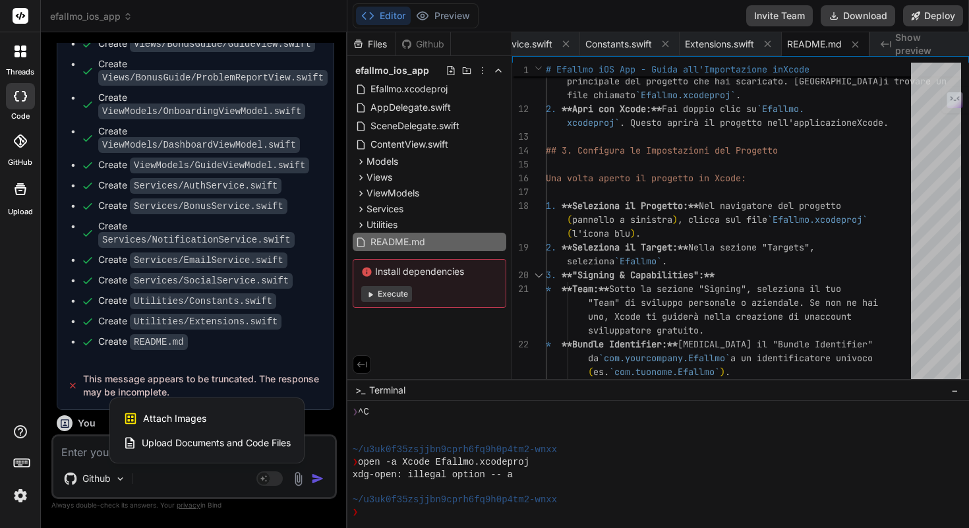
click at [227, 442] on span "Upload Documents and Code Files" at bounding box center [216, 442] width 149 height 13
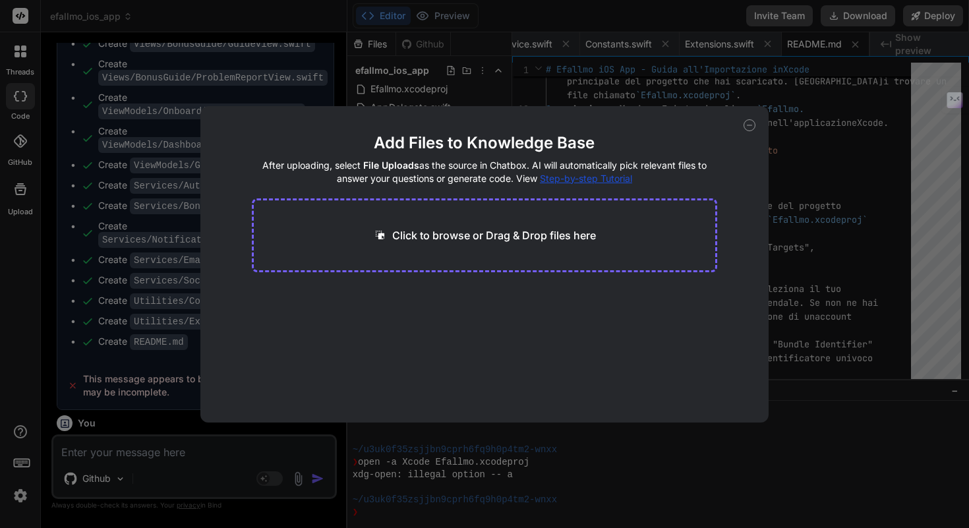
click at [459, 233] on p "Click to browse or Drag & Drop files here" at bounding box center [494, 235] width 204 height 16
click at [747, 128] on icon at bounding box center [750, 125] width 12 height 12
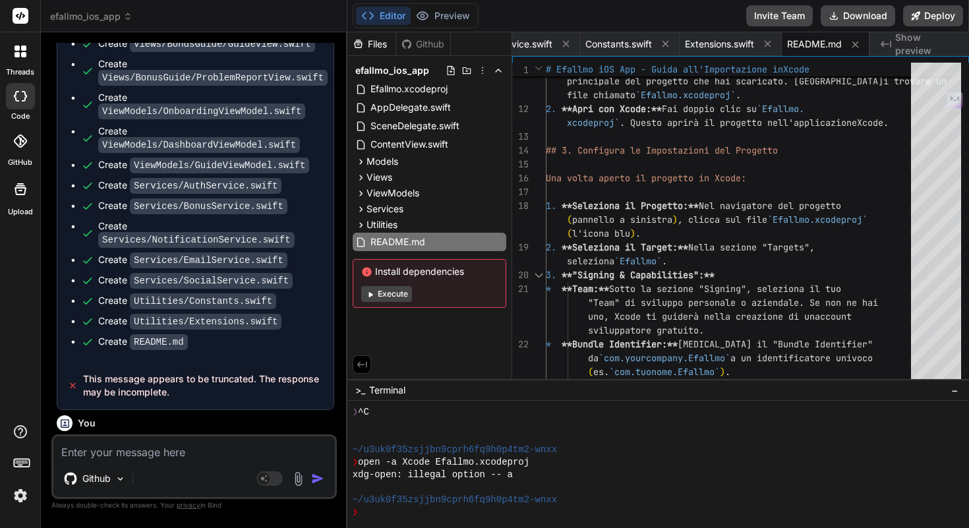
click at [137, 453] on textarea at bounding box center [193, 448] width 281 height 24
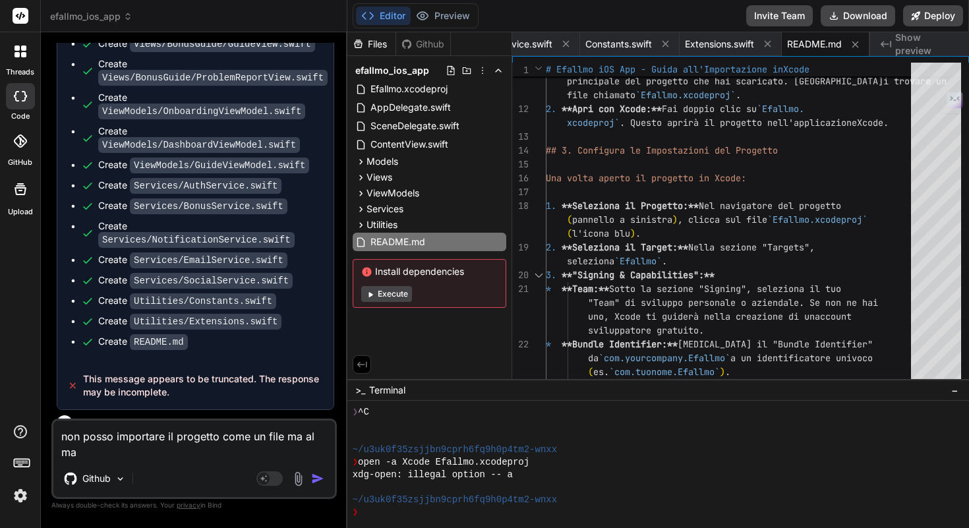
scroll to position [6725, 0]
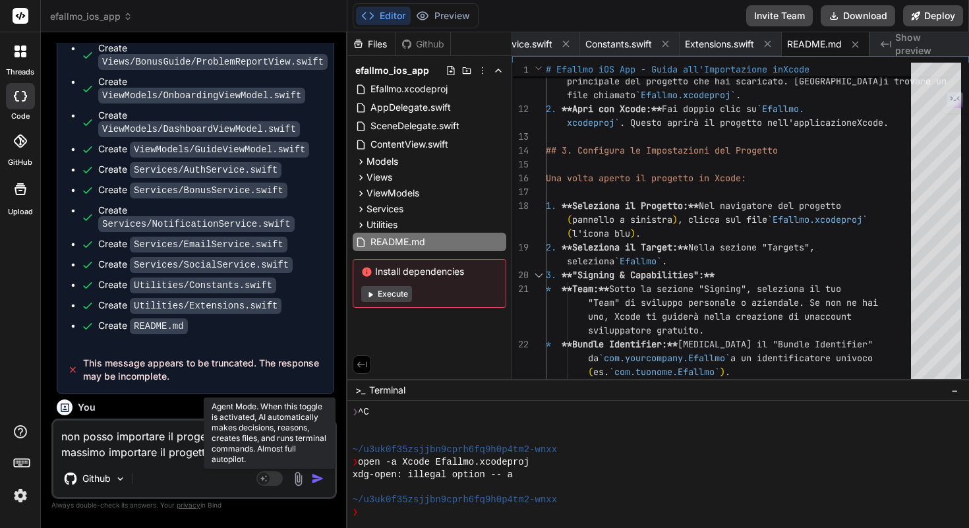
click at [268, 482] on rect at bounding box center [269, 478] width 26 height 15
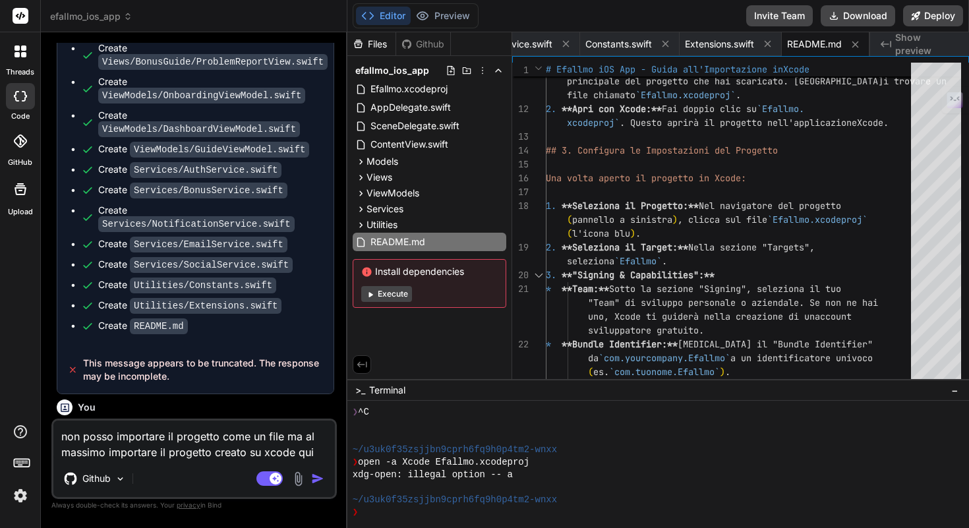
click at [316, 479] on img "button" at bounding box center [317, 478] width 13 height 13
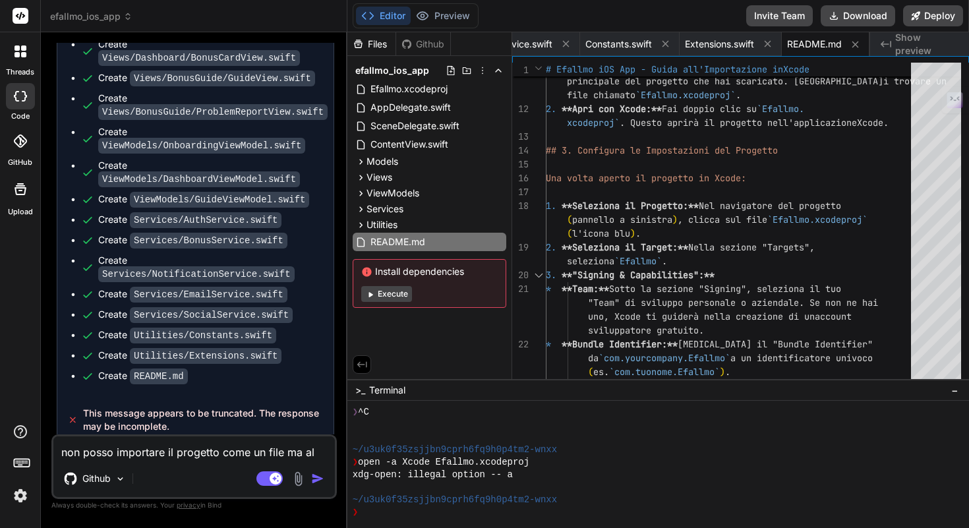
scroll to position [6887, 0]
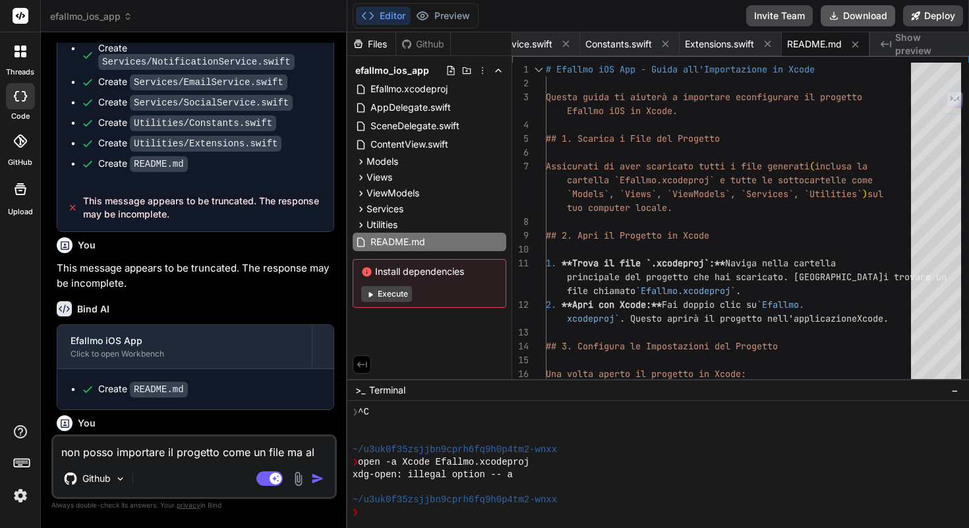
click at [856, 17] on button "Download" at bounding box center [858, 15] width 74 height 21
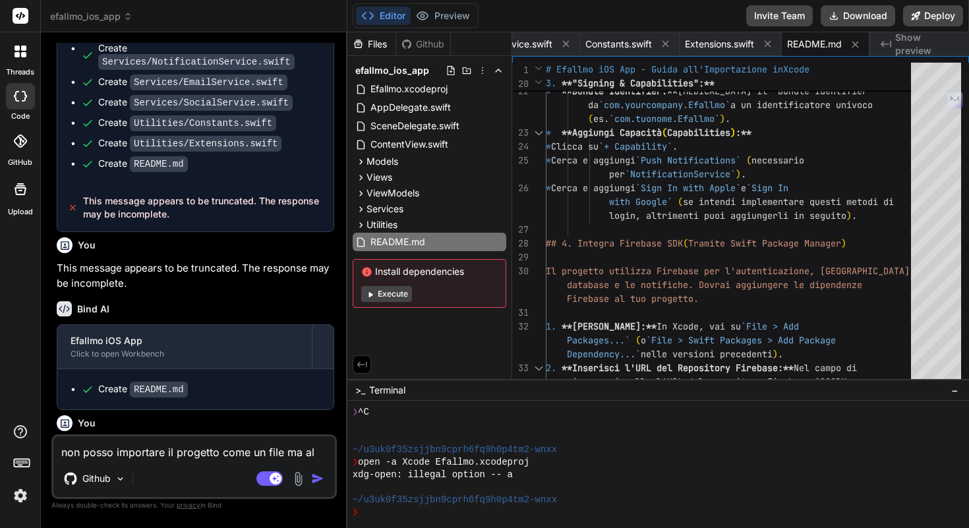
click at [231, 454] on textarea "non posso importare il progetto come un file ma al massimo importare il progett…" at bounding box center [193, 448] width 281 height 24
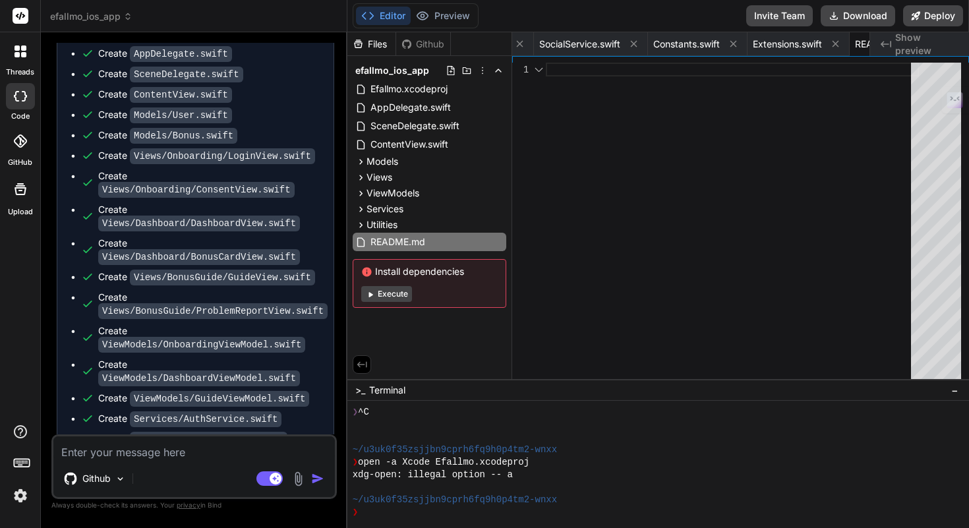
scroll to position [0, 2234]
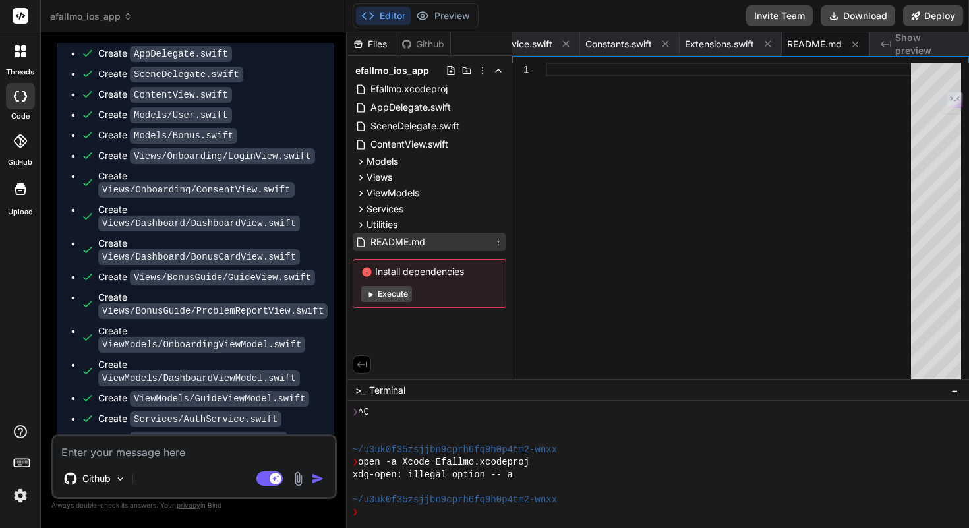
click at [432, 248] on div "README.md" at bounding box center [430, 242] width 154 height 18
click at [400, 293] on button "Execute" at bounding box center [386, 294] width 51 height 16
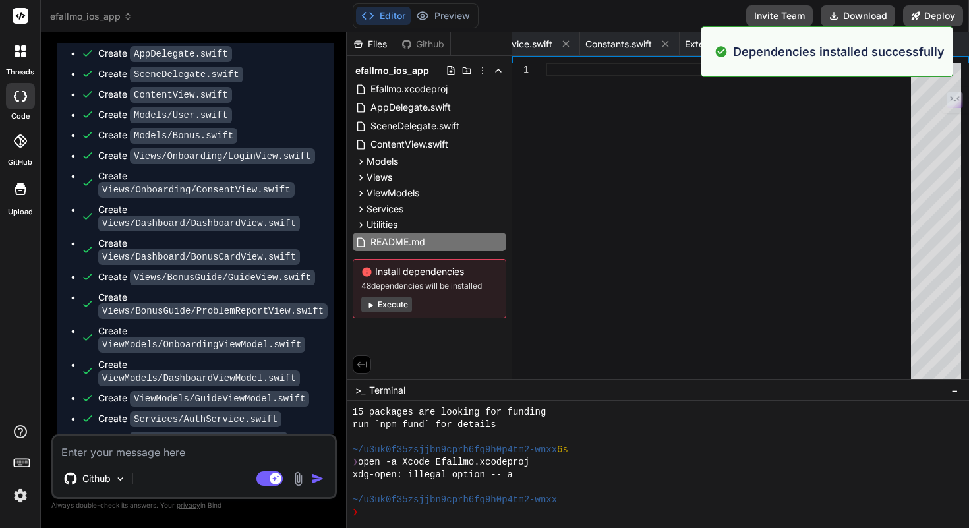
scroll to position [238, 0]
click at [460, 236] on div "README.md" at bounding box center [430, 242] width 154 height 18
click at [500, 240] on icon at bounding box center [498, 242] width 11 height 11
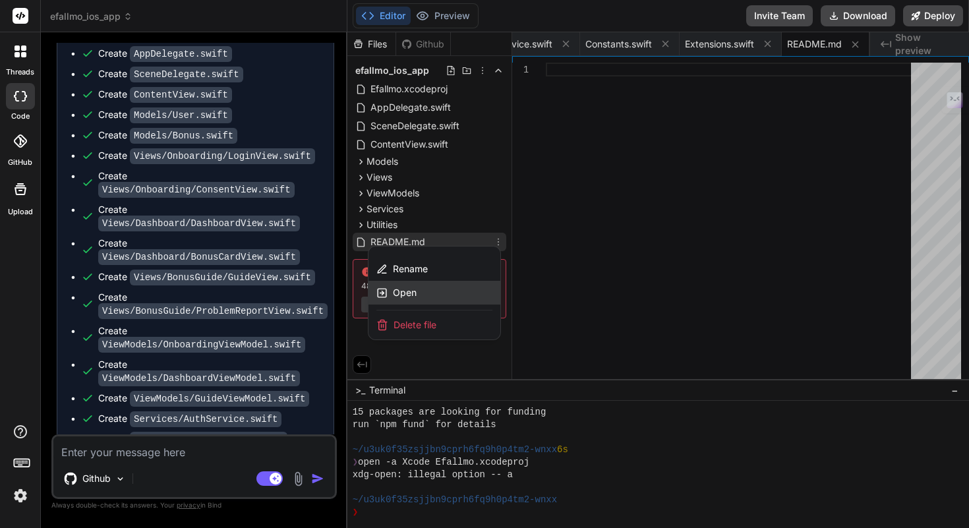
click at [454, 297] on div "Open" at bounding box center [434, 293] width 132 height 24
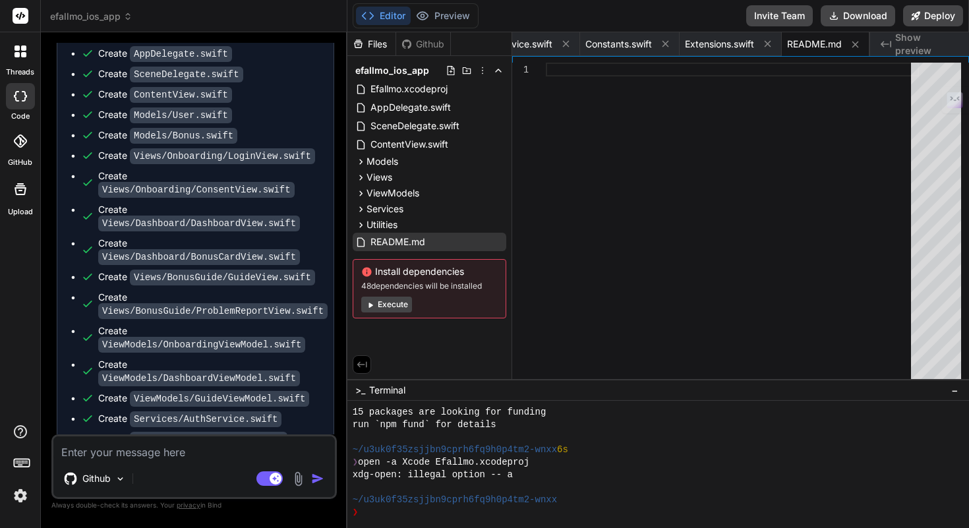
click at [190, 452] on textarea at bounding box center [193, 448] width 281 height 24
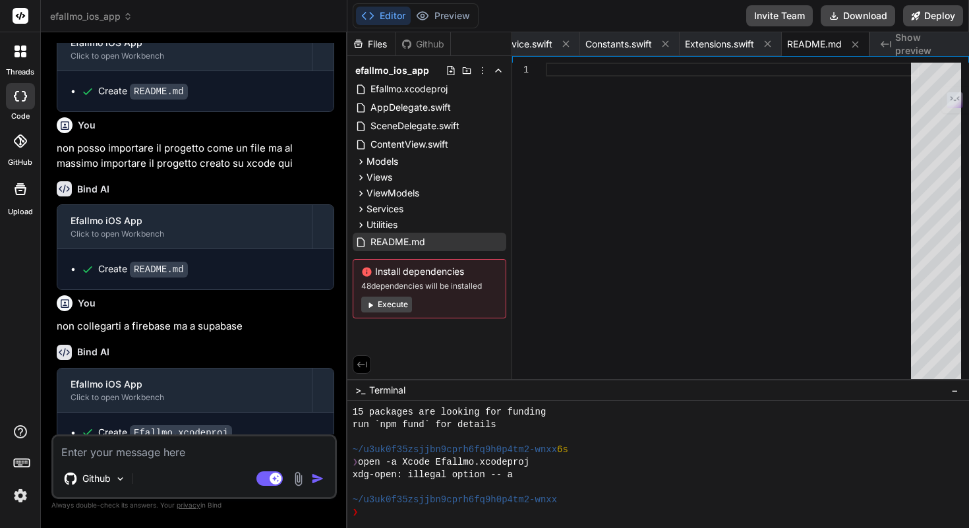
scroll to position [7187, 0]
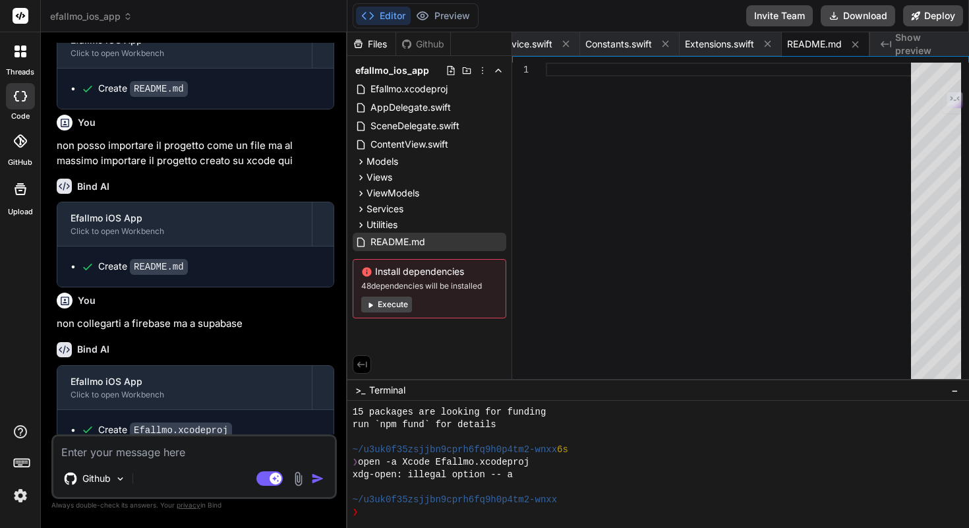
click at [203, 455] on textarea at bounding box center [193, 448] width 281 height 24
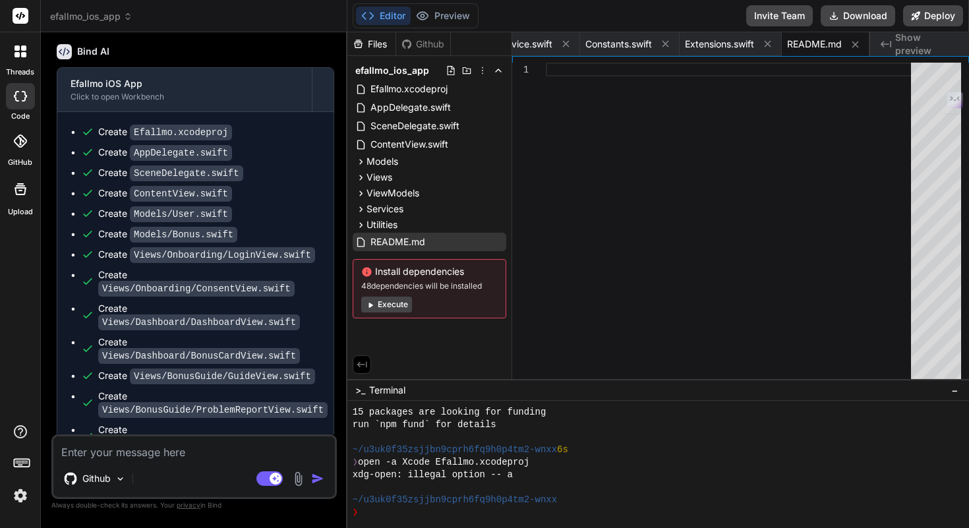
scroll to position [7632, 0]
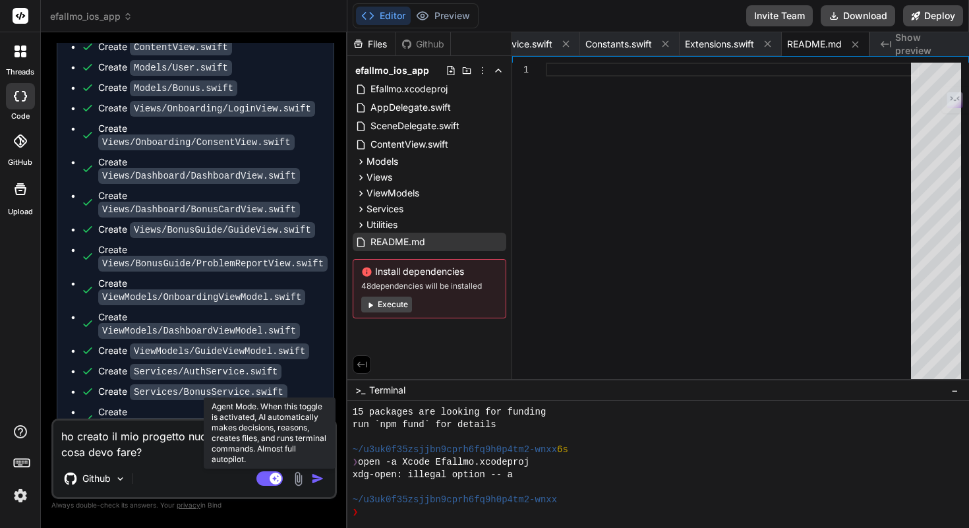
click at [274, 477] on icon at bounding box center [275, 478] width 7 height 7
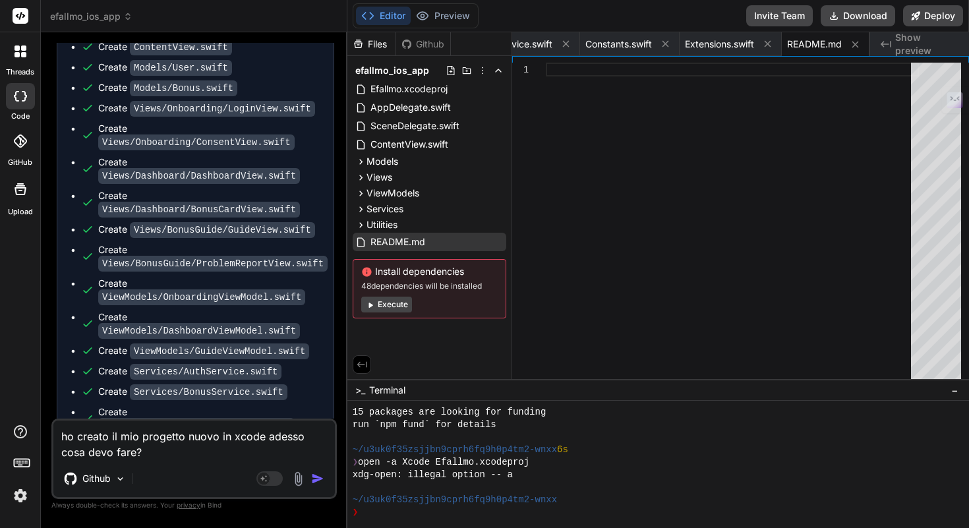
click at [329, 480] on button "button" at bounding box center [320, 478] width 18 height 13
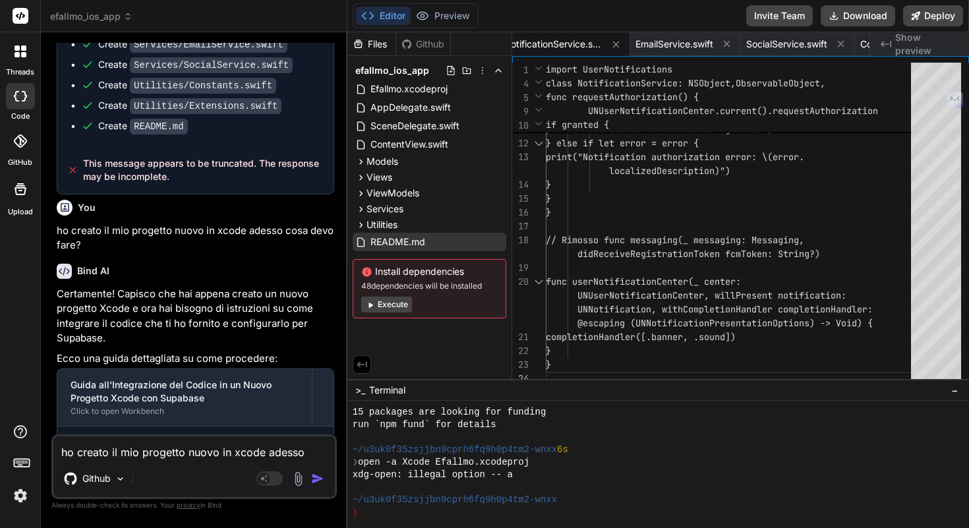
scroll to position [8040, 0]
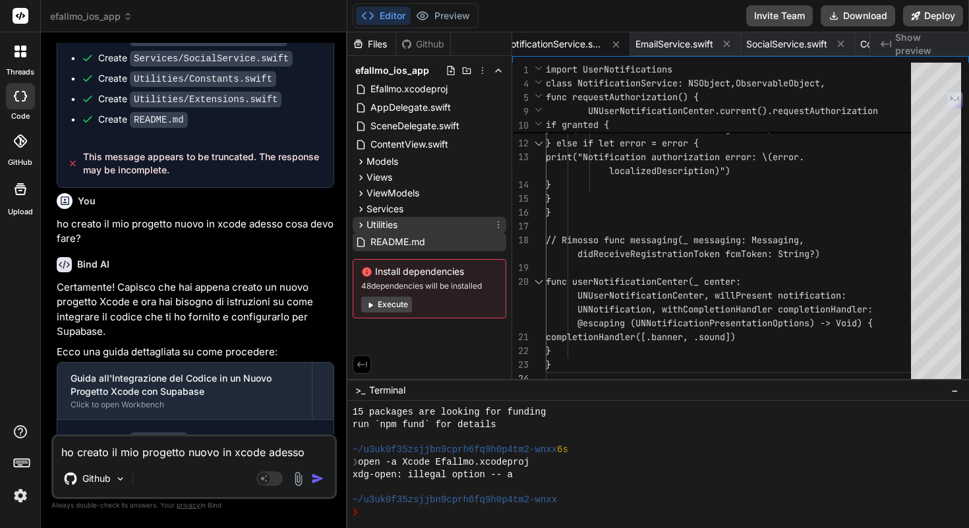
click at [428, 230] on div "Utilities" at bounding box center [430, 225] width 154 height 16
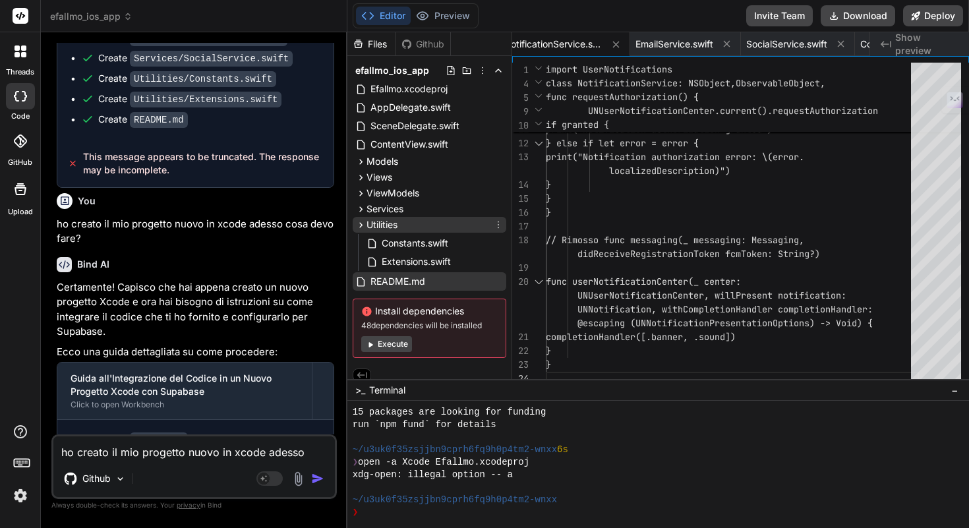
click at [416, 227] on div "Utilities" at bounding box center [430, 225] width 154 height 16
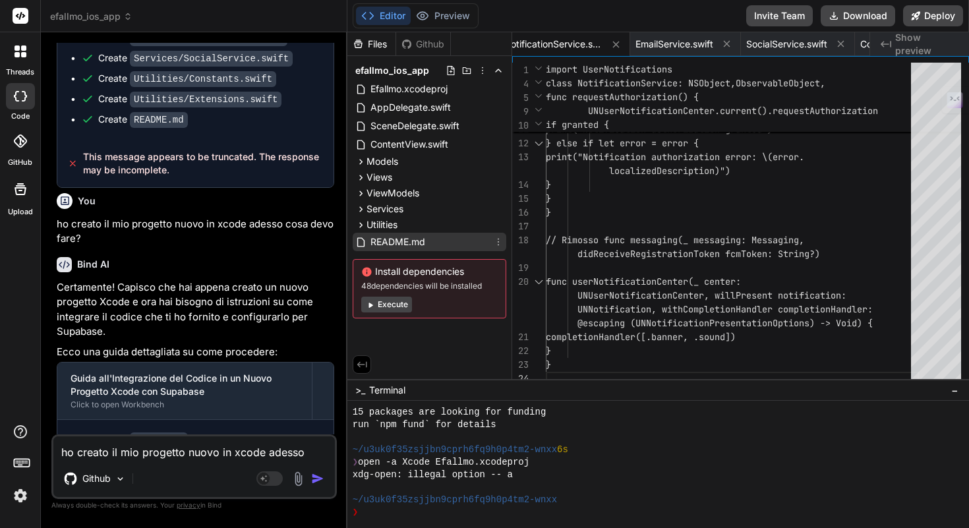
click at [403, 240] on span "README.md" at bounding box center [397, 242] width 57 height 16
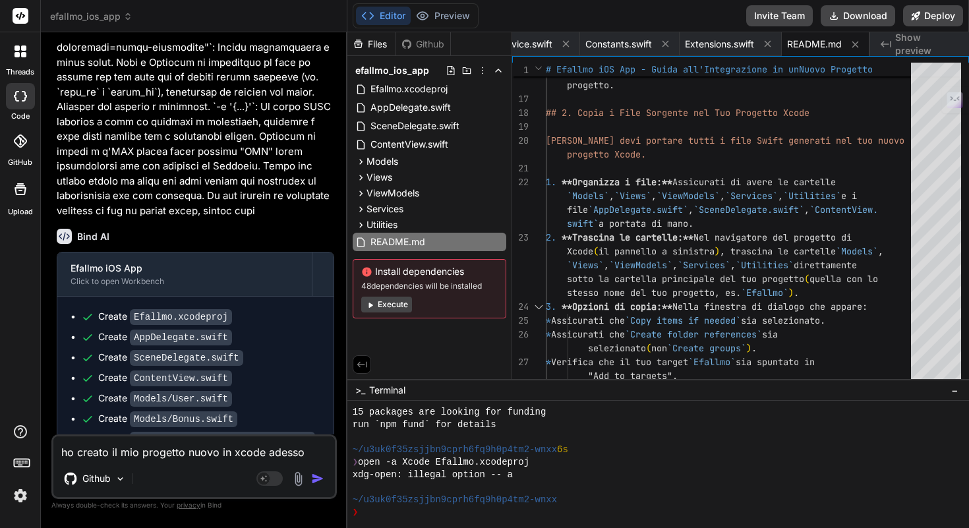
scroll to position [6201, 0]
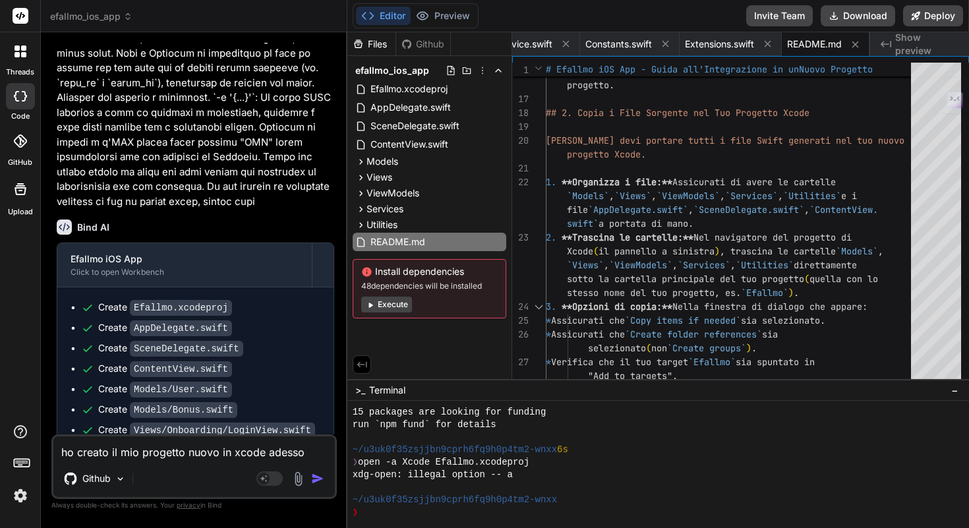
click at [26, 18] on rect at bounding box center [21, 16] width 16 height 16
click at [18, 47] on icon at bounding box center [17, 47] width 5 height 5
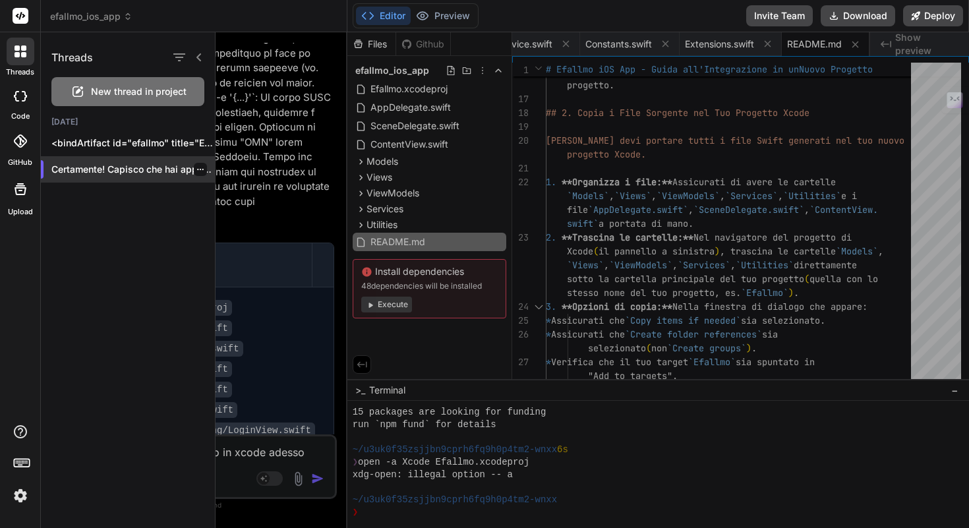
click at [194, 170] on div at bounding box center [200, 169] width 13 height 13
click at [196, 173] on icon "button" at bounding box center [200, 169] width 8 height 8
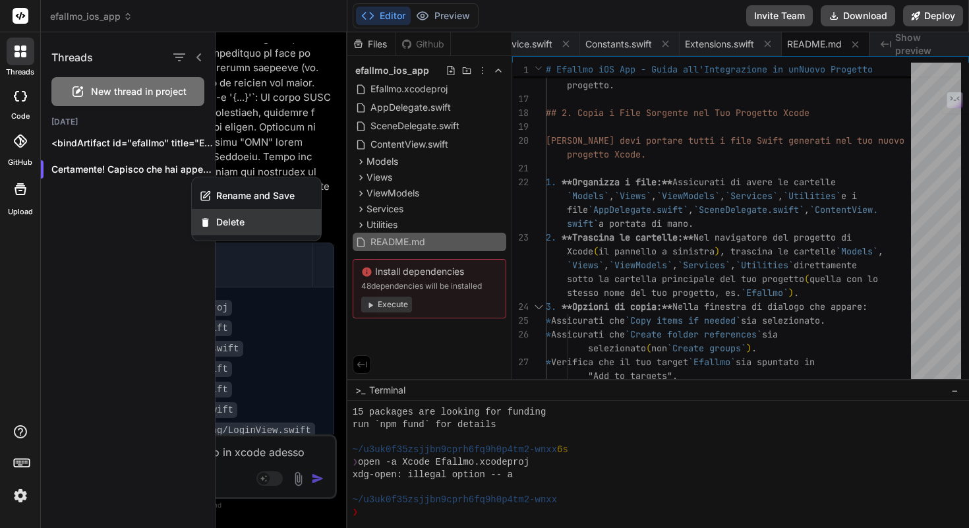
click at [224, 221] on span "Delete" at bounding box center [230, 222] width 28 height 13
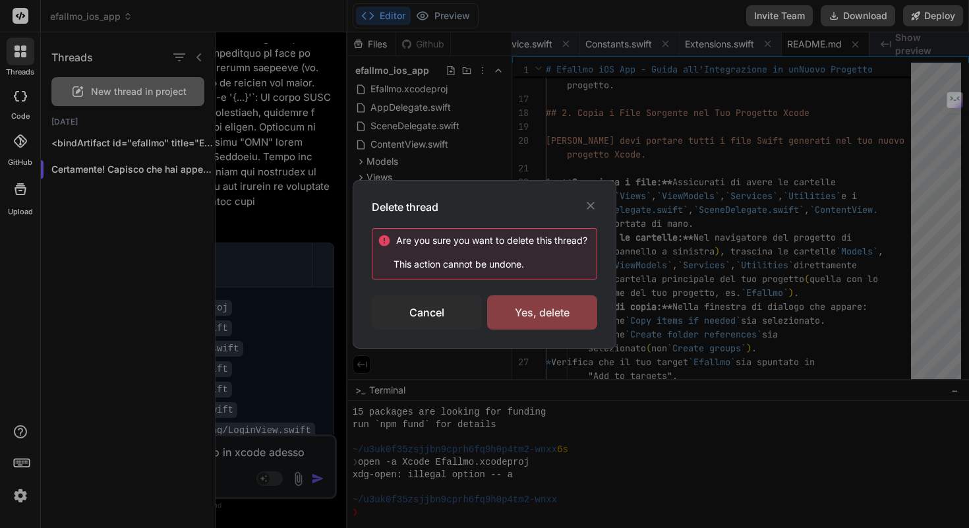
click at [540, 312] on div "Yes, delete" at bounding box center [542, 312] width 110 height 34
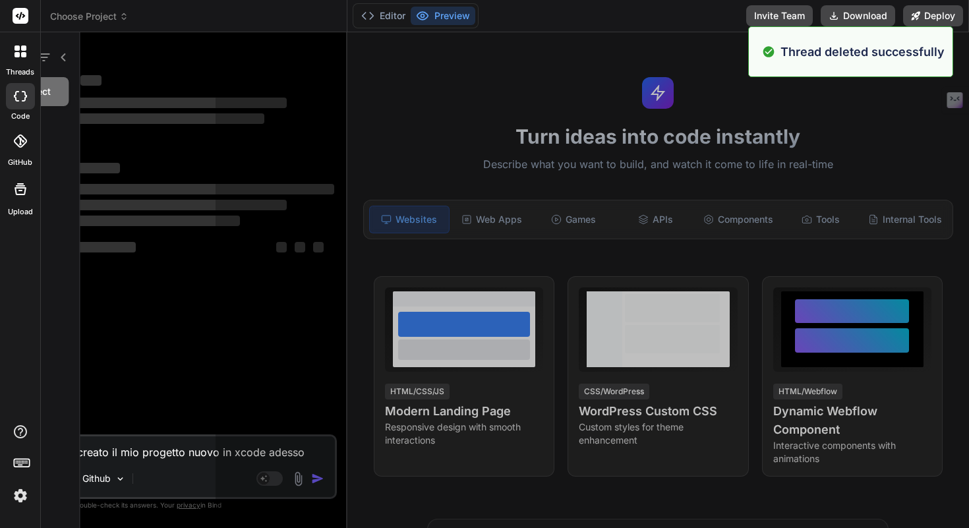
scroll to position [288, 0]
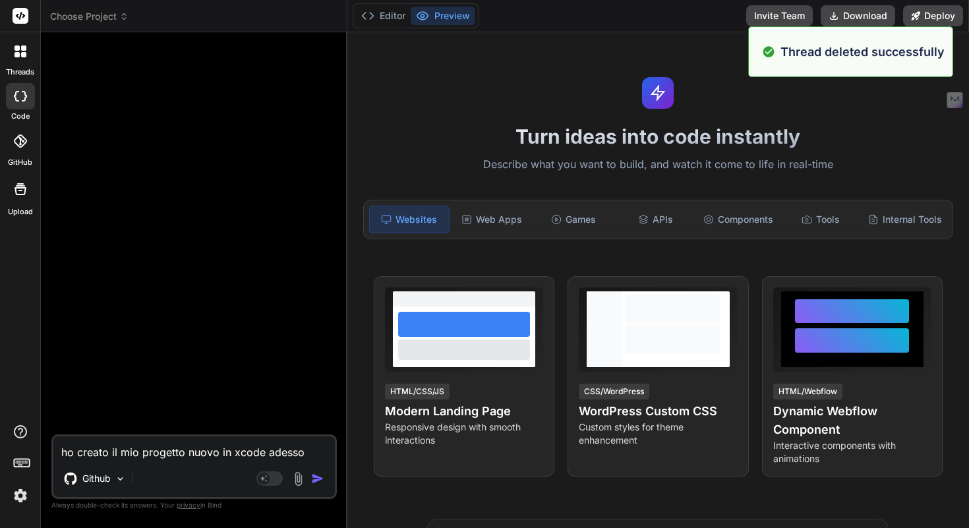
click at [20, 54] on icon at bounding box center [21, 51] width 12 height 12
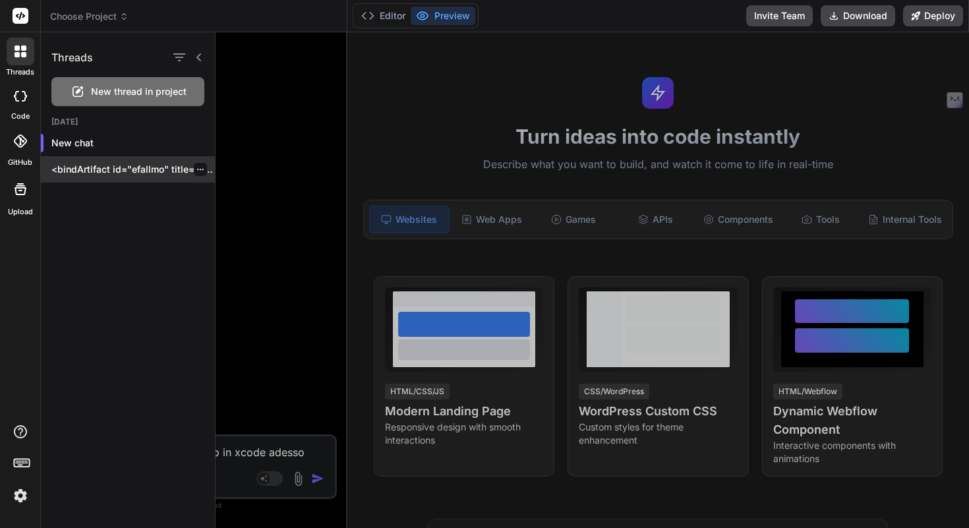
click at [196, 170] on icon "button" at bounding box center [200, 169] width 8 height 8
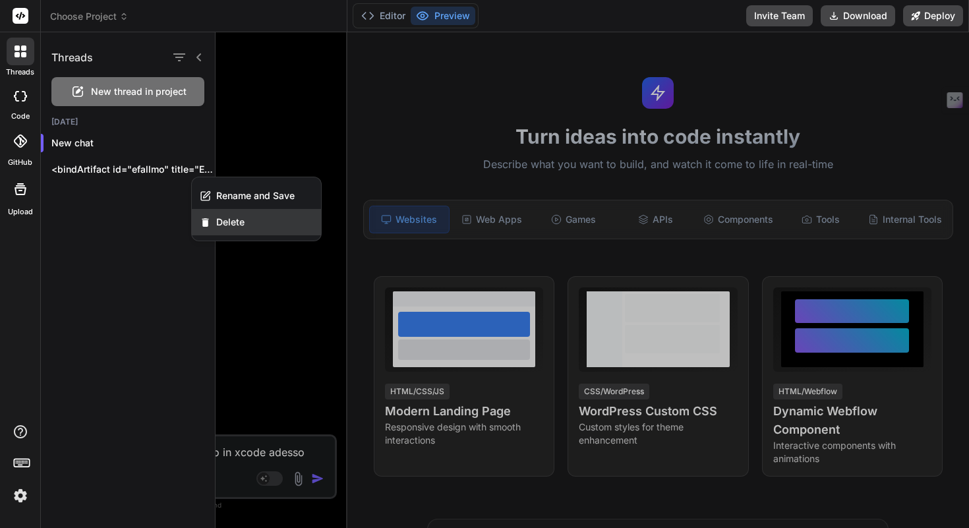
click at [231, 223] on span "Delete" at bounding box center [230, 222] width 28 height 13
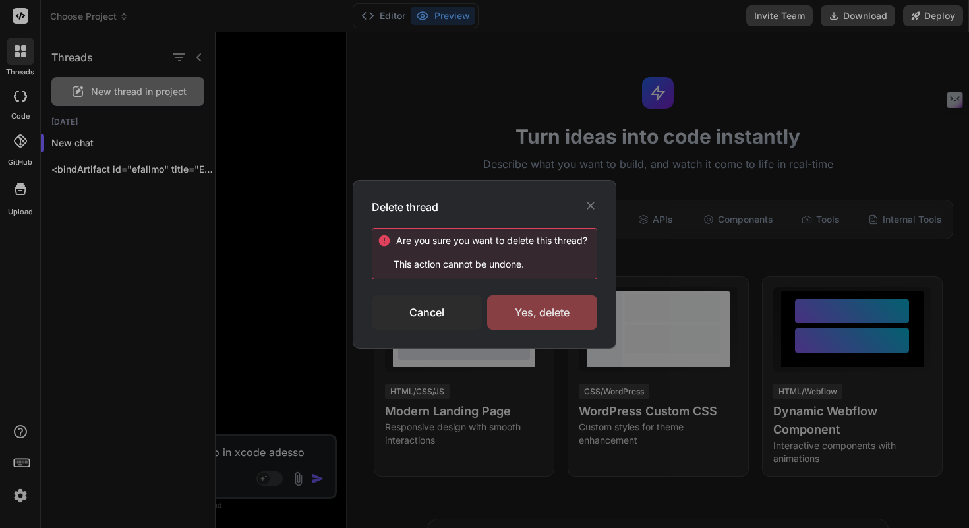
click at [543, 308] on div "Yes, delete" at bounding box center [542, 312] width 110 height 34
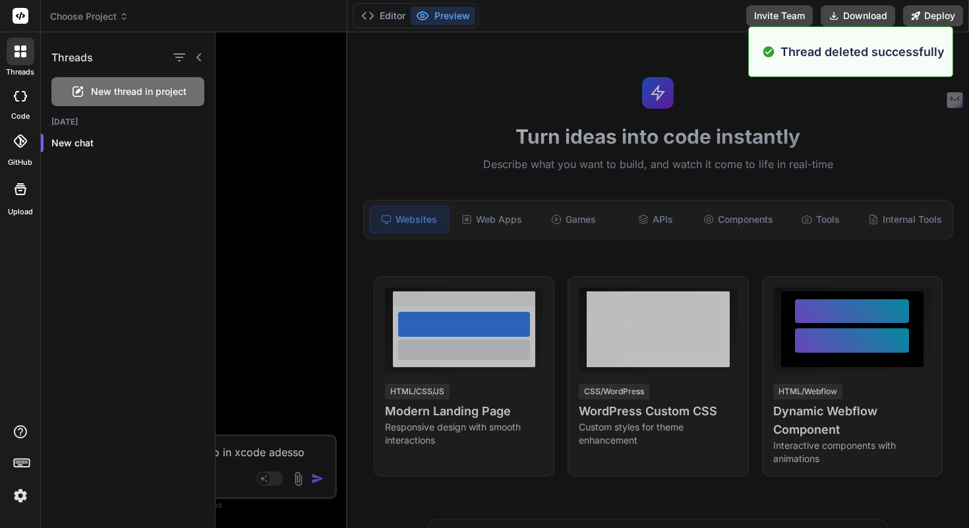
click at [207, 51] on div "Threads" at bounding box center [128, 54] width 174 height 45
click at [198, 57] on icon at bounding box center [199, 57] width 11 height 11
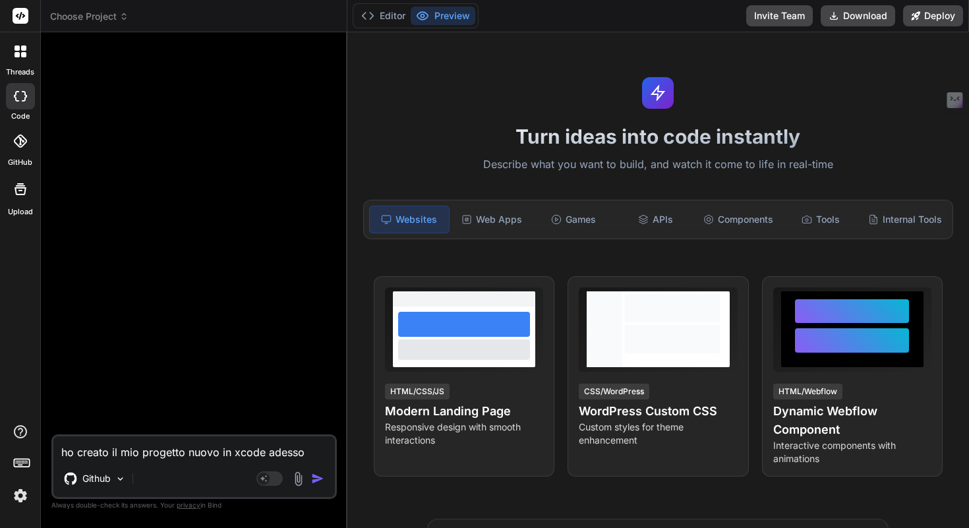
click at [28, 51] on div at bounding box center [21, 52] width 28 height 28
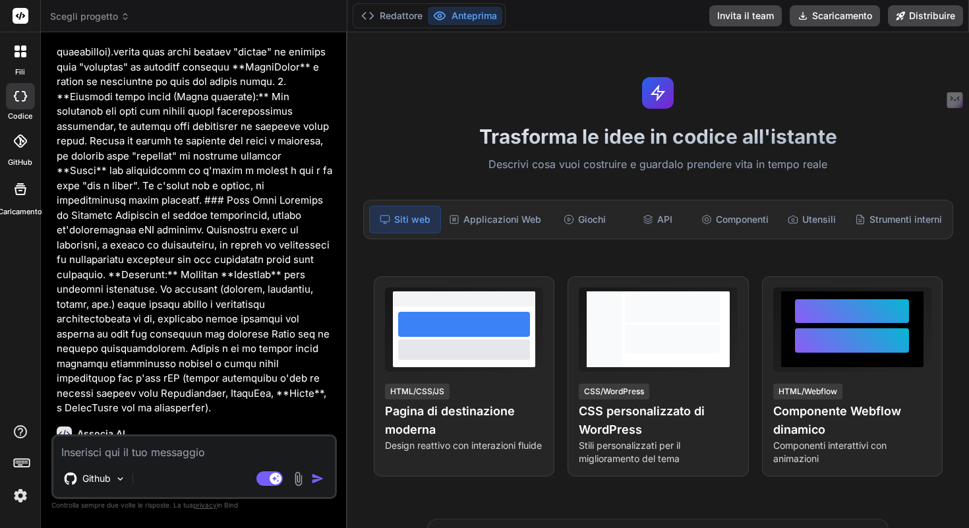
scroll to position [2462, 0]
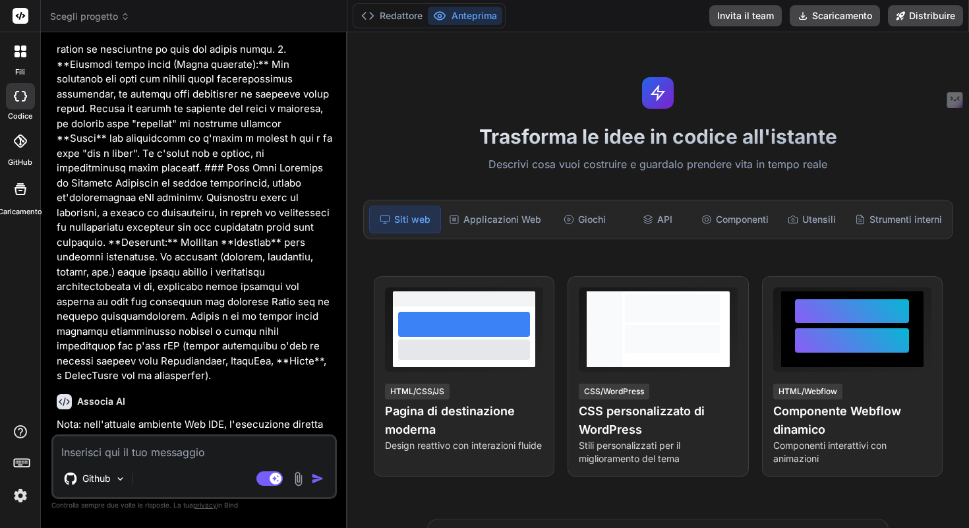
click at [186, 442] on textarea at bounding box center [193, 448] width 281 height 24
click at [725, 219] on font "Componenti" at bounding box center [742, 219] width 53 height 11
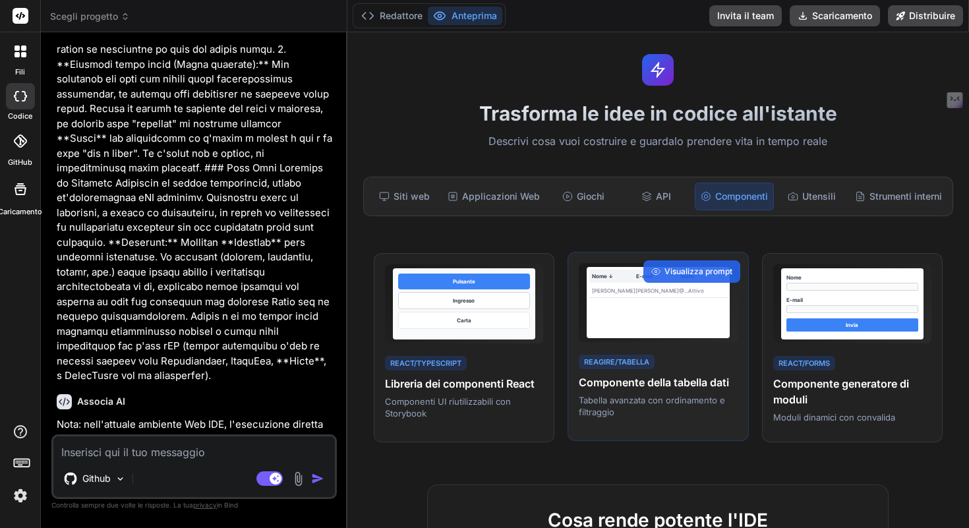
scroll to position [0, 0]
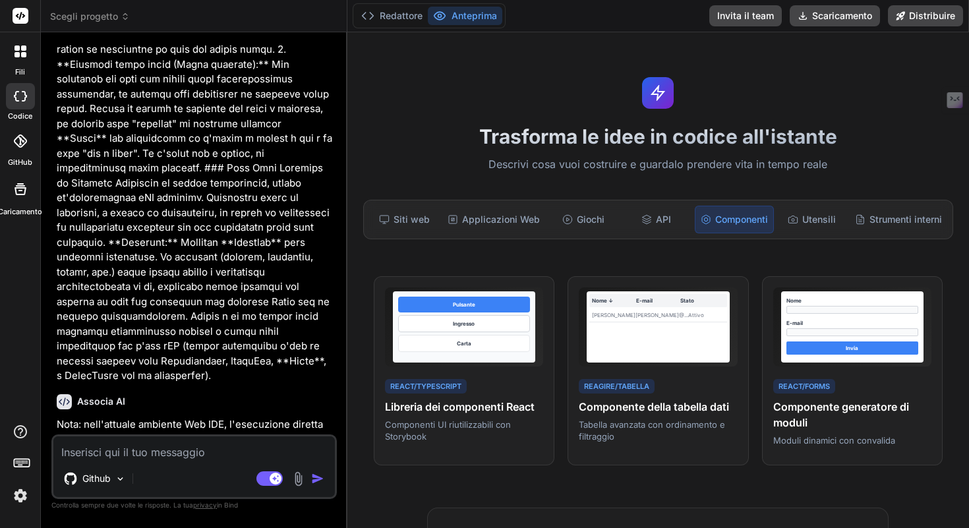
click at [24, 59] on div at bounding box center [21, 52] width 28 height 28
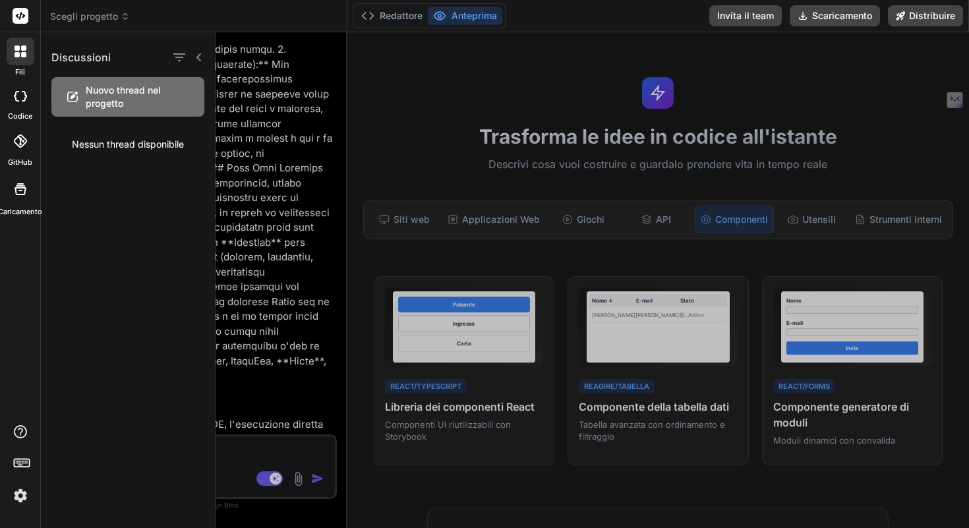
click at [129, 102] on span "Nuovo thread nel progetto" at bounding box center [138, 97] width 105 height 26
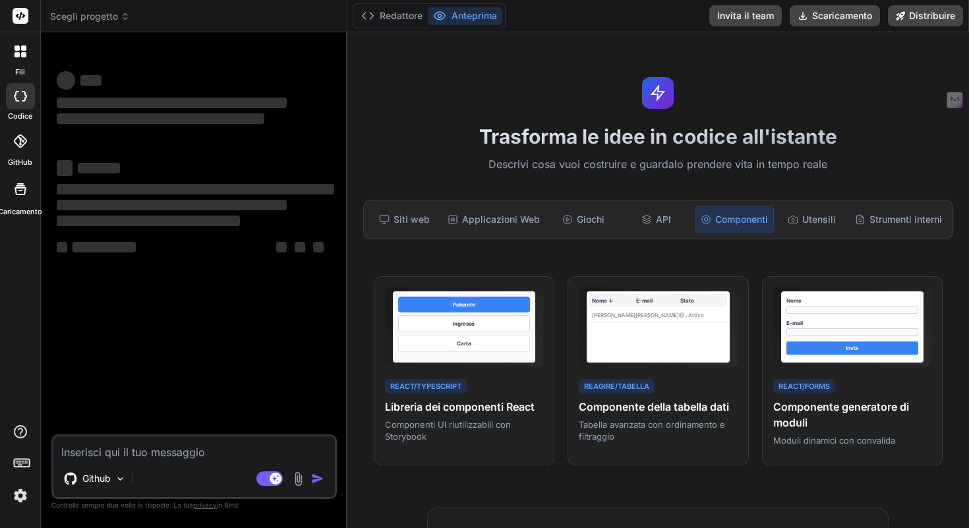
type textarea "x"
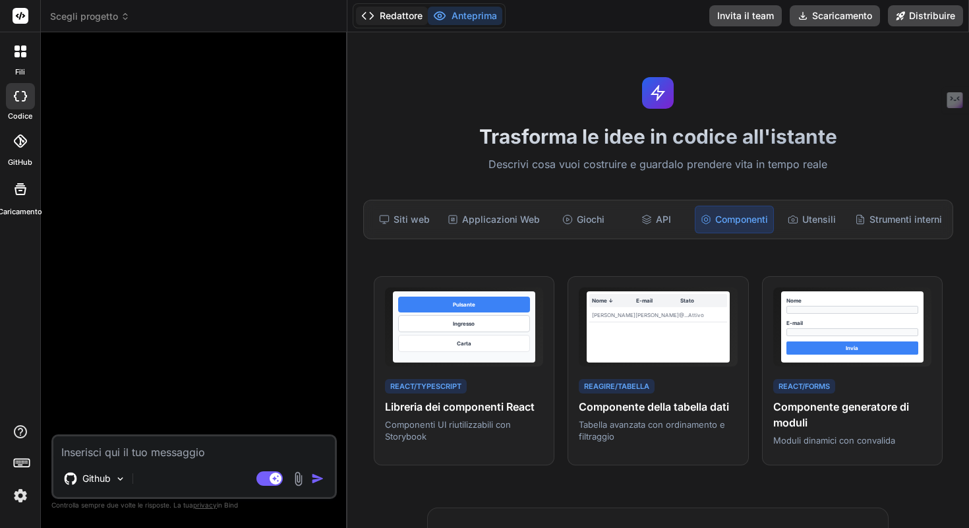
click at [381, 20] on font "Redattore" at bounding box center [401, 15] width 43 height 11
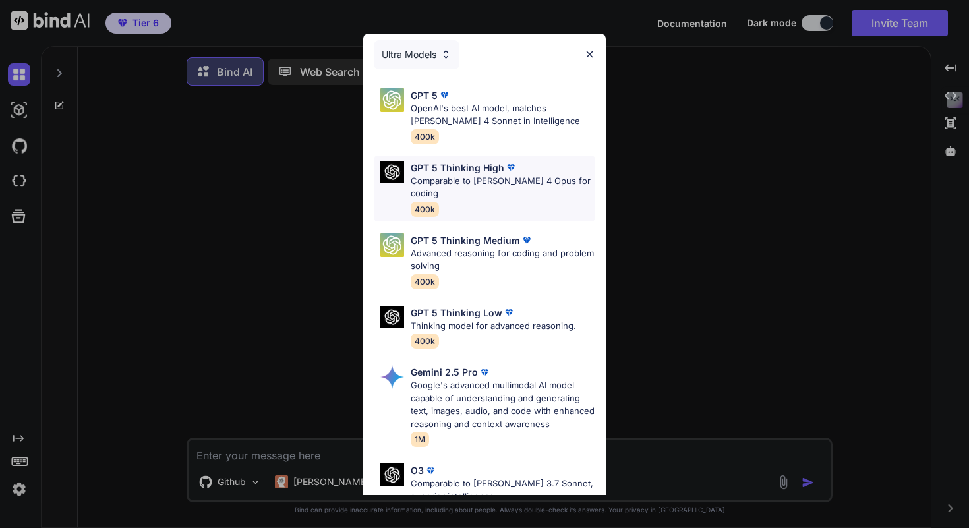
scroll to position [158, 0]
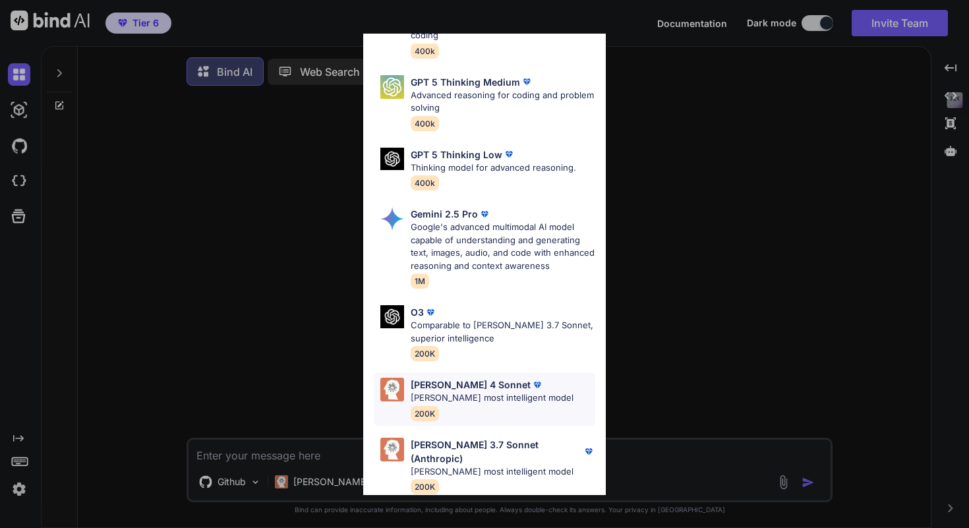
click at [473, 406] on div "Claude 4 Sonnet Claude's most intelligent model 200K" at bounding box center [492, 399] width 163 height 43
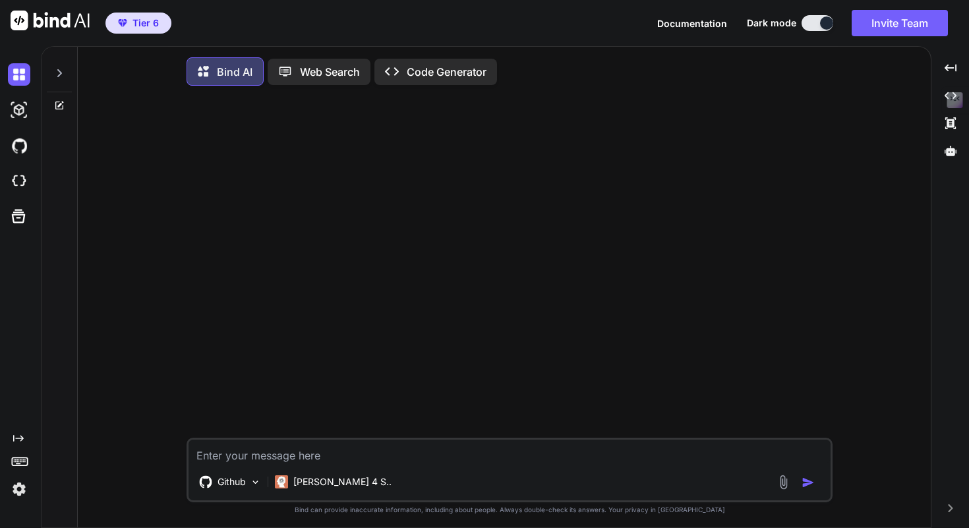
click at [347, 461] on textarea at bounding box center [510, 452] width 642 height 24
click at [338, 455] on textarea at bounding box center [510, 452] width 642 height 24
click at [241, 484] on p "Github" at bounding box center [232, 481] width 28 height 13
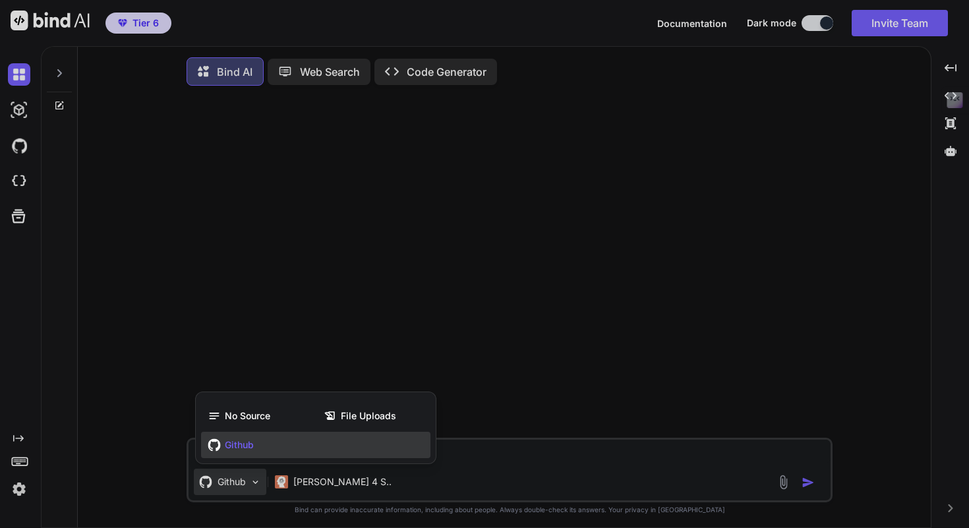
click at [271, 446] on div "Github" at bounding box center [315, 445] width 229 height 26
type textarea "x"
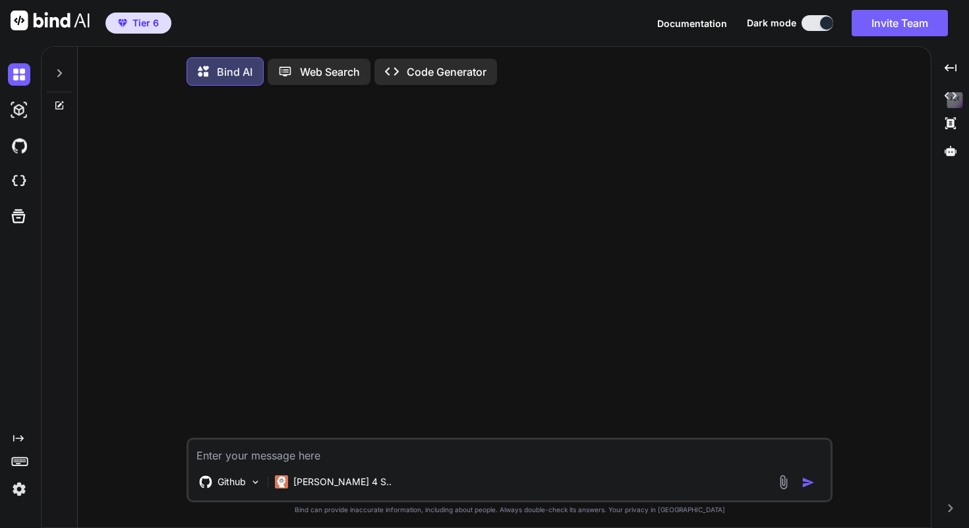
click at [272, 455] on textarea at bounding box center [510, 452] width 642 height 24
paste textarea "Loremipsum! Dolorsit a'consectetu adipiscin el Seddoeiu t in utlaboree dol magn…"
type textarea "Loremipsum! Dolorsit a'consectetu adipiscin el Seddoeiu t in utlaboree dol magn…"
type textarea "x"
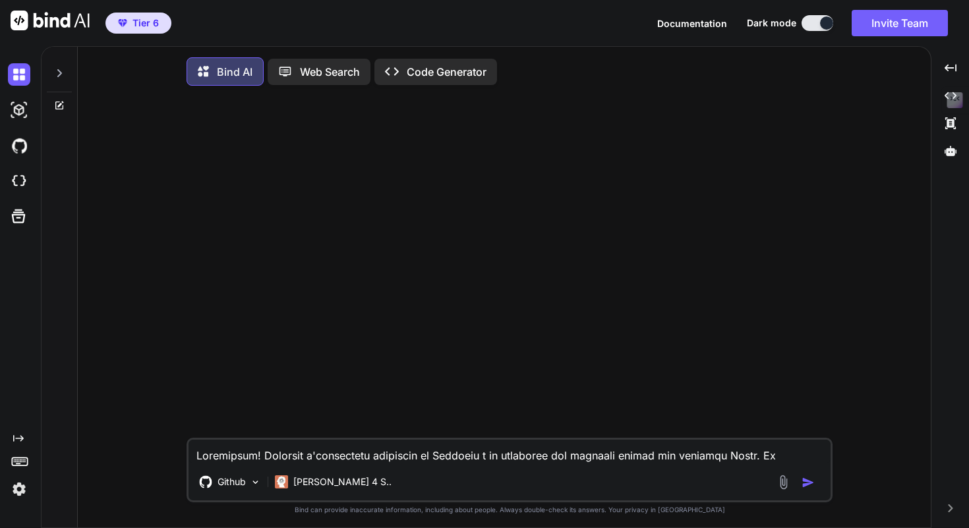
scroll to position [1867, 0]
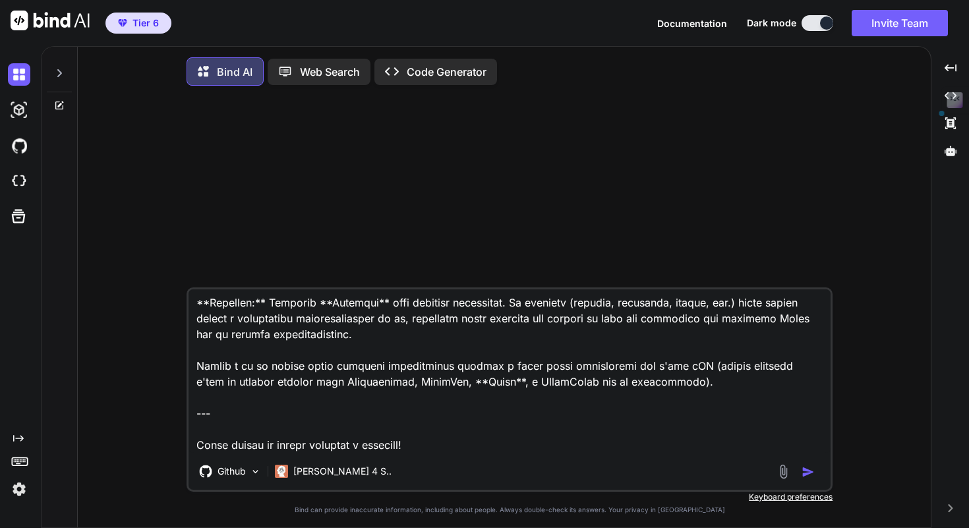
drag, startPoint x: 299, startPoint y: 444, endPoint x: 180, endPoint y: 384, distance: 133.2
click at [180, 384] on div "Github Claude 4 S.. Created with Bind Always check its answers. Privacy in Bind…" at bounding box center [509, 313] width 842 height 434
type textarea "Loremipsum! Dolorsit a'consectetu adipiscin el Seddoeiu t in utlaboree dol magn…"
type textarea "x"
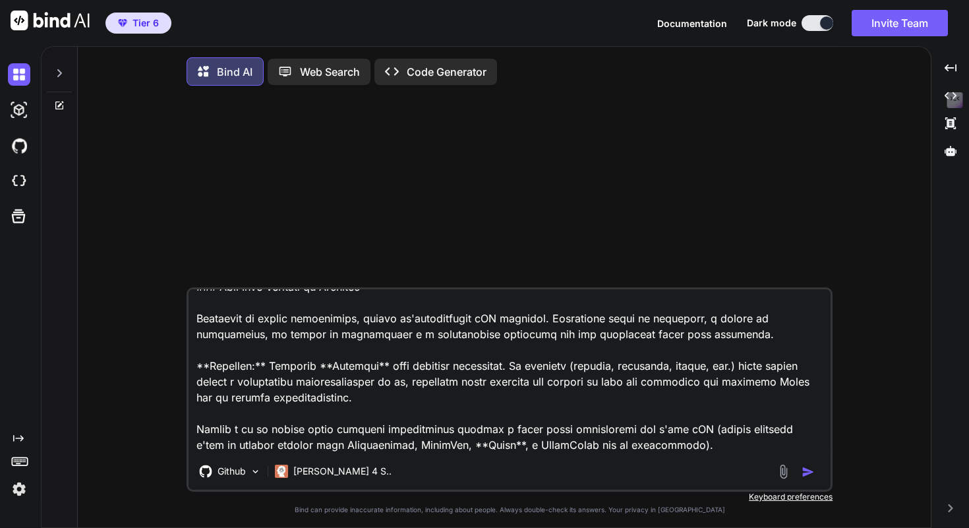
type textarea "Loremipsum! Dolorsit a'consectetu adipiscin el Seddoeiu t in utlaboree dol magn…"
type textarea "x"
click at [670, 22] on span "Documentation" at bounding box center [692, 23] width 70 height 11
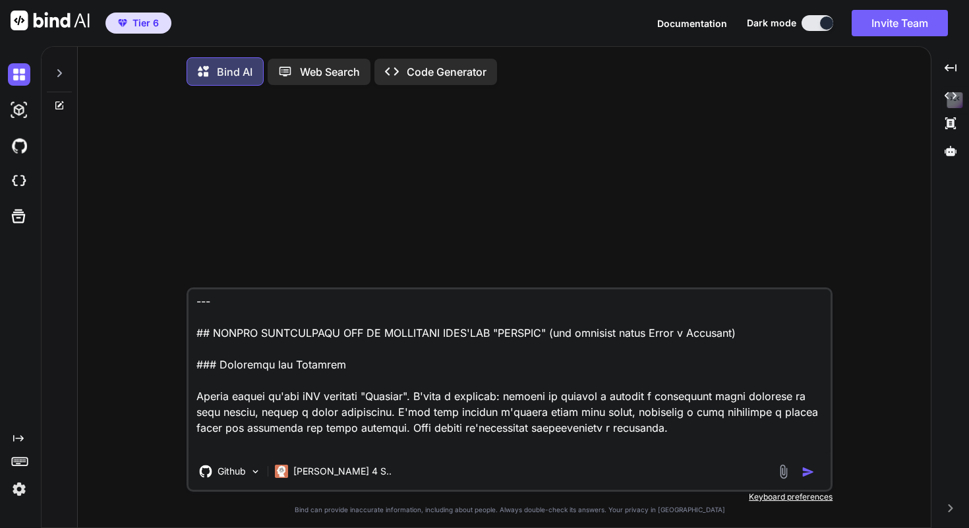
scroll to position [0, 0]
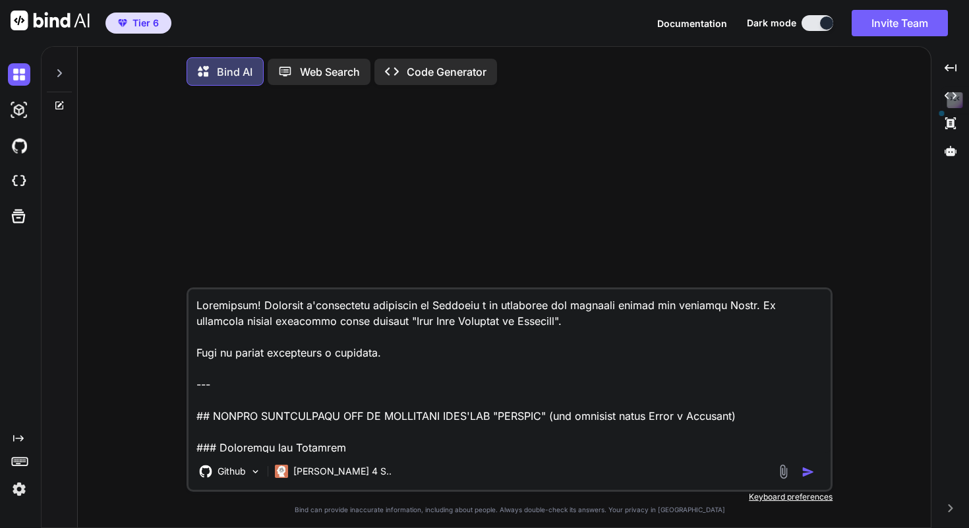
drag, startPoint x: 197, startPoint y: 419, endPoint x: 192, endPoint y: 293, distance: 126.6
click at [192, 293] on textarea at bounding box center [510, 370] width 642 height 163
type textarea "## PROMPT DETTAGLIATO PER LA CREAZIONE DELL'APP "EFALLMO" (con verifica email R…"
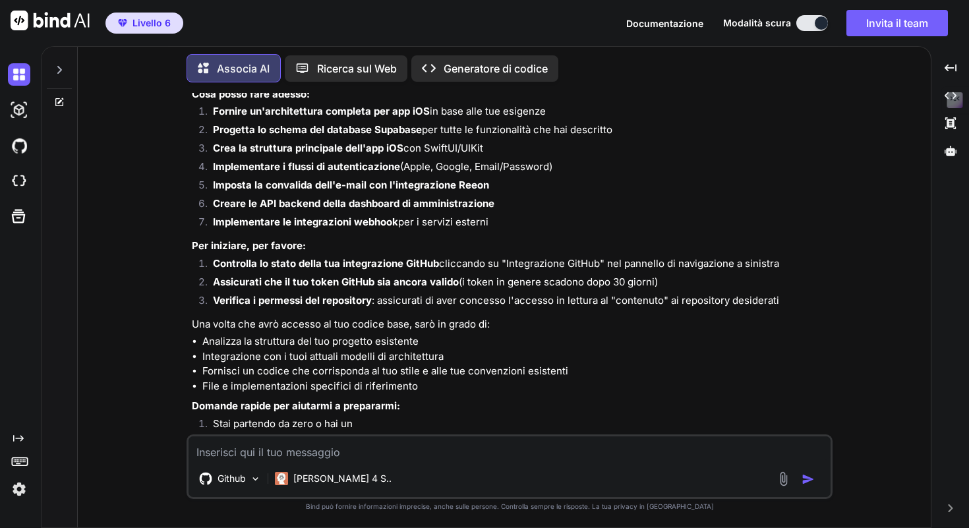
scroll to position [1403, 0]
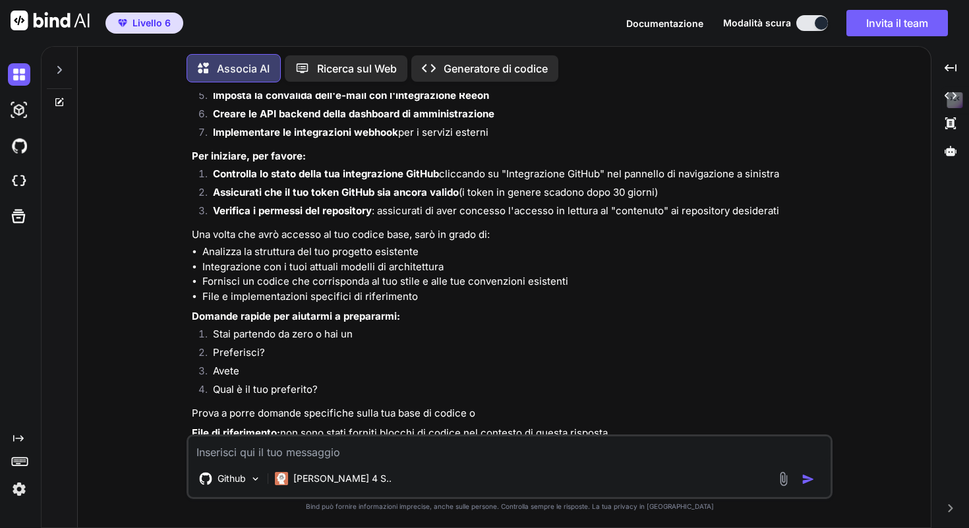
click at [449, 63] on font "Generatore di codice" at bounding box center [496, 68] width 104 height 13
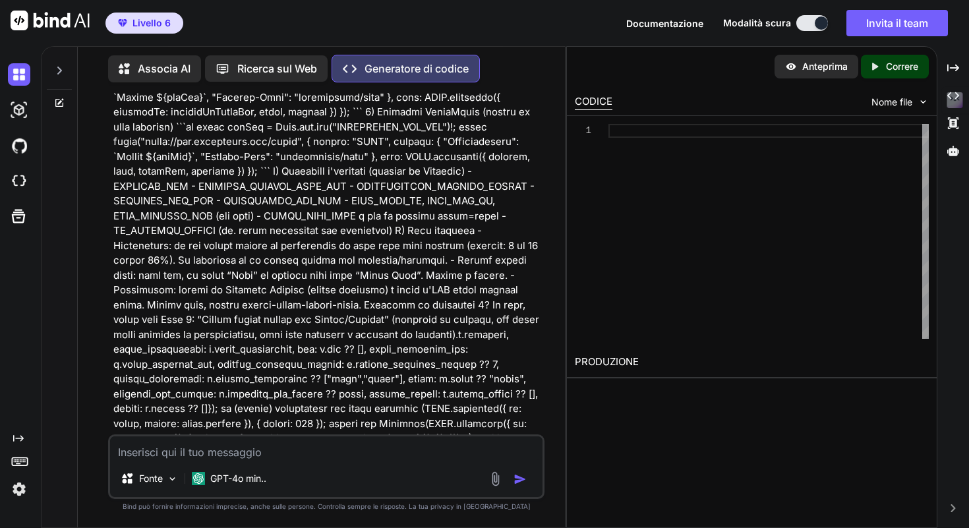
scroll to position [8318, 0]
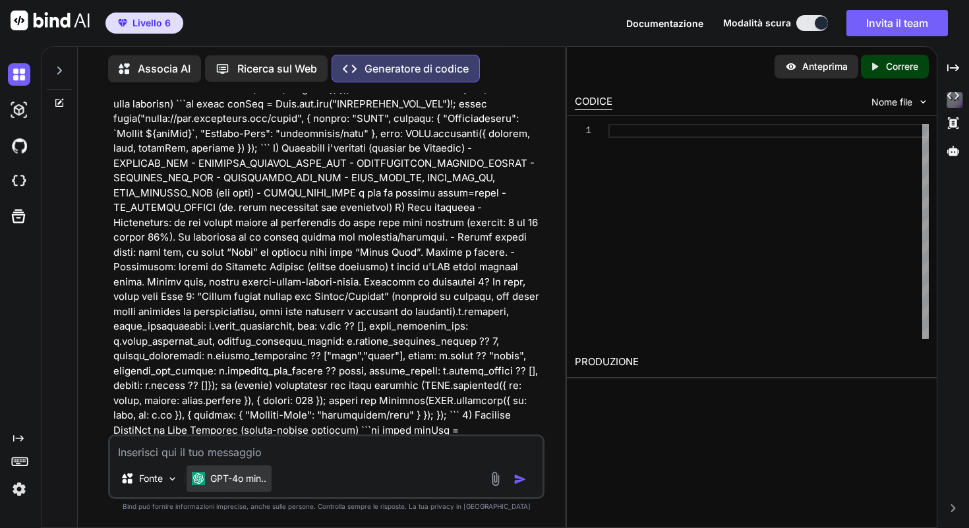
click at [203, 478] on img at bounding box center [198, 478] width 13 height 13
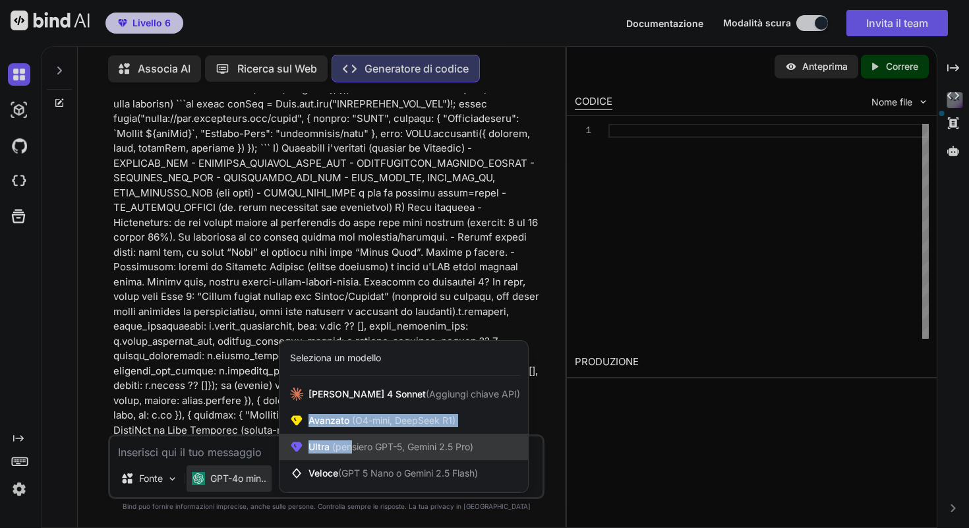
drag, startPoint x: 347, startPoint y: 401, endPoint x: 351, endPoint y: 448, distance: 47.0
click at [351, 448] on div "Claude 4 Sonnet (Aggiungi chiave API) Avanzato (O4-mini, DeepSeek R1) Ultra (pe…" at bounding box center [403, 433] width 248 height 105
click at [351, 448] on font "(pensiero GPT-5, Gemini 2.5 Pro)" at bounding box center [402, 446] width 141 height 11
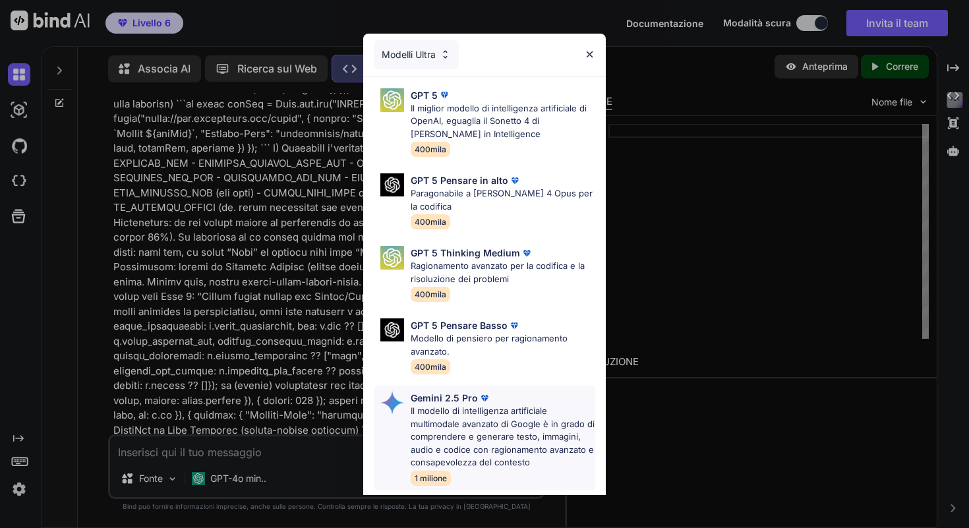
scroll to position [210, 0]
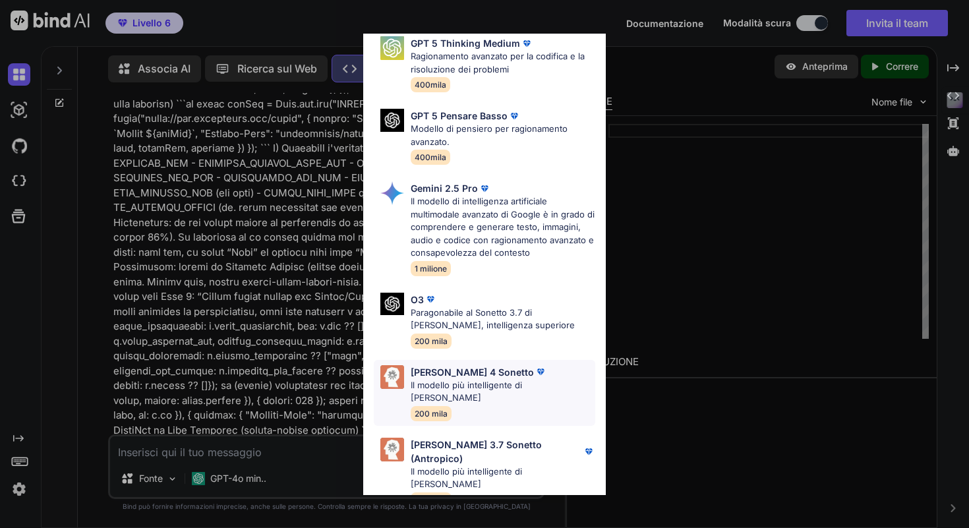
click at [488, 414] on div "Claude 4 Sonetto Il modello più intelligente di Claude 200 mila" at bounding box center [503, 392] width 185 height 55
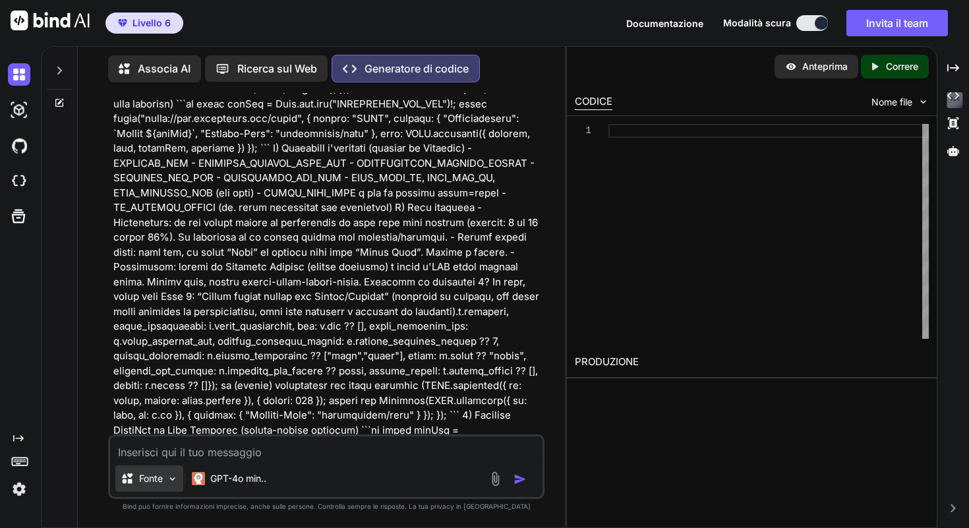
click at [160, 481] on font "Fonte" at bounding box center [151, 478] width 24 height 11
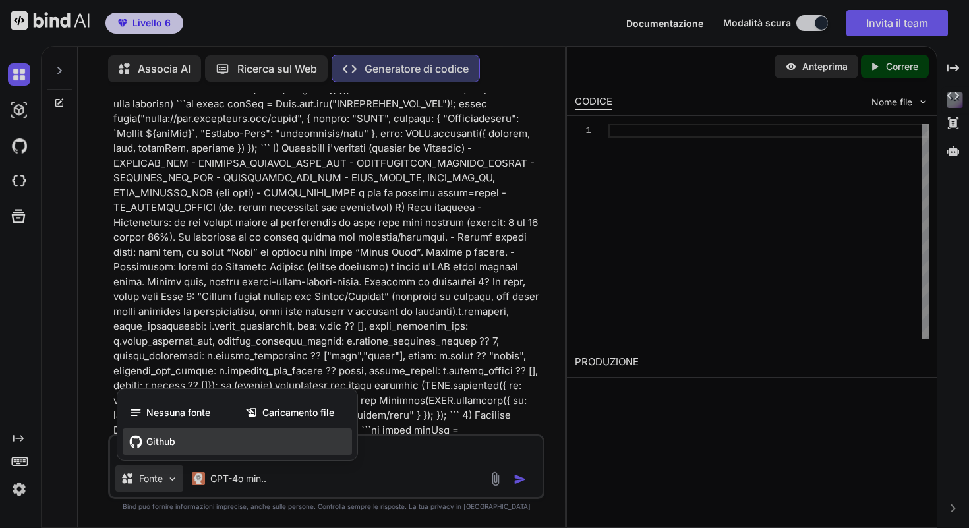
click at [194, 438] on div "Github" at bounding box center [237, 441] width 229 height 26
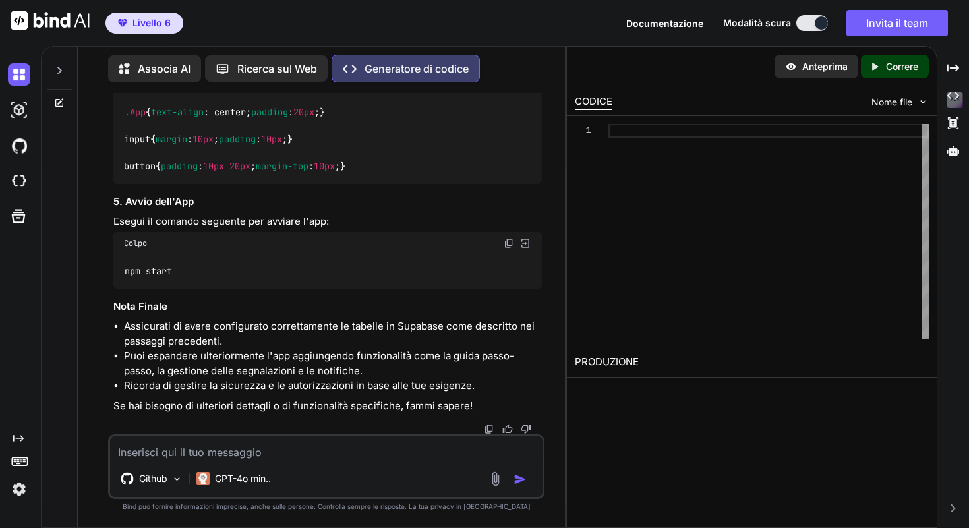
scroll to position [14614, 0]
click at [488, 482] on img at bounding box center [495, 478] width 15 height 15
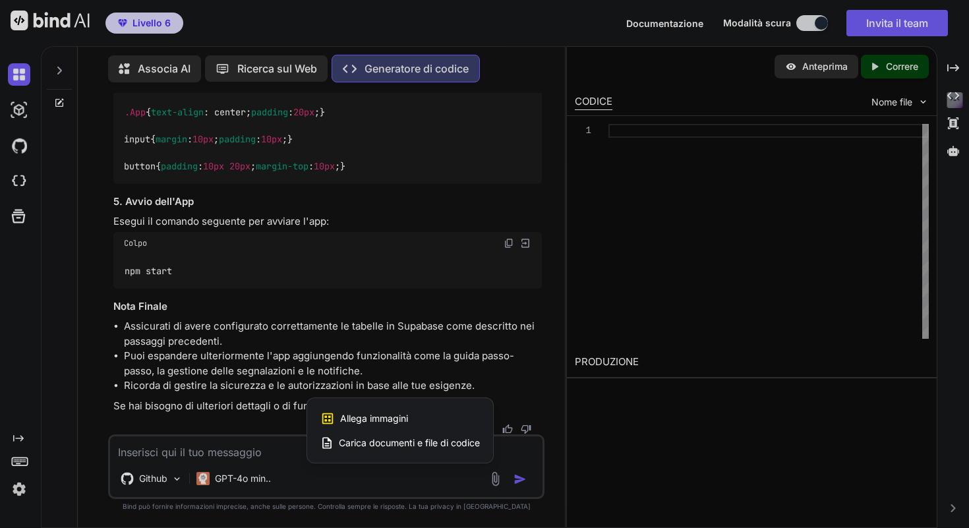
click at [450, 445] on font "Carica documenti e file di codice" at bounding box center [409, 442] width 141 height 11
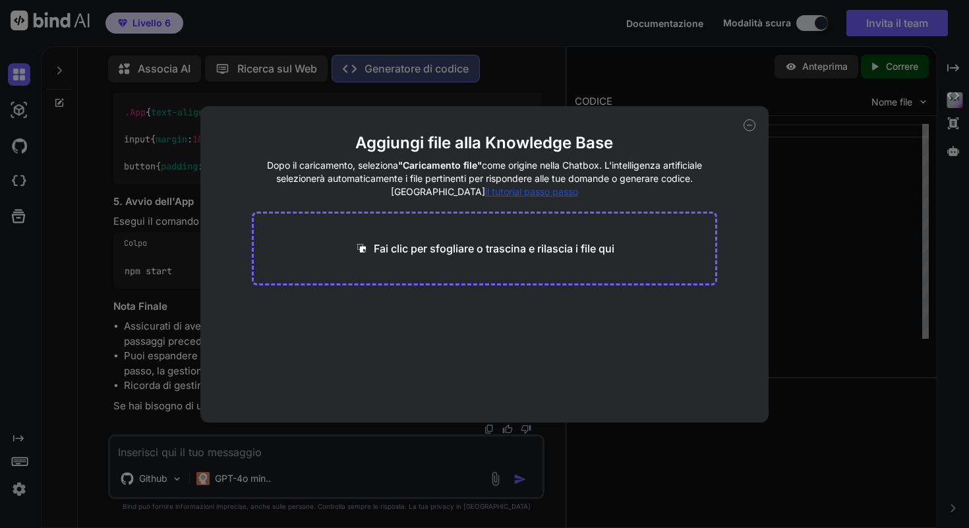
click at [432, 248] on font "Fai clic per sfogliare o trascina e rilascia i file qui" at bounding box center [494, 248] width 241 height 13
click at [753, 125] on icon at bounding box center [750, 125] width 12 height 12
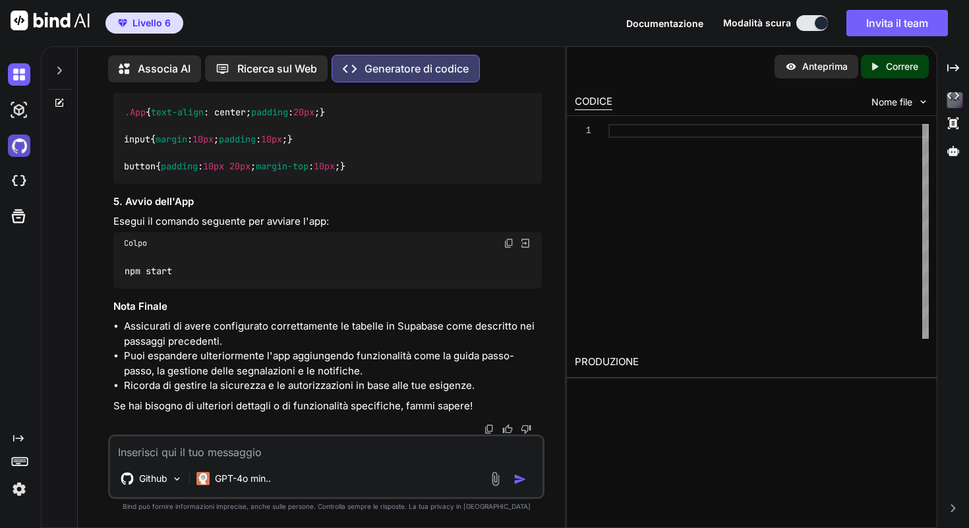
click at [18, 151] on img at bounding box center [19, 145] width 22 height 22
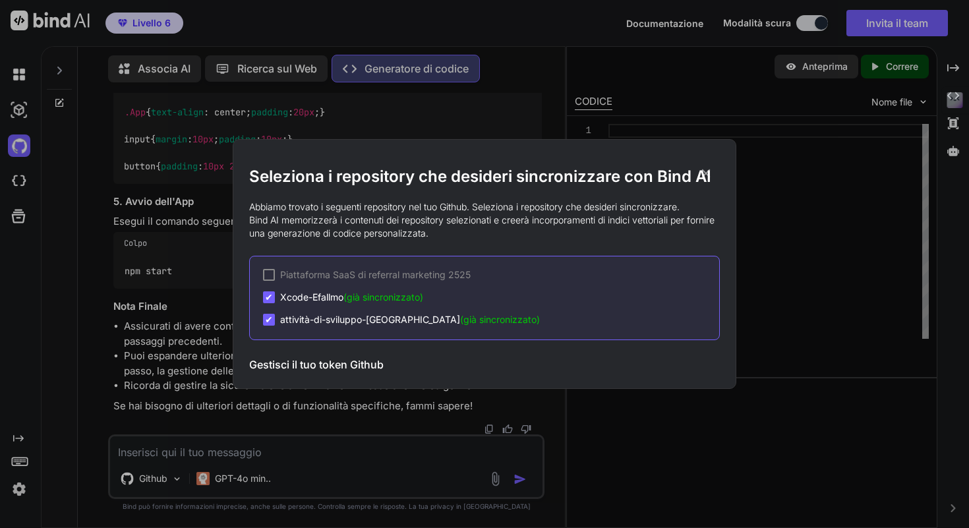
click at [713, 166] on icon at bounding box center [706, 173] width 15 height 15
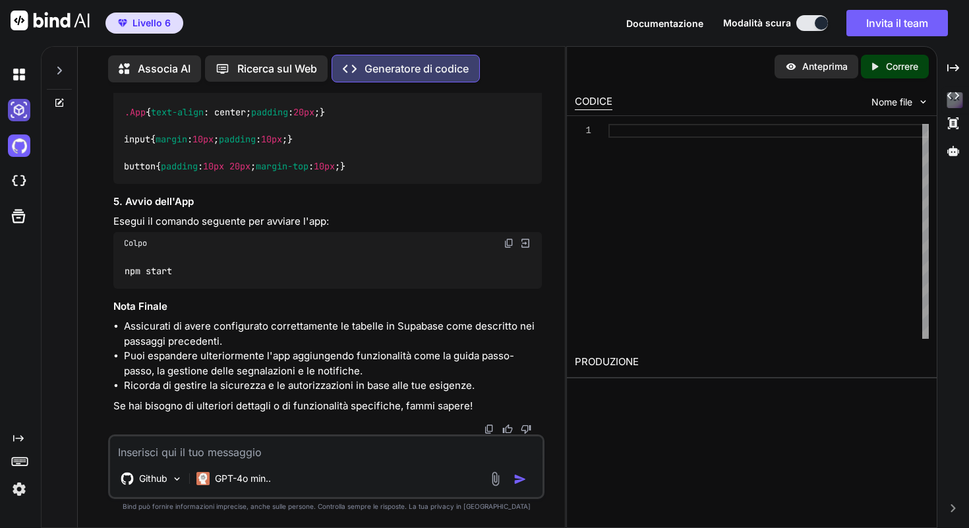
click at [20, 108] on img at bounding box center [19, 110] width 22 height 22
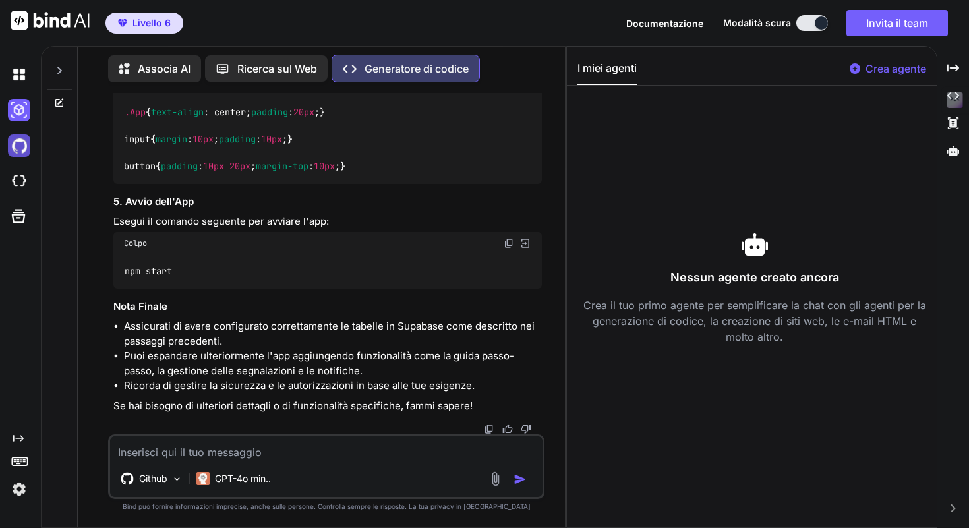
click at [15, 150] on img at bounding box center [19, 145] width 22 height 22
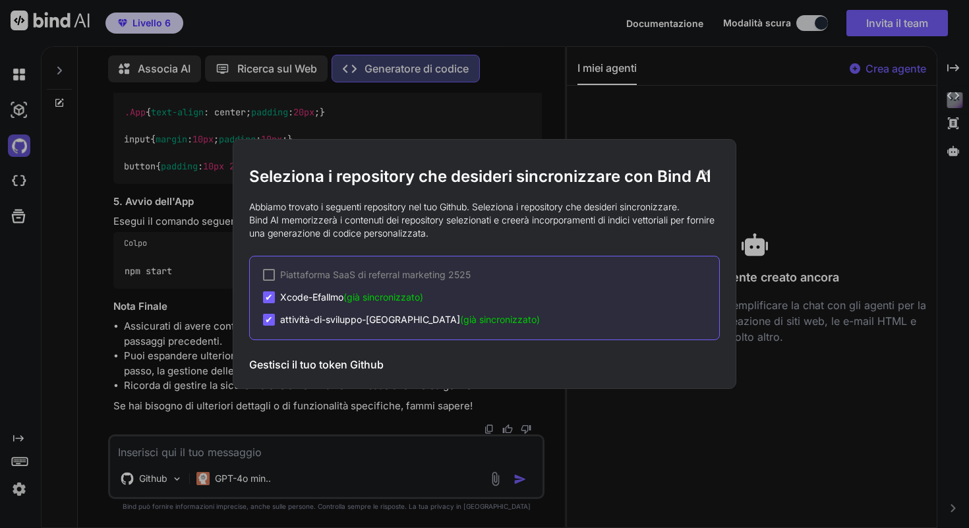
click at [15, 150] on div "Seleziona i repository che desideri sincronizzare con Bind AI Abbiamo trovato i…" at bounding box center [484, 264] width 969 height 528
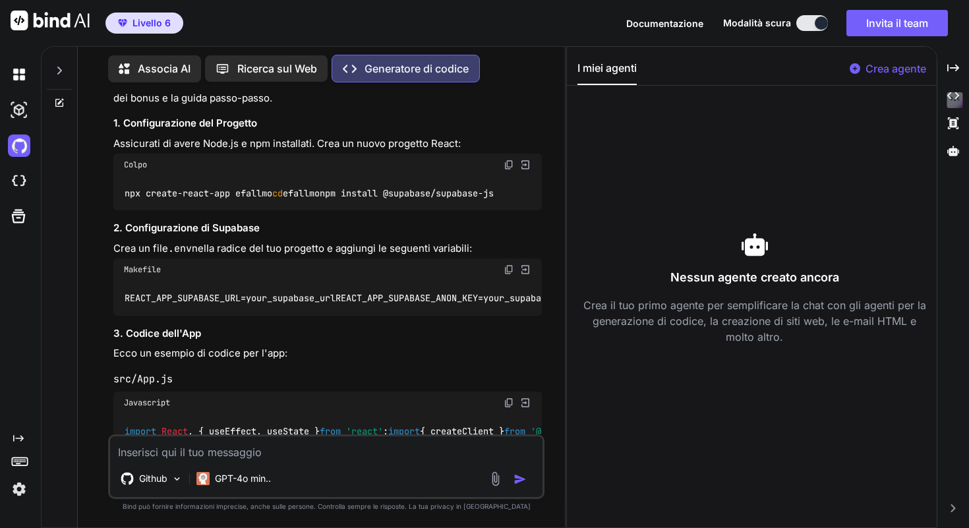
scroll to position [12953, 0]
click at [26, 70] on img at bounding box center [19, 74] width 22 height 22
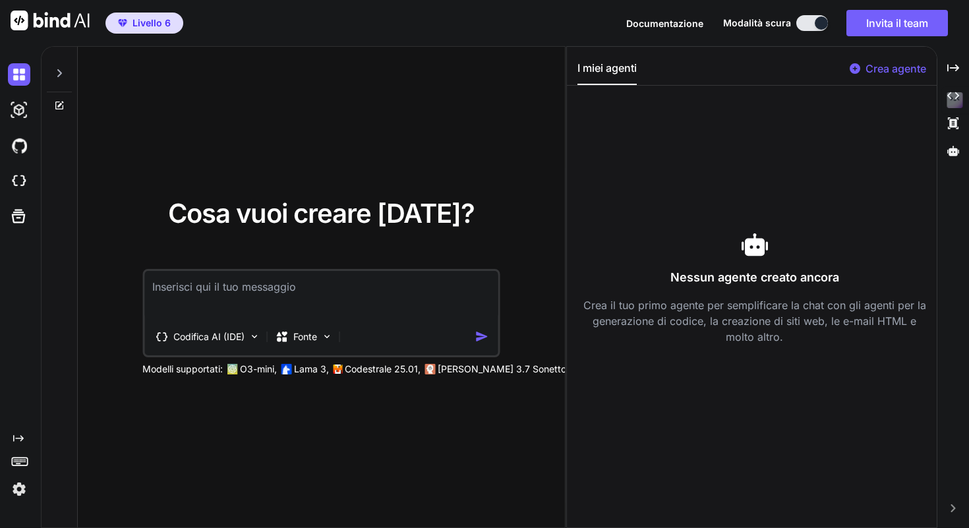
click at [58, 65] on div at bounding box center [59, 69] width 25 height 45
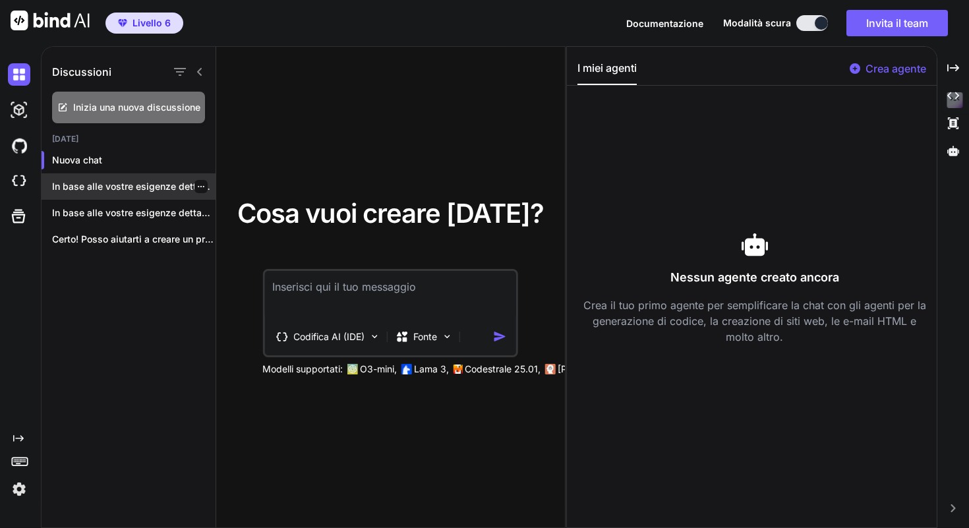
click at [197, 185] on icon "button" at bounding box center [201, 187] width 8 height 8
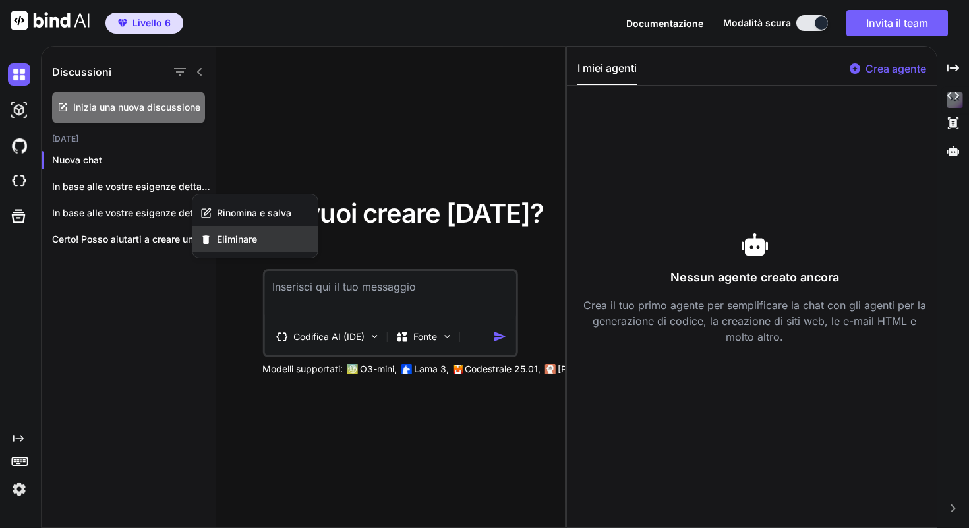
click at [214, 240] on div "Eliminare" at bounding box center [254, 239] width 125 height 26
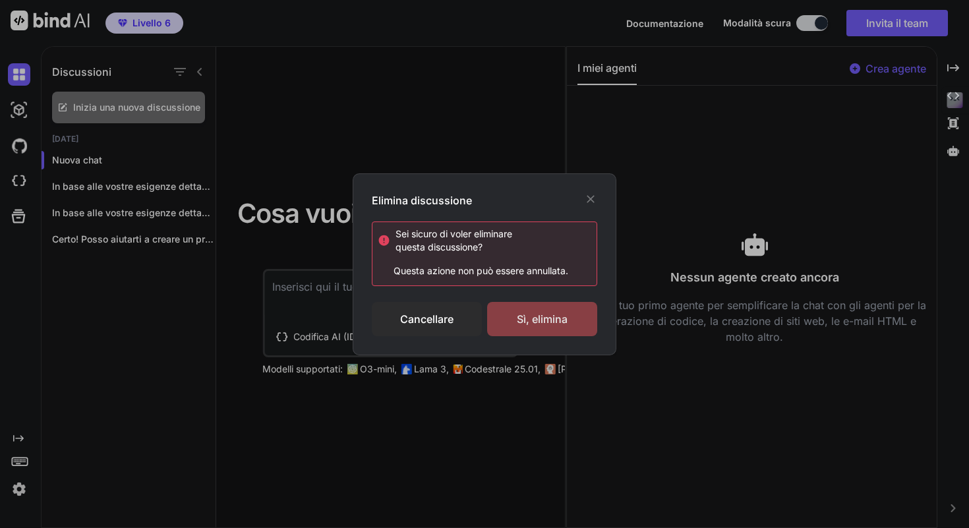
click at [544, 308] on div "Sì, elimina" at bounding box center [542, 319] width 110 height 34
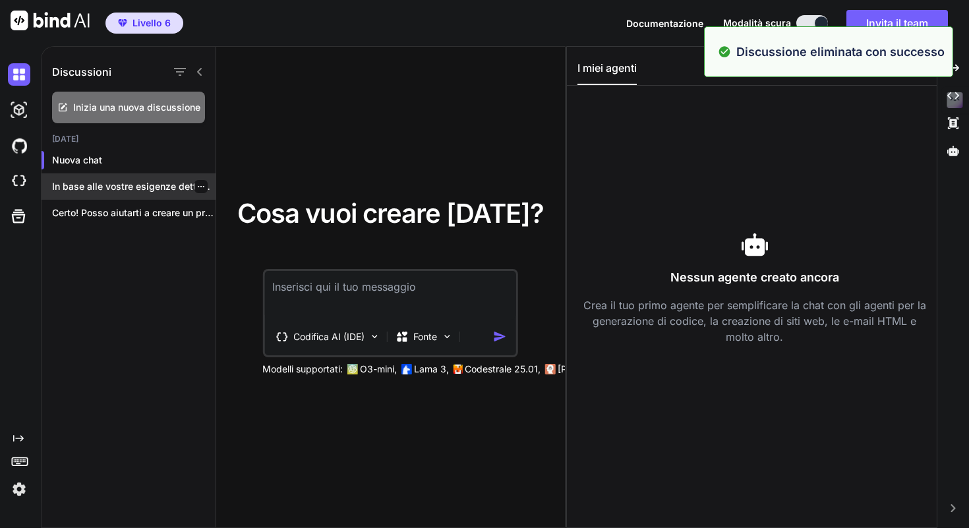
click at [203, 184] on font "In base alle vostre esigenze dettagliate per..." at bounding box center [151, 186] width 199 height 11
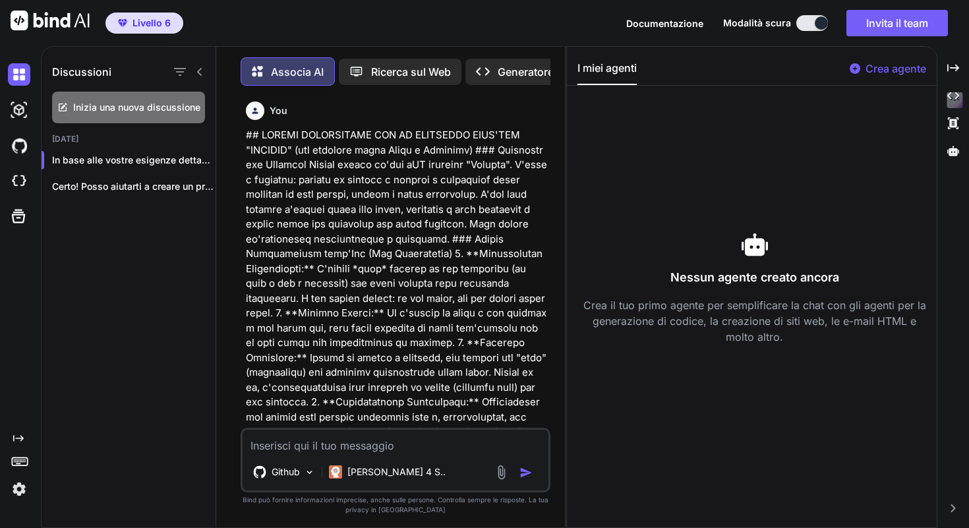
scroll to position [7, 0]
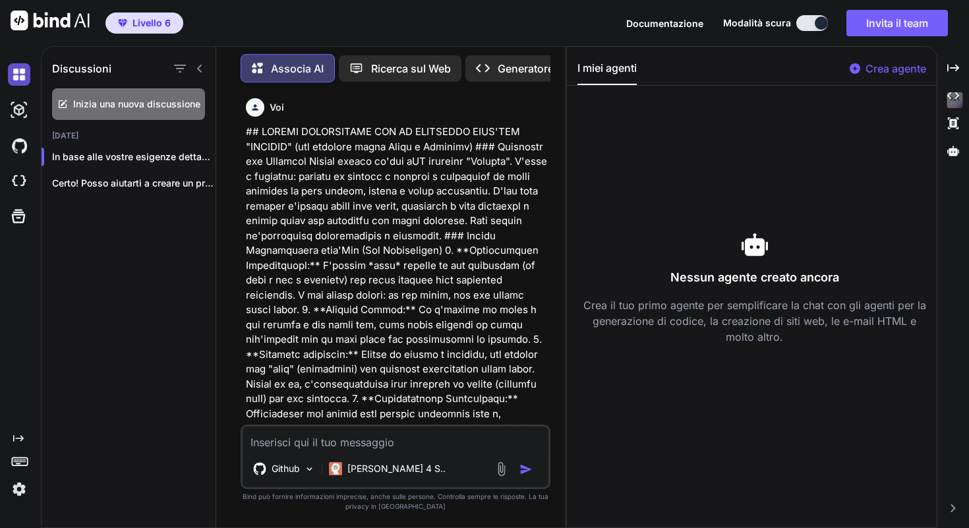
click at [15, 80] on img at bounding box center [19, 74] width 22 height 22
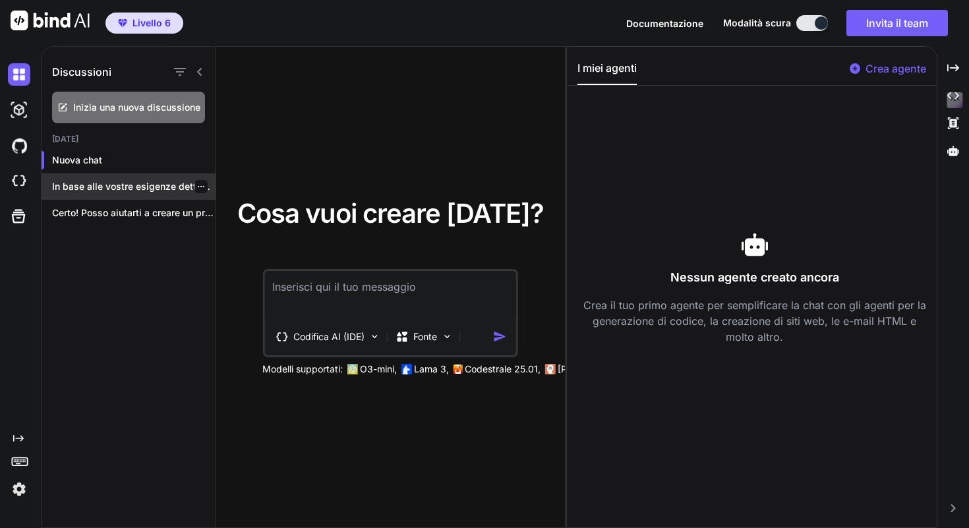
click at [197, 188] on icon "button" at bounding box center [201, 187] width 8 height 8
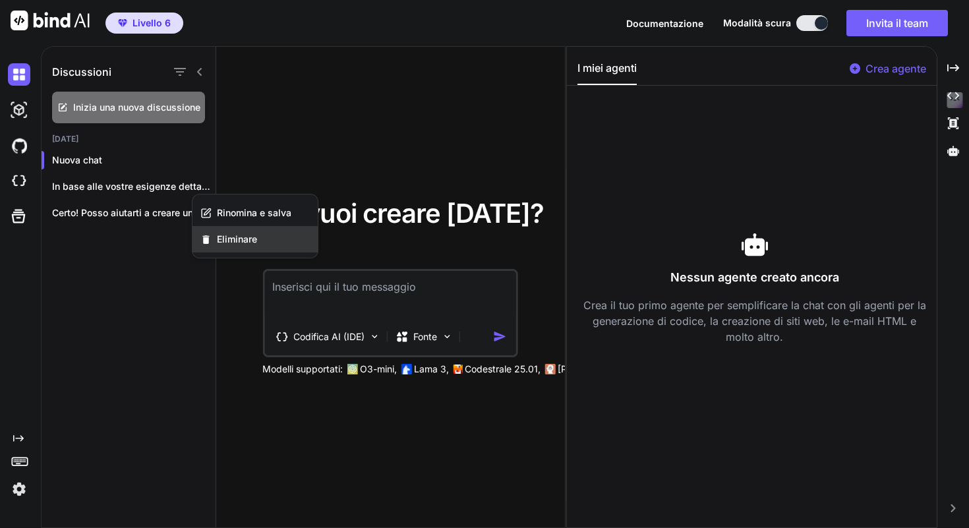
click at [241, 245] on span "Eliminare" at bounding box center [237, 239] width 40 height 13
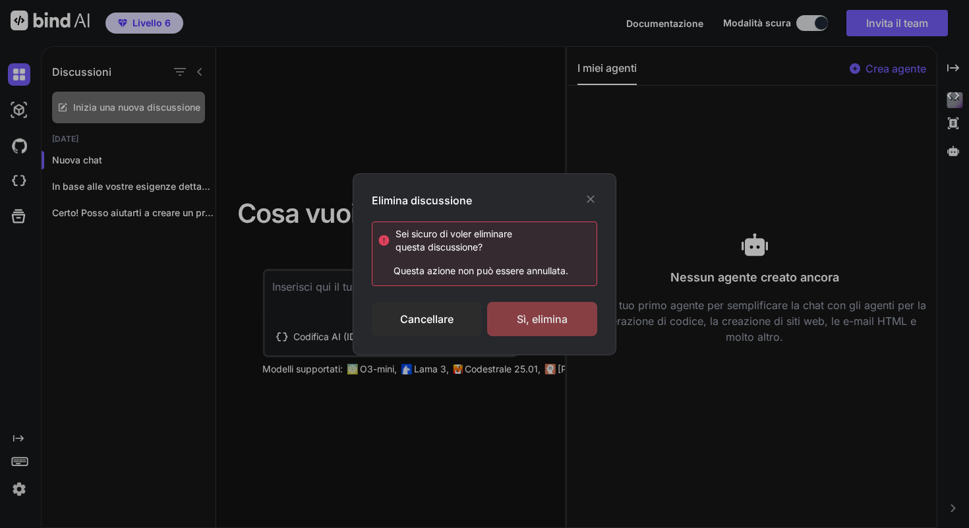
click at [523, 318] on font "Sì, elimina" at bounding box center [542, 318] width 51 height 13
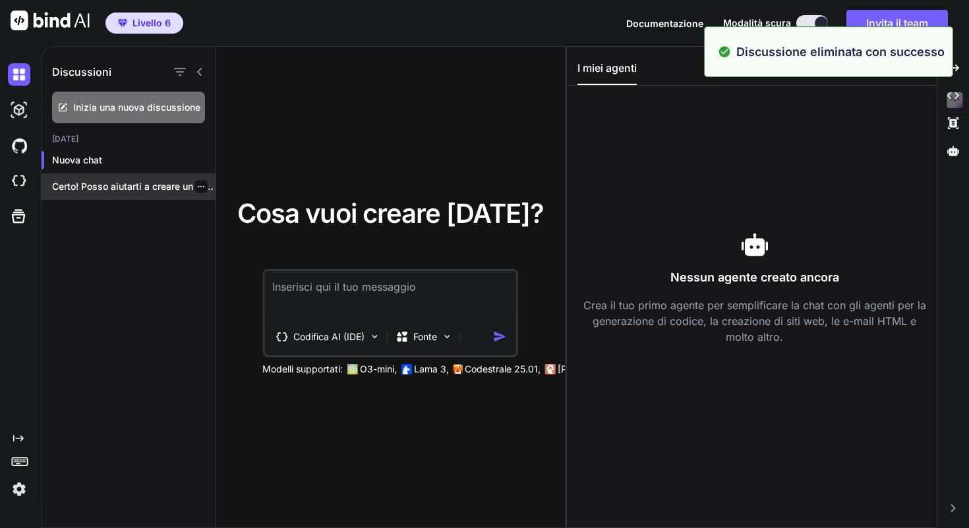
click at [196, 180] on div at bounding box center [200, 186] width 13 height 13
click at [198, 189] on icon "button" at bounding box center [201, 187] width 8 height 8
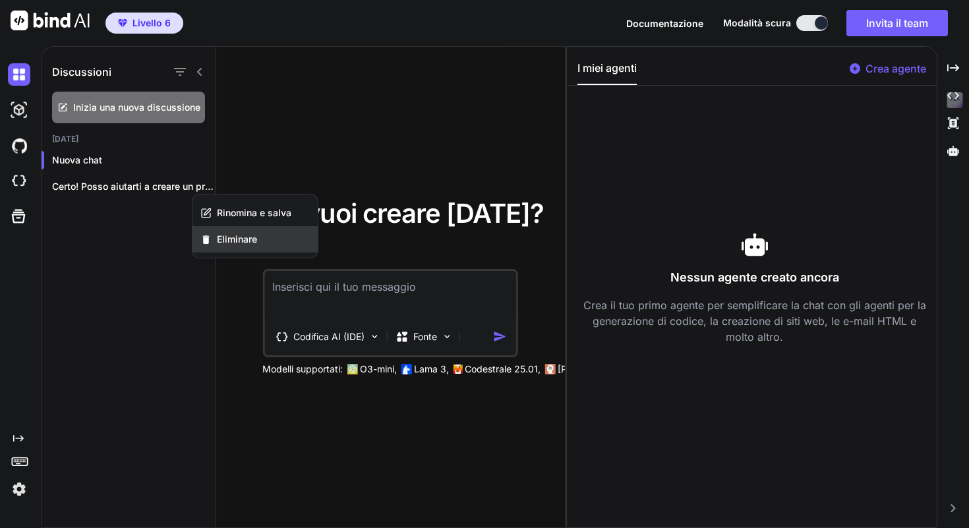
click at [242, 235] on font "Eliminare" at bounding box center [237, 238] width 40 height 11
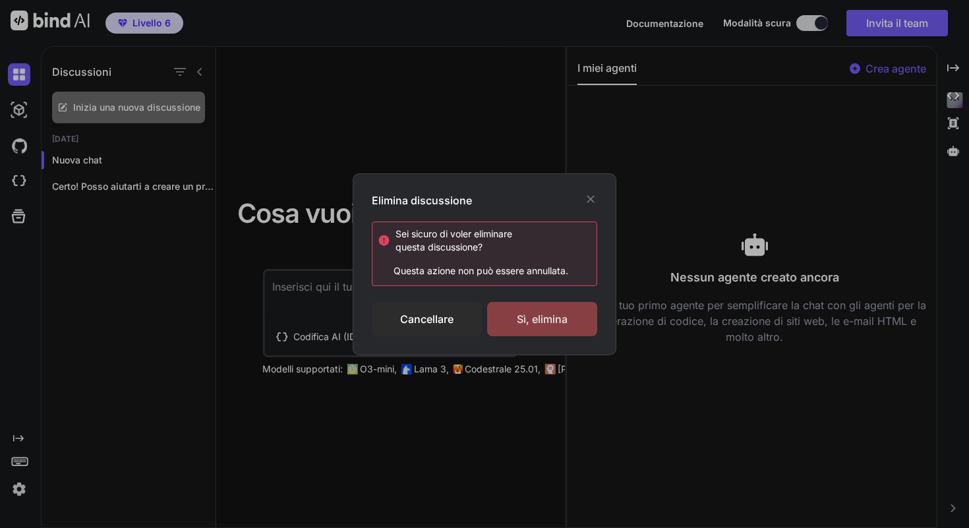
click at [529, 321] on font "Sì, elimina" at bounding box center [542, 318] width 51 height 13
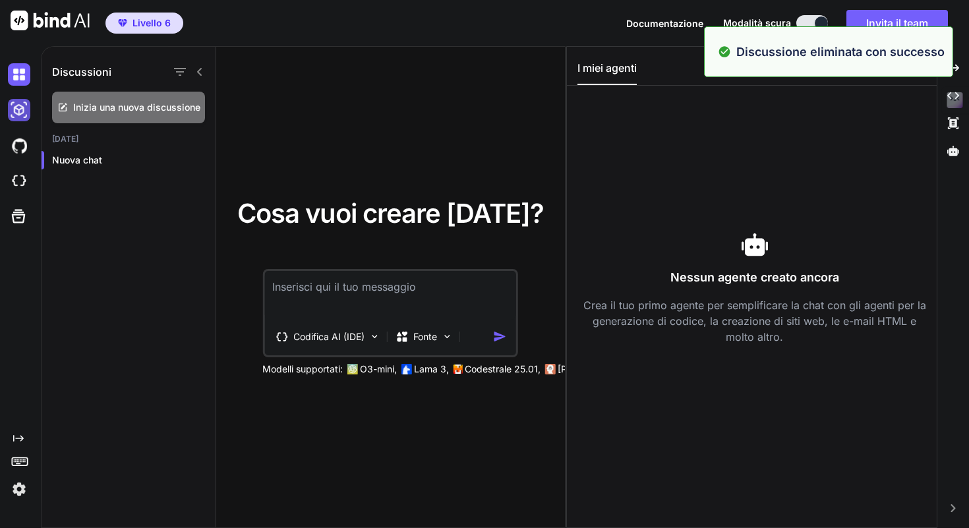
click at [23, 110] on img at bounding box center [19, 110] width 22 height 22
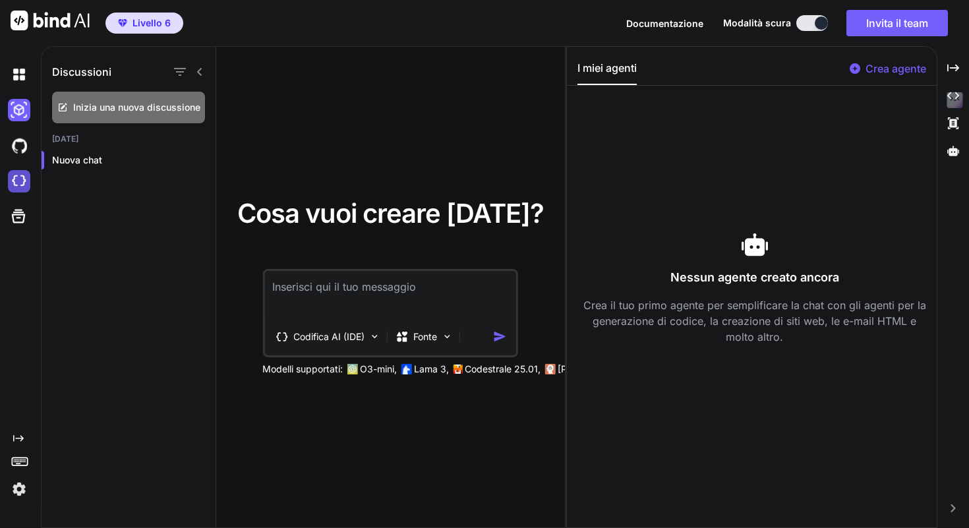
click at [17, 179] on img at bounding box center [19, 181] width 22 height 22
click at [21, 221] on icon at bounding box center [19, 217] width 14 height 14
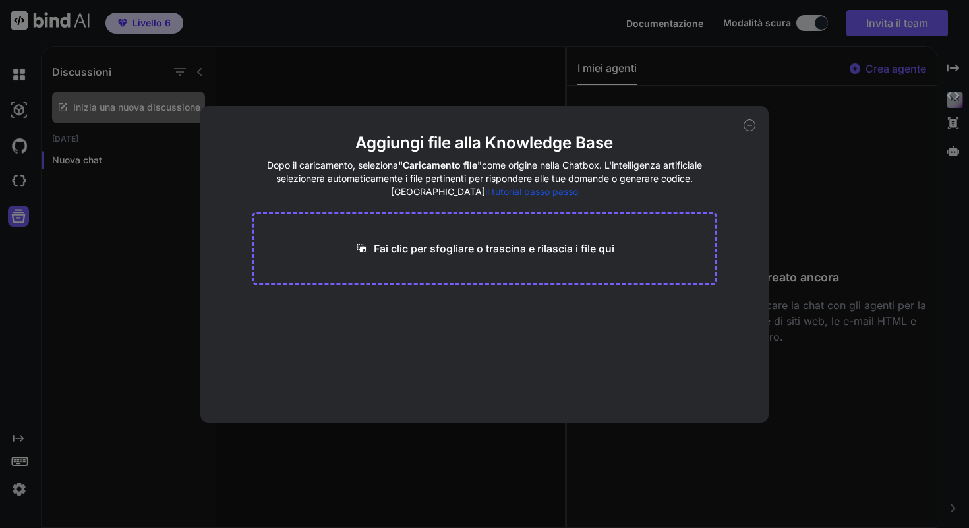
click at [467, 250] on font "Fai clic per sfogliare o trascina e rilascia i file qui" at bounding box center [494, 248] width 241 height 13
type input "C:\fakepath\Efallmò.xcodeproj.zip"
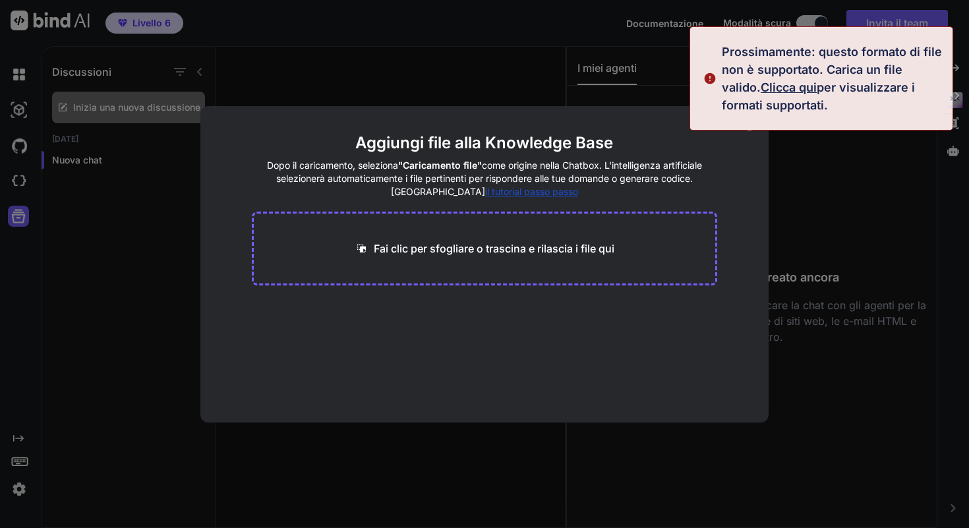
click at [698, 162] on font "come origine nella Chatbox. L'intelligenza artificiale selezionerà automaticame…" at bounding box center [489, 179] width 426 height 38
click at [457, 95] on div "Aggiungi file alla Knowledge Base Dopo il caricamento, seleziona "Caricamento f…" at bounding box center [484, 264] width 969 height 528
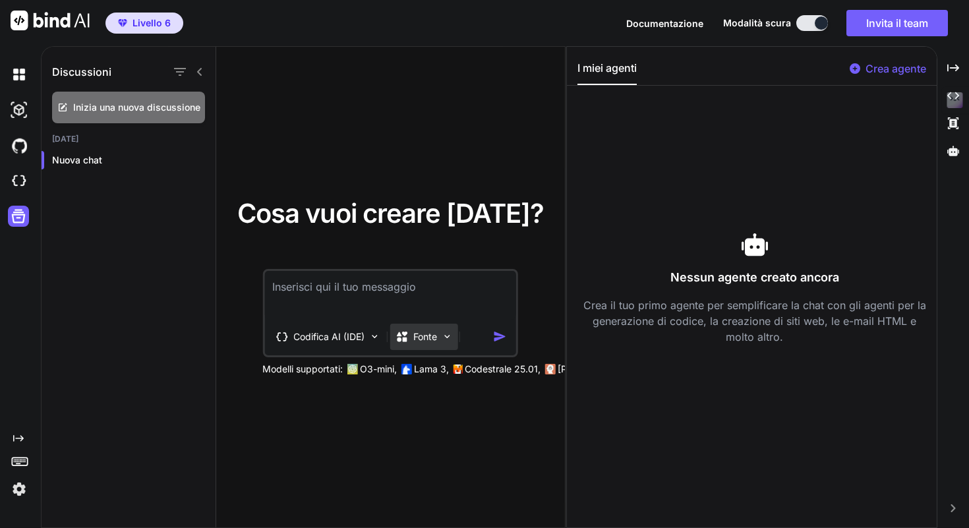
click at [440, 342] on div "Fonte" at bounding box center [424, 337] width 68 height 26
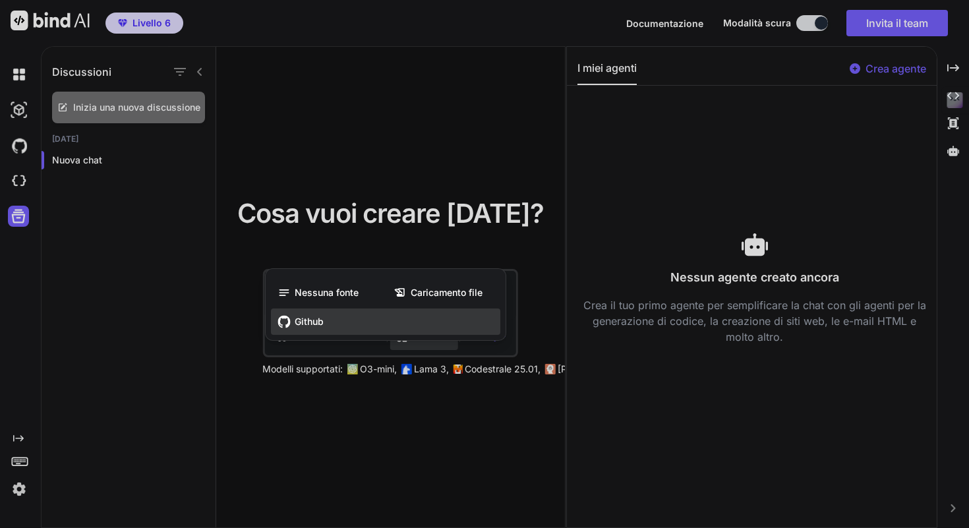
click at [343, 323] on div "Github" at bounding box center [385, 321] width 229 height 26
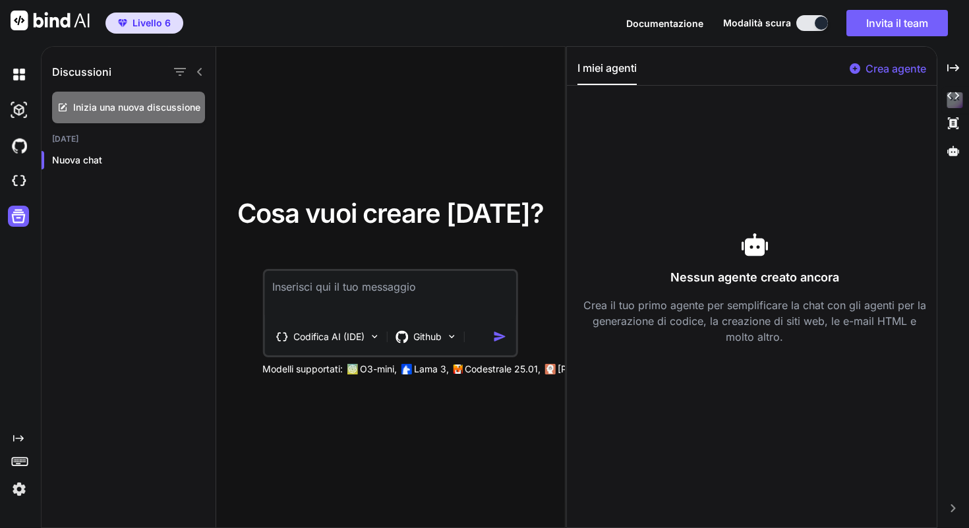
click at [357, 289] on textarea at bounding box center [390, 295] width 252 height 49
click at [26, 145] on img at bounding box center [19, 145] width 22 height 22
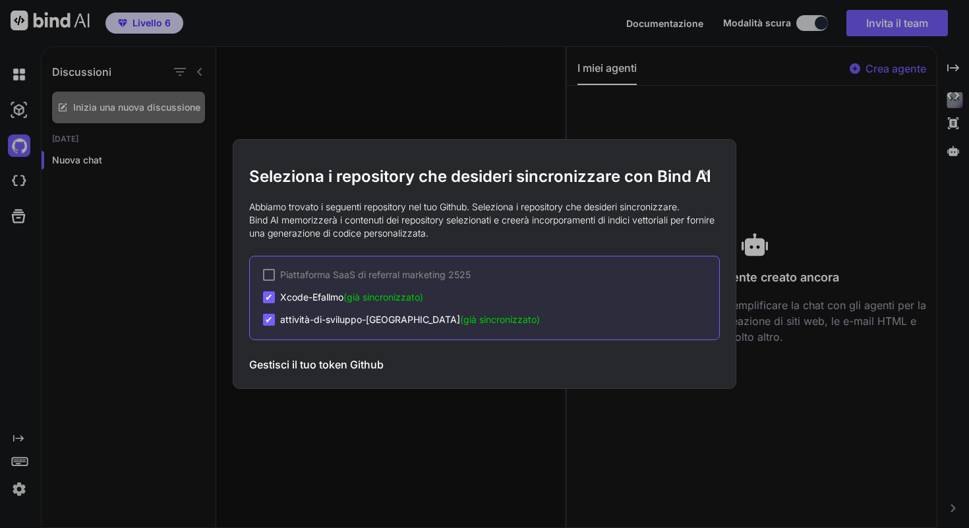
click at [371, 107] on div "Seleziona i repository che desideri sincronizzare con Bind AI Abbiamo trovato i…" at bounding box center [484, 264] width 969 height 528
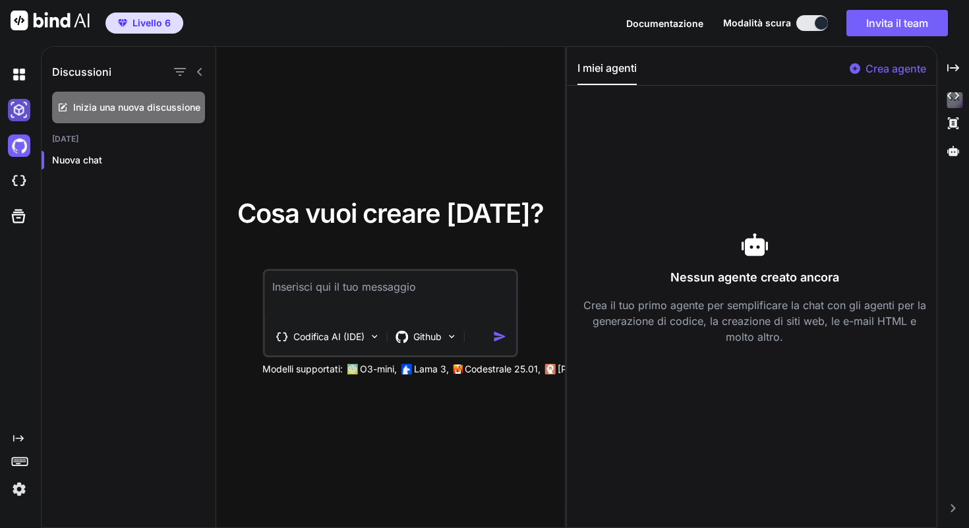
click at [23, 107] on img at bounding box center [19, 110] width 22 height 22
click at [24, 77] on img at bounding box center [19, 74] width 22 height 22
click at [24, 114] on img at bounding box center [19, 110] width 22 height 22
click at [18, 175] on img at bounding box center [19, 181] width 22 height 22
click at [355, 331] on font "Codifica AI (IDE)" at bounding box center [328, 336] width 71 height 11
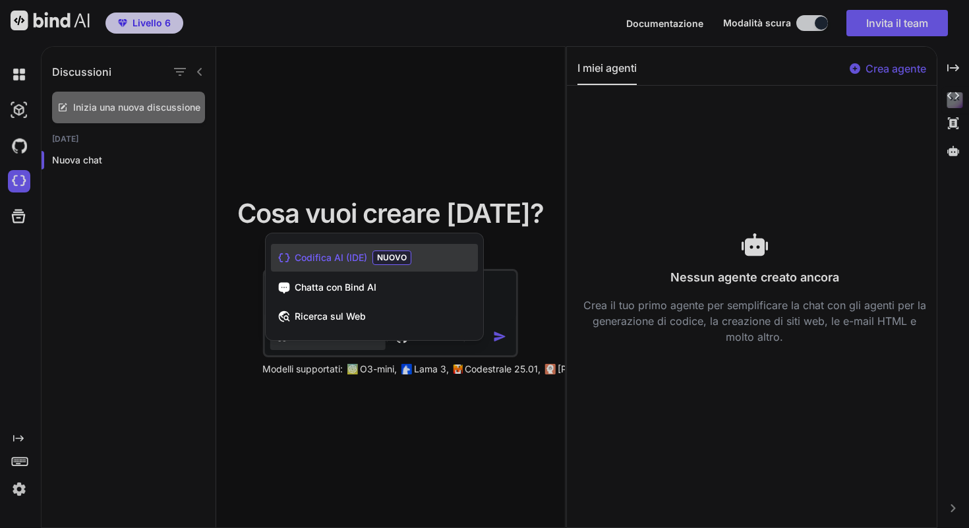
click at [378, 182] on div at bounding box center [484, 264] width 969 height 528
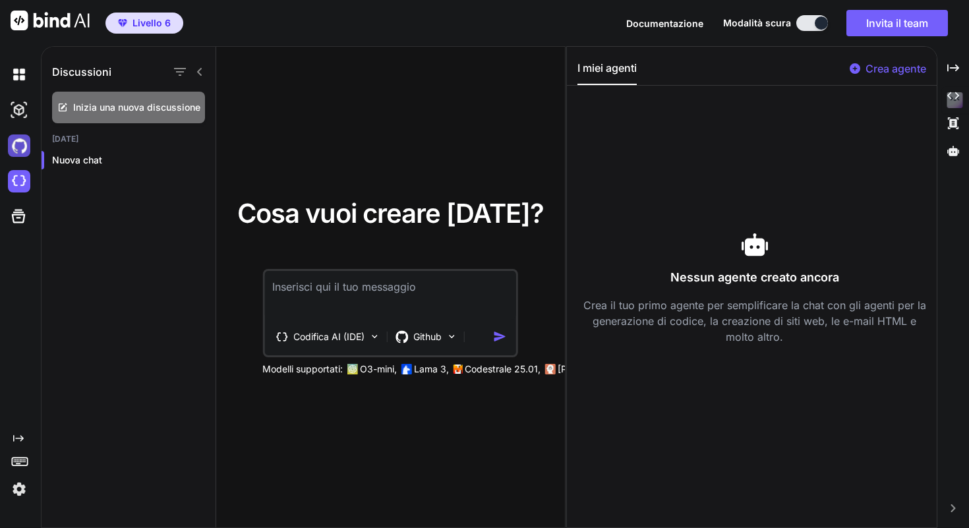
click at [28, 146] on img at bounding box center [19, 145] width 22 height 22
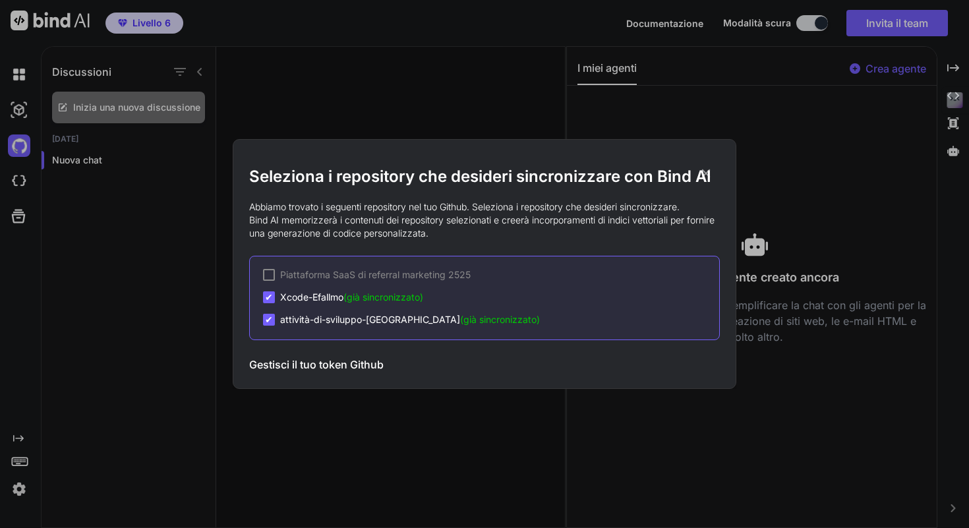
click at [20, 121] on div "Seleziona i repository che desideri sincronizzare con Bind AI Abbiamo trovato i…" at bounding box center [484, 264] width 969 height 528
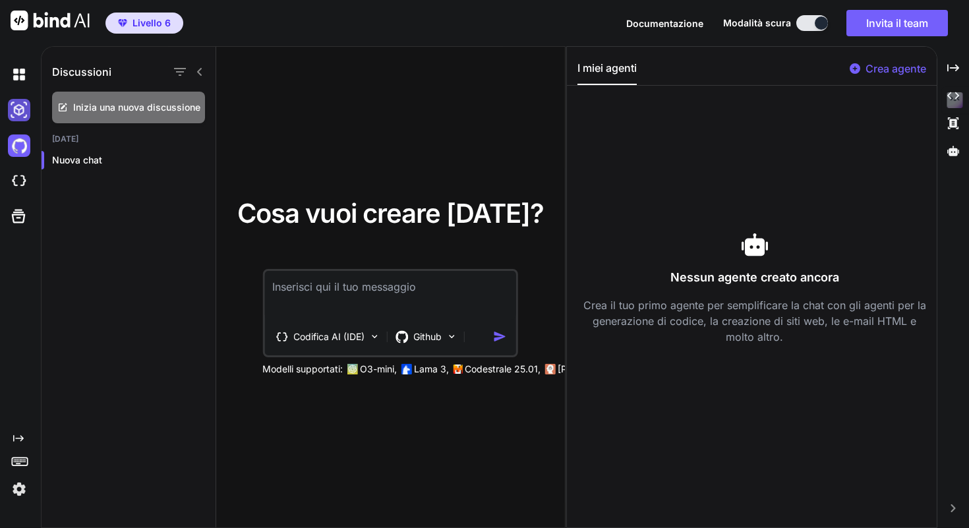
click at [18, 112] on img at bounding box center [19, 110] width 22 height 22
click at [18, 88] on div at bounding box center [22, 75] width 28 height 36
click at [22, 113] on img at bounding box center [19, 110] width 22 height 22
click at [114, 160] on p "Nuova chat" at bounding box center [133, 160] width 163 height 13
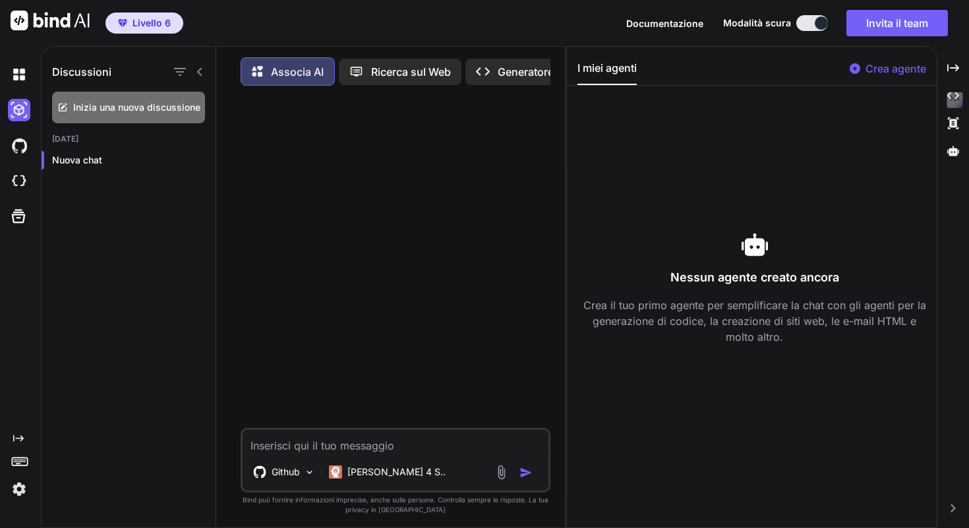
click at [507, 79] on p "Generatore di codice" at bounding box center [550, 72] width 104 height 16
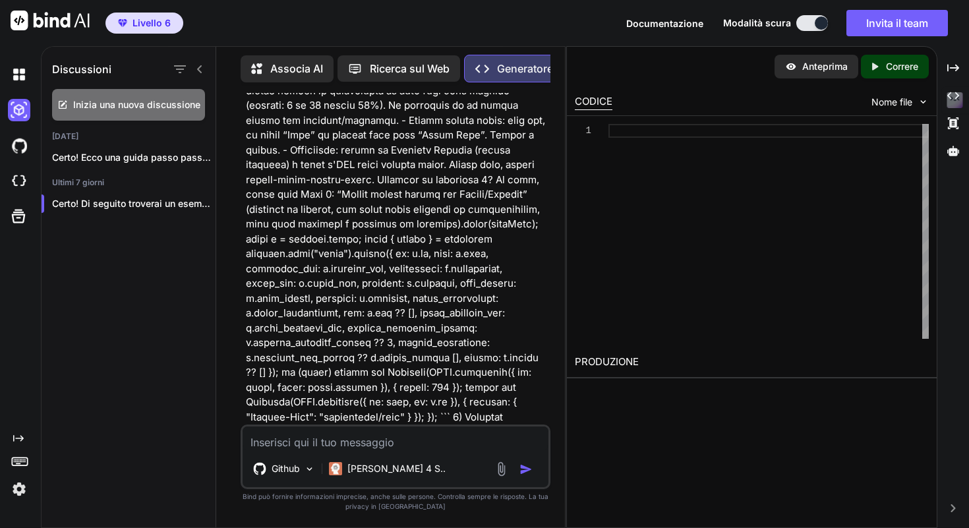
scroll to position [9311, 0]
click at [289, 462] on p "Github" at bounding box center [286, 468] width 28 height 13
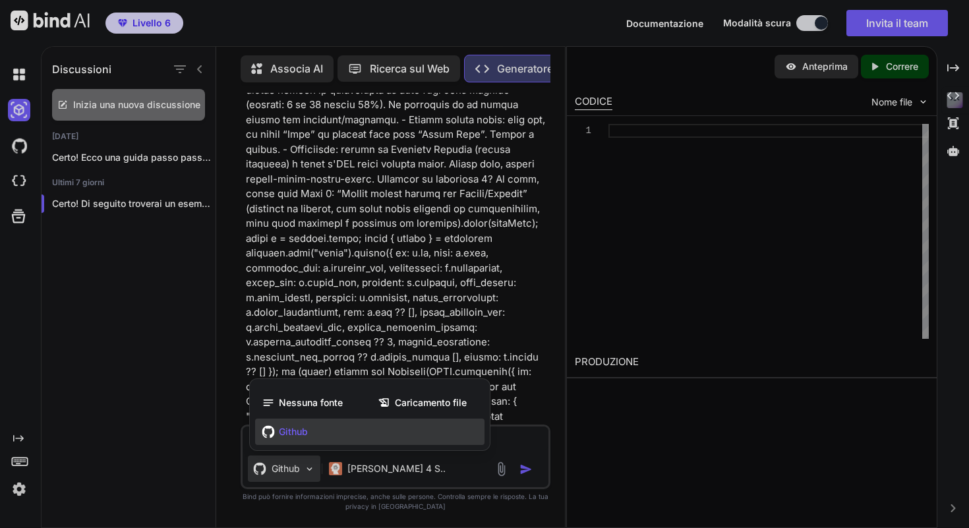
click at [320, 436] on div "Github" at bounding box center [369, 432] width 229 height 26
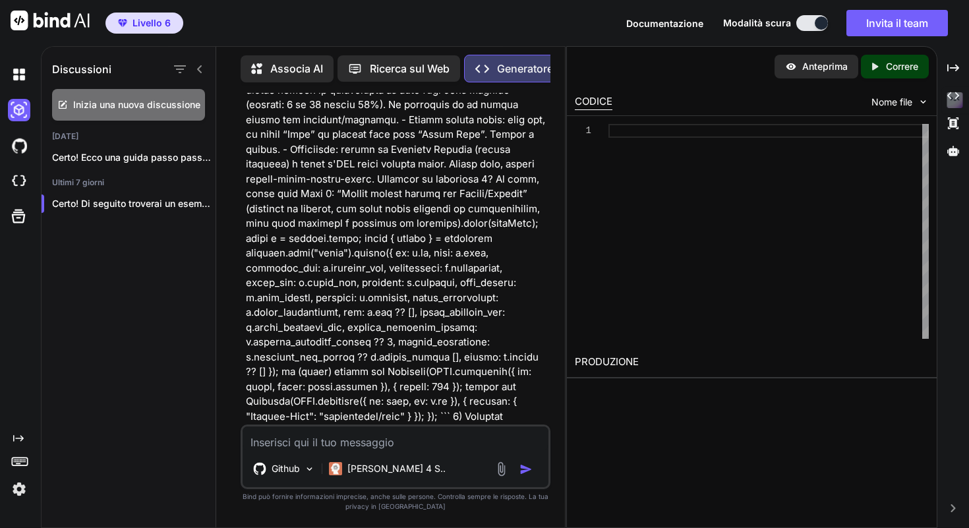
click at [340, 438] on textarea at bounding box center [396, 438] width 306 height 24
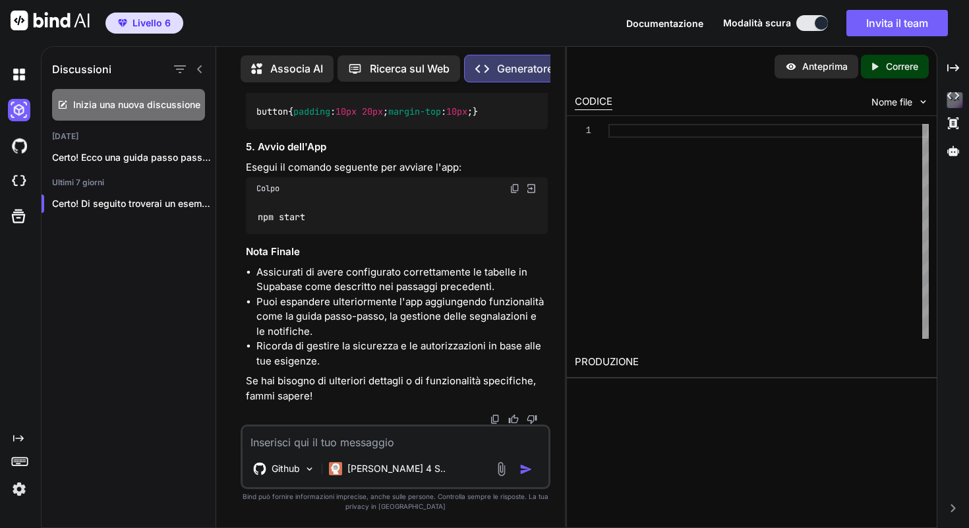
scroll to position [19577, 0]
click at [350, 432] on textarea at bounding box center [396, 438] width 306 height 24
type textarea "generalo come app ios eseguibile su Xcode"
click at [23, 181] on img at bounding box center [19, 181] width 22 height 22
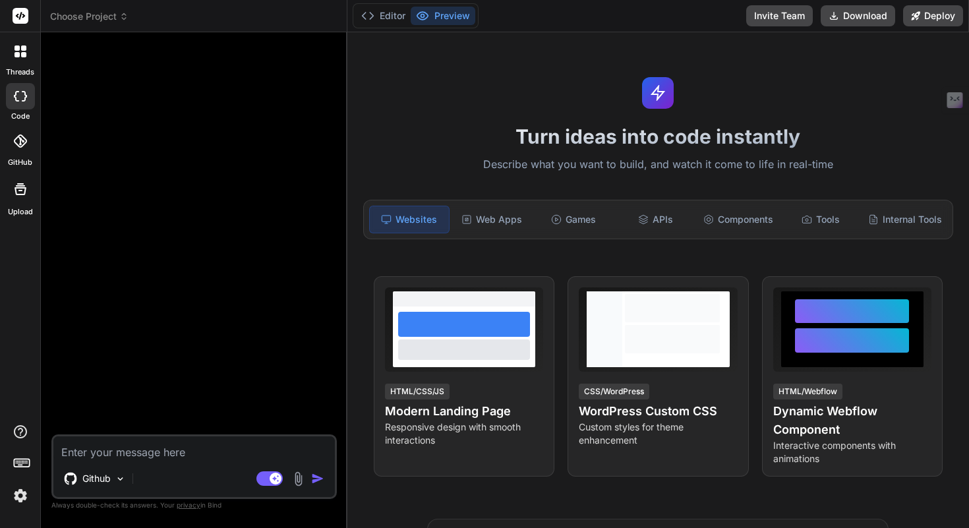
type textarea "x"
click at [20, 150] on div at bounding box center [20, 141] width 29 height 29
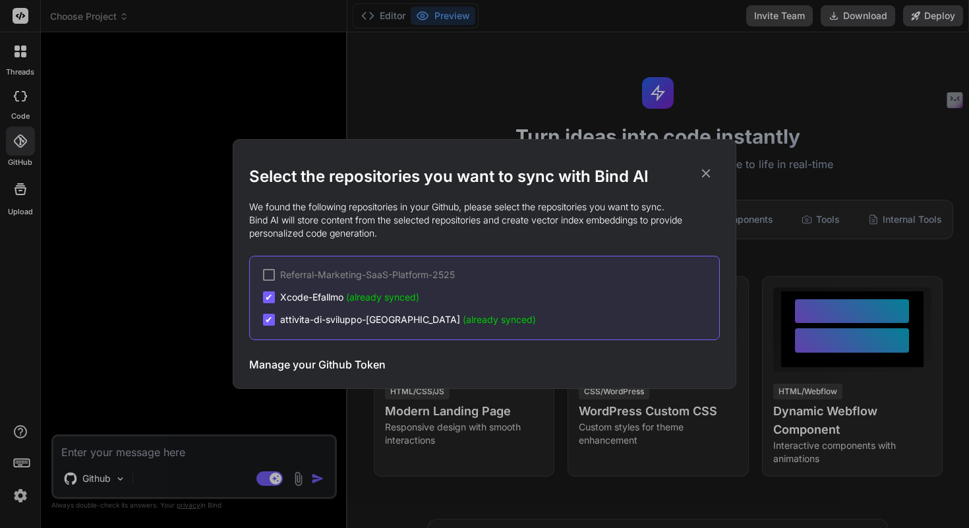
click at [20, 150] on div "Select the repositories you want to sync with Bind AI We found the following re…" at bounding box center [484, 264] width 969 height 528
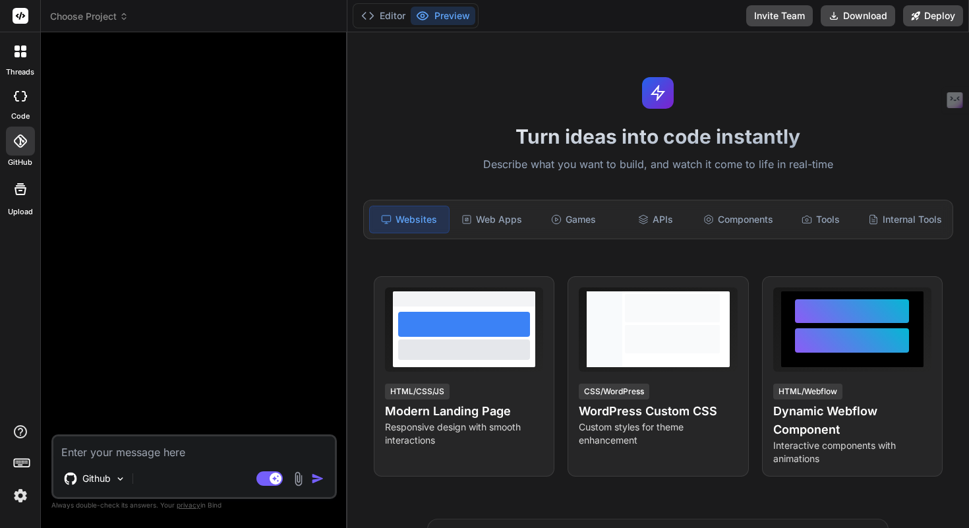
click at [164, 459] on textarea at bounding box center [193, 448] width 281 height 24
click at [523, 225] on div "Web Apps" at bounding box center [491, 220] width 79 height 28
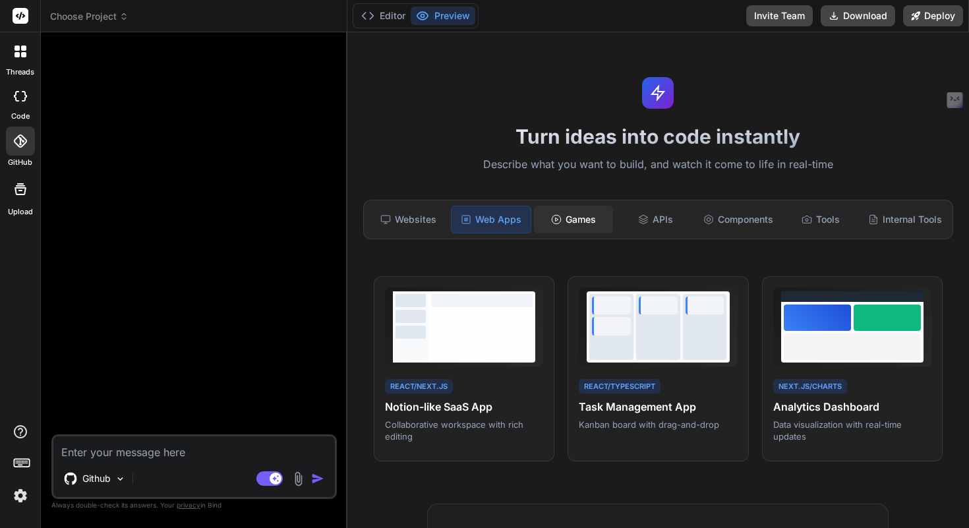
click at [589, 223] on div "Games" at bounding box center [573, 220] width 79 height 28
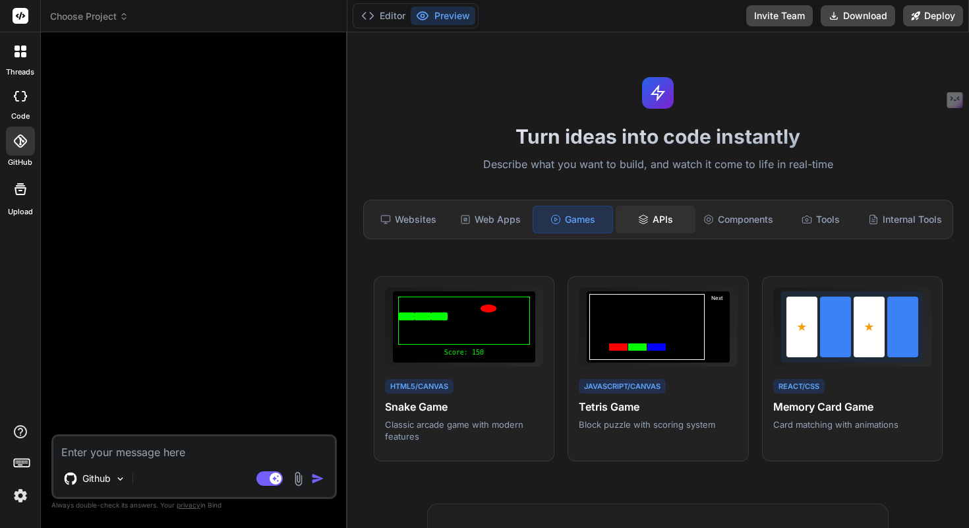
click at [628, 219] on div "APIs" at bounding box center [655, 220] width 79 height 28
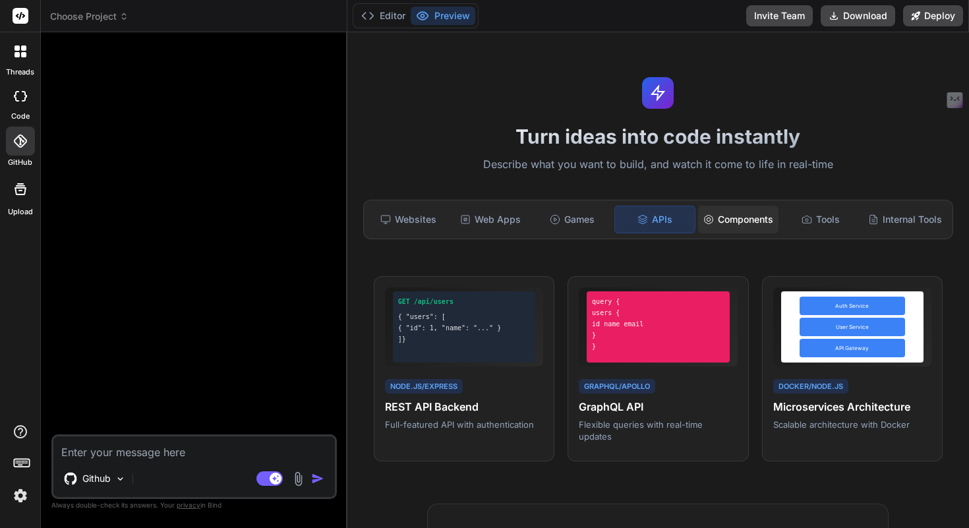
click at [731, 217] on div "Components" at bounding box center [738, 220] width 80 height 28
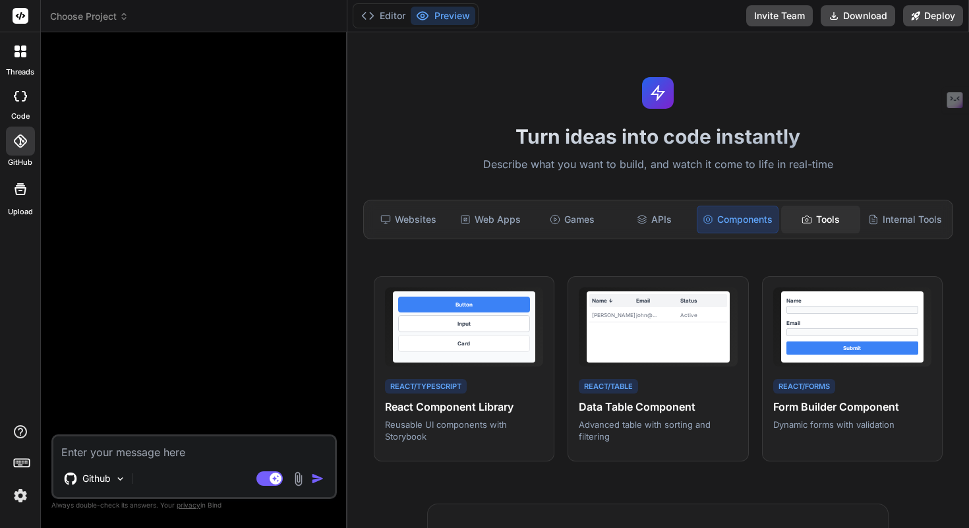
click at [791, 229] on div "Tools" at bounding box center [820, 220] width 79 height 28
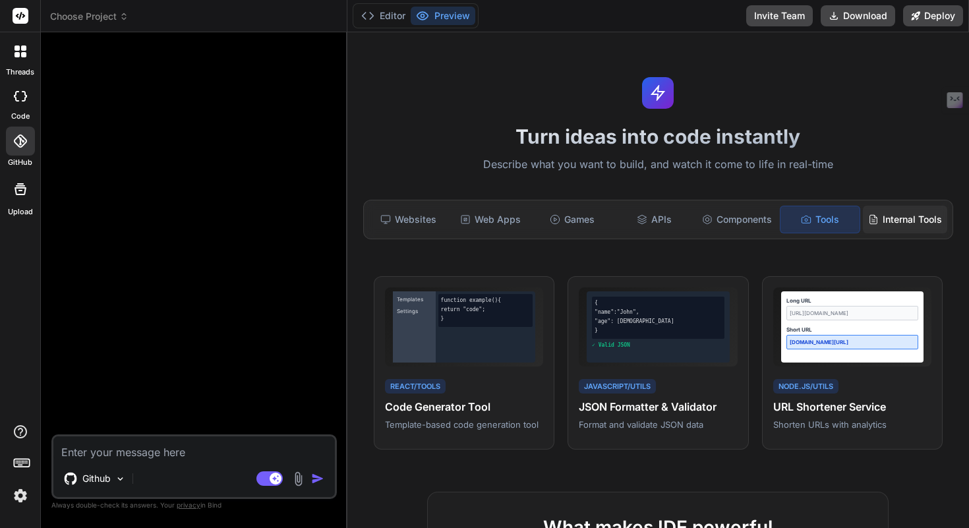
click at [879, 220] on div "Internal Tools" at bounding box center [905, 220] width 84 height 28
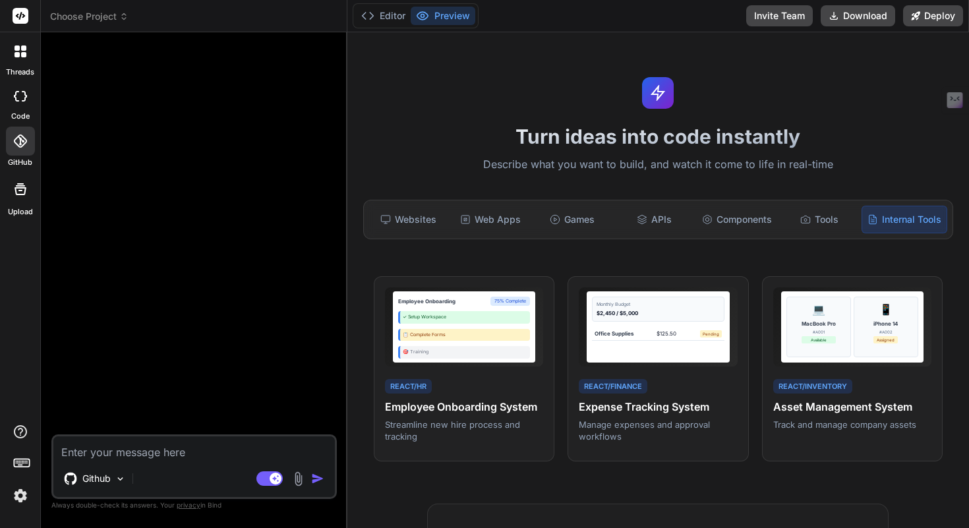
click at [33, 104] on div at bounding box center [20, 96] width 29 height 26
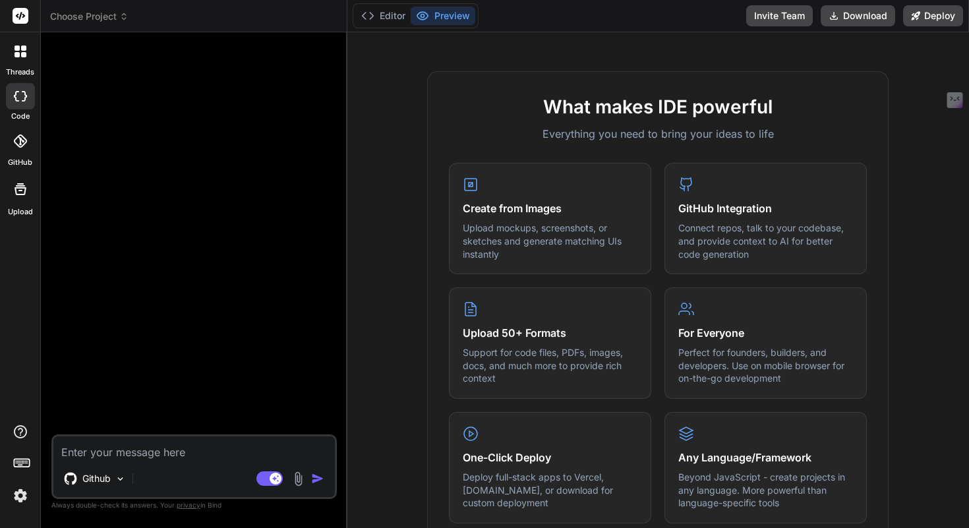
scroll to position [376, 0]
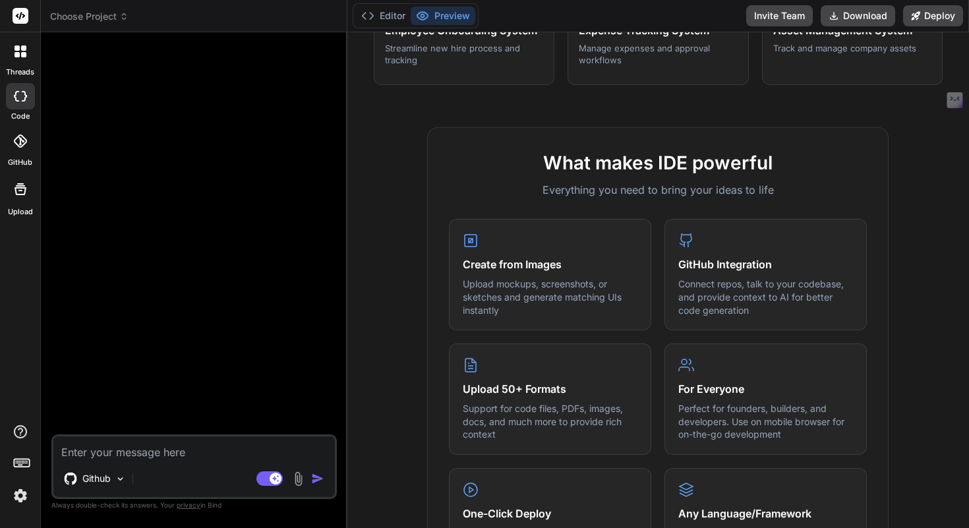
click at [23, 148] on div at bounding box center [20, 141] width 29 height 29
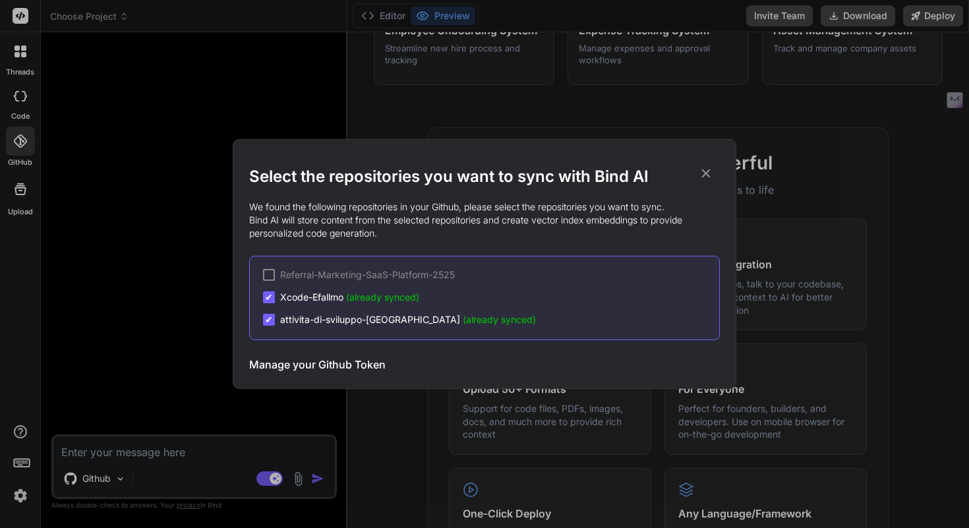
click at [23, 148] on div "Select the repositories you want to sync with Bind AI We found the following re…" at bounding box center [484, 264] width 969 height 528
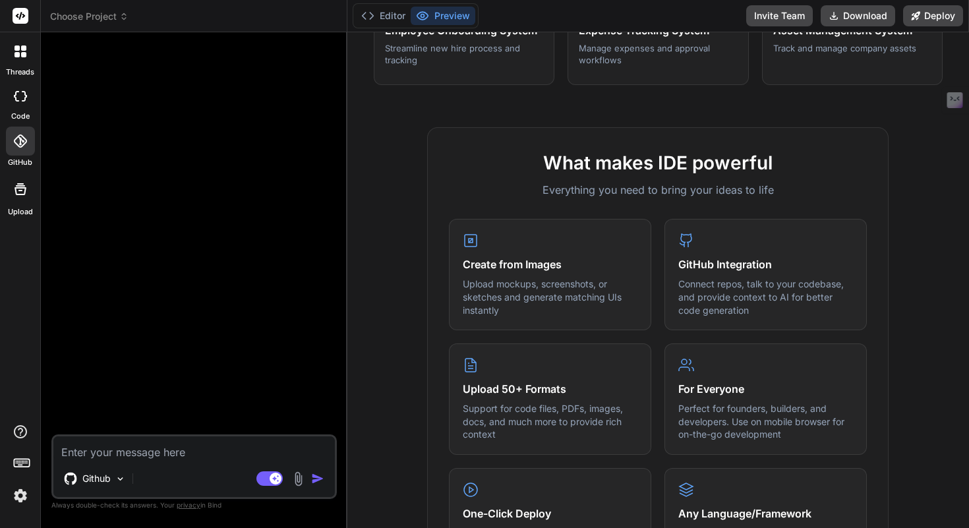
click at [26, 59] on div at bounding box center [21, 52] width 28 height 28
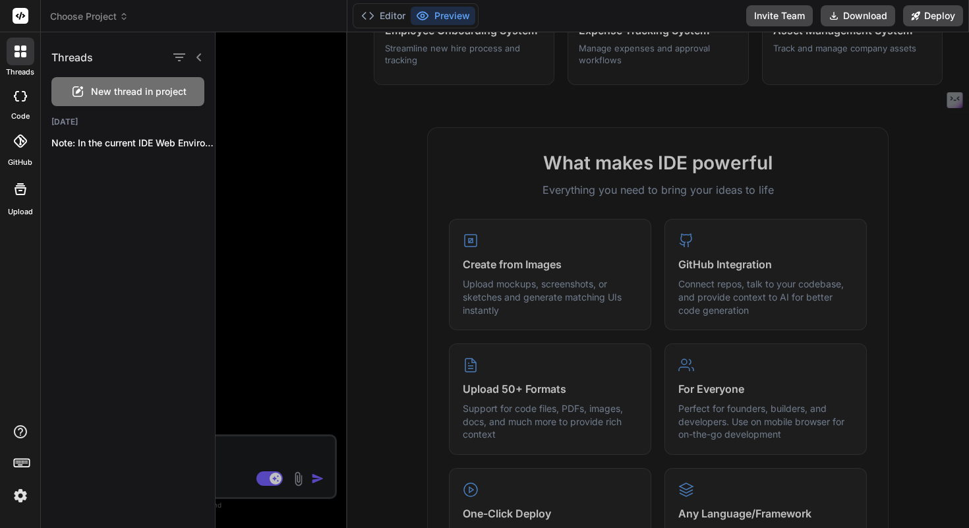
click at [114, 96] on span "New thread in project" at bounding box center [139, 91] width 96 height 13
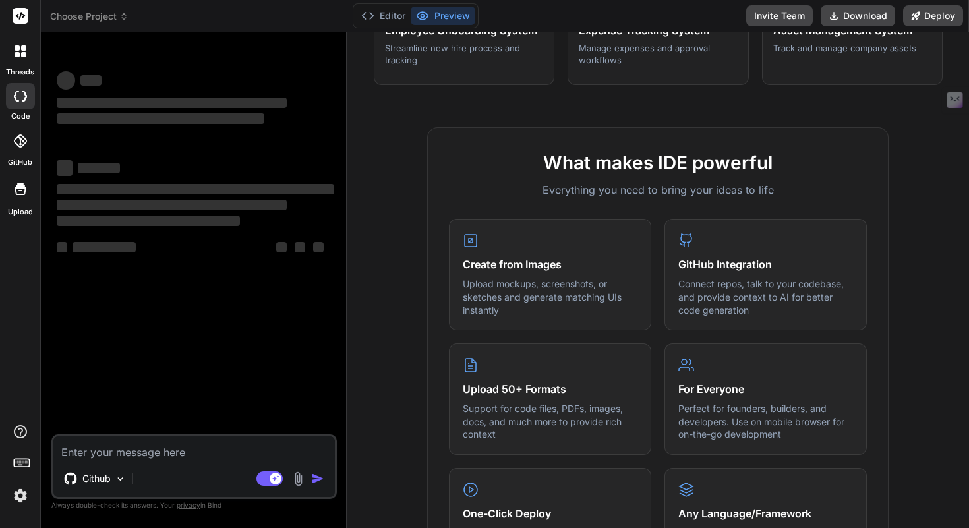
type textarea "x"
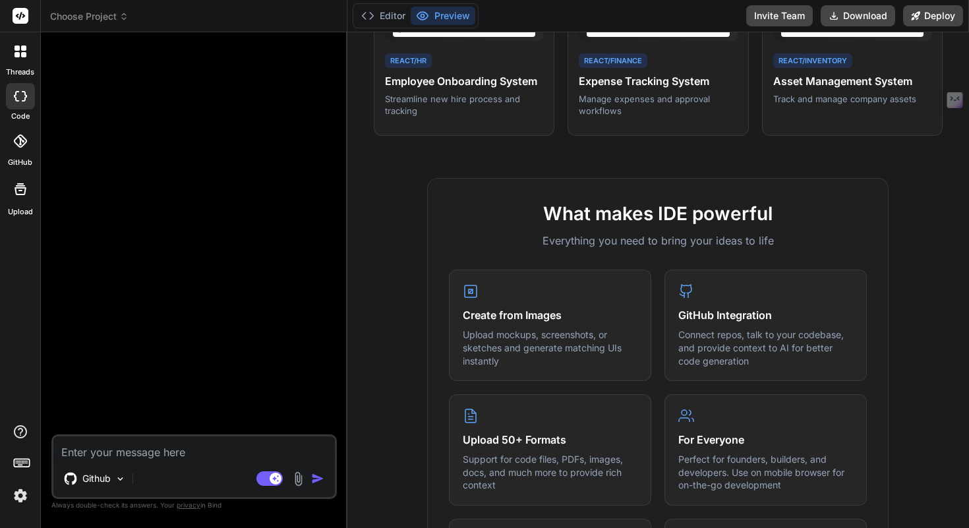
scroll to position [309, 0]
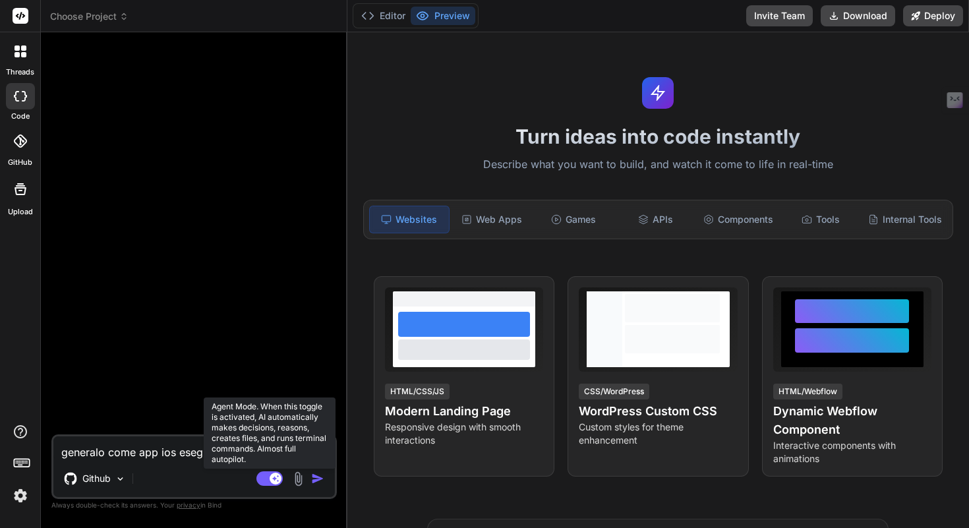
click at [274, 479] on icon at bounding box center [275, 478] width 7 height 7
click at [270, 479] on rect at bounding box center [269, 478] width 26 height 15
type textarea "x"
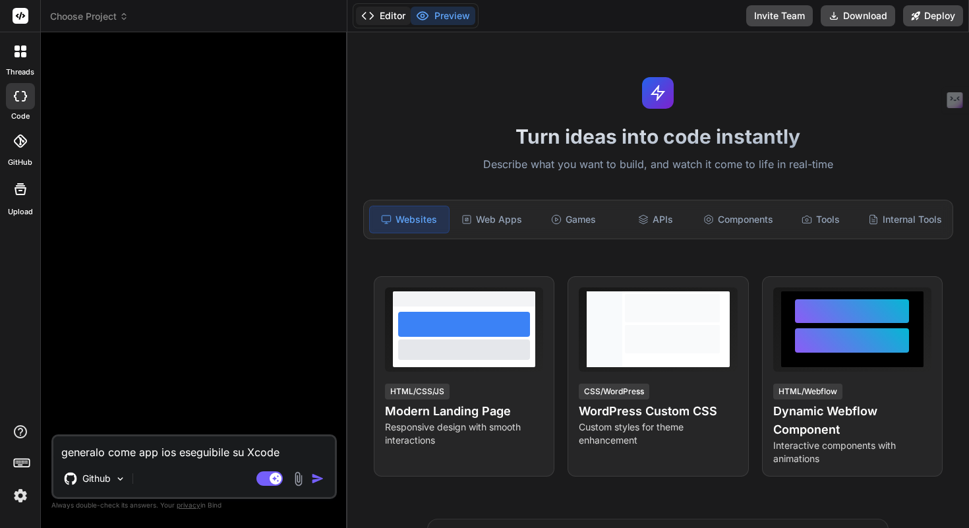
click at [372, 16] on polyline at bounding box center [371, 16] width 3 height 7
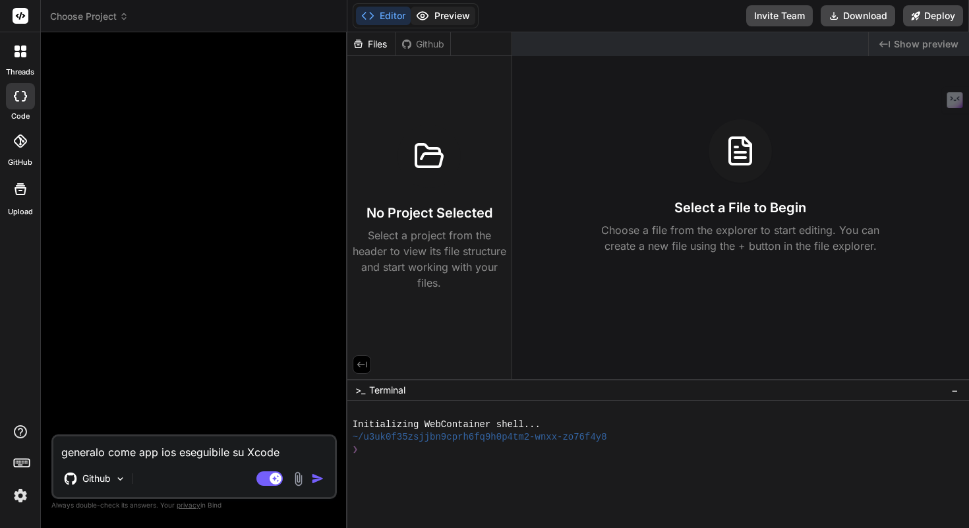
click at [441, 13] on button "Preview" at bounding box center [443, 16] width 65 height 18
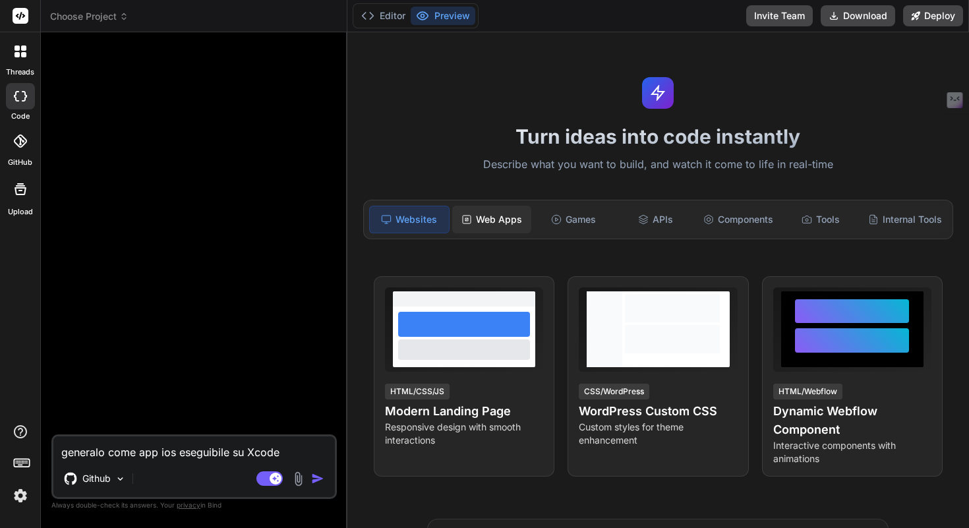
click at [512, 216] on div "Web Apps" at bounding box center [491, 220] width 79 height 28
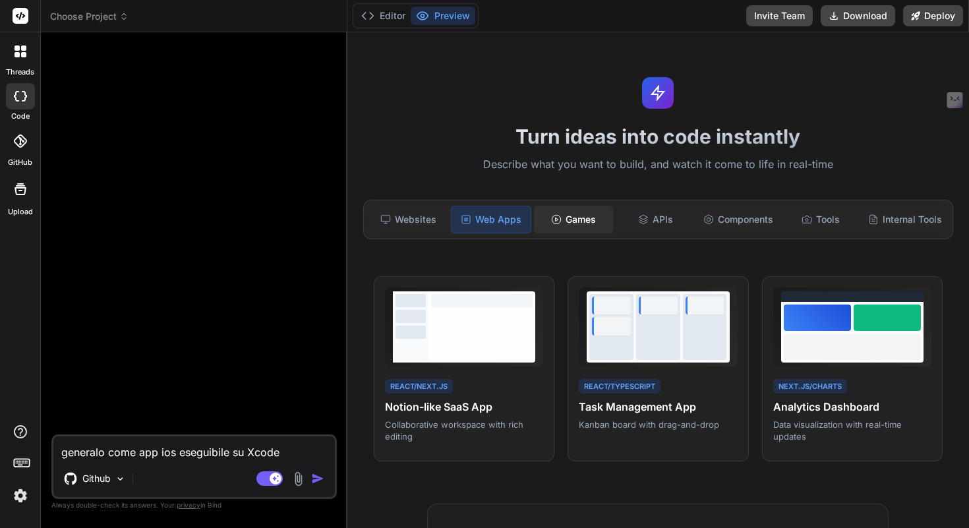
click at [562, 223] on div "Games" at bounding box center [573, 220] width 79 height 28
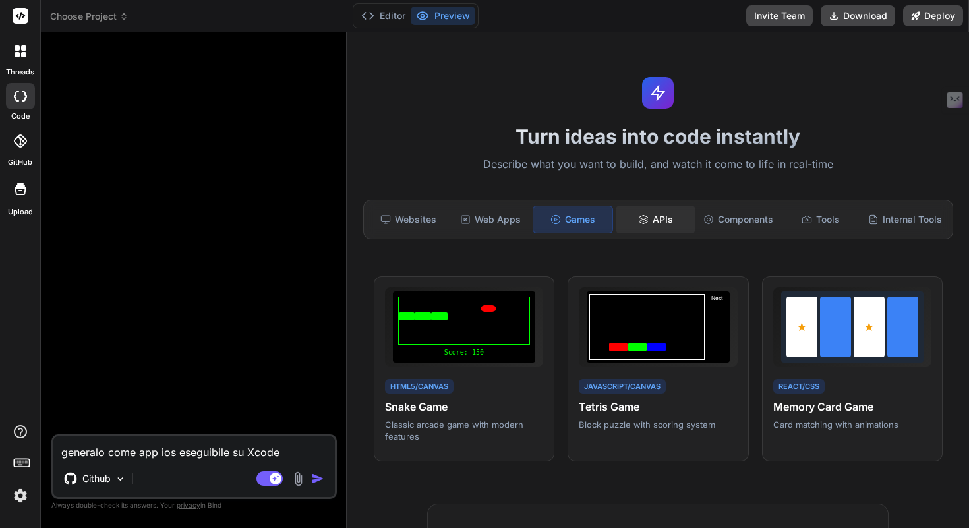
click at [628, 218] on div "APIs" at bounding box center [655, 220] width 79 height 28
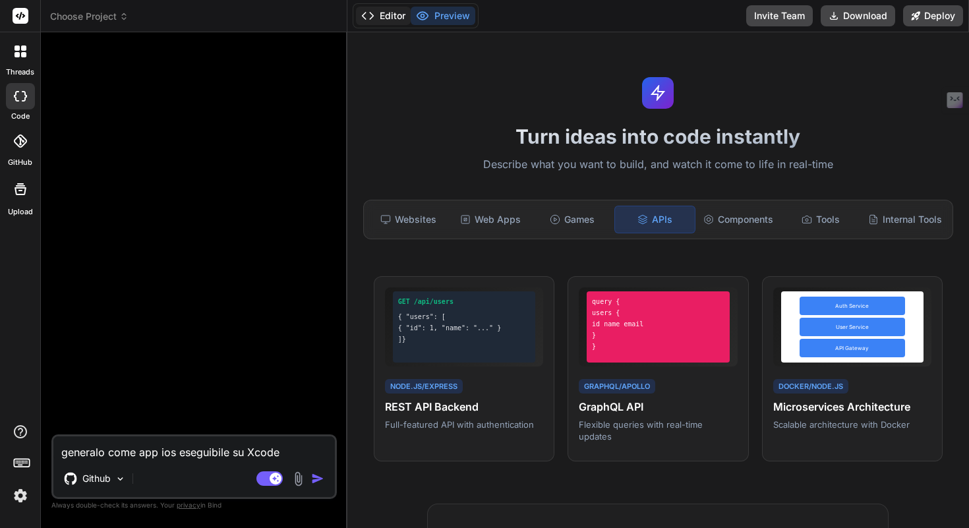
click at [378, 13] on button "Editor" at bounding box center [383, 16] width 55 height 18
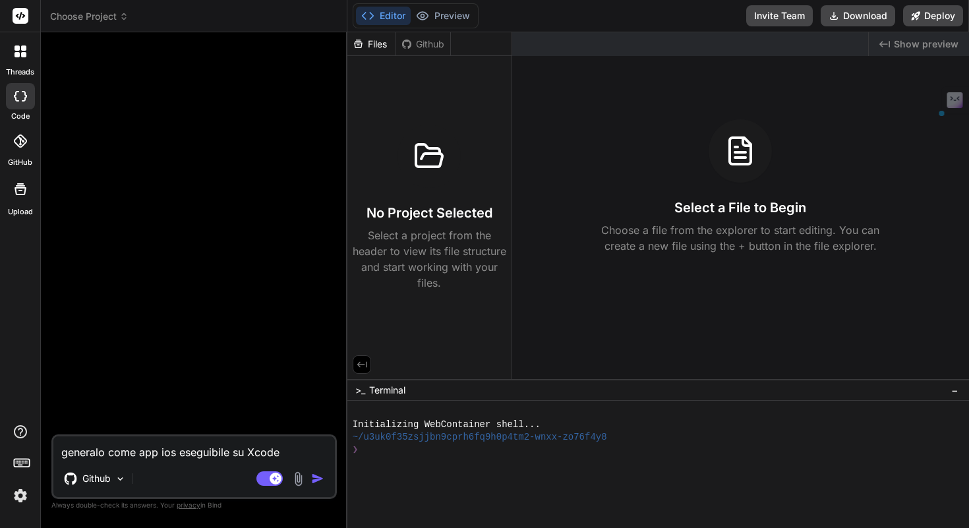
drag, startPoint x: 286, startPoint y: 450, endPoint x: 0, endPoint y: 440, distance: 286.2
click at [0, 440] on div "threads code GitHub Upload Choose Project Created with Pixso. Bind AI Web Searc…" at bounding box center [484, 264] width 969 height 528
type textarea "x"
click at [160, 449] on textarea at bounding box center [193, 448] width 281 height 24
click at [428, 49] on div "Github" at bounding box center [423, 44] width 54 height 13
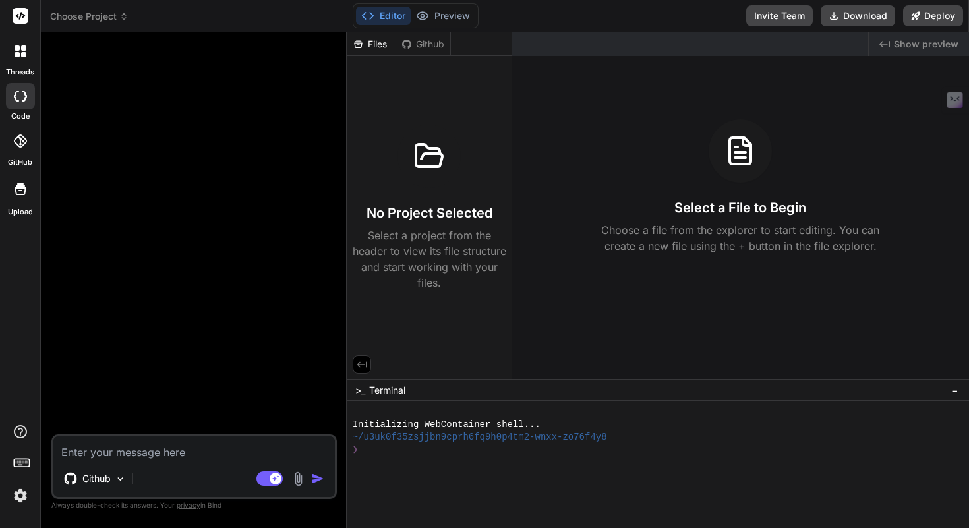
click at [453, 194] on div "No Project Selected Select a project from the header to view its file structure…" at bounding box center [430, 208] width 154 height 166
click at [446, 16] on button "Preview" at bounding box center [443, 16] width 65 height 18
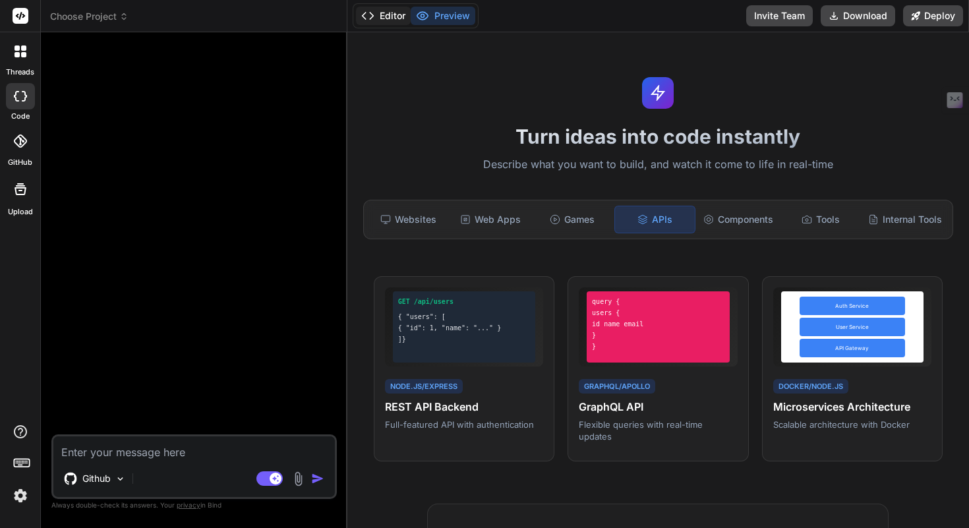
click at [397, 15] on button "Editor" at bounding box center [383, 16] width 55 height 18
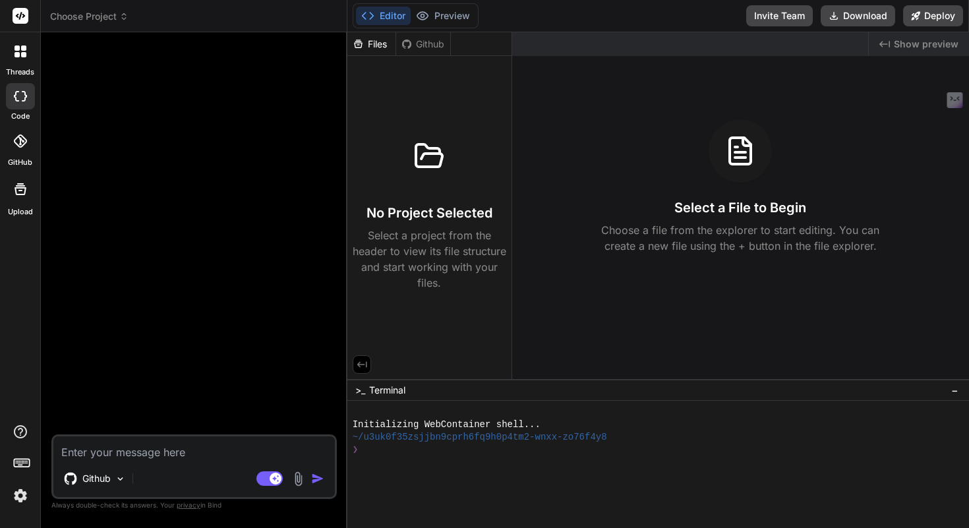
click at [202, 451] on textarea at bounding box center [193, 448] width 281 height 24
paste textarea "Loremipsum! Dolorsit a'consectetu adipiscin el Seddoeiu t in utlaboree dol magn…"
type textarea "Loremipsum! Dolorsit a'consectetu adipiscin el Seddoeiu t in utlaboree dol magn…"
type textarea "x"
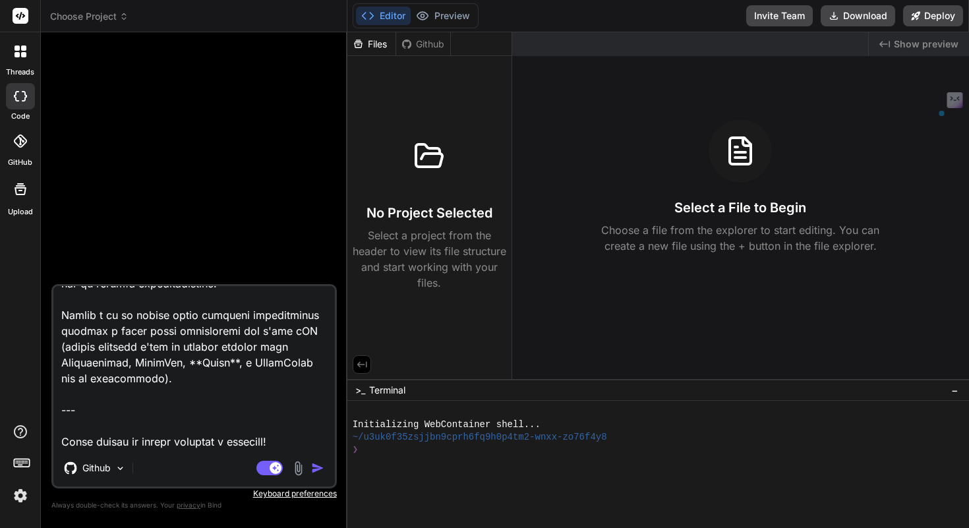
drag, startPoint x: 171, startPoint y: 435, endPoint x: 59, endPoint y: 368, distance: 130.3
click at [59, 368] on textarea at bounding box center [193, 367] width 281 height 163
type textarea "Loremipsum! Dolorsit a'consectetu adipiscin el Seddoeiu t in utlaboree dol magn…"
type textarea "x"
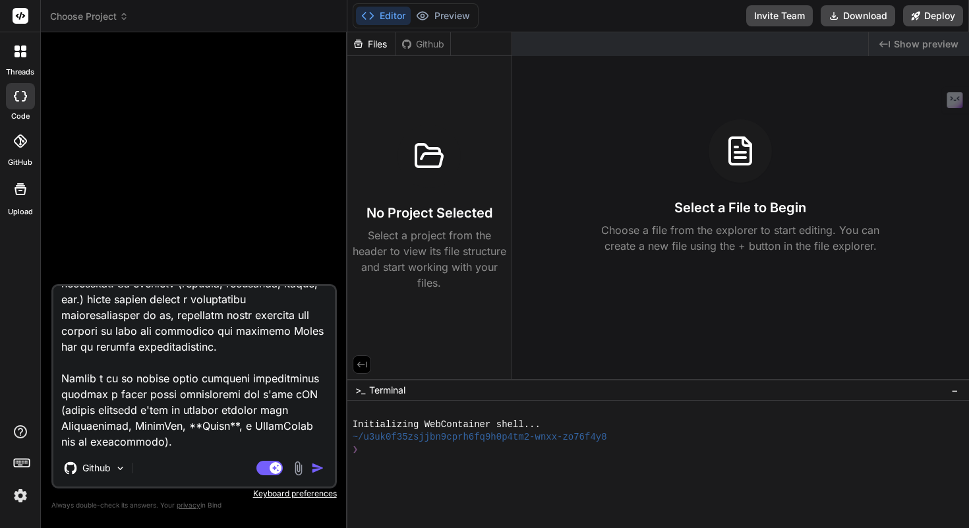
type textarea "Loremipsum! Dolorsit a'consectetu adipiscin el Seddoeiu t in utlaboree dol magn…"
type textarea "x"
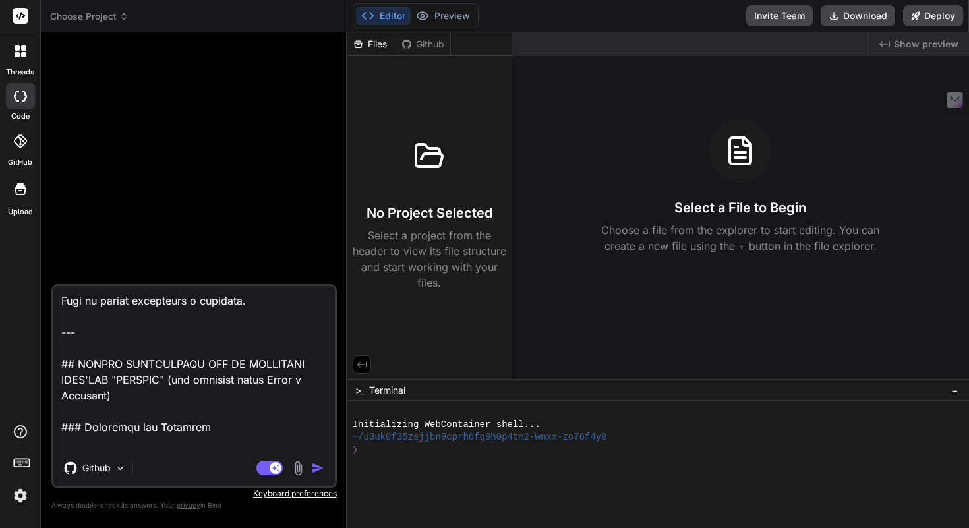
scroll to position [0, 0]
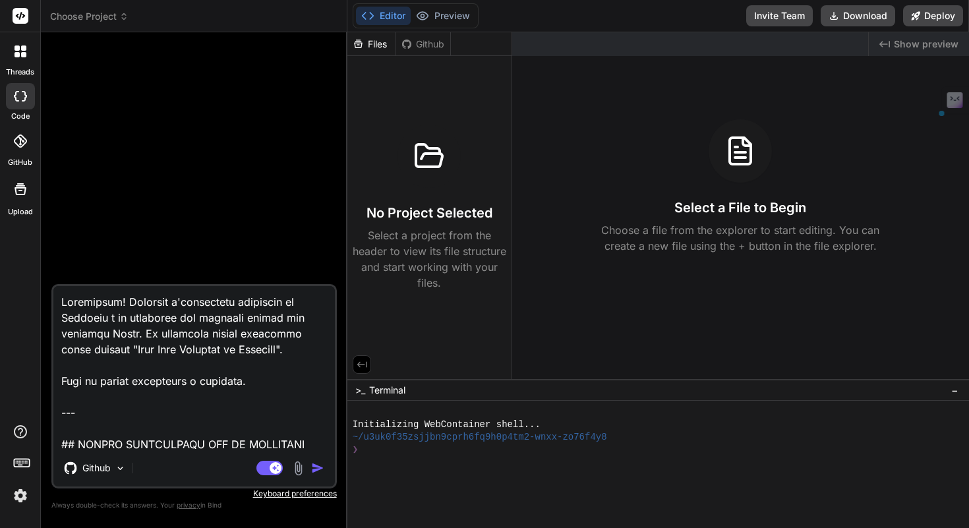
drag, startPoint x: 85, startPoint y: 432, endPoint x: 42, endPoint y: 281, distance: 156.3
click at [42, 281] on div "Bind AI Web Search Created with Pixso. Code Generator Github Agent Mode. When t…" at bounding box center [194, 279] width 307 height 495
type textarea "## LOREMI DOLORSITAME CON AD ELITSEDDO EIUS'TEM "INCIDID" (utl etdolore magna A…"
type textarea "x"
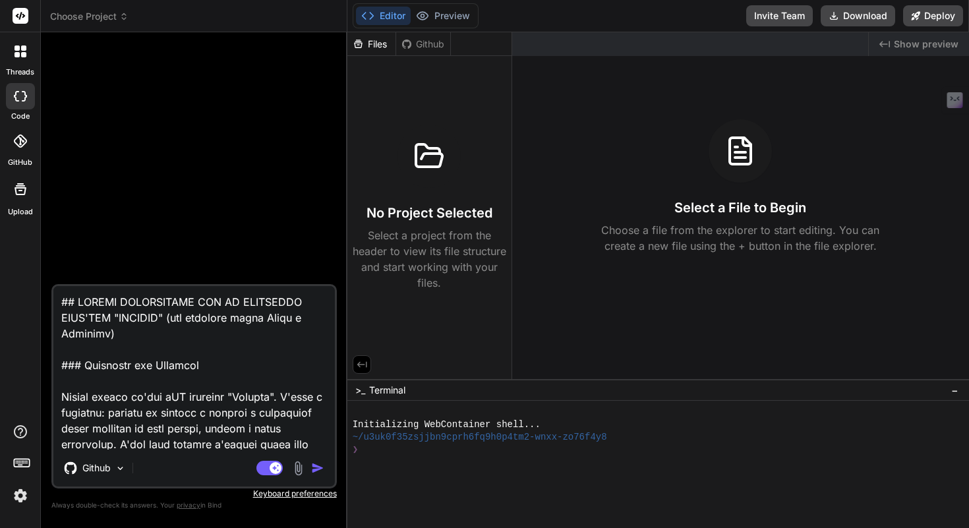
click at [67, 317] on textarea at bounding box center [193, 367] width 281 height 163
type textarea "# LOREMI DOLORSITAME CON AD ELITSEDDO EIUS'TEM "INCIDID" (utl etdolore magna Al…"
type textarea "x"
type textarea "# LOREMI DOLORSITAME CON AD ELITSEDDO EIUS'TEM "INCIDID" (utl etdolore magna Al…"
type textarea "x"
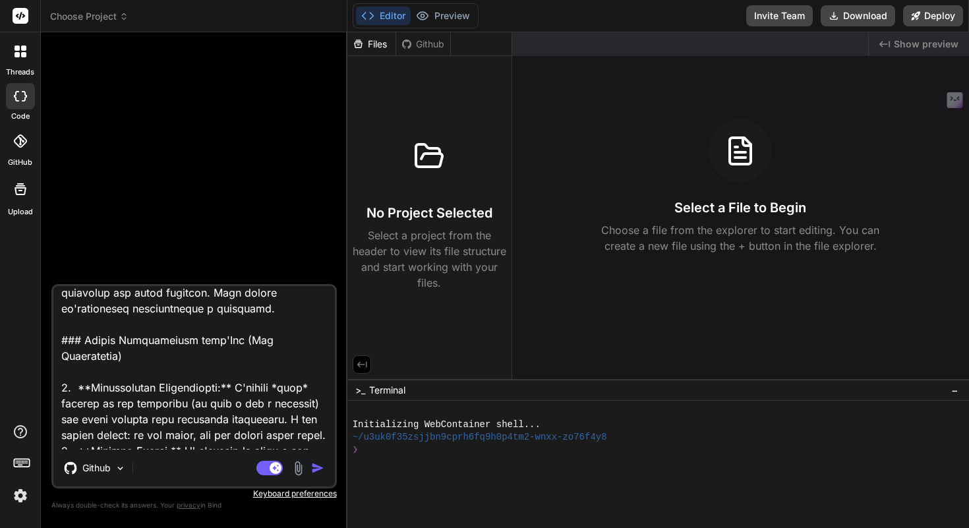
scroll to position [160, 0]
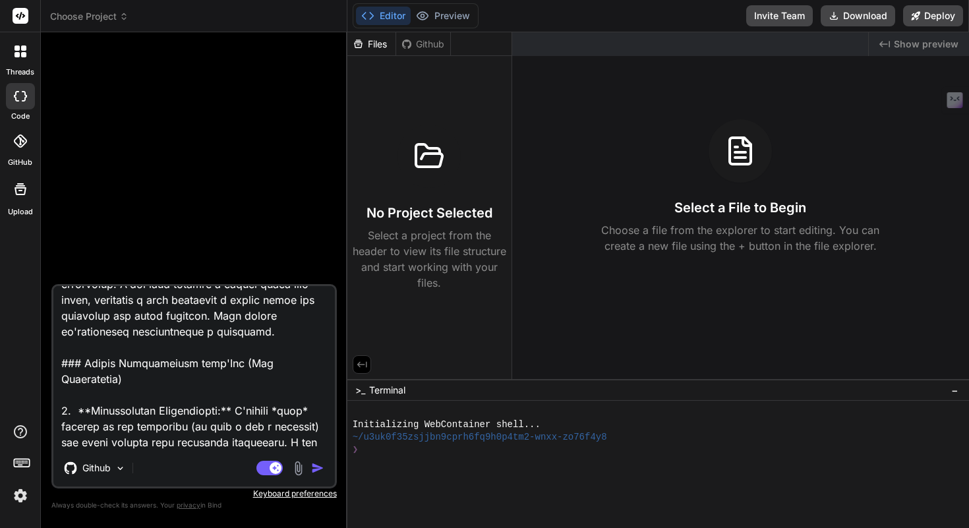
click at [309, 333] on textarea at bounding box center [193, 367] width 281 height 163
type textarea "# LOREMI DOLORSITAME CON AD ELITSEDDO EIUS'TEM "INCIDID" (utl etdolore magna Al…"
type textarea "x"
type textarea "# LOREMI DOLORSITAME CON AD ELITSEDDO EIUS'TEM "INCIDID" (utl etdolore magna Al…"
type textarea "x"
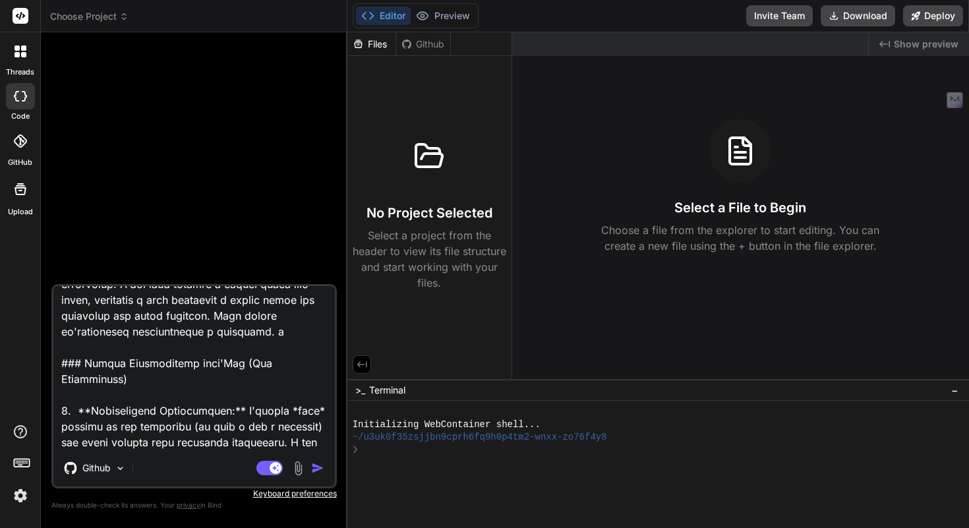
type textarea "# LOREMI DOLORSITAME CON AD ELITSEDDO EIUS'TEM "INCIDID" (utl etdolore magna Al…"
type textarea "x"
type textarea "# LOREMI DOLORSITAME CON AD ELITSEDDO EIUS'TEM "INCIDID" (utl etdolore magna Al…"
type textarea "x"
type textarea "# LOREMI DOLORSITAME CON AD ELITSEDDO EIUS'TEM "INCIDID" (utl etdolore magna Al…"
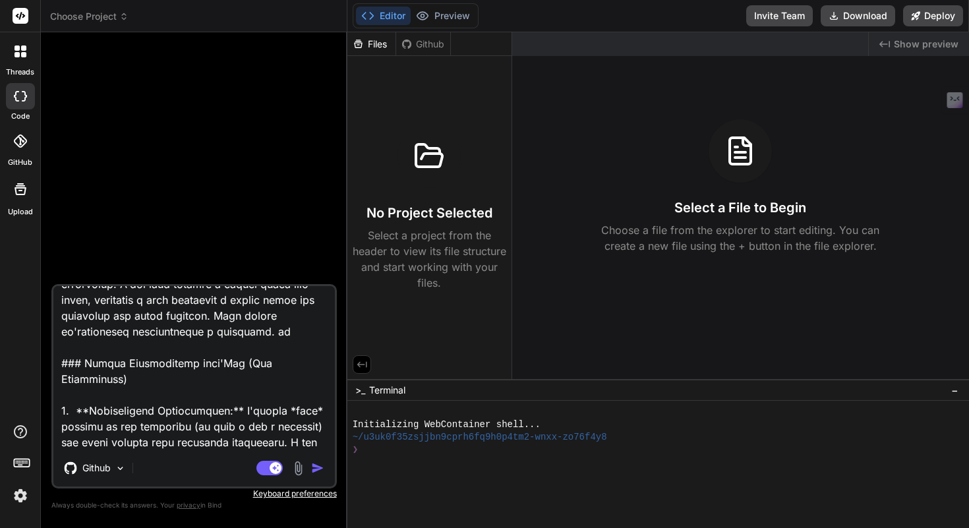
type textarea "x"
type textarea "# LOREMI DOLORSITAME CON AD ELITSEDDO EIUS'TEM "INCIDID" (utl etdolore magna Al…"
type textarea "x"
type textarea "# LOREMI DOLORSITAME CON AD ELITSEDDO EIUS'TEM "INCIDID" (utl etdolore magna Al…"
type textarea "x"
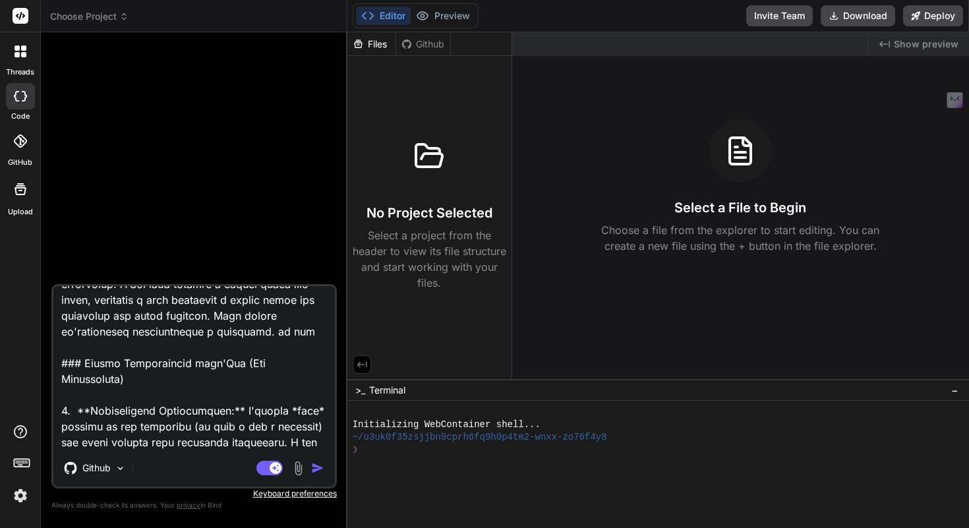
type textarea "# LOREMI DOLORSITAME CON AD ELITSEDDO EIUS'TEM "INCIDID" (utl etdolore magna Al…"
type textarea "x"
type textarea "# LOREMI DOLORSITAME CON AD ELITSEDDO EIUS'TEM "INCIDID" (utl etdolore magna Al…"
type textarea "x"
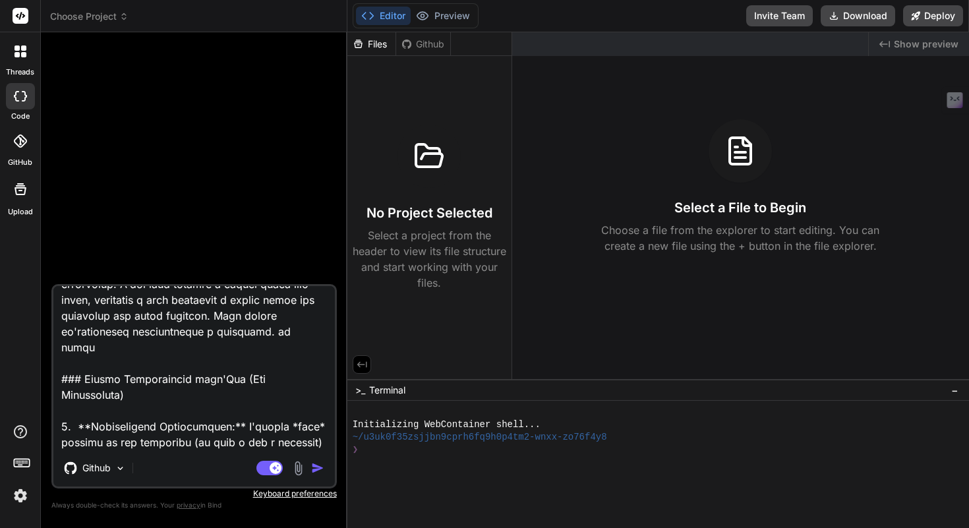
type textarea "# LOREMI DOLORSITAME CON AD ELITSEDDO EIUS'TEM "INCIDID" (utl etdolore magna Al…"
type textarea "x"
type textarea "# LOREMI DOLORSITAME CON AD ELITSEDDO EIUS'TEM "INCIDID" (utl etdolore magna Al…"
type textarea "x"
type textarea "# LOREMI DOLORSITAME CON AD ELITSEDDO EIUS'TEM "INCIDID" (utl etdolore magna Al…"
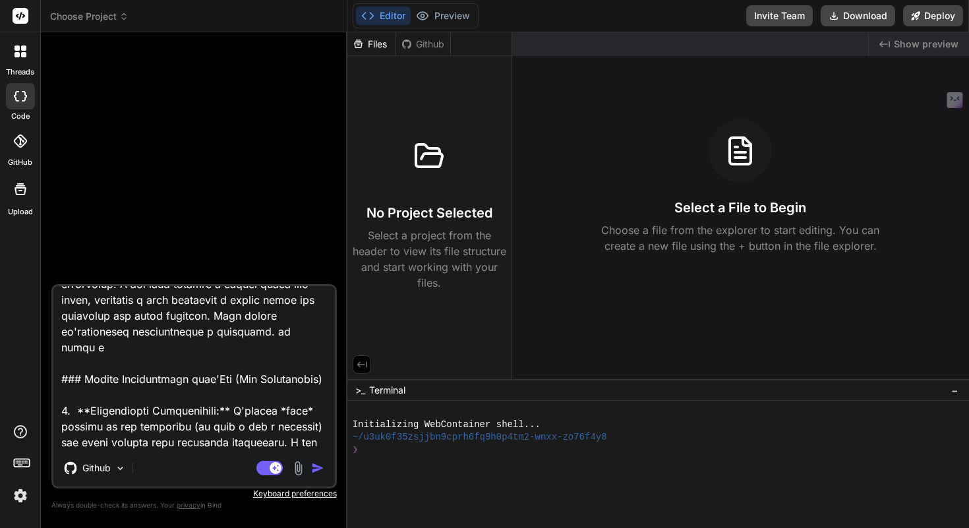
type textarea "x"
type textarea "# LOREMI DOLORSITAME CON AD ELITSEDDO EIUS'TEM "INCIDID" (utl etdolore magna Al…"
type textarea "x"
type textarea "# LOREMI DOLORSITAME CON AD ELITSEDDO EIUS'TEM "INCIDID" (utl etdolore magna Al…"
type textarea "x"
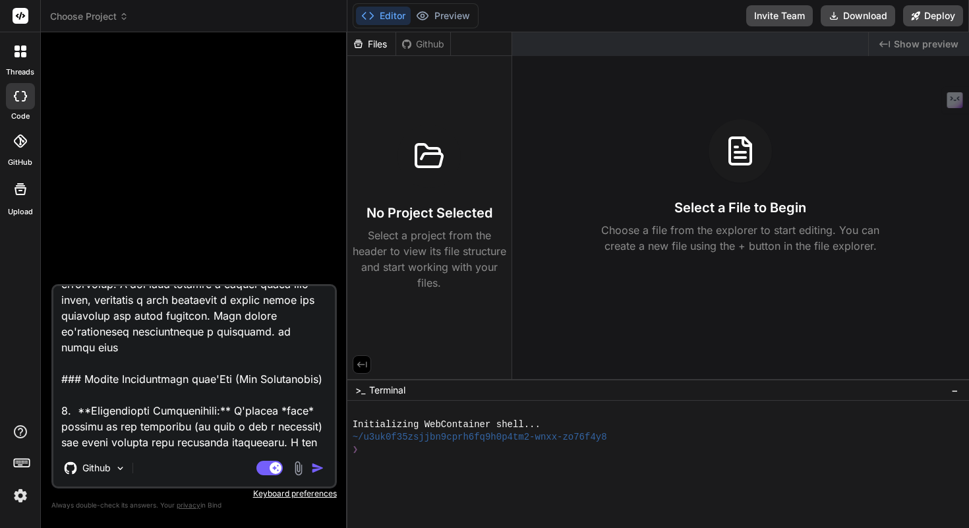
type textarea "# LOREMI DOLORSITAME CON AD ELITSEDDO EIUS'TEM "INCIDID" (utl etdolore magna Al…"
type textarea "x"
type textarea "# LOREMI DOLORSITAME CON AD ELITSEDDO EIUS'TEM "INCIDID" (utl etdolore magna Al…"
type textarea "x"
type textarea "# LOREMI DOLORSITAME CON AD ELITSEDDO EIUS'TEM "INCIDID" (utl etdolore magna Al…"
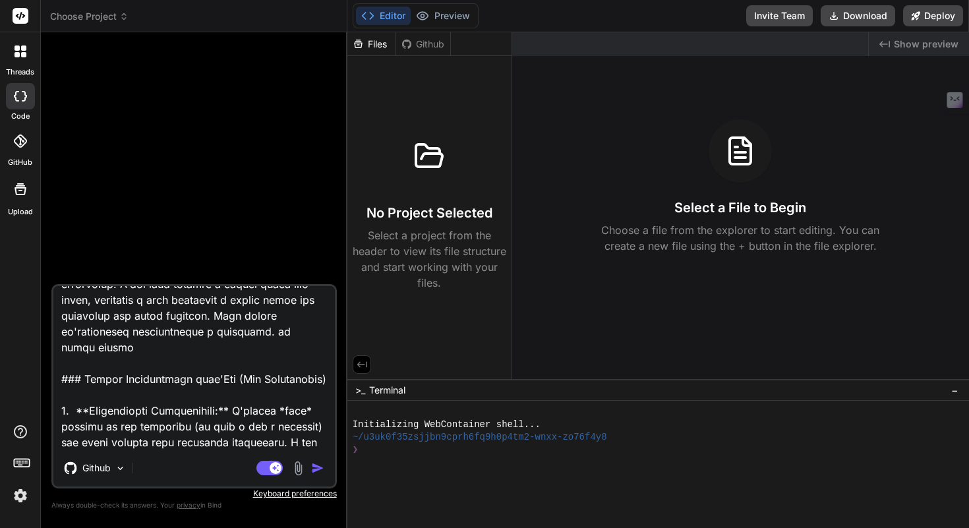
type textarea "x"
type textarea "# LOREMI DOLORSITAME CON AD ELITSEDDO EIUS'TEM "INCIDID" (utl etdolore magna Al…"
type textarea "x"
type textarea "# LOREMI DOLORSITAME CON AD ELITSEDDO EIUS'TEM "INCIDID" (utl etdolore magna Al…"
type textarea "x"
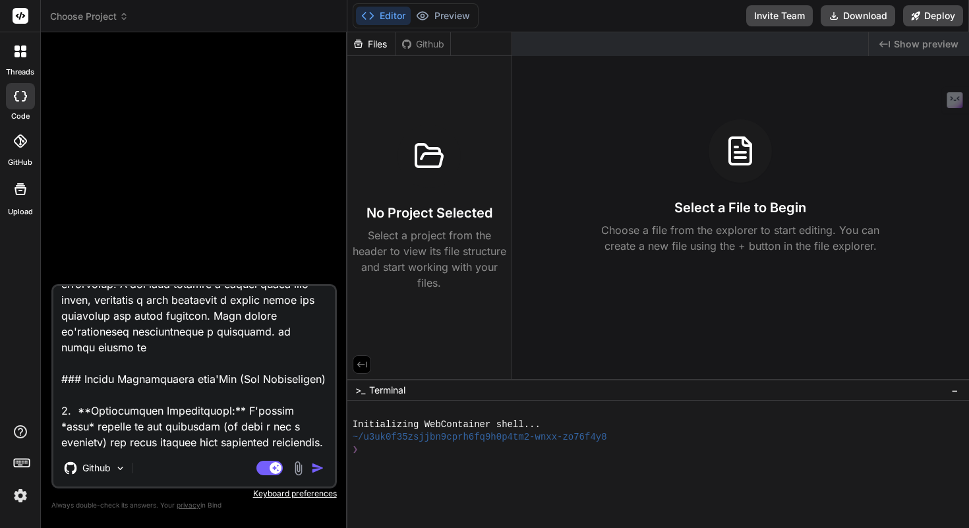
type textarea "# LOREMI DOLORSITAME CON AD ELITSEDDO EIUS'TEM "INCIDID" (utl etdolore magna Al…"
type textarea "x"
type textarea "# LOREMI DOLORSITAME CON AD ELITSEDDO EIUS'TEM "INCIDID" (utl etdolore magna Al…"
type textarea "x"
type textarea "# LOREMI DOLORSITAME CON AD ELITSEDDO EIUS'TEM "INCIDID" (utl etdolore magna Al…"
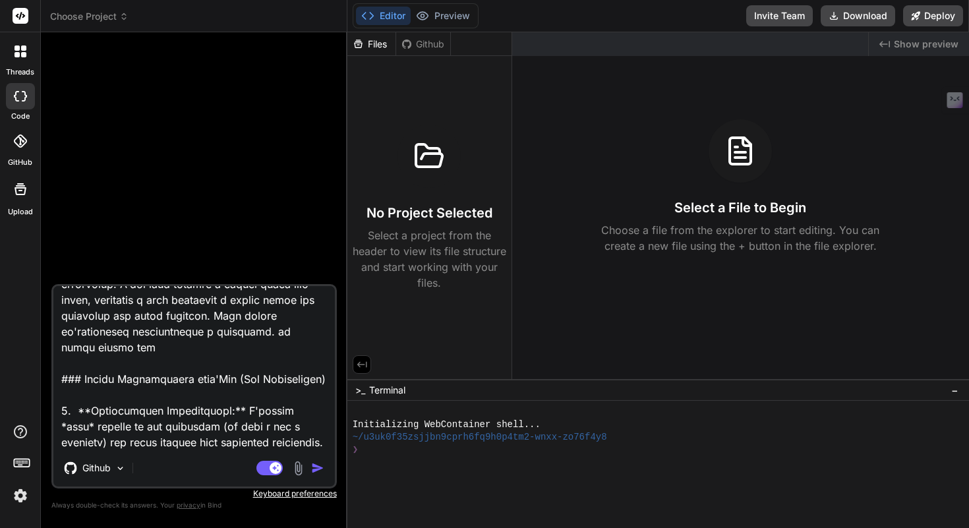
type textarea "x"
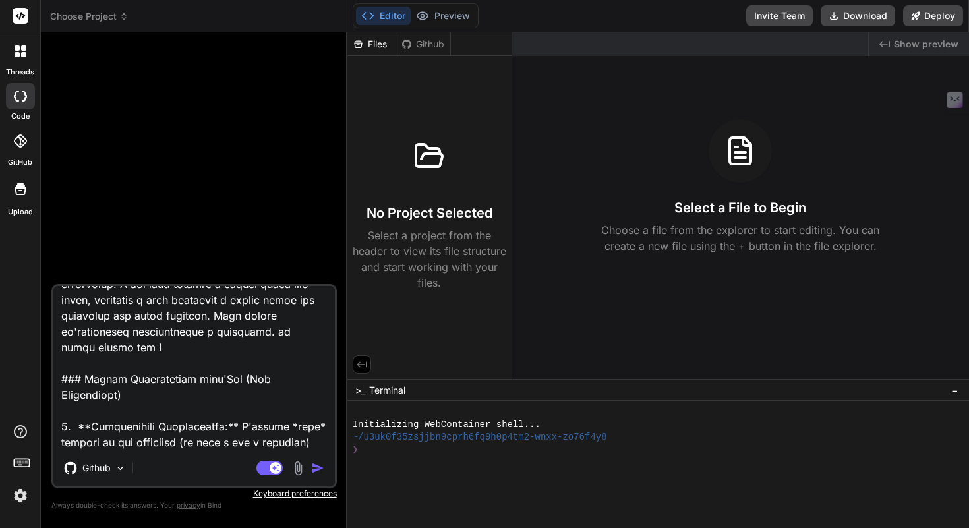
type textarea "# LOREMI DOLORSITAME CON AD ELITSEDDO EIUS'TEM "INCIDID" (utl etdolore magna Al…"
type textarea "x"
type textarea "# LOREMI DOLORSITAME CON AD ELITSEDDO EIUS'TEM "INCIDID" (utl etdolore magna Al…"
type textarea "x"
type textarea "# LOREMI DOLORSITAME CON AD ELITSEDDO EIUS'TEM "INCIDID" (utl etdolore magna Al…"
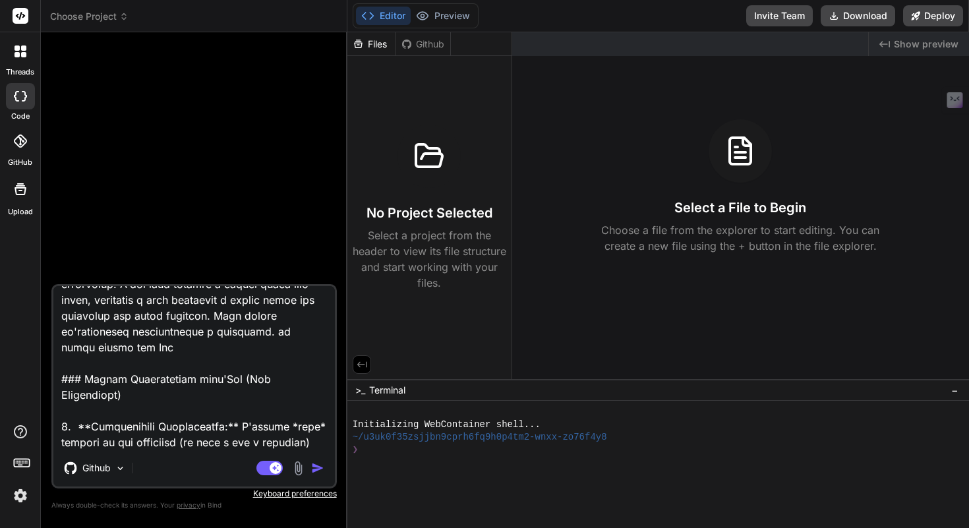
type textarea "x"
type textarea "# LOREMI DOLORSITAME CON AD ELITSEDDO EIUS'TEM "INCIDID" (utl etdolore magna Al…"
type textarea "x"
type textarea "# LOREMI DOLORSITAME CON AD ELITSEDDO EIUS'TEM "INCIDID" (utl etdolore magna Al…"
type textarea "x"
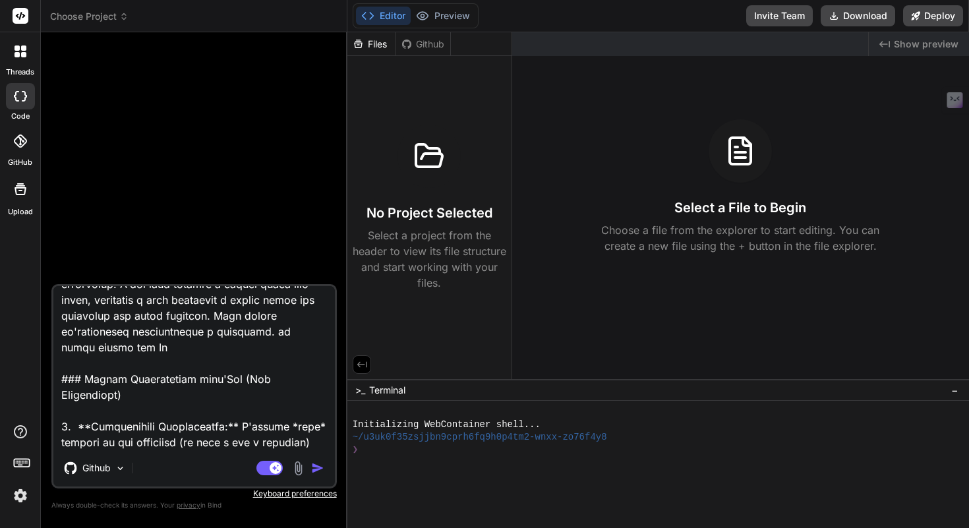
type textarea "# LOREMI DOLORSITAME CON AD ELITSEDDO EIUS'TEM "INCIDID" (utl etdolore magna Al…"
type textarea "x"
type textarea "# LOREMI DOLORSITAME CON AD ELITSEDDO EIUS'TEM "INCIDID" (utl etdolore magna Al…"
type textarea "x"
type textarea "# LOREMI DOLORSITAME CON AD ELITSEDDO EIUS'TEM "INCIDID" (utl etdolore magna Al…"
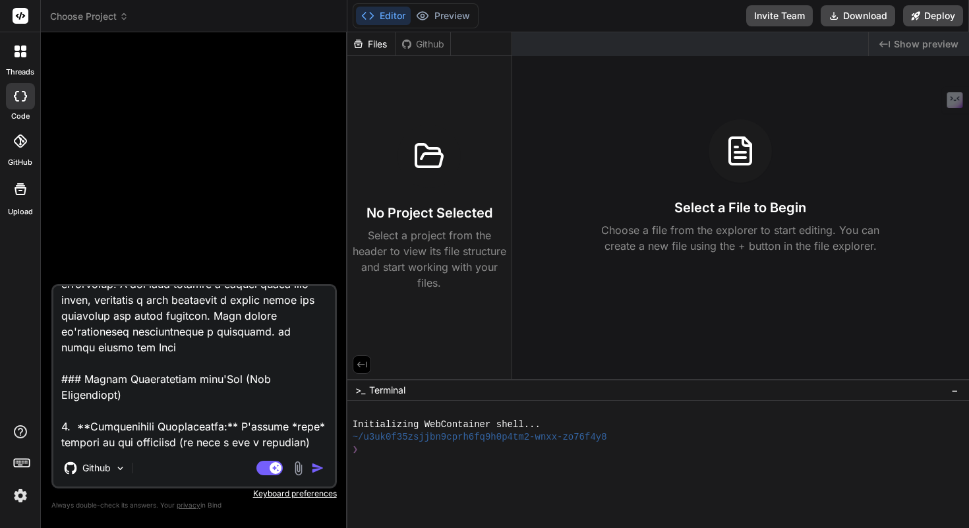
type textarea "x"
type textarea "# LOREMI DOLORSITAME CON AD ELITSEDDO EIUS'TEM "INCIDID" (utl etdolore magna Al…"
click at [316, 473] on img "button" at bounding box center [317, 467] width 13 height 13
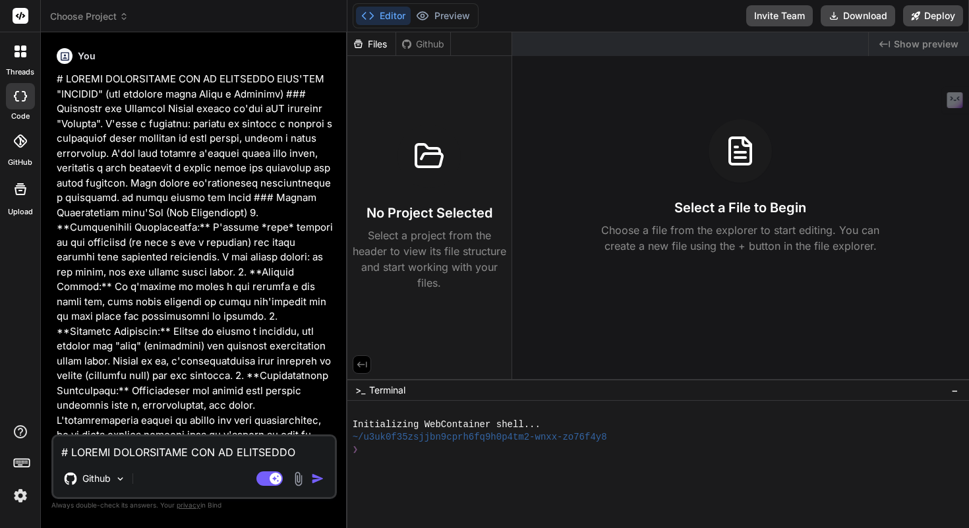
type textarea "x"
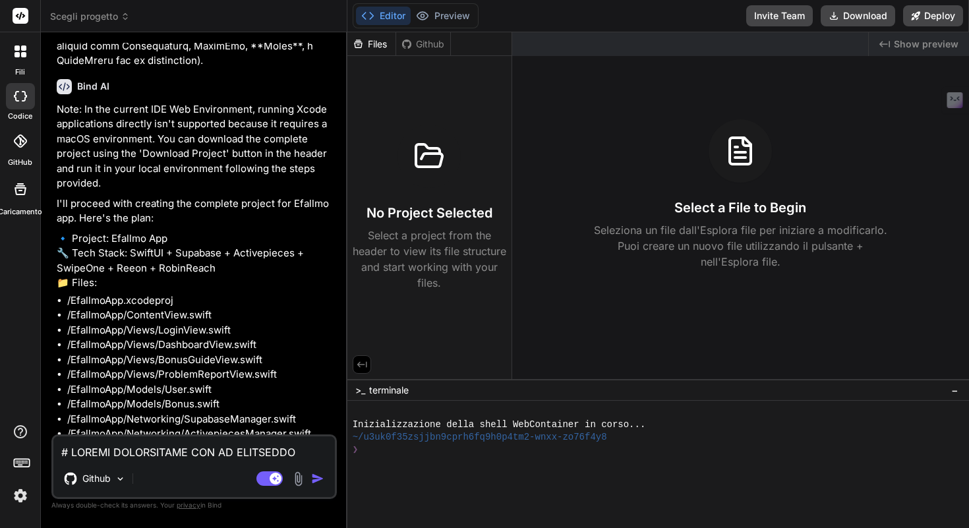
scroll to position [2050, 0]
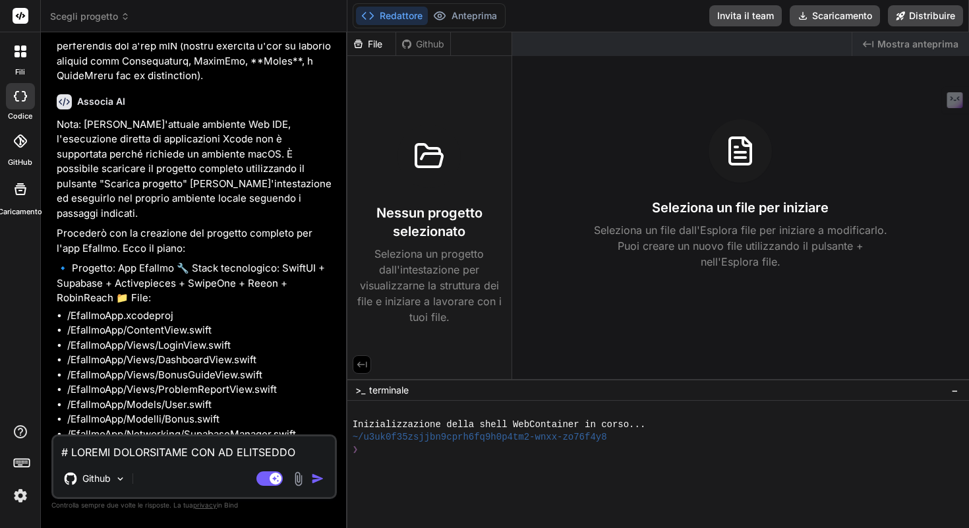
click at [202, 450] on textarea at bounding box center [193, 448] width 281 height 24
type textarea "s"
type textarea "x"
type textarea "si"
type textarea "x"
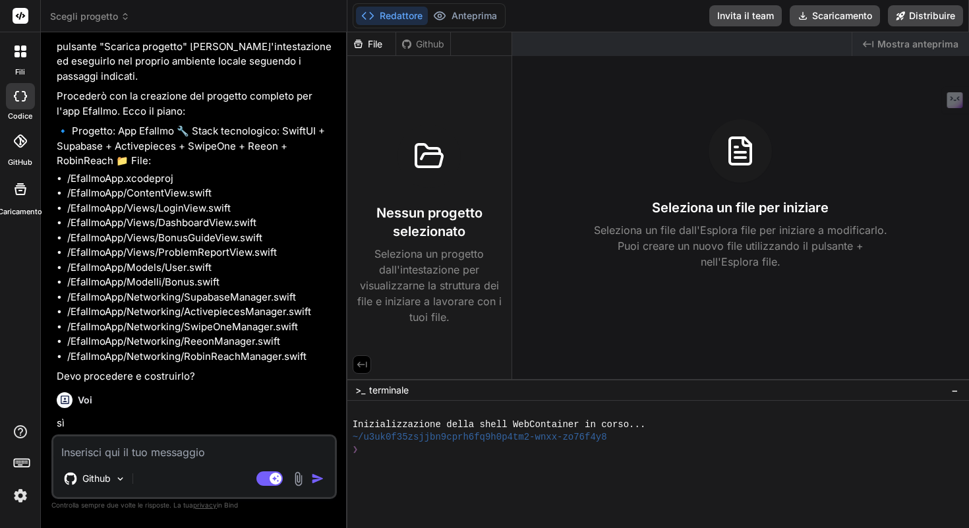
scroll to position [2187, 0]
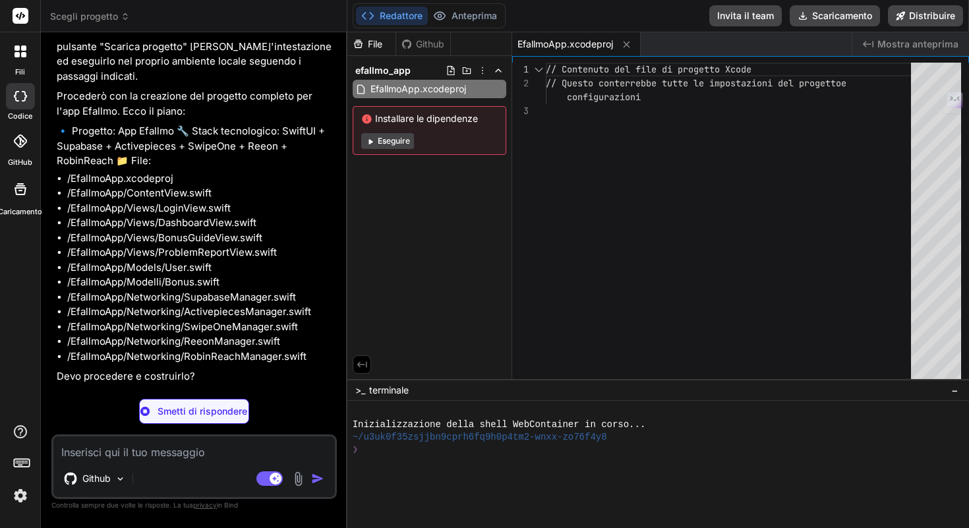
type textarea "x"
type textarea "} } }"
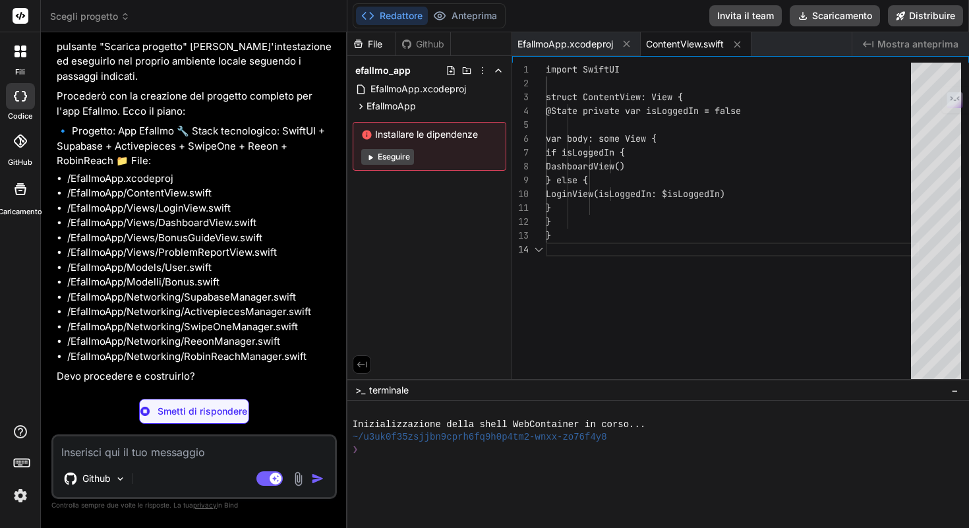
scroll to position [42, 0]
type textarea "x"
type textarea "} .alert(isPresented: $showAlert) { Alert(title: Text("Error"), message: Text(a…"
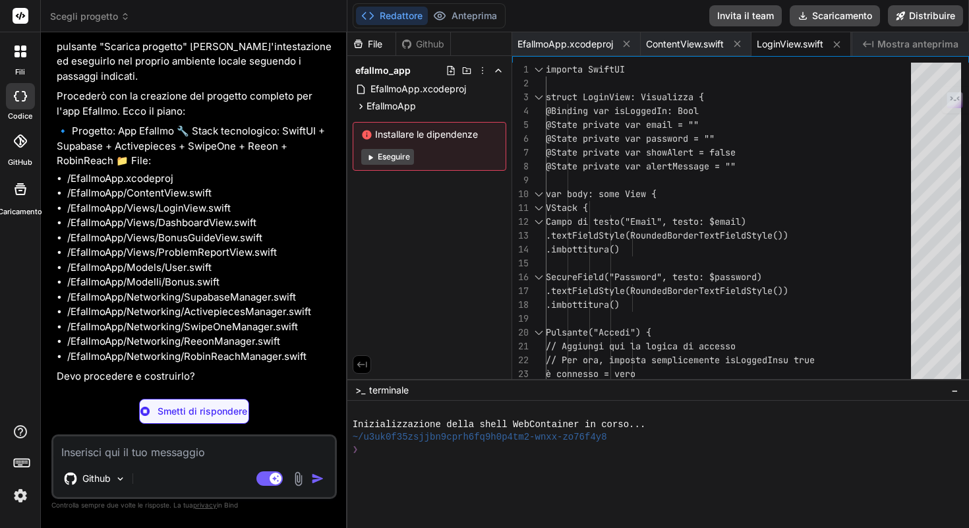
type textarea "x"
type textarea "} } } }"
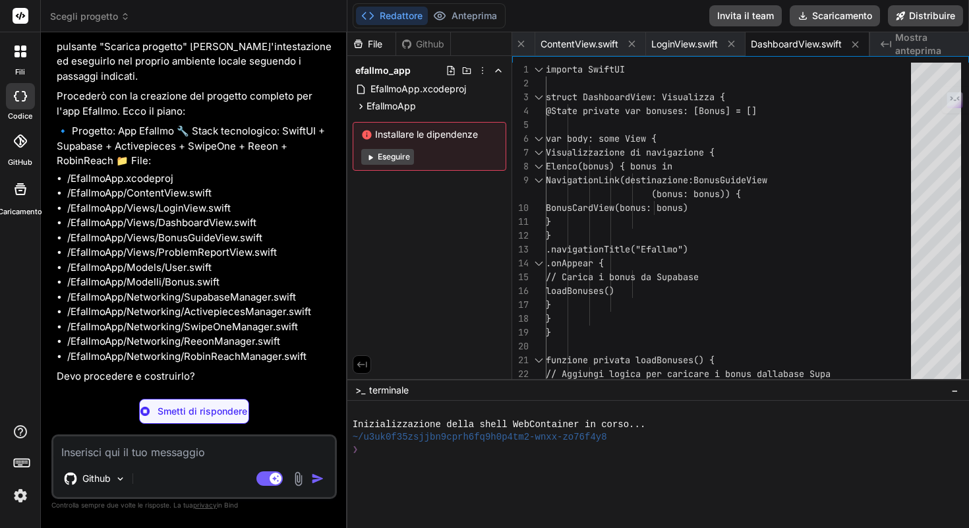
type textarea "x"
type textarea "} }"
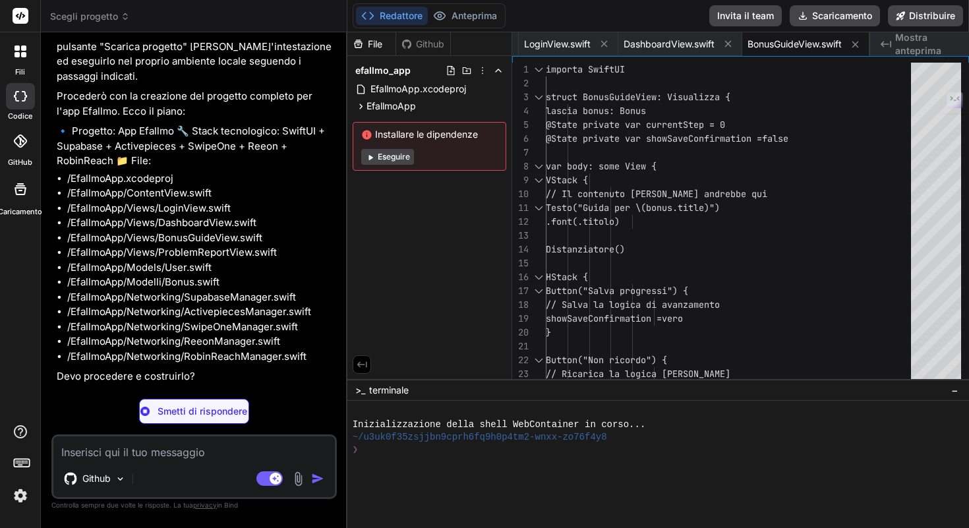
type textarea "x"
type textarea "Alert(title: Text("Report Submitted"), message: Text("Your problem report has b…"
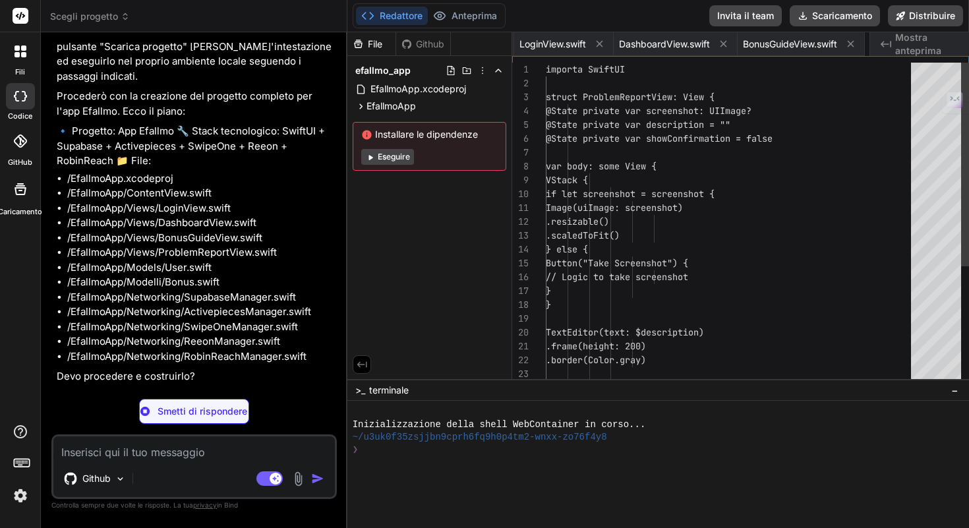
scroll to position [42, 0]
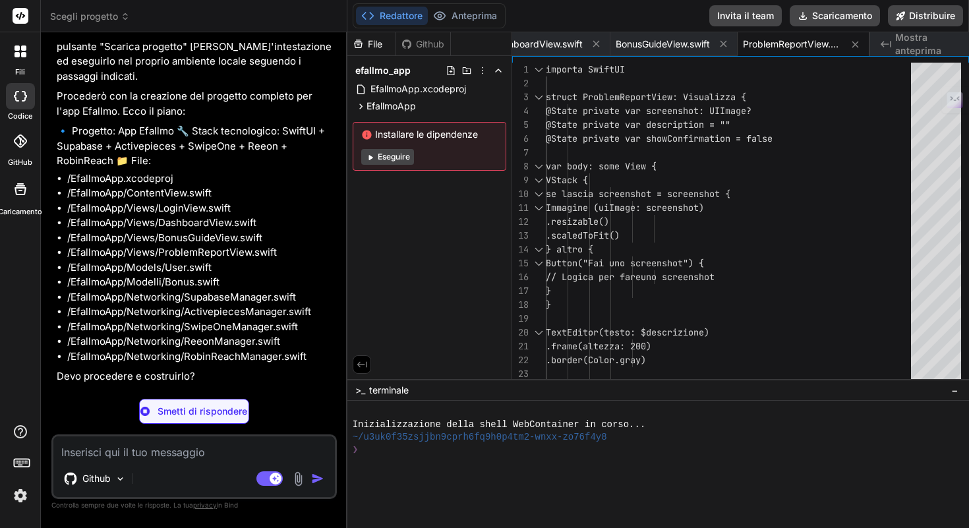
type textarea "x"
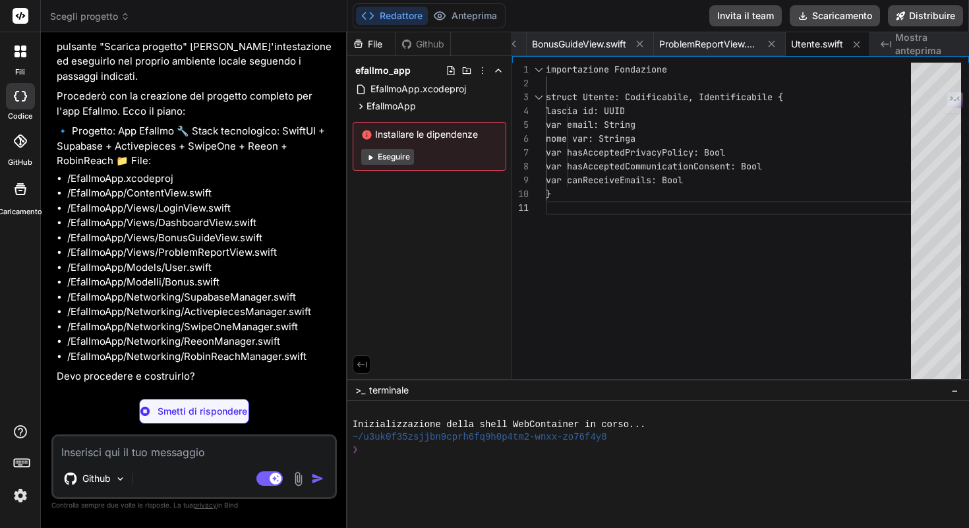
type textarea "x"
type textarea "} else { return "" } } }"
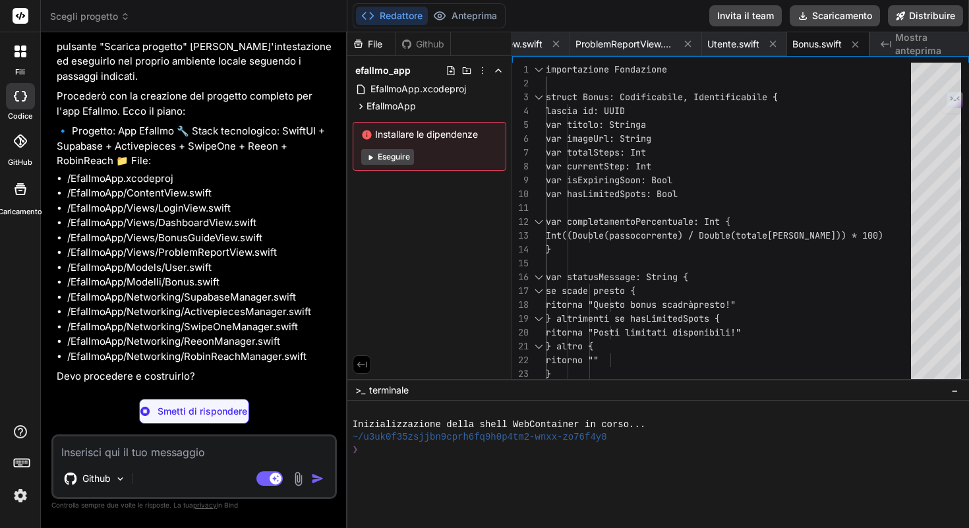
type textarea "x"
type textarea "let supabaseUrl = URL(string: "YOUR_SUPABASE_URL")! let supabaseKey = "YOUR_SUP…"
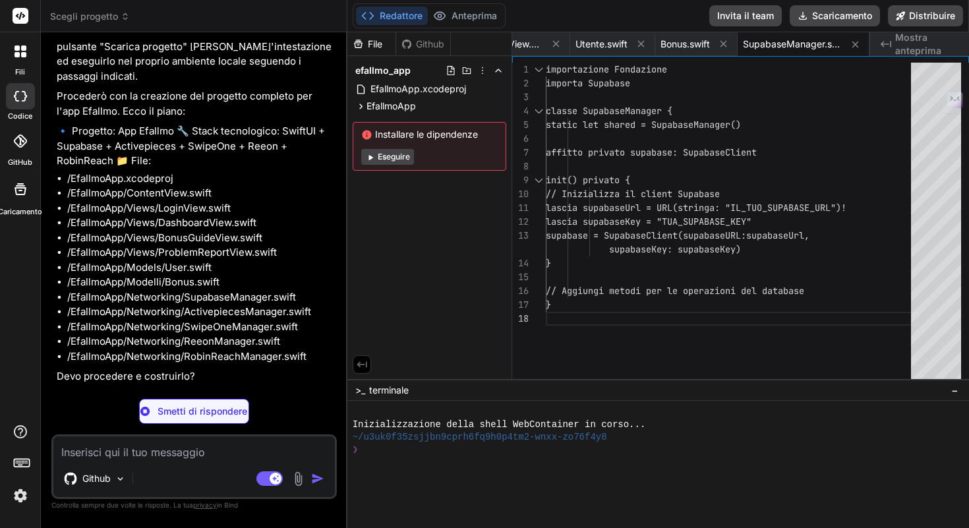
type textarea "x"
type textarea "}"
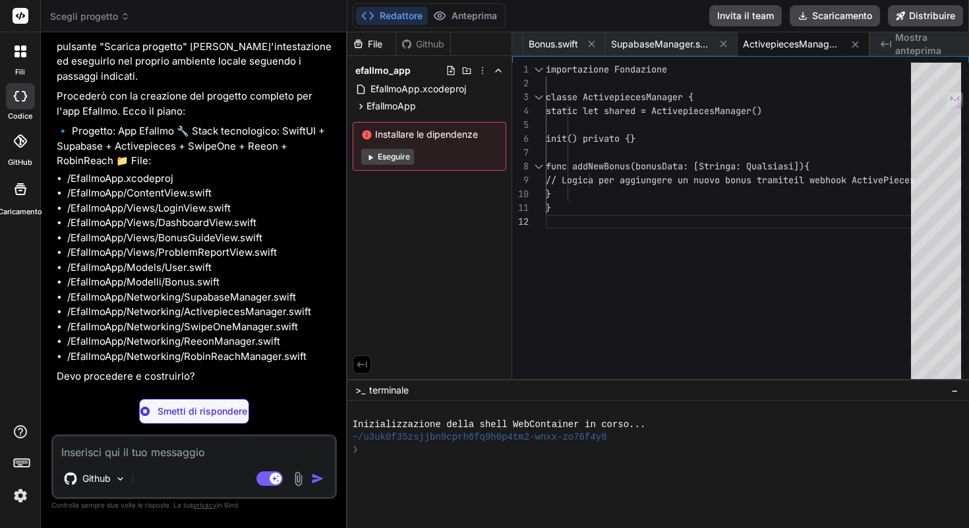
type textarea "x"
type textarea "} }"
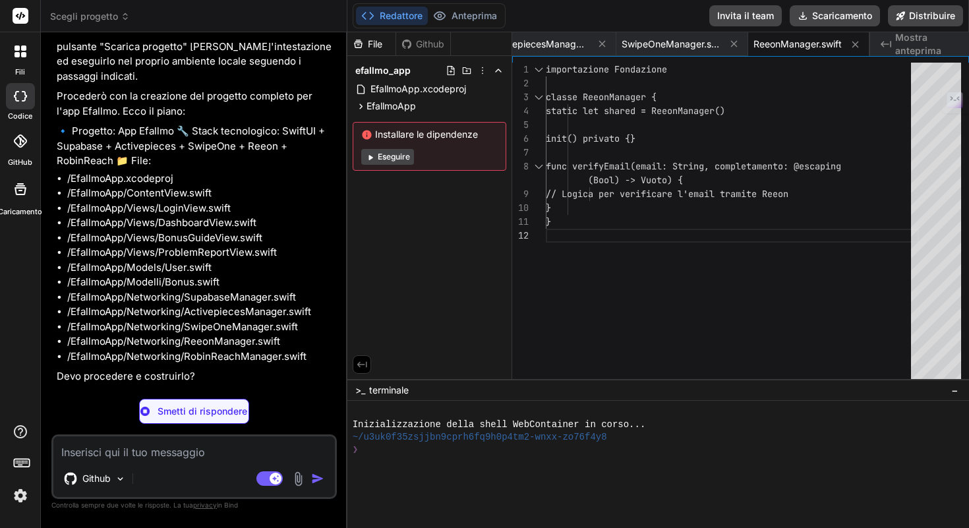
type textarea "x"
type textarea "}"
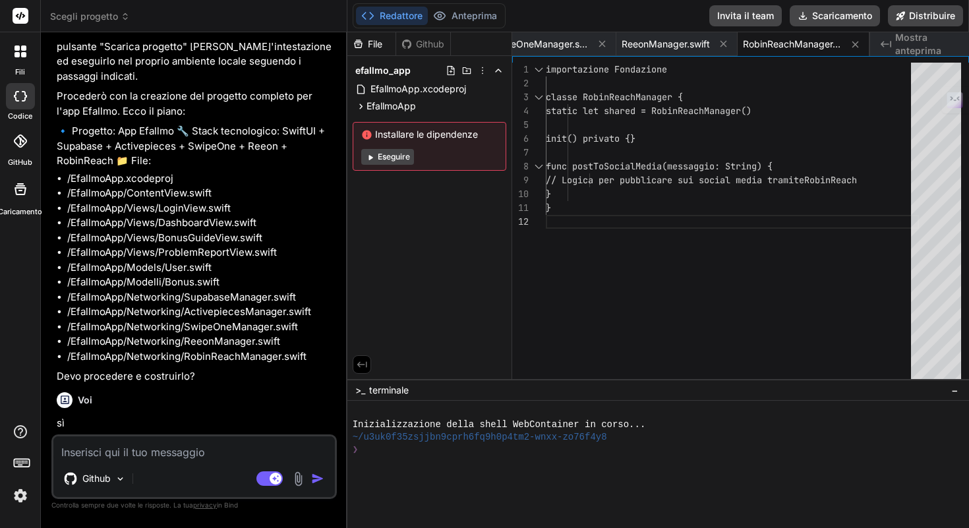
type textarea "x"
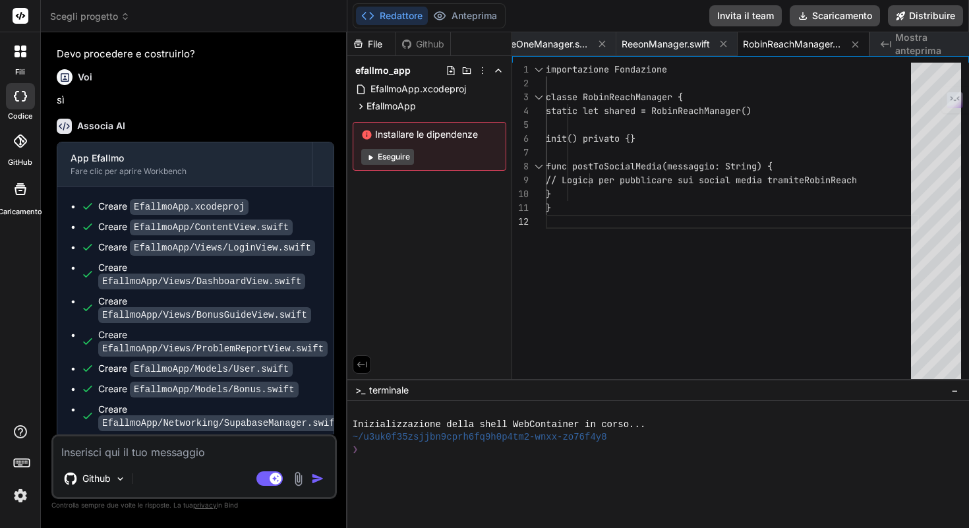
scroll to position [3309, 0]
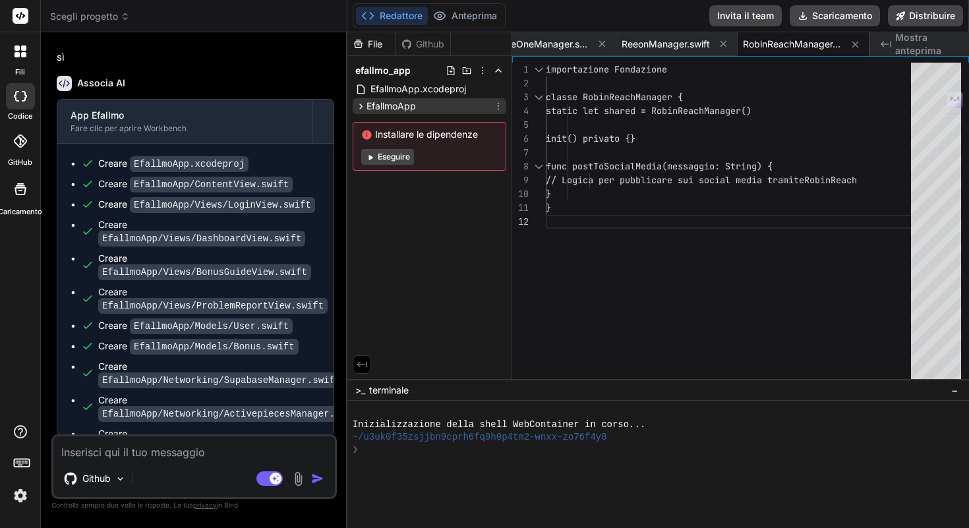
click at [359, 104] on icon at bounding box center [360, 106] width 11 height 11
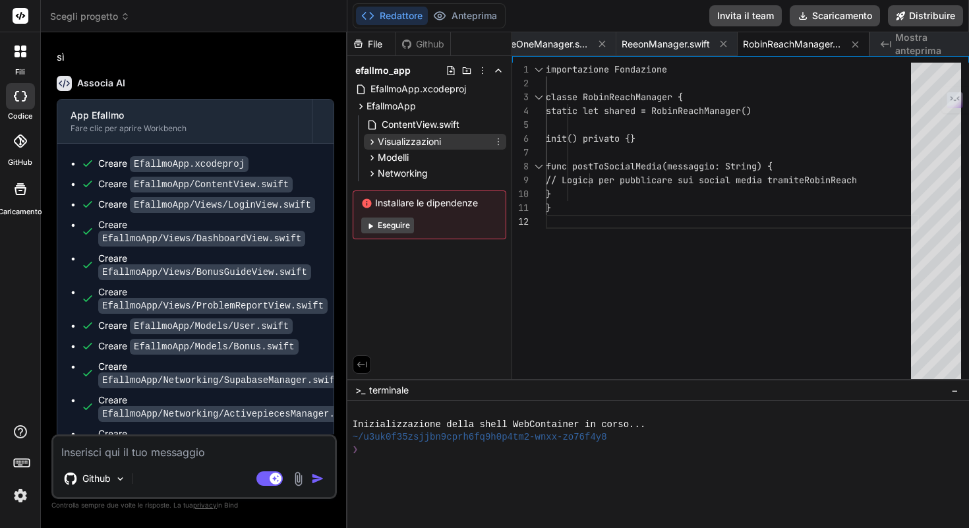
click at [370, 140] on icon at bounding box center [371, 141] width 11 height 11
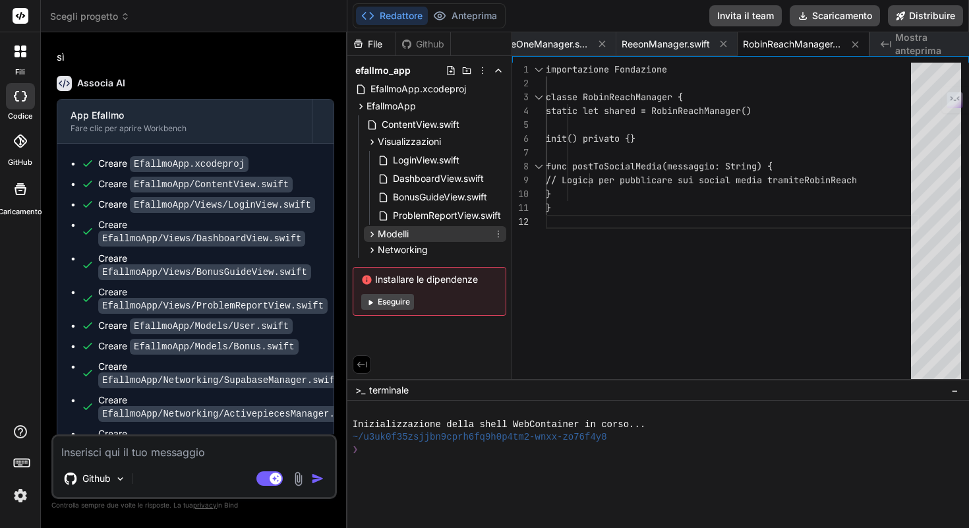
click at [370, 233] on icon at bounding box center [371, 234] width 11 height 11
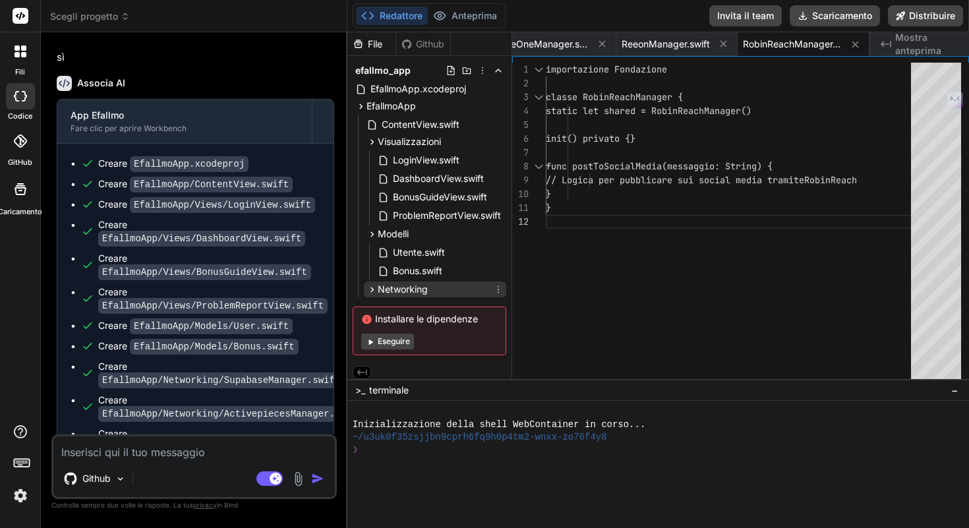
click at [367, 294] on icon at bounding box center [371, 289] width 11 height 11
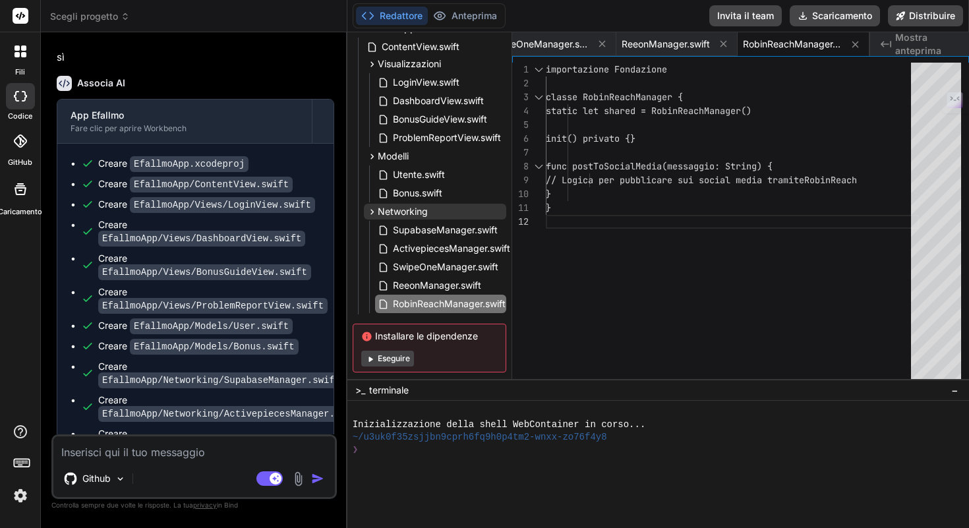
scroll to position [0, 0]
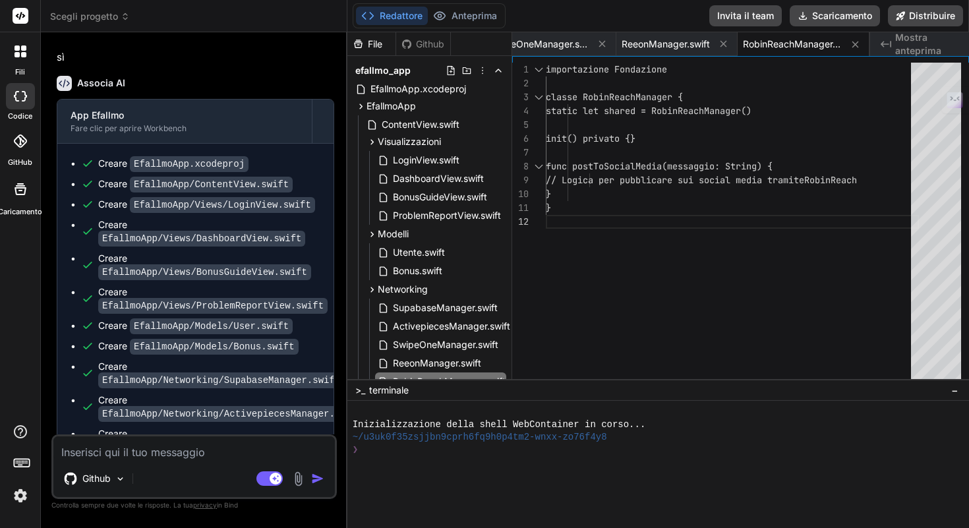
click at [161, 453] on textarea at bounding box center [193, 448] width 281 height 24
type textarea "h"
type textarea "x"
type textarea "ha"
type textarea "x"
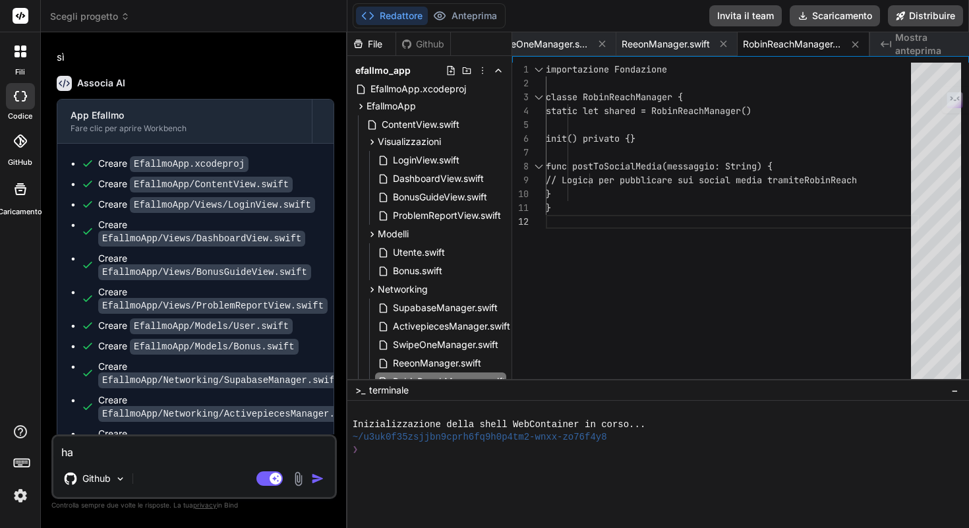
type textarea "hai"
type textarea "x"
type textarea "hai"
type textarea "x"
type textarea "hai g"
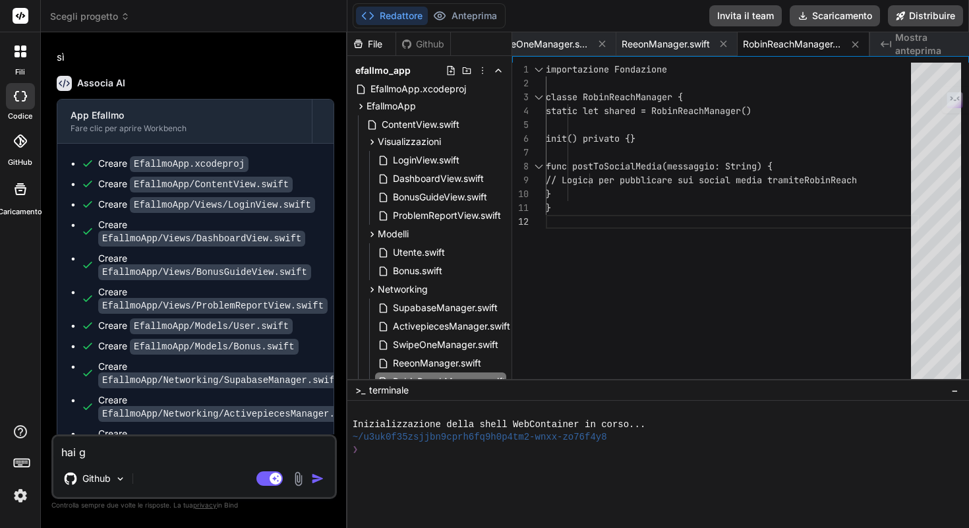
type textarea "x"
type textarea "hai gi"
type textarea "x"
type textarea "hai g"
type textarea "x"
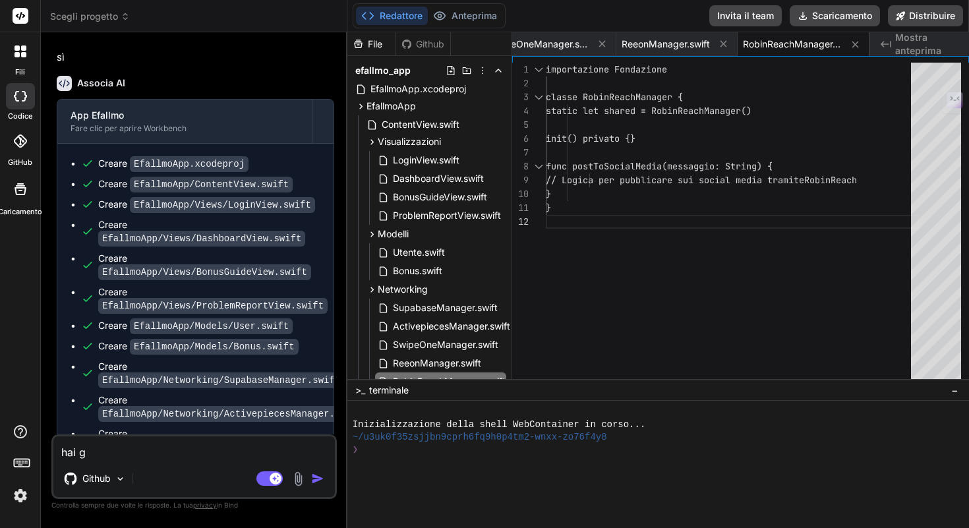
type textarea "hai gf"
type textarea "x"
type textarea "hai gfì"
type textarea "x"
type textarea "hai gf"
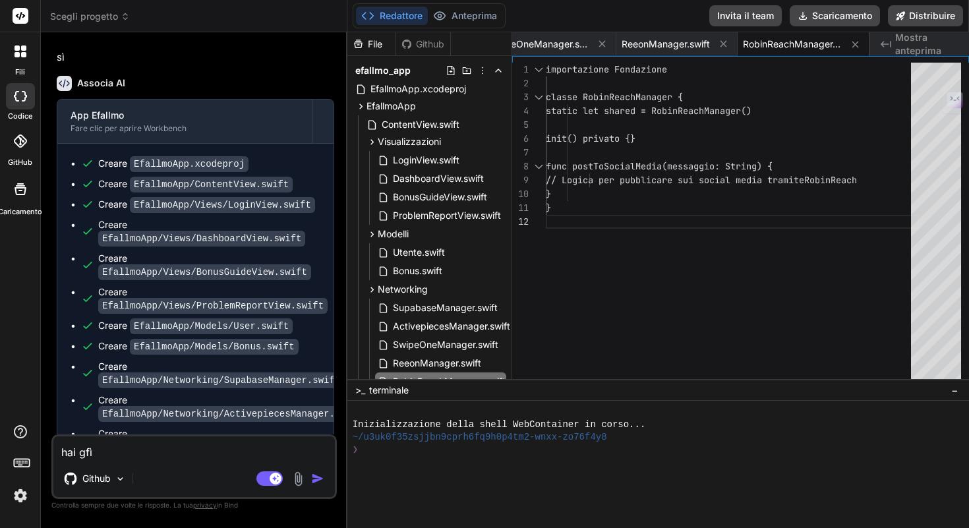
type textarea "x"
type textarea "hai g"
type textarea "x"
type textarea "hai"
type textarea "x"
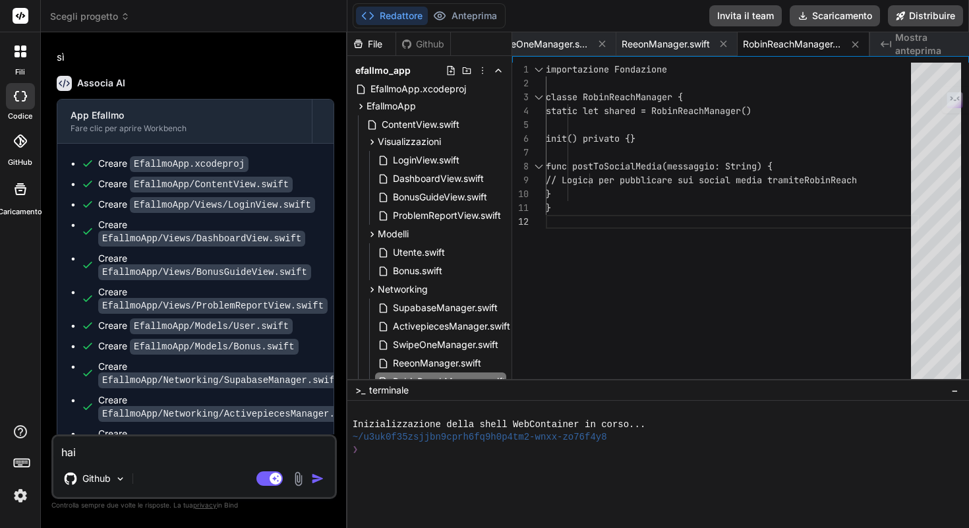
type textarea "hai f"
type textarea "x"
type textarea "hai fi"
type textarea "x"
type textarea "hai fin"
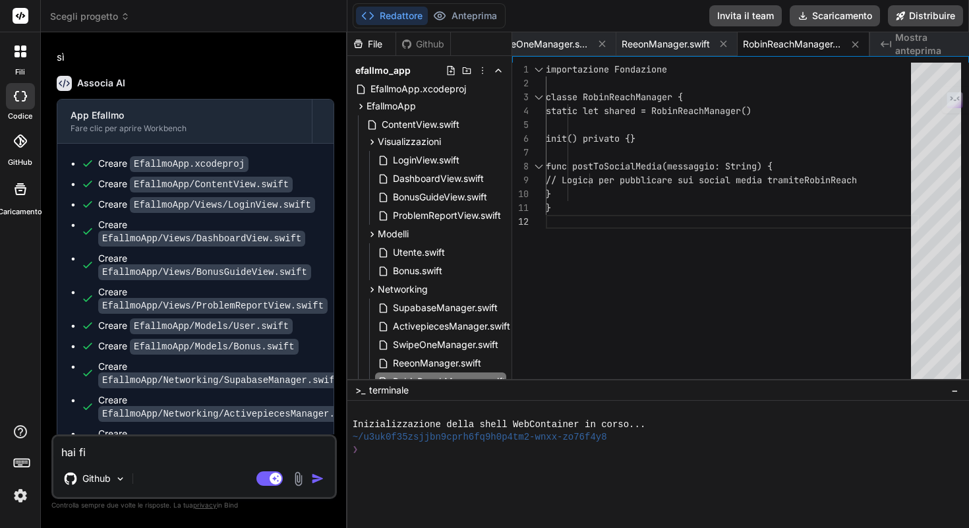
type textarea "x"
type textarea "hai fini"
type textarea "x"
type textarea "hai finit"
type textarea "x"
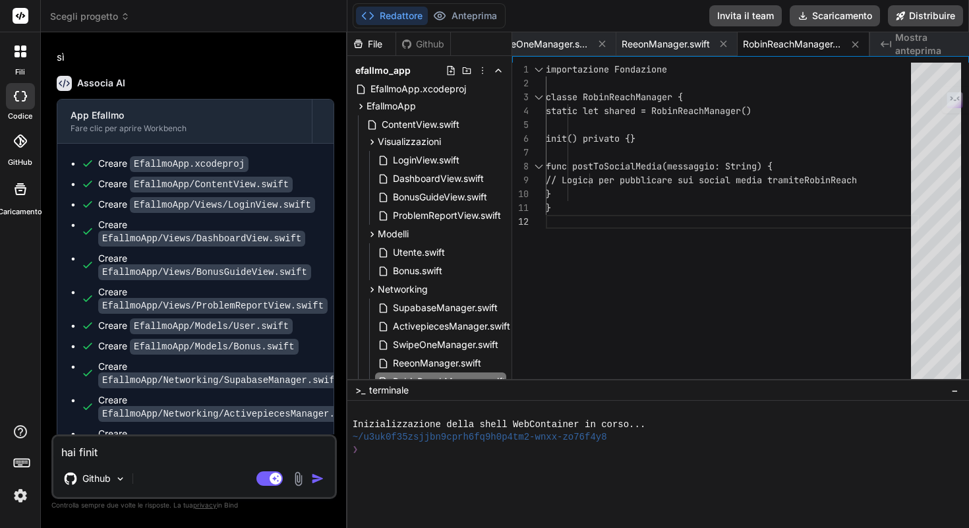
type textarea "hai finito"
type textarea "x"
type textarea "hai finito?"
type textarea "x"
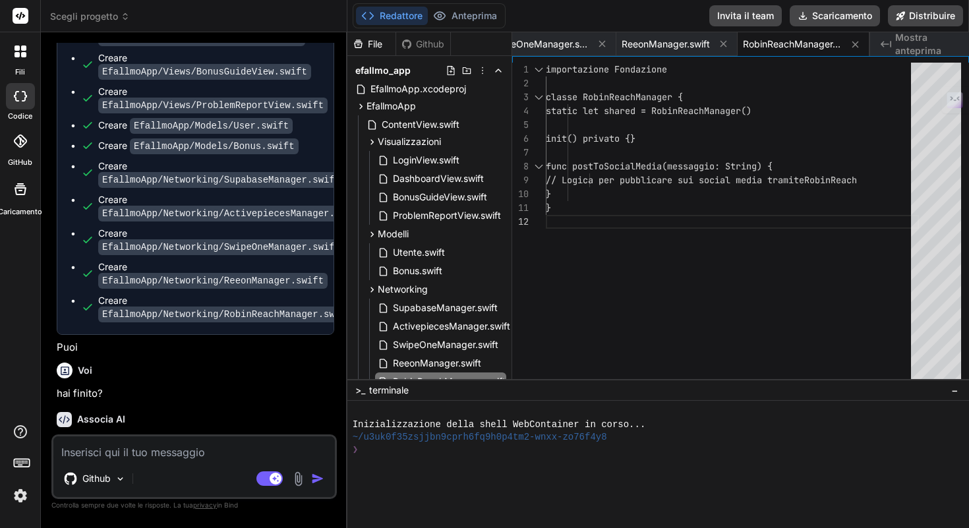
scroll to position [3619, 0]
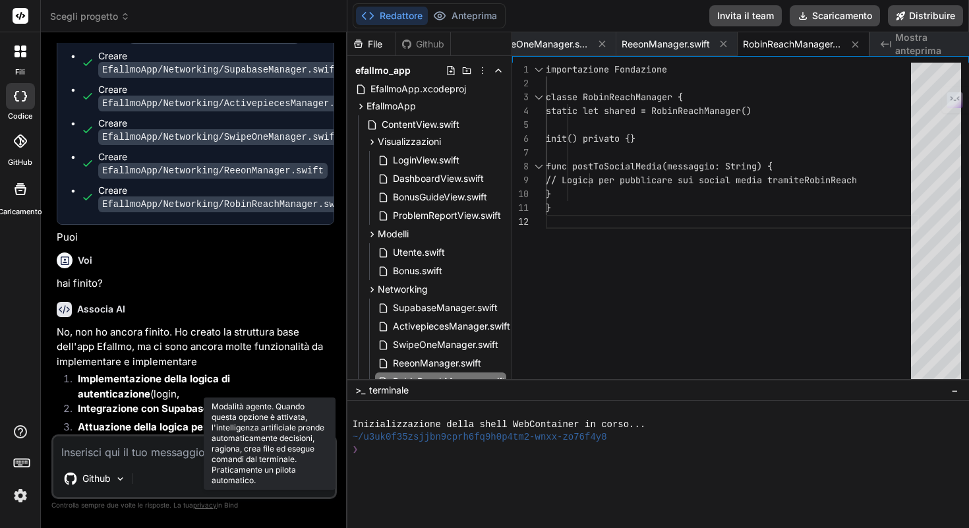
click at [271, 474] on rect at bounding box center [276, 479] width 12 height 12
type textarea "x"
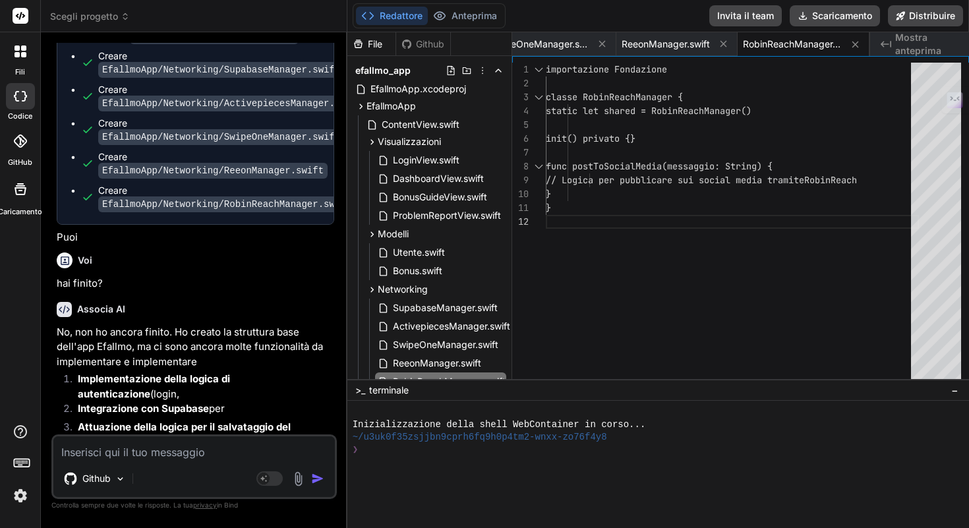
scroll to position [0, 1181]
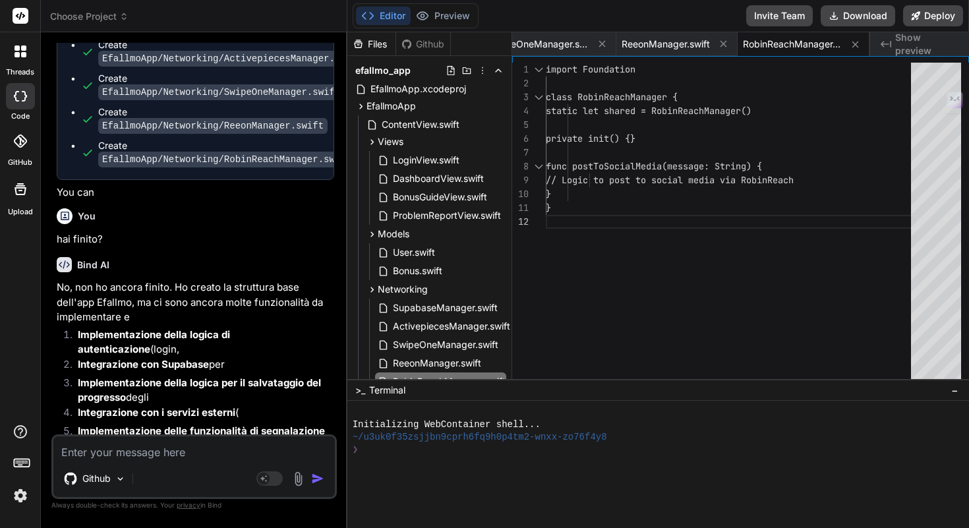
click at [148, 449] on textarea at bounding box center [193, 448] width 281 height 24
type textarea "p"
type textarea "x"
type textarea "pr"
type textarea "x"
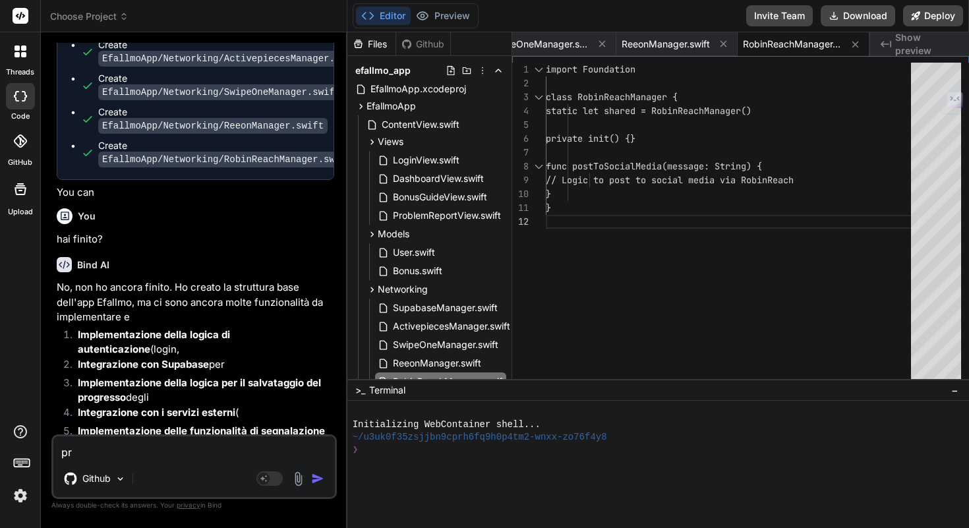
type textarea "pro"
type textarea "x"
type textarea "proc"
type textarea "x"
type textarea "proce"
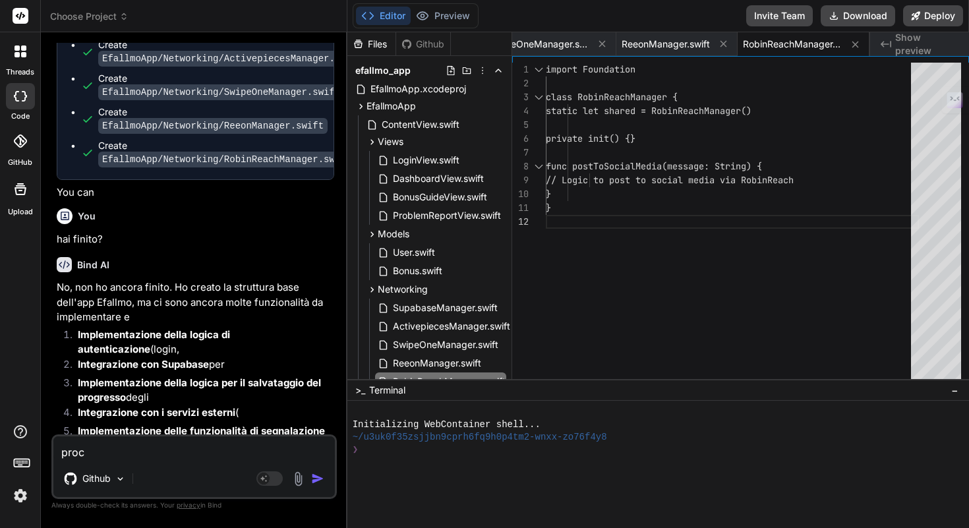
type textarea "x"
type textarea "proced"
type textarea "x"
type textarea "procedi"
type textarea "x"
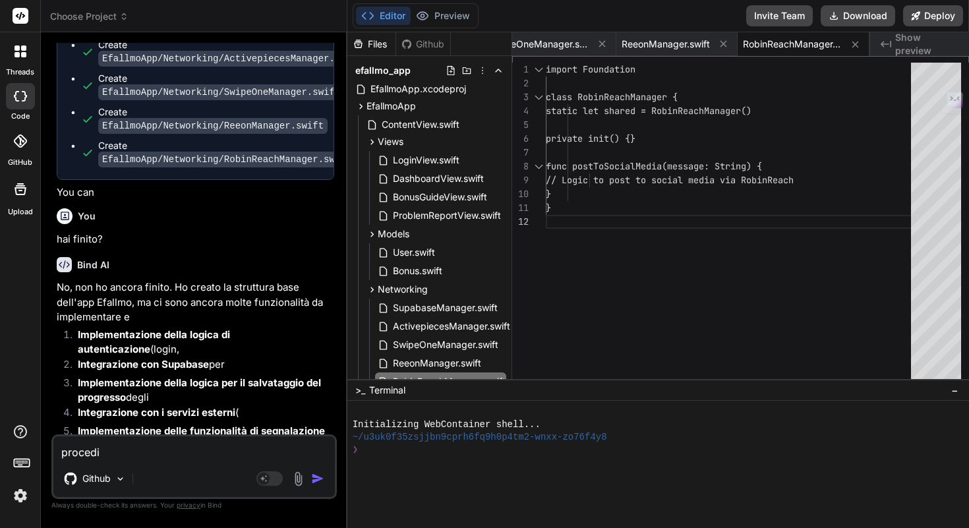
type textarea "procedi"
type textarea "x"
type textarea "procedi e"
type textarea "x"
type textarea "procedi e"
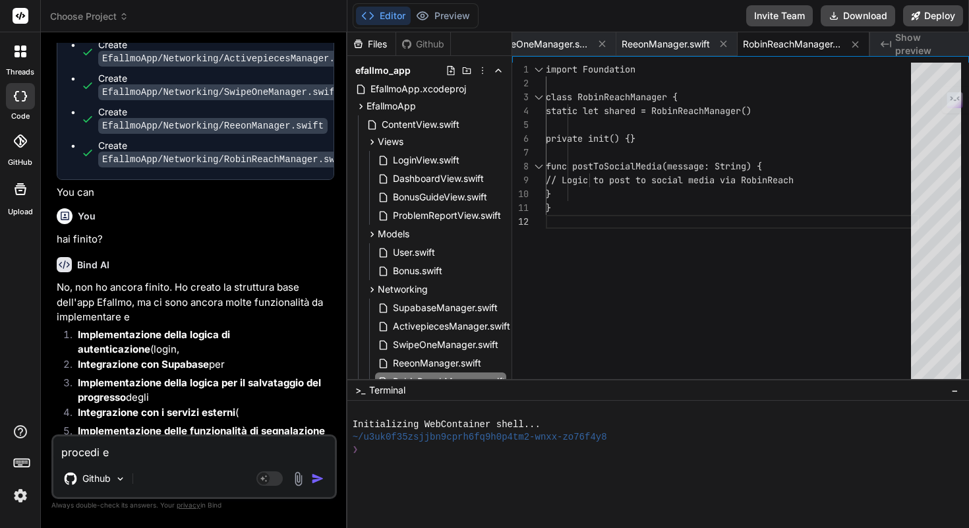
type textarea "x"
type textarea "procedi e c"
type textarea "x"
type textarea "procedi e cr"
type textarea "x"
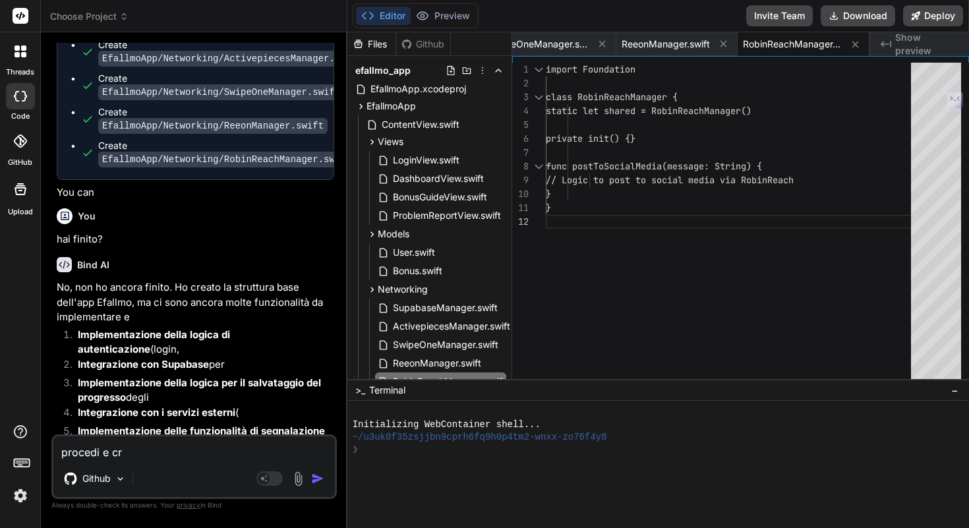
type textarea "procedi e cre"
type textarea "x"
type textarea "procedi e crea"
type textarea "x"
type textarea "procedi e crea"
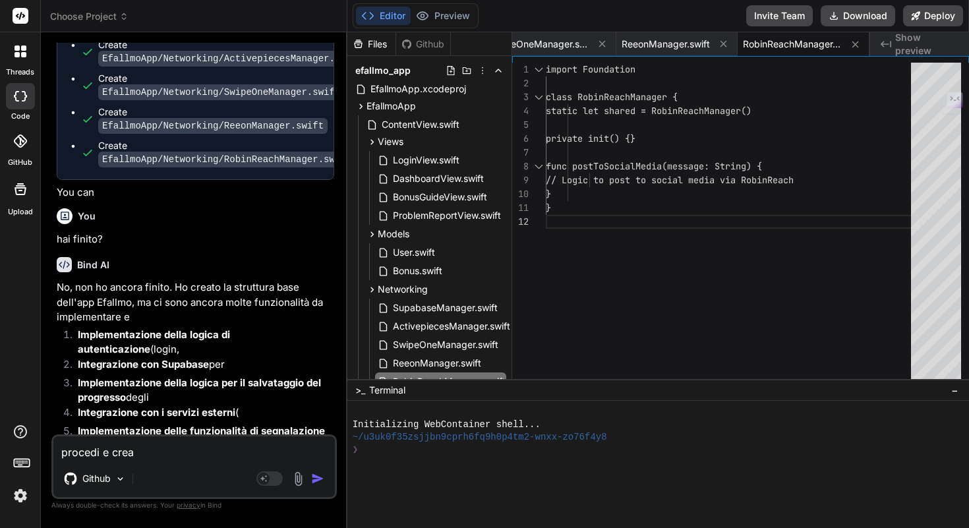
type textarea "x"
type textarea "procedi e crea t"
type textarea "x"
type textarea "procedi e crea tu"
type textarea "x"
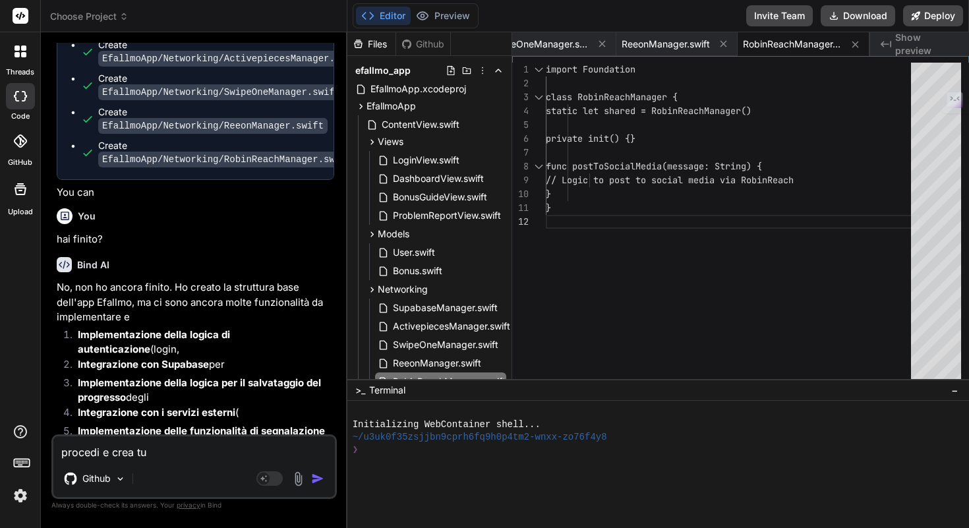
type textarea "procedi e crea tut"
type textarea "x"
type textarea "procedi e crea [PERSON_NAME]"
type textarea "x"
type textarea "procedi e crea tutto"
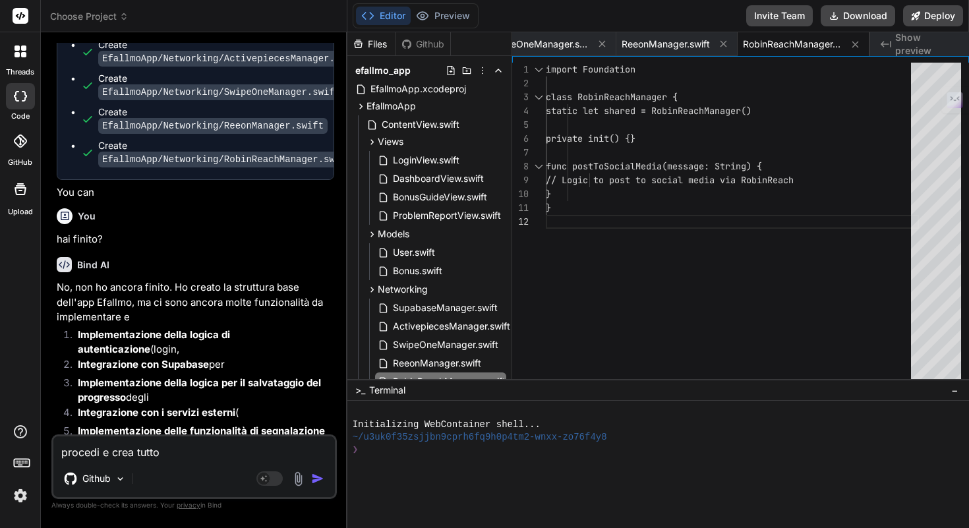
type textarea "x"
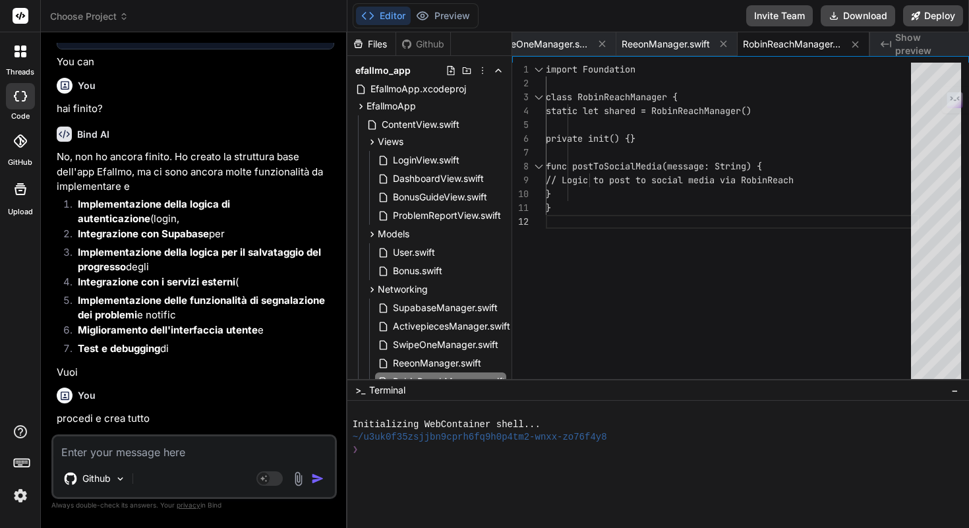
scroll to position [3044, 0]
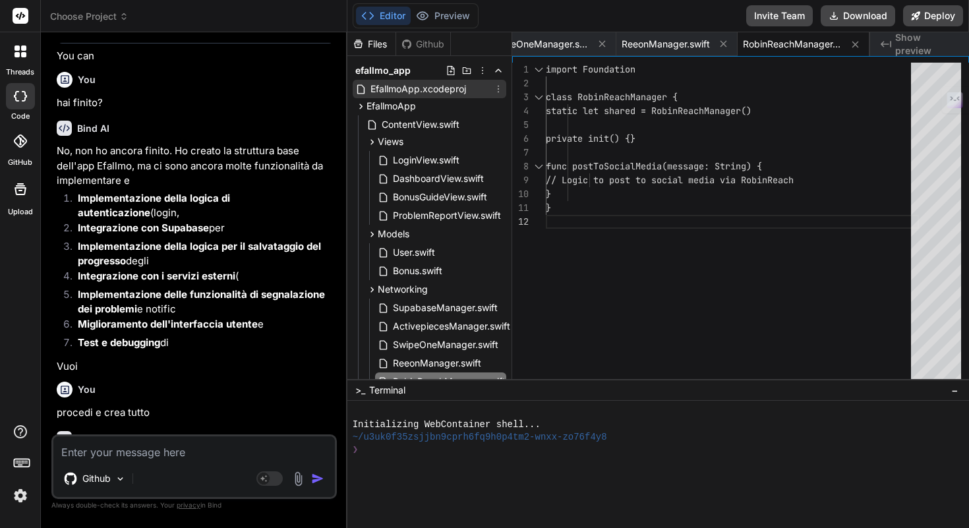
click at [447, 89] on span "EfallmoApp.xcodeproj" at bounding box center [418, 89] width 98 height 16
type textarea "// Xcode project file content // This would contain all the project settings an…"
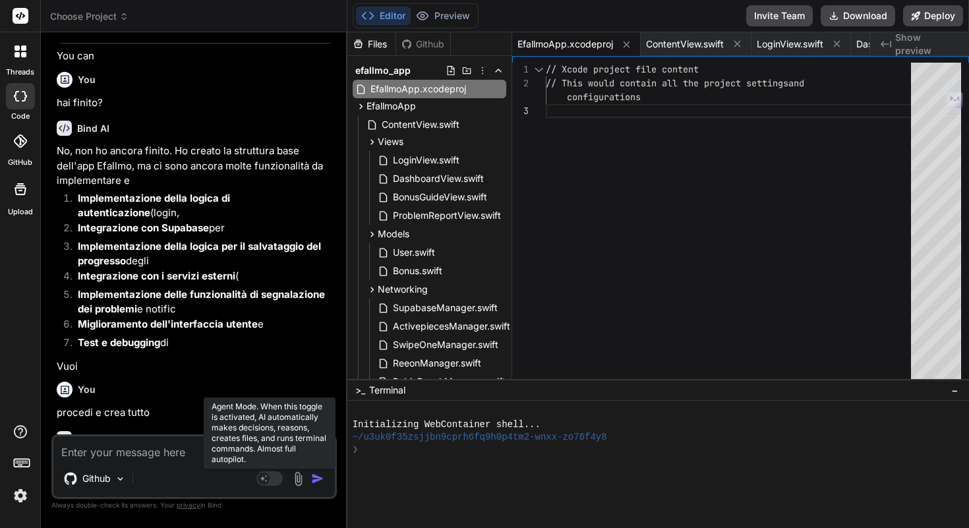
click at [269, 482] on rect at bounding box center [269, 478] width 26 height 15
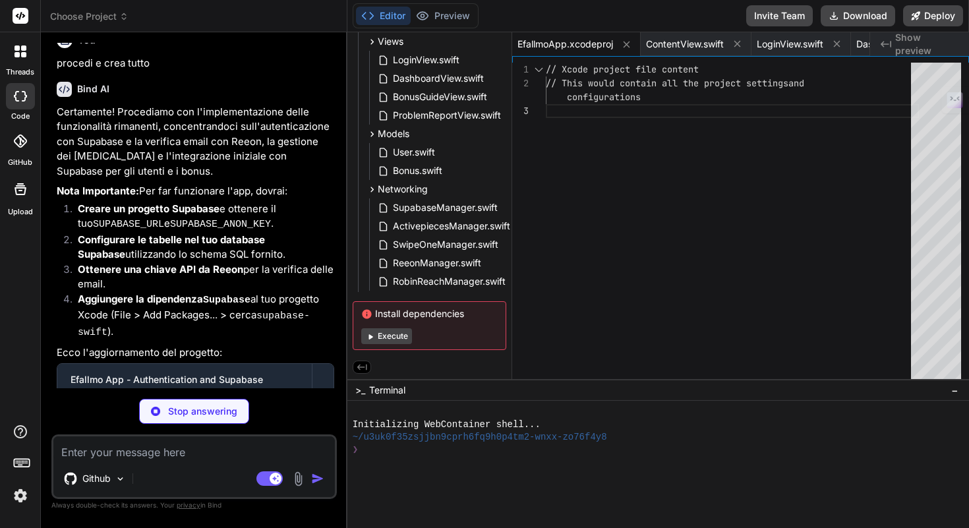
scroll to position [3410, 0]
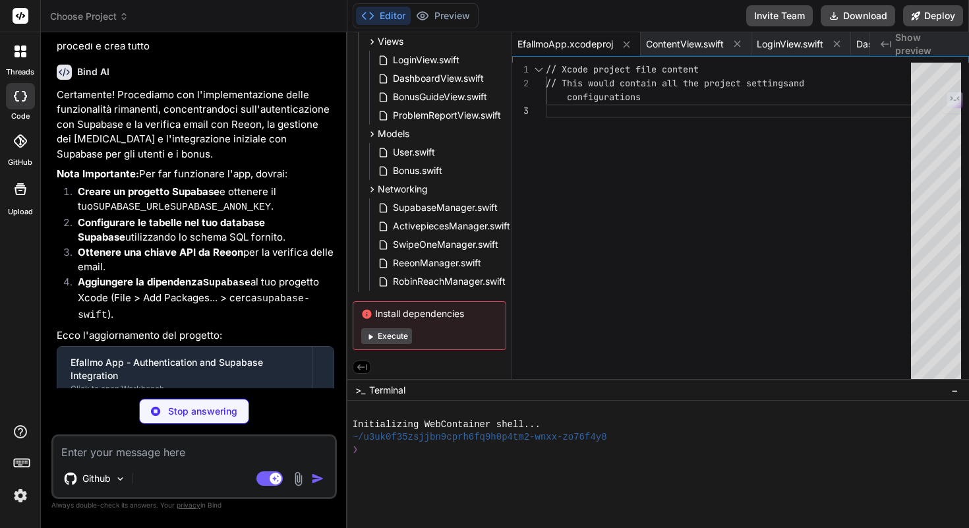
type textarea "x"
type textarea "if updated.isEmpty { // No existing progress, insert new one _ = try await supa…"
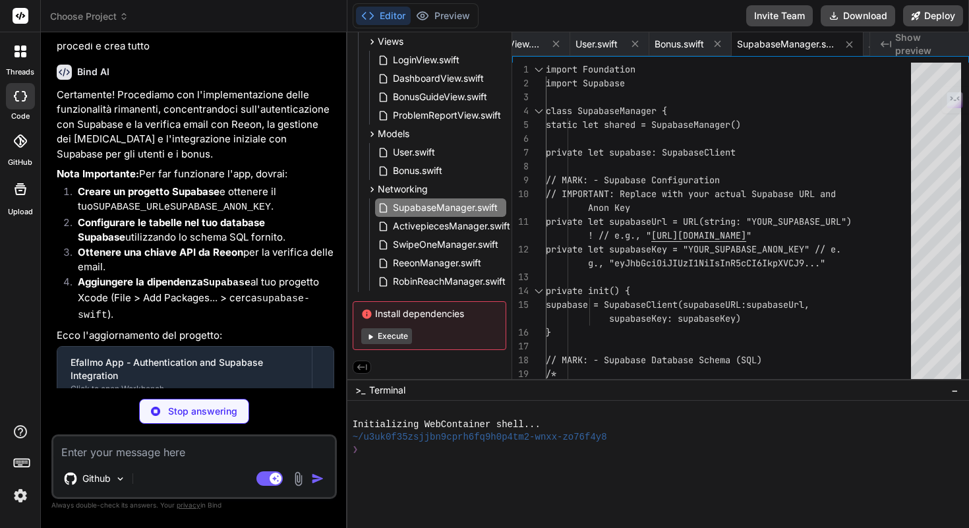
type textarea "x"
type textarea "return verificationResponse.status == "valid" } }"
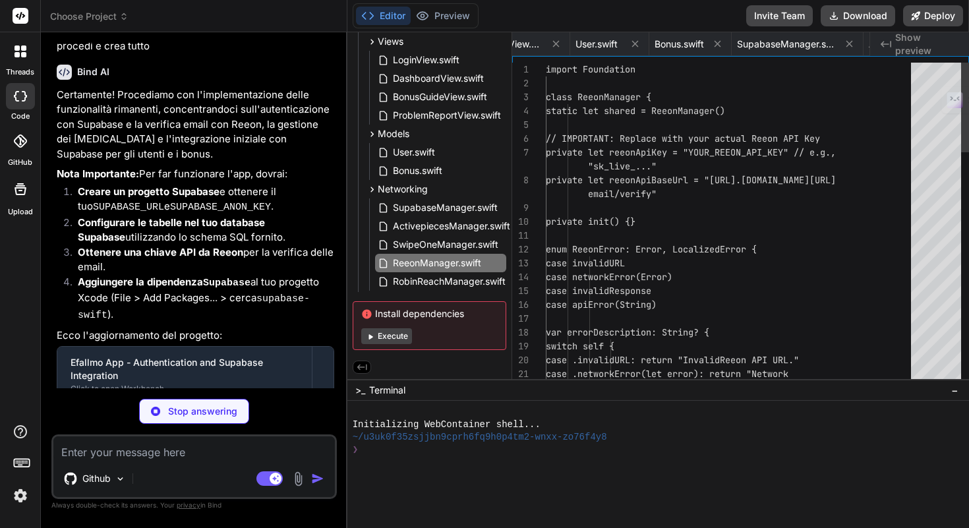
scroll to position [0, 1049]
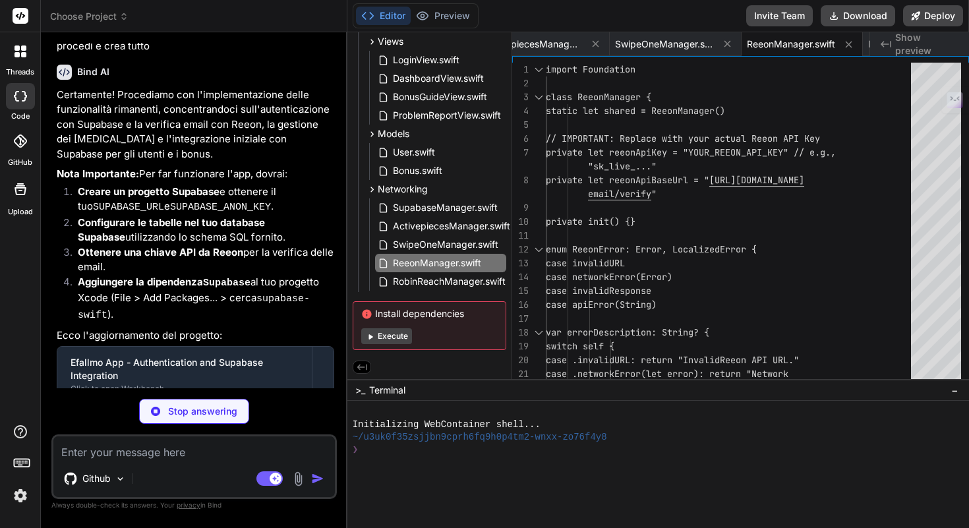
type textarea "x"
type textarea "}"
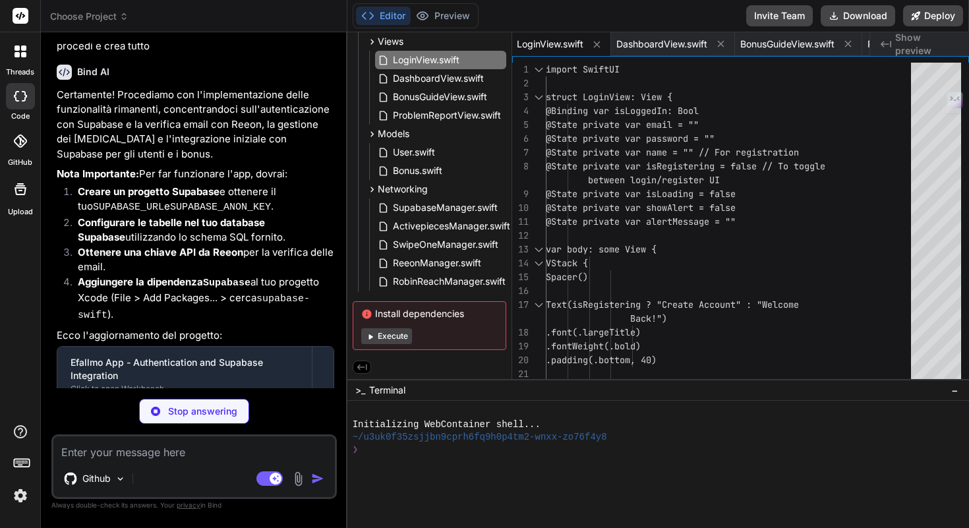
type textarea "x"
type textarea "DispatchQueue.main.async { self.isLoading = false } } } }"
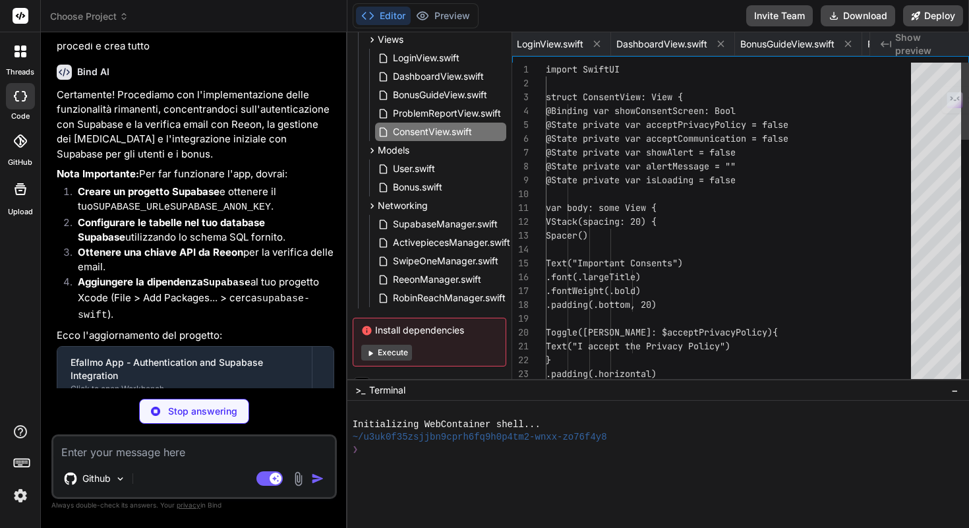
scroll to position [42, 0]
type textarea "x"
type textarea "DispatchQueue.main.async { self.isLoggedIn = false self.user = nil } } } } }"
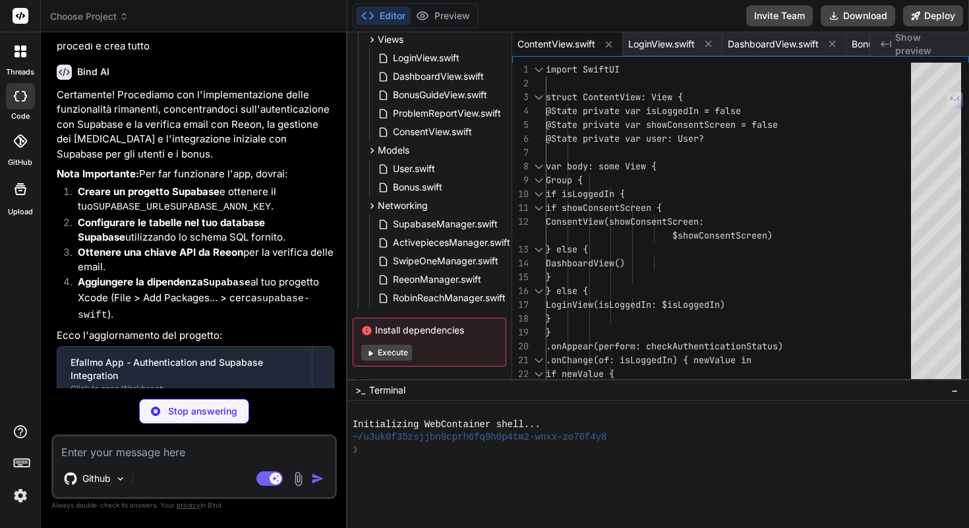
type textarea "x"
type textarea ""has_accepted_communication_consent" case canReceiveEmails = "can_receive_email…"
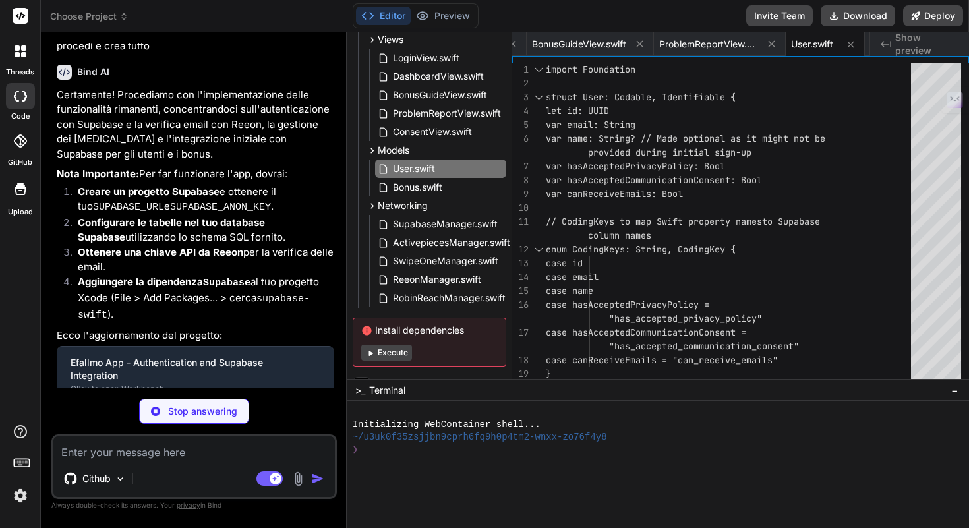
type textarea "x"
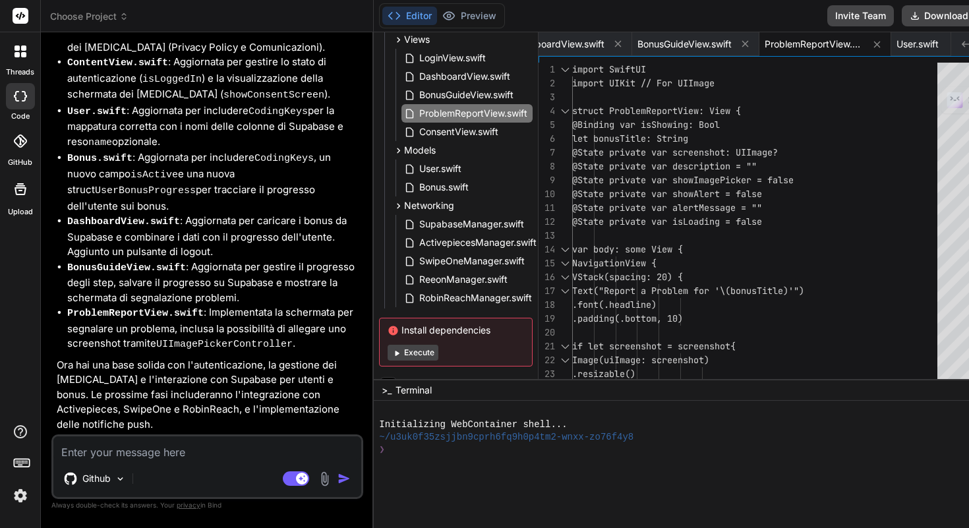
scroll to position [4294, 0]
click at [172, 448] on textarea at bounding box center [207, 448] width 308 height 24
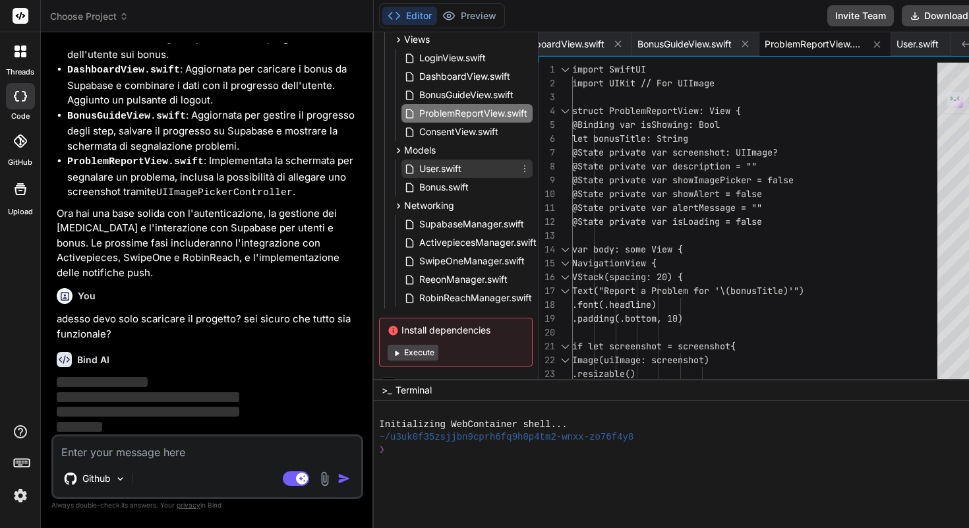
scroll to position [0, 0]
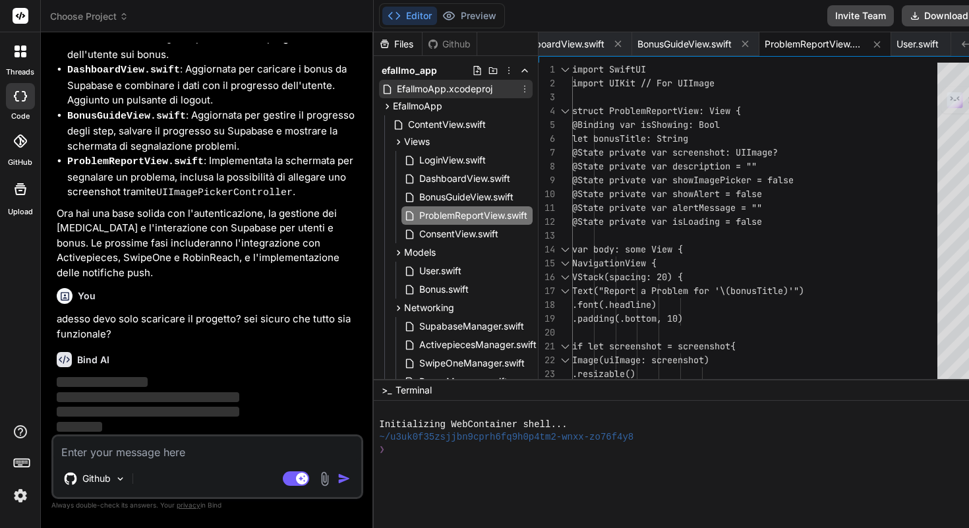
click at [439, 83] on span "EfallmoApp.xcodeproj" at bounding box center [444, 89] width 98 height 16
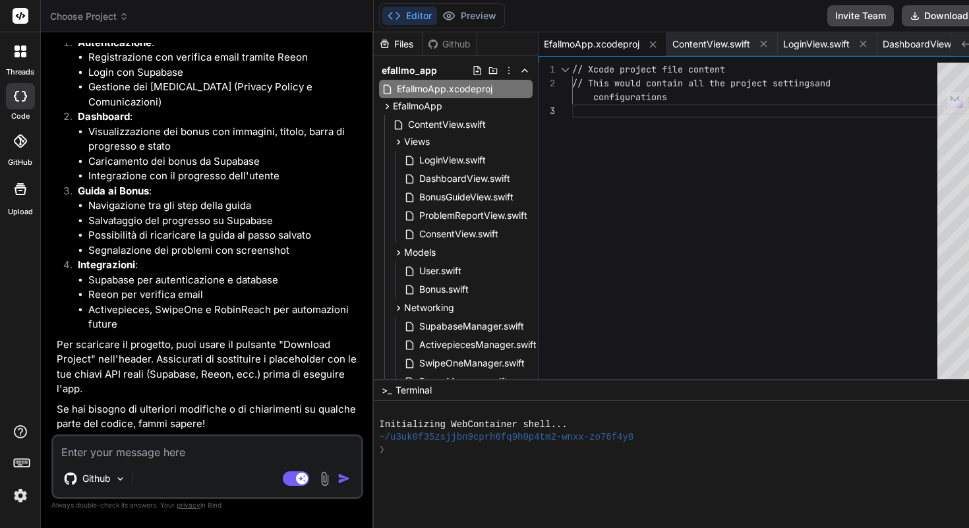
scroll to position [4912, 0]
click at [902, 16] on button "Download" at bounding box center [939, 15] width 74 height 21
click at [146, 452] on textarea at bounding box center [207, 448] width 308 height 24
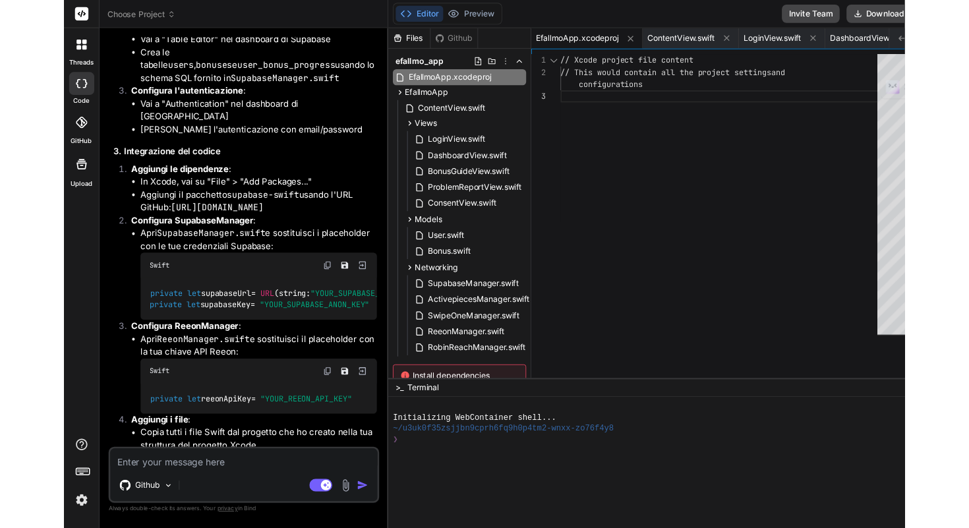
scroll to position [5584, 0]
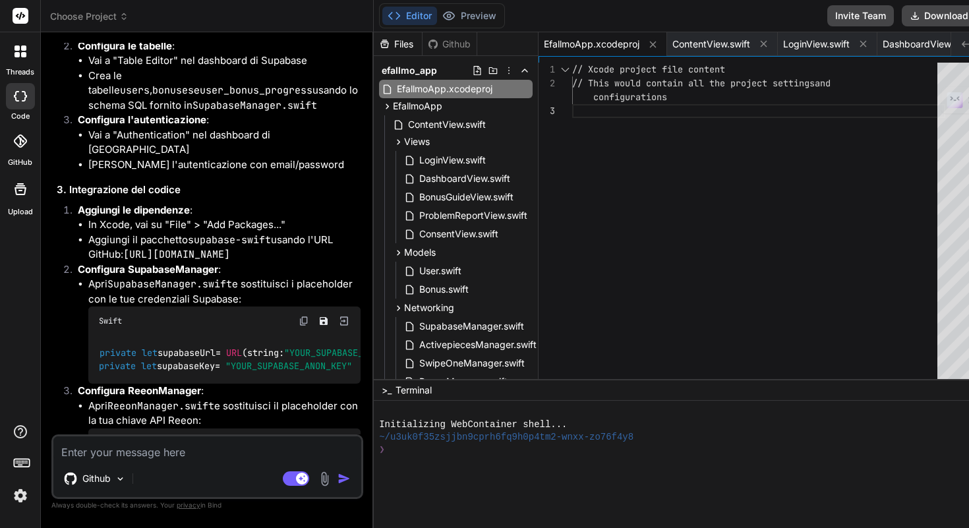
click at [185, 450] on textarea at bounding box center [207, 448] width 308 height 24
paste textarea "EfallmoApp” is a unknown document downloaded from the Internet. Are you sure yo…"
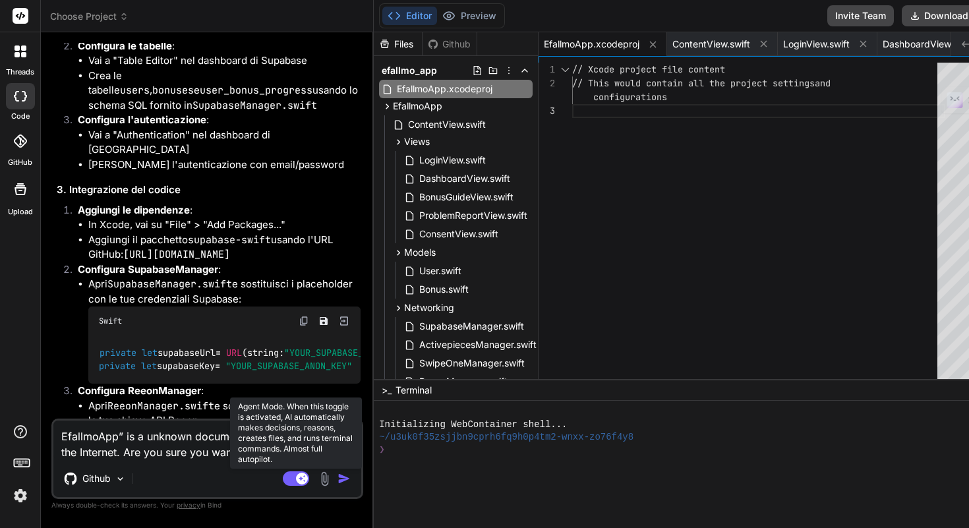
click at [283, 483] on rect at bounding box center [296, 478] width 26 height 15
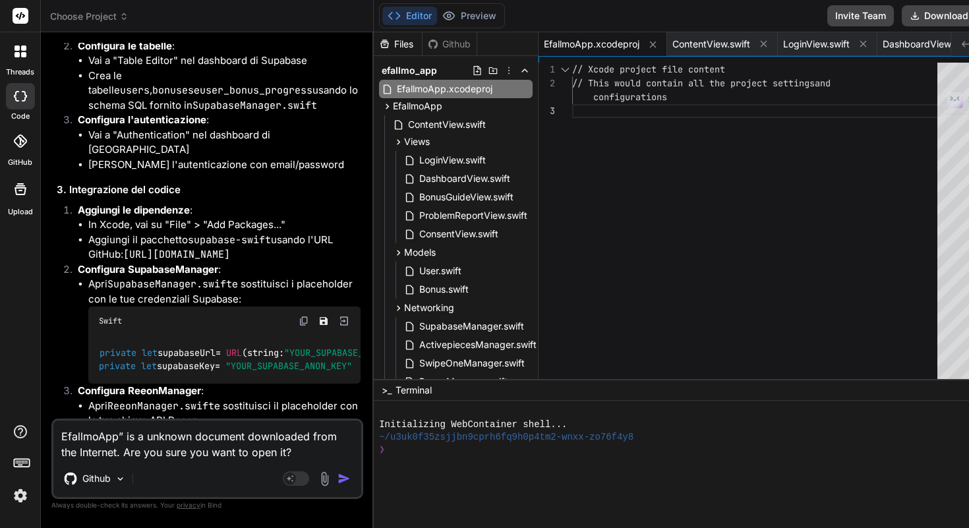
click at [337, 480] on img "button" at bounding box center [343, 478] width 13 height 13
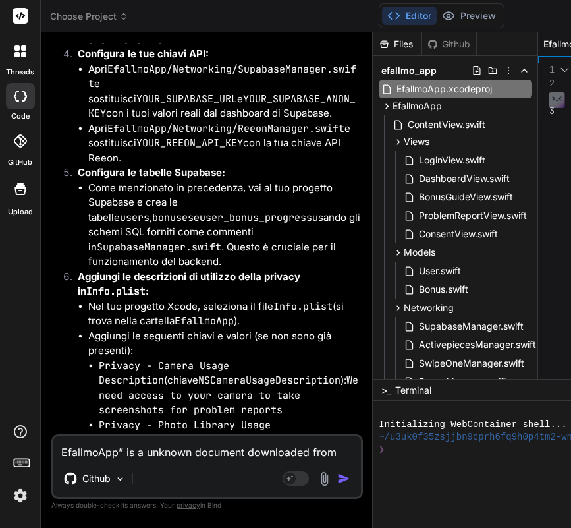
scroll to position [8558, 0]
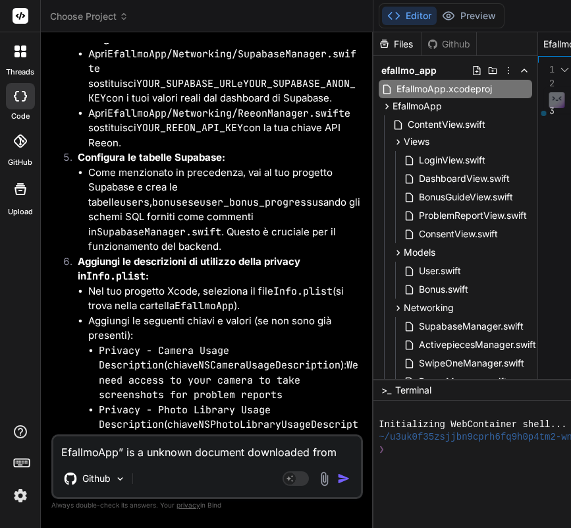
drag, startPoint x: 90, startPoint y: 274, endPoint x: 269, endPoint y: 295, distance: 179.9
copy code "[URL][DOMAIN_NAME]"
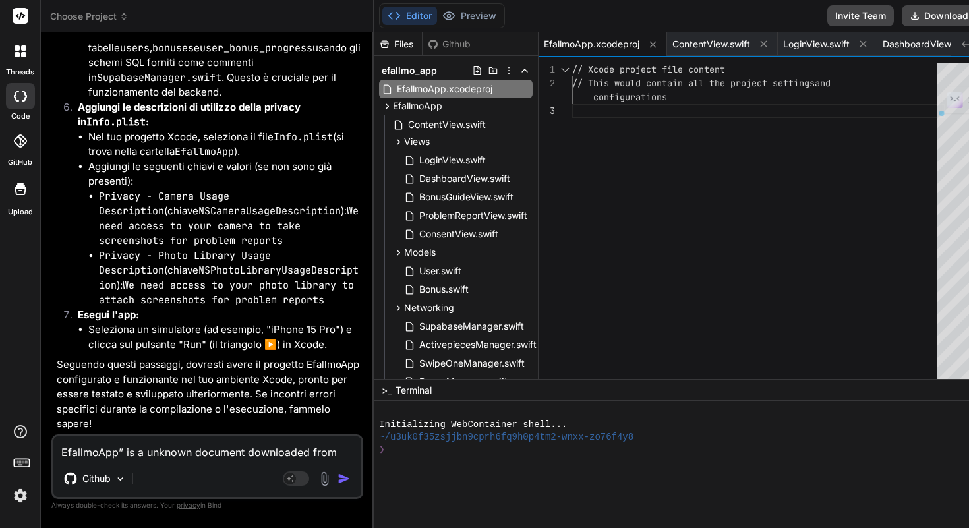
scroll to position [9305, 0]
click at [902, 15] on button "Download" at bounding box center [939, 15] width 74 height 21
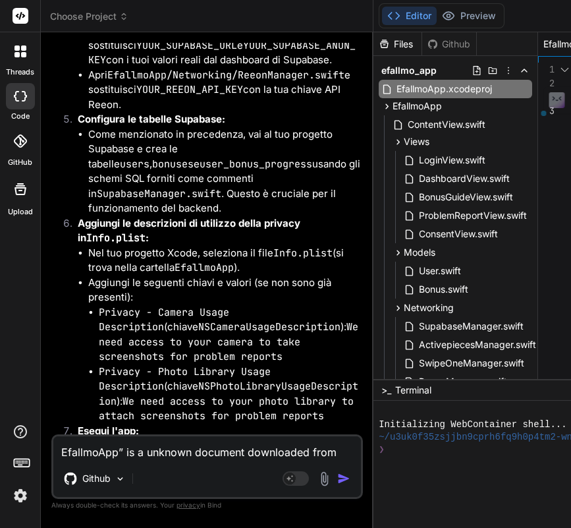
scroll to position [8640, 0]
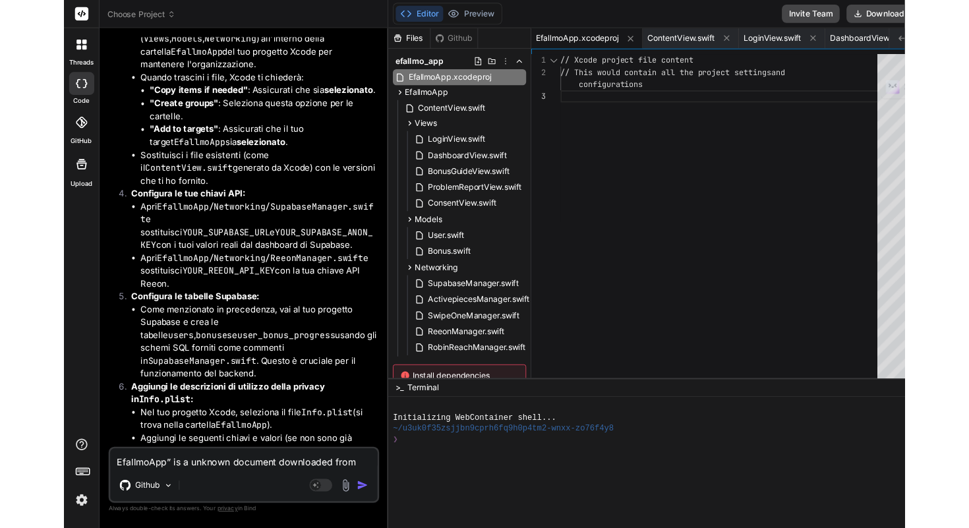
scroll to position [8330, 0]
